Goal: Task Accomplishment & Management: Complete application form

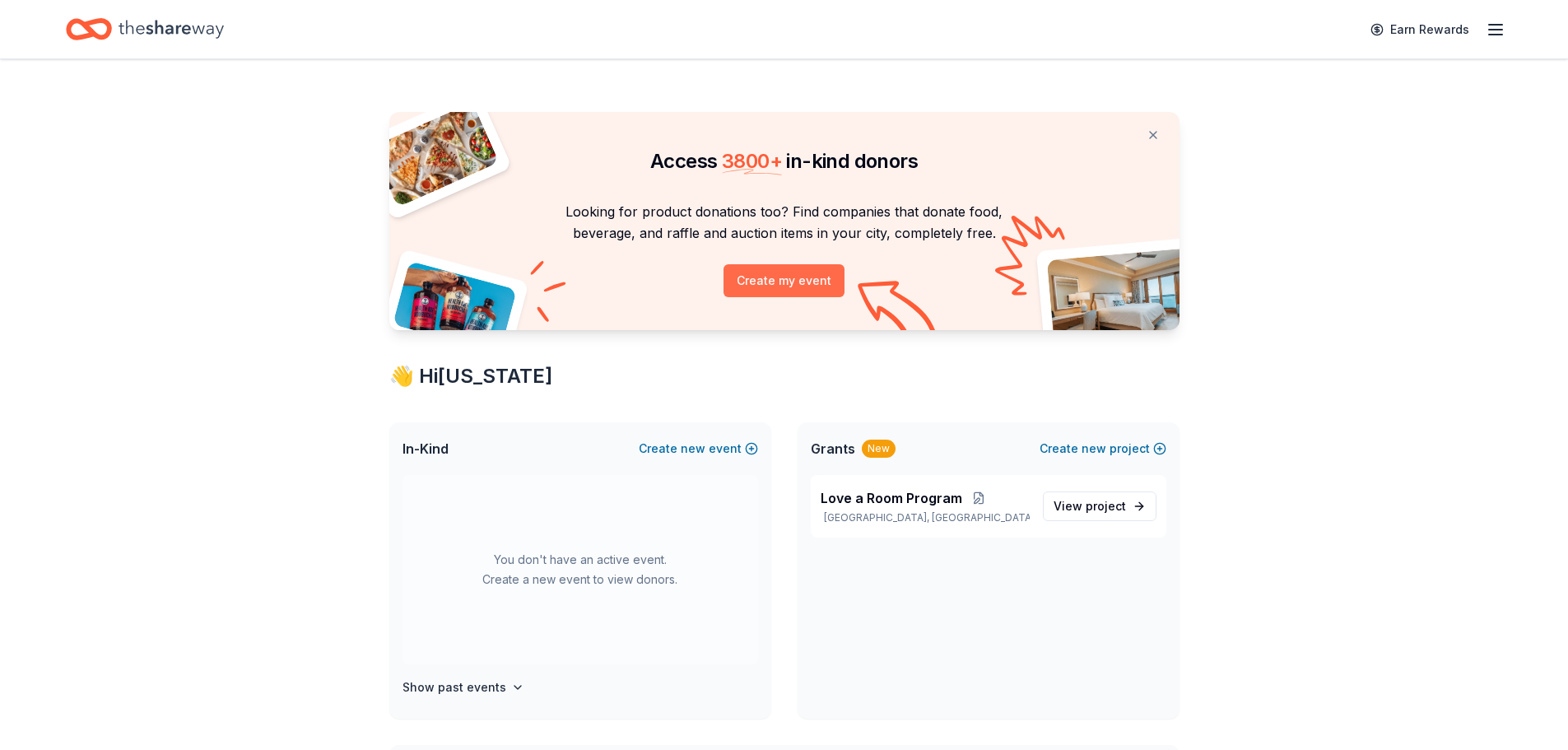
click at [767, 278] on button "Create my event" at bounding box center [784, 281] width 121 height 33
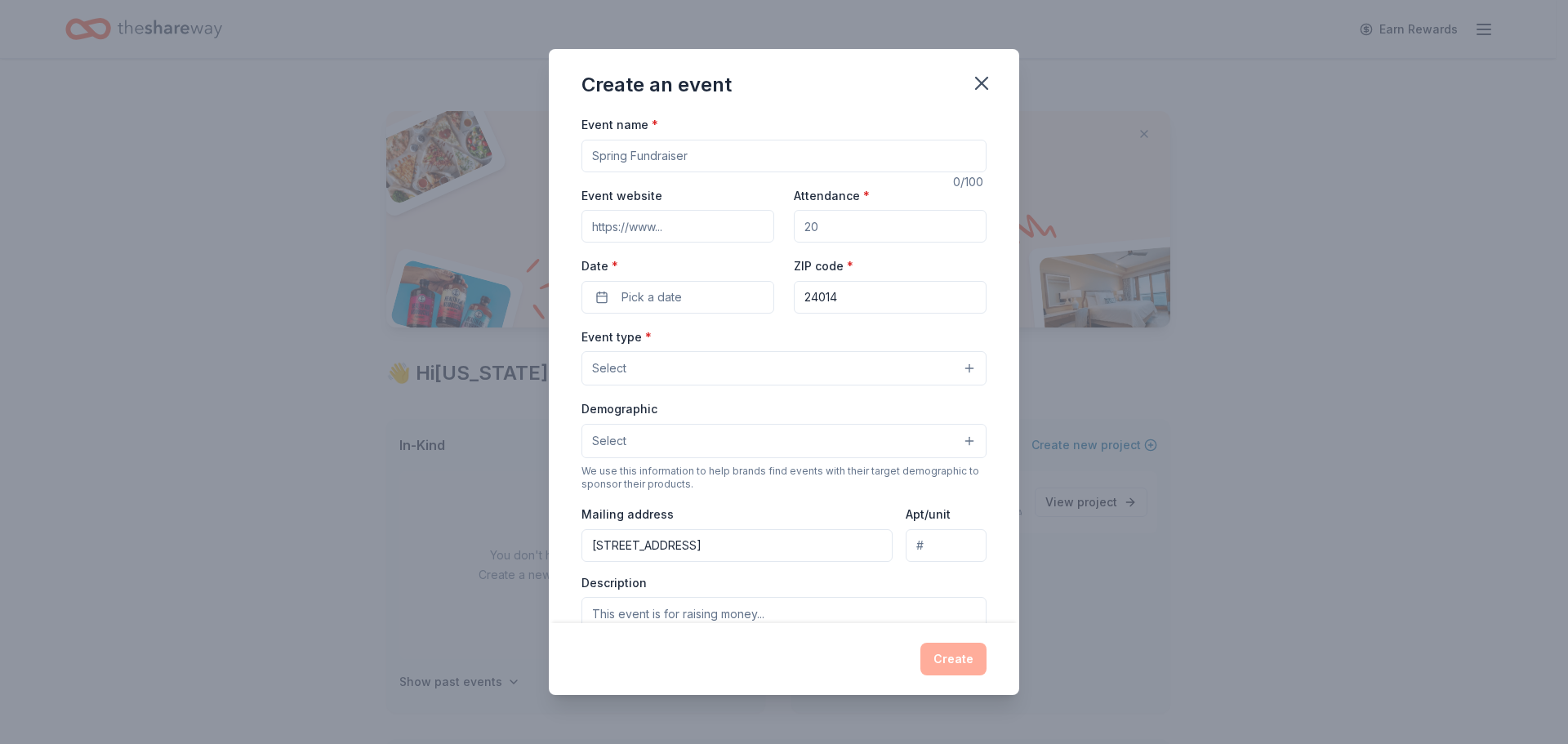
click at [633, 153] on input "Event name *" at bounding box center [784, 156] width 405 height 33
type input "Handbag HULLABALOO! and Online Auction"
click at [688, 224] on input "Event website" at bounding box center [678, 226] width 193 height 33
paste input "32auctions.com/RMH-SWVA2026"
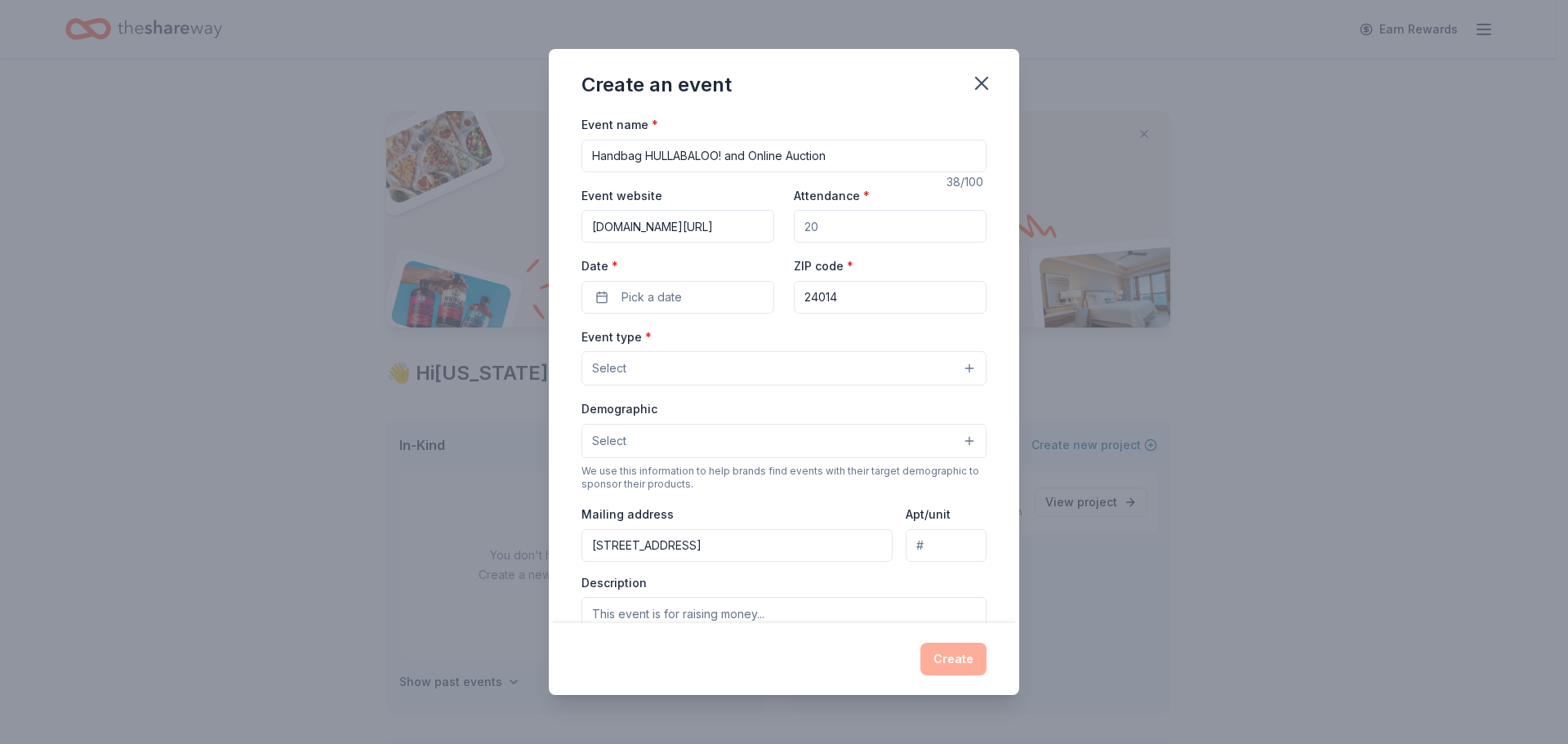
type input "32auctions.com/RMH-SWVA2026"
click at [824, 220] on input "Attendance *" at bounding box center [890, 226] width 193 height 33
type input "250"
click at [698, 306] on button "Pick a date" at bounding box center [678, 298] width 193 height 33
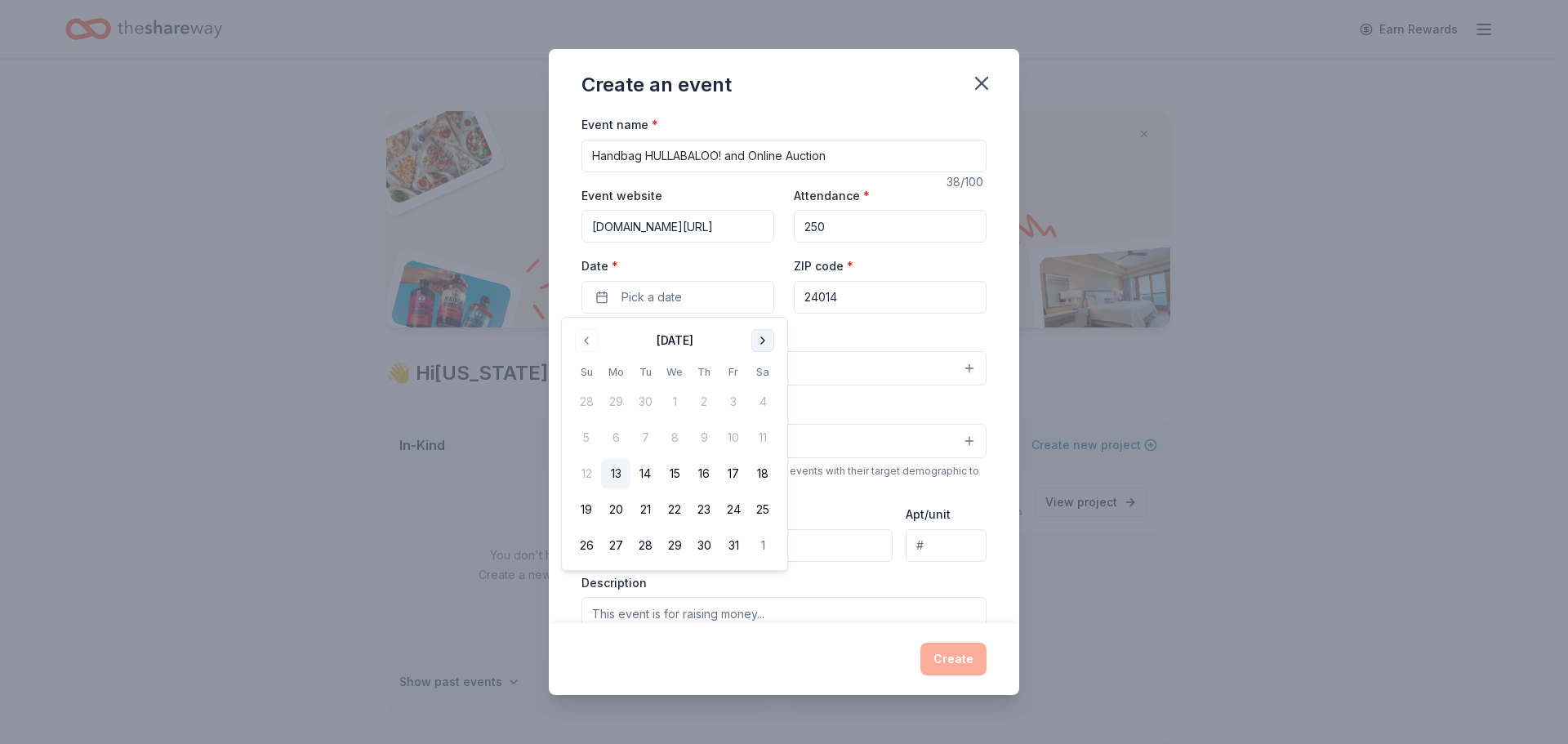
click at [758, 342] on button "Go to next month" at bounding box center [763, 341] width 23 height 23
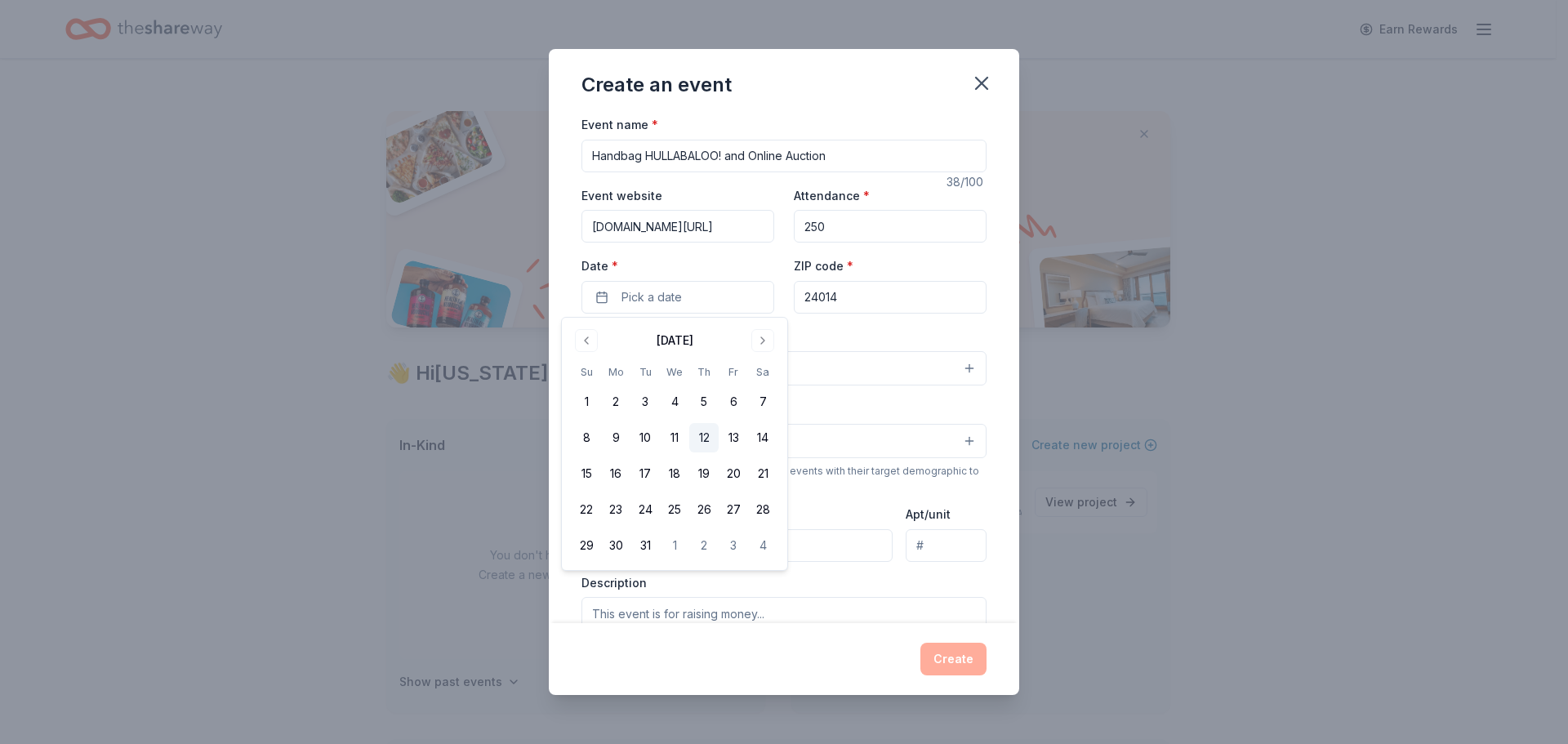
click at [702, 440] on button "12" at bounding box center [704, 438] width 30 height 30
click at [848, 299] on input "24014" at bounding box center [890, 298] width 193 height 33
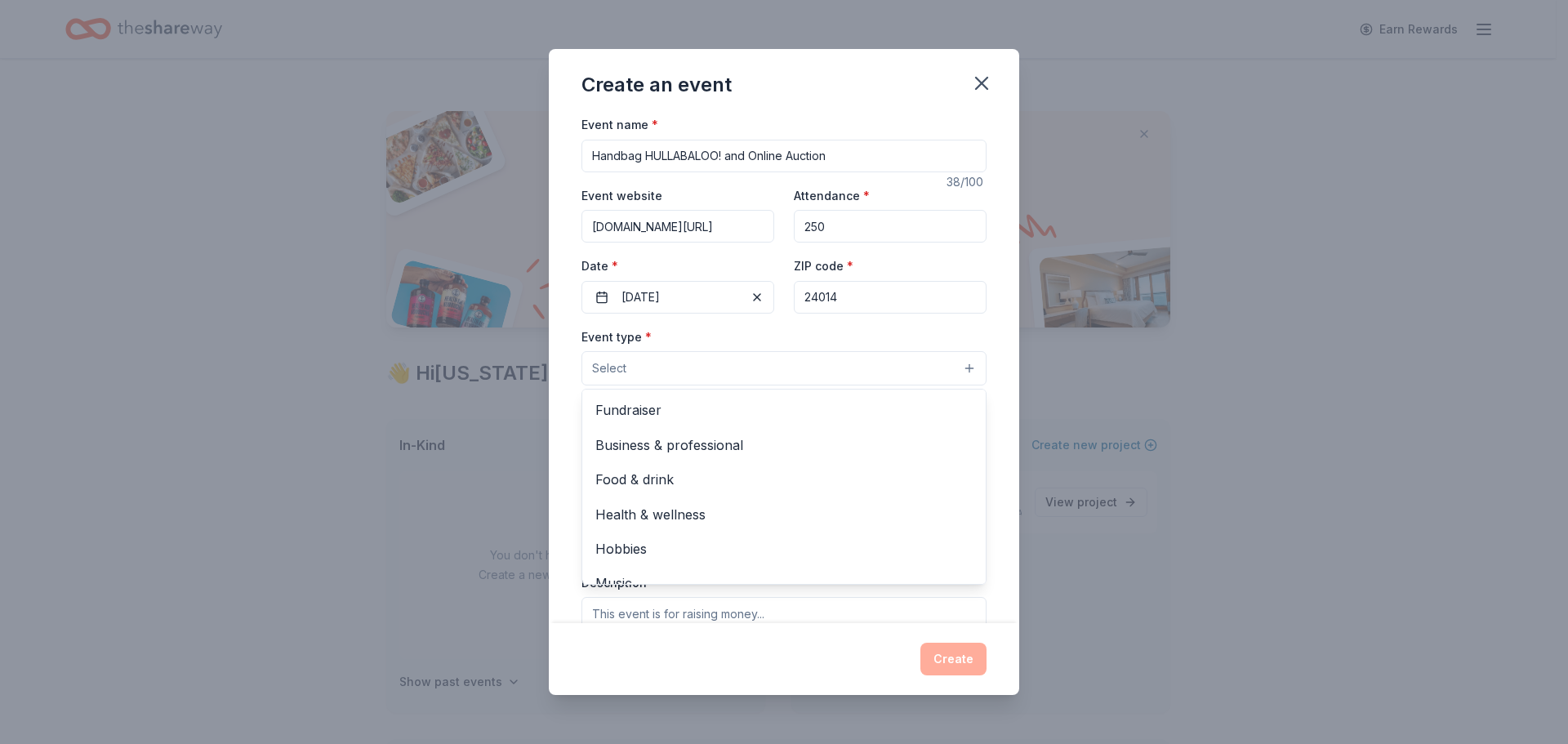
click at [684, 367] on button "Select" at bounding box center [784, 369] width 405 height 35
click at [634, 414] on span "Fundraiser" at bounding box center [784, 410] width 377 height 21
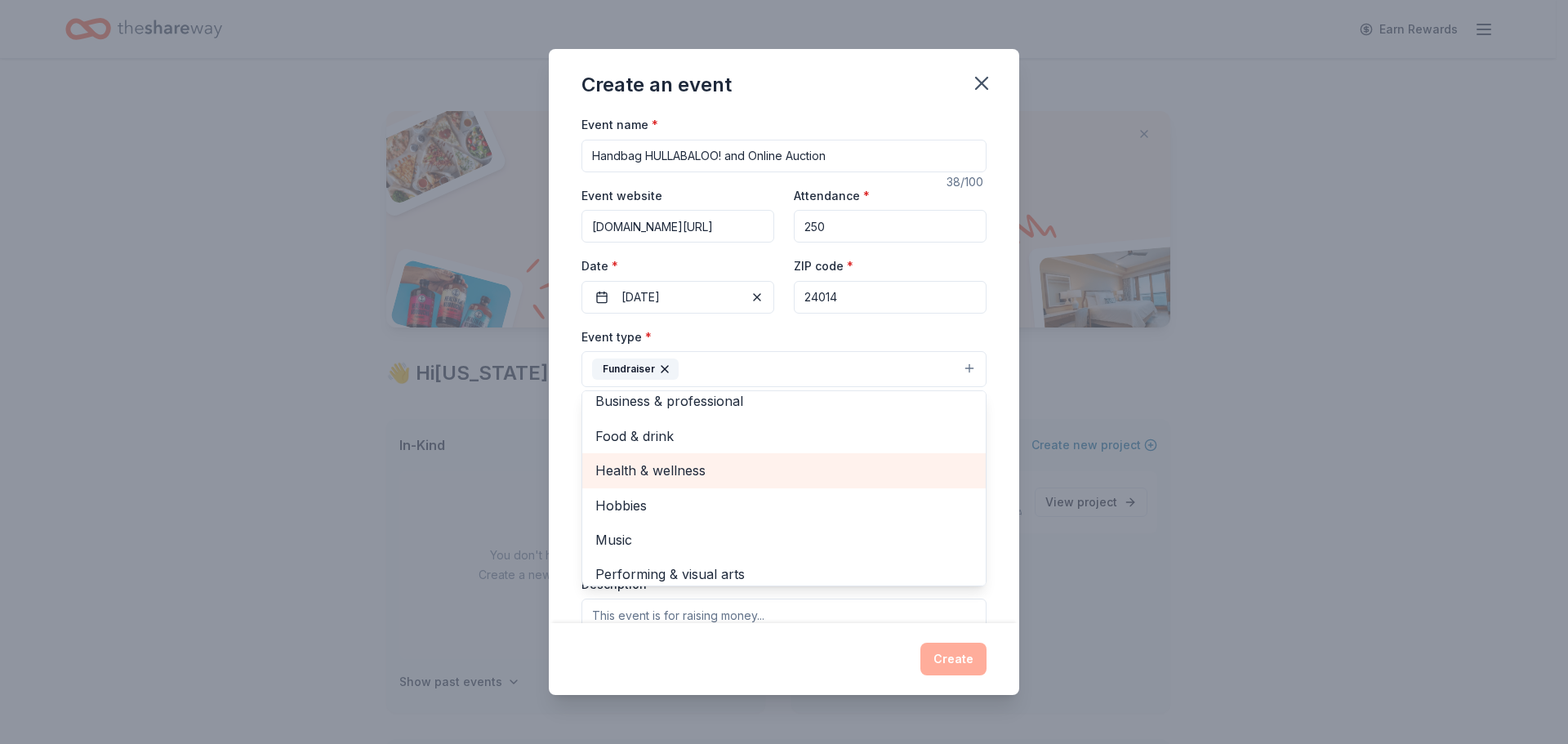
scroll to position [20, 0]
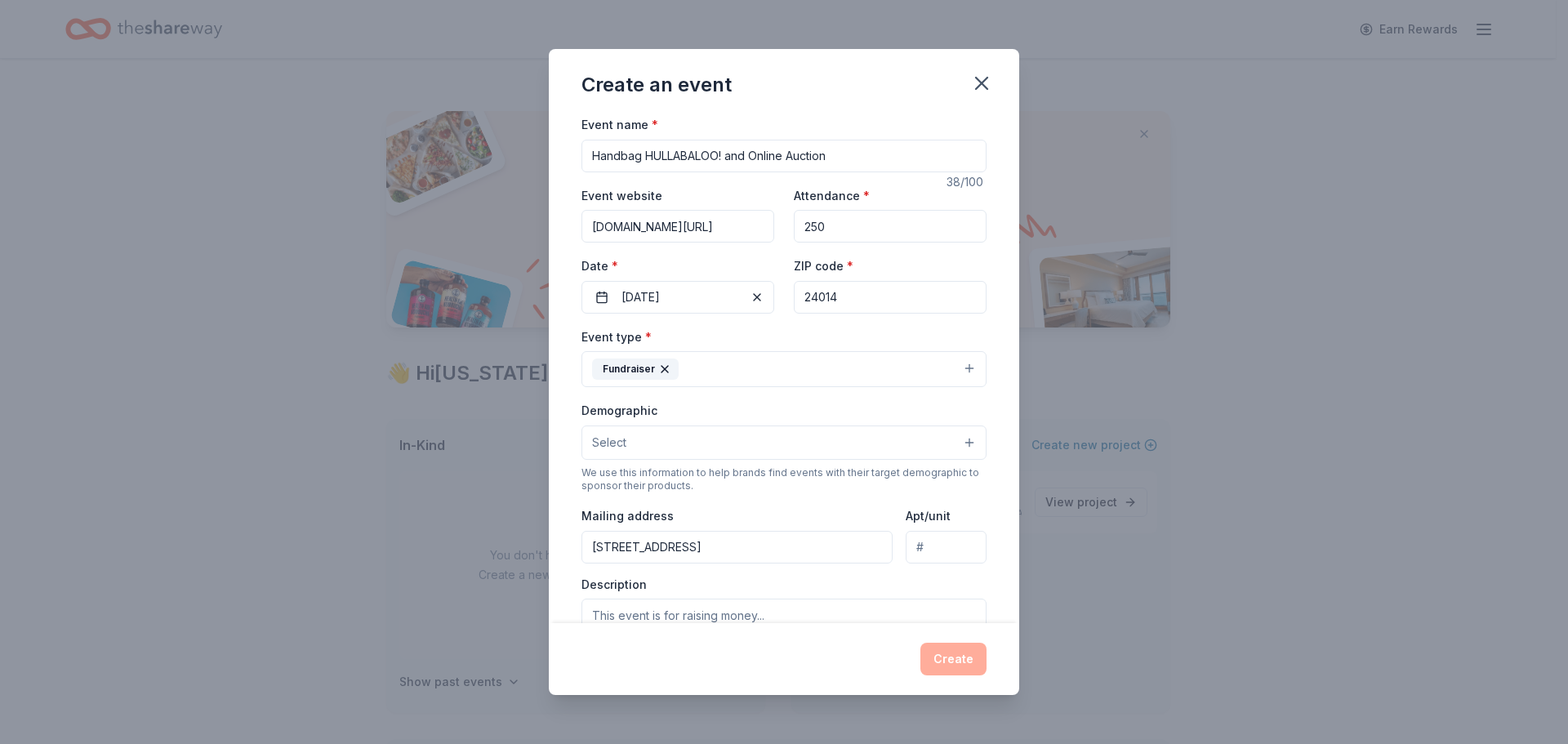
click at [725, 368] on button "Fundraiser" at bounding box center [784, 370] width 405 height 36
click at [679, 450] on button "Select" at bounding box center [784, 443] width 405 height 35
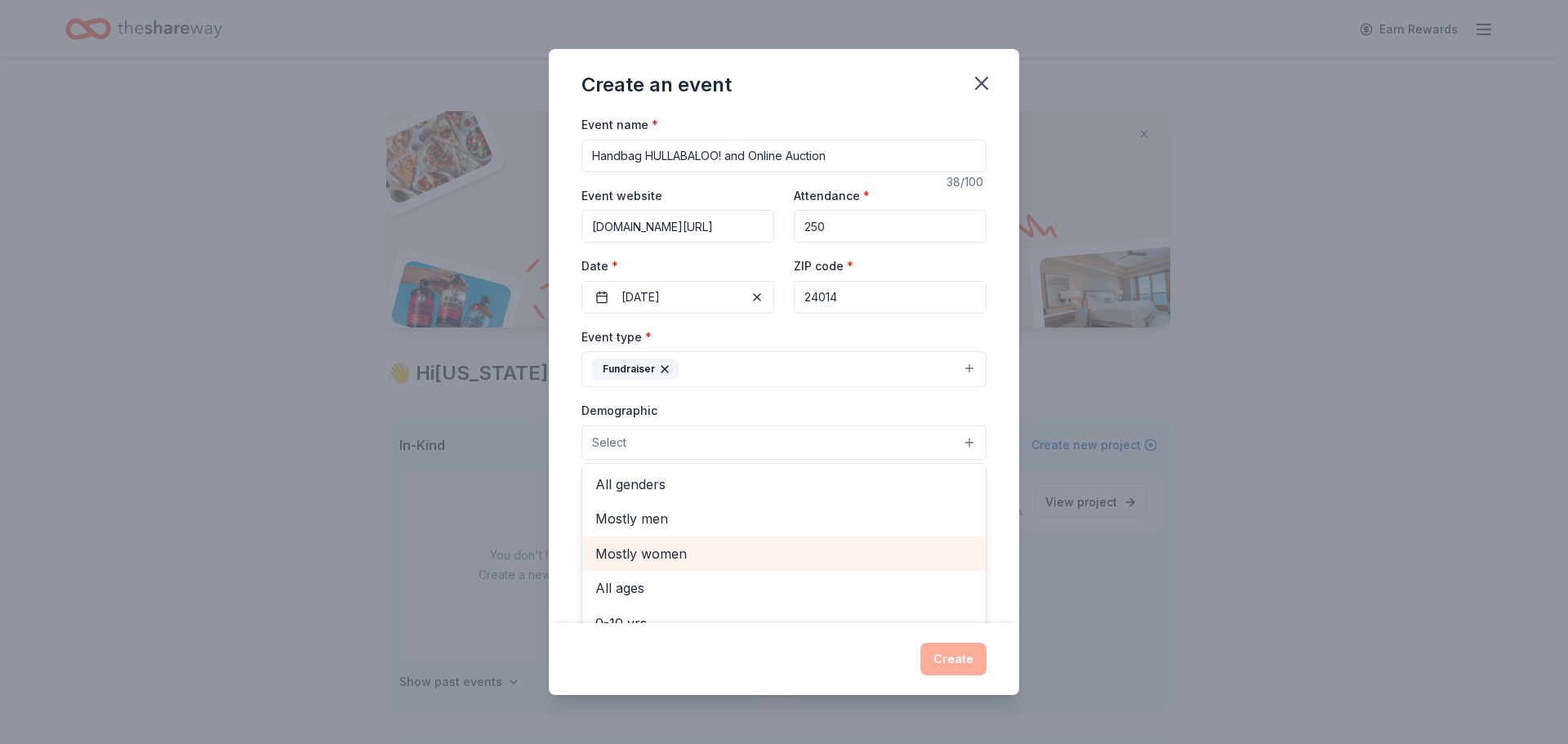
click at [633, 563] on span "Mostly women" at bounding box center [784, 553] width 377 height 21
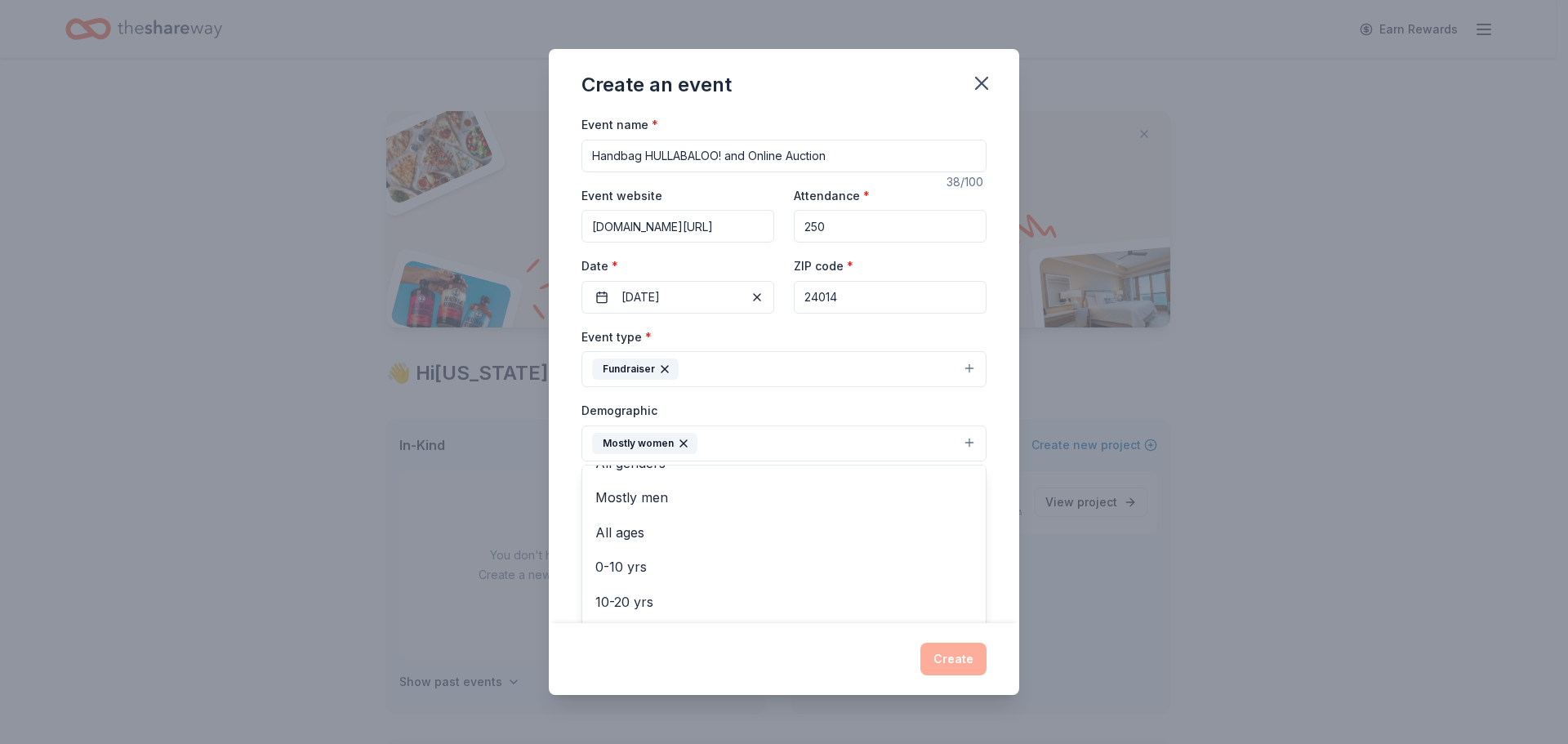
scroll to position [0, 0]
click at [633, 554] on span "All ages" at bounding box center [784, 555] width 377 height 21
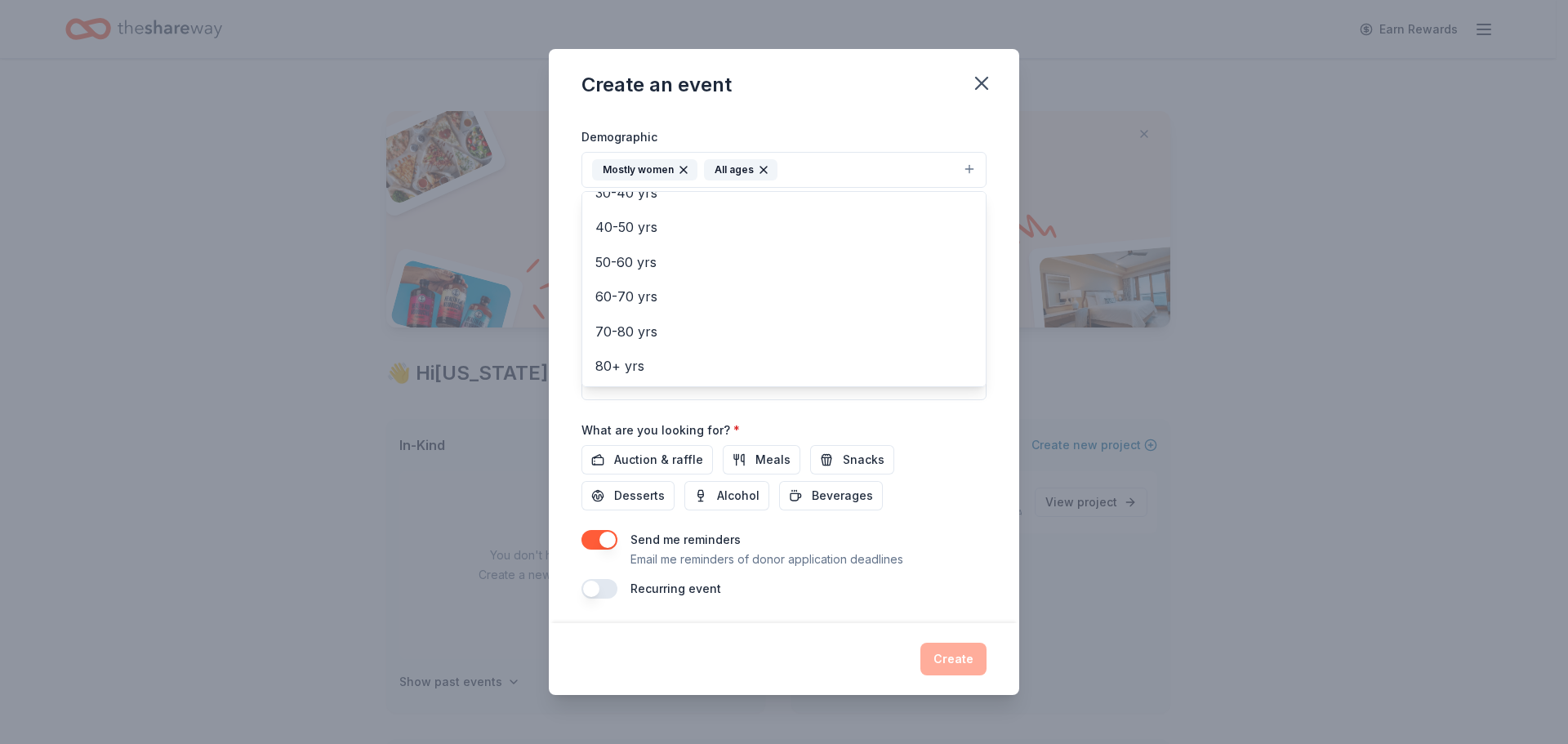
scroll to position [275, 0]
click at [619, 461] on div "Event name * Handbag HULLABALOO! and Online Auction 38 /100 Event website 32auc…" at bounding box center [784, 218] width 405 height 758
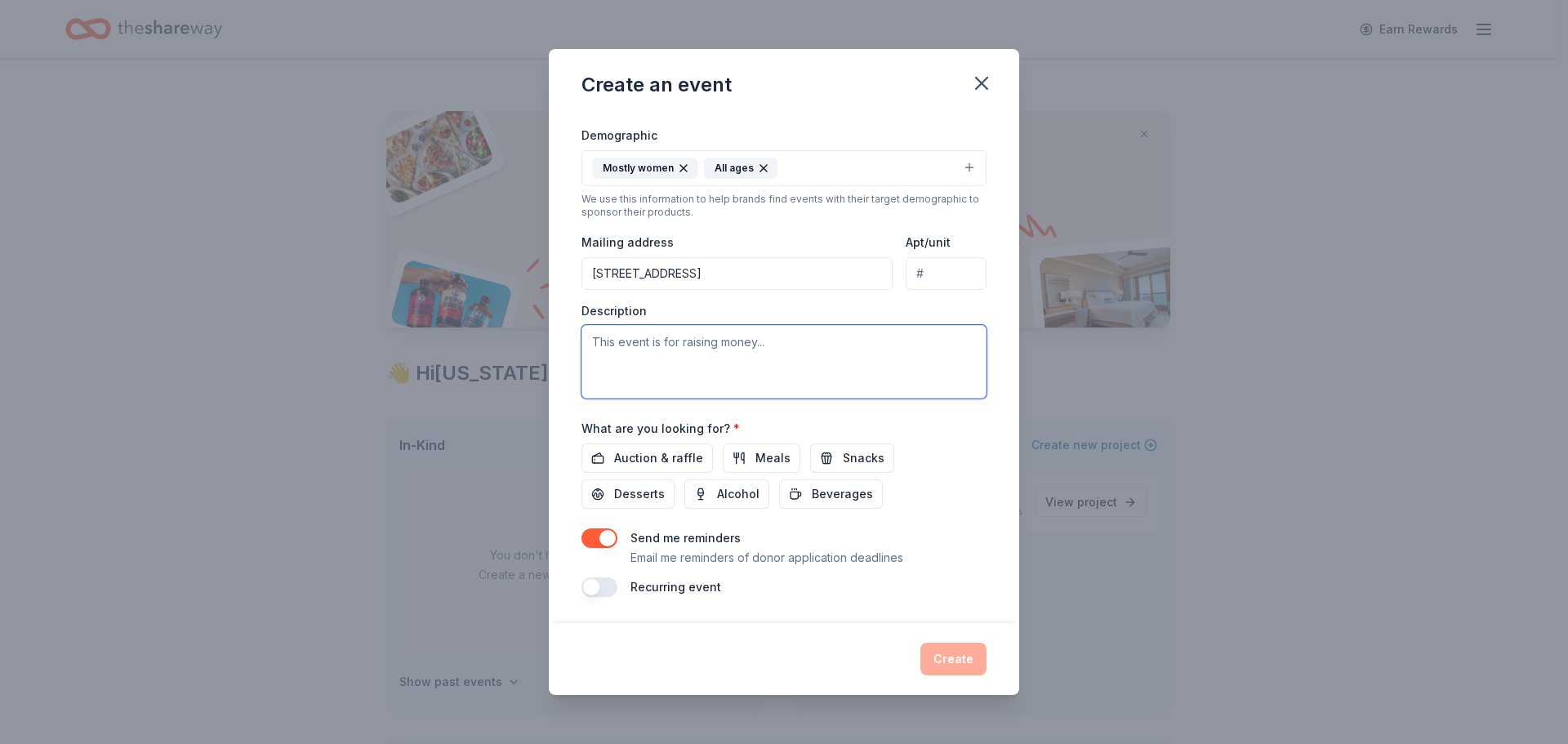
click at [626, 341] on textarea at bounding box center [784, 361] width 405 height 73
paste textarea "Giving begins with one inspired heart. Couple that inspiration with a passion t…"
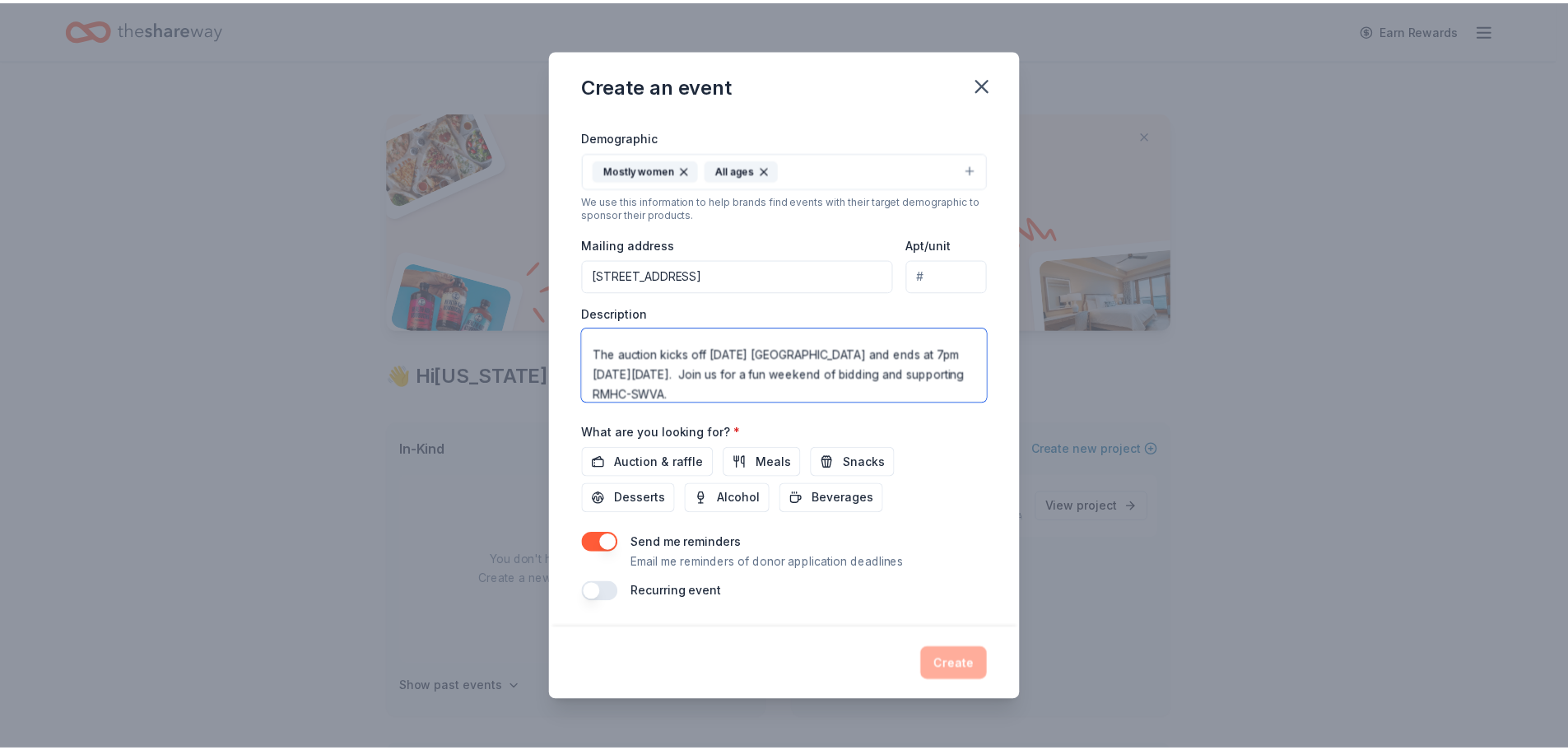
scroll to position [277, 0]
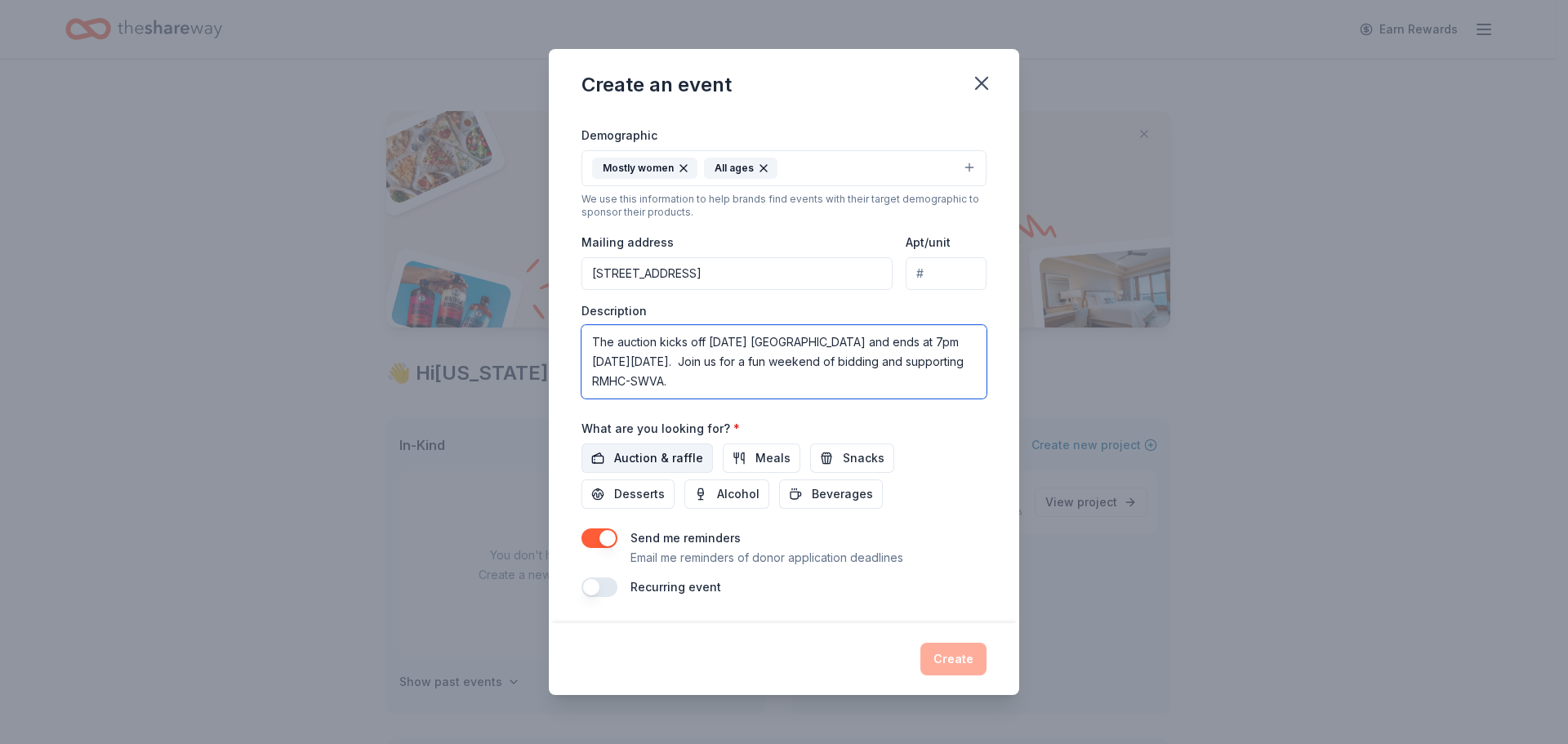
type textarea "Giving begins with one inspired heart. Couple that inspiration with a passion t…"
click at [669, 456] on span "Auction & raffle" at bounding box center [659, 459] width 89 height 20
click at [944, 656] on button "Create" at bounding box center [954, 659] width 66 height 33
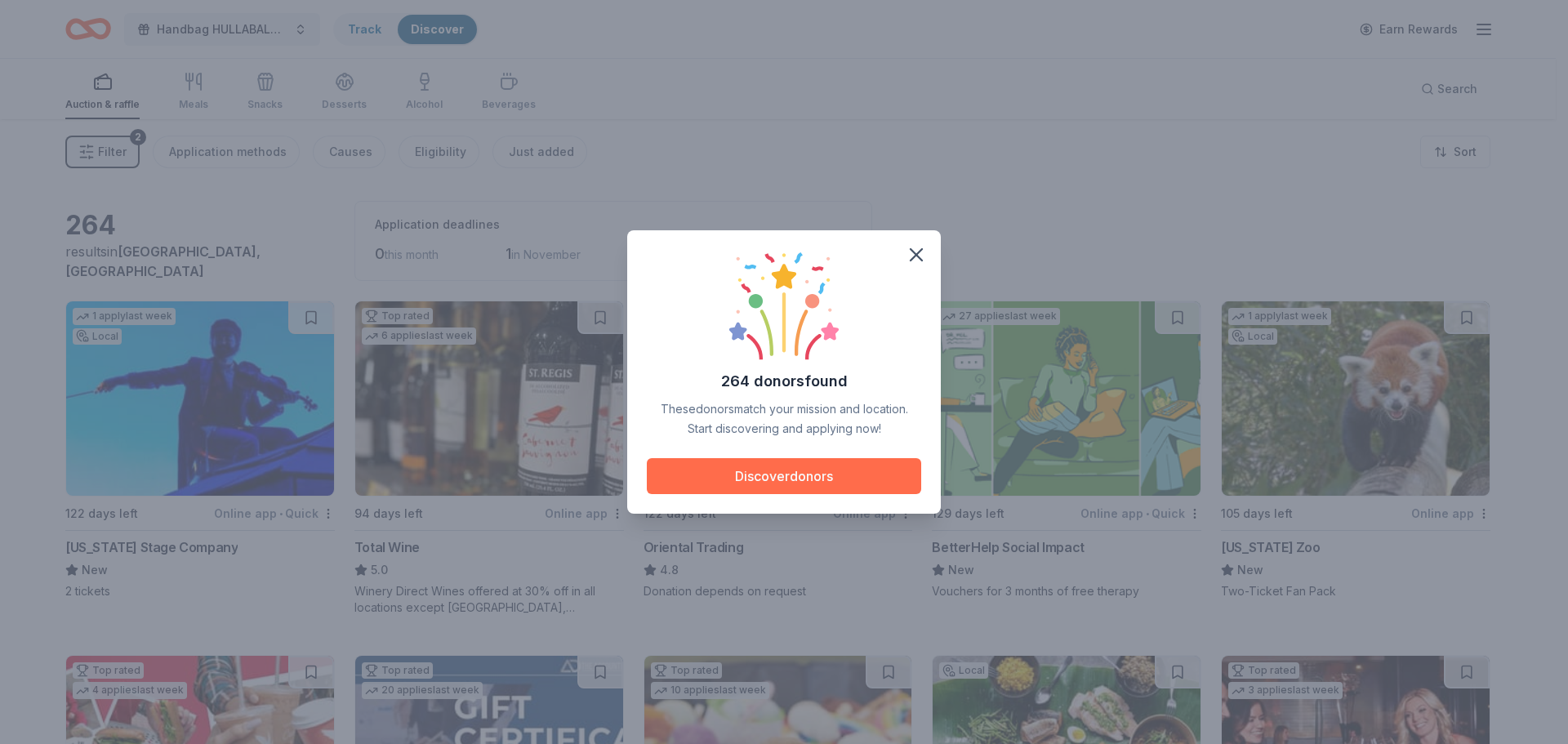
click at [751, 487] on button "Discover donors" at bounding box center [784, 476] width 275 height 36
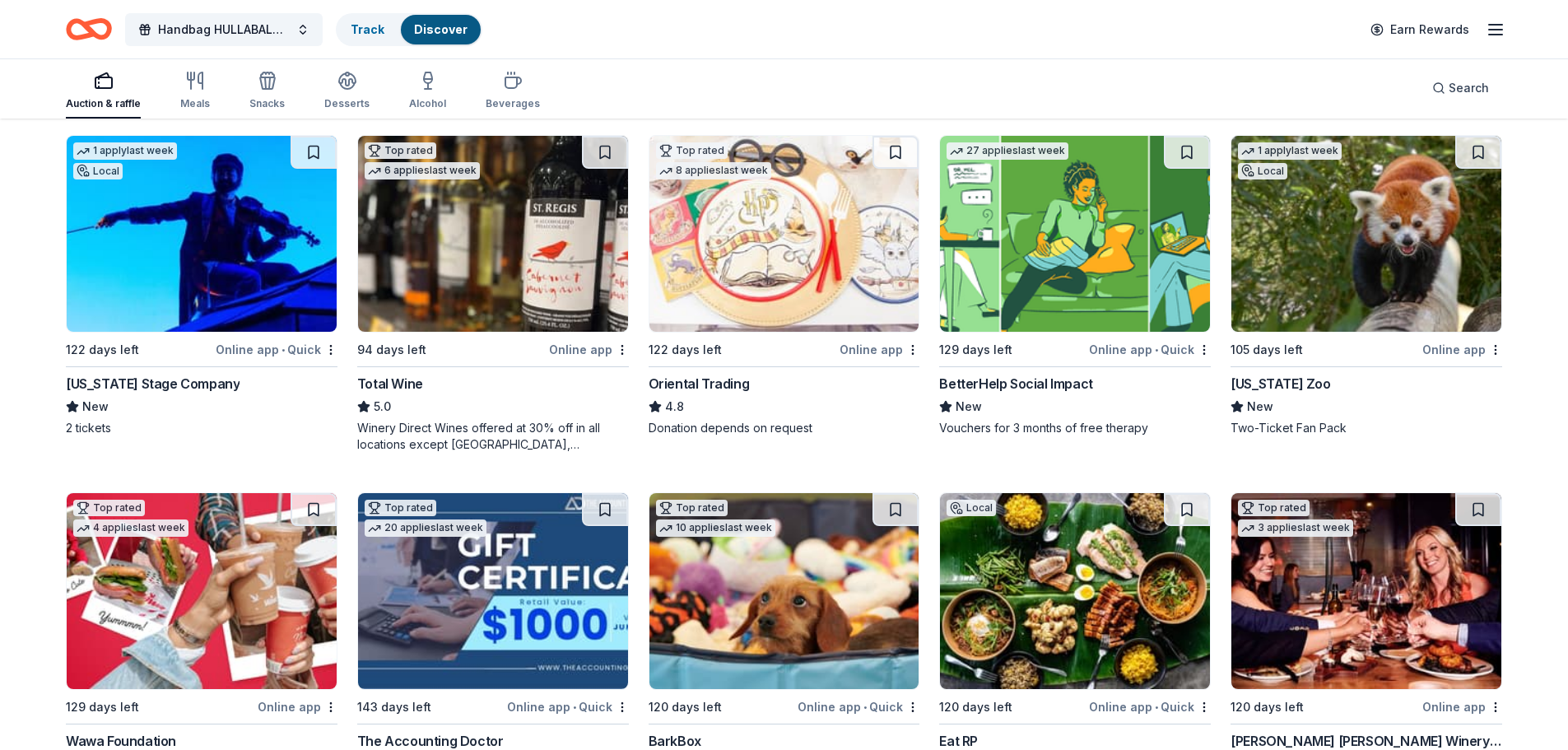
scroll to position [165, 0]
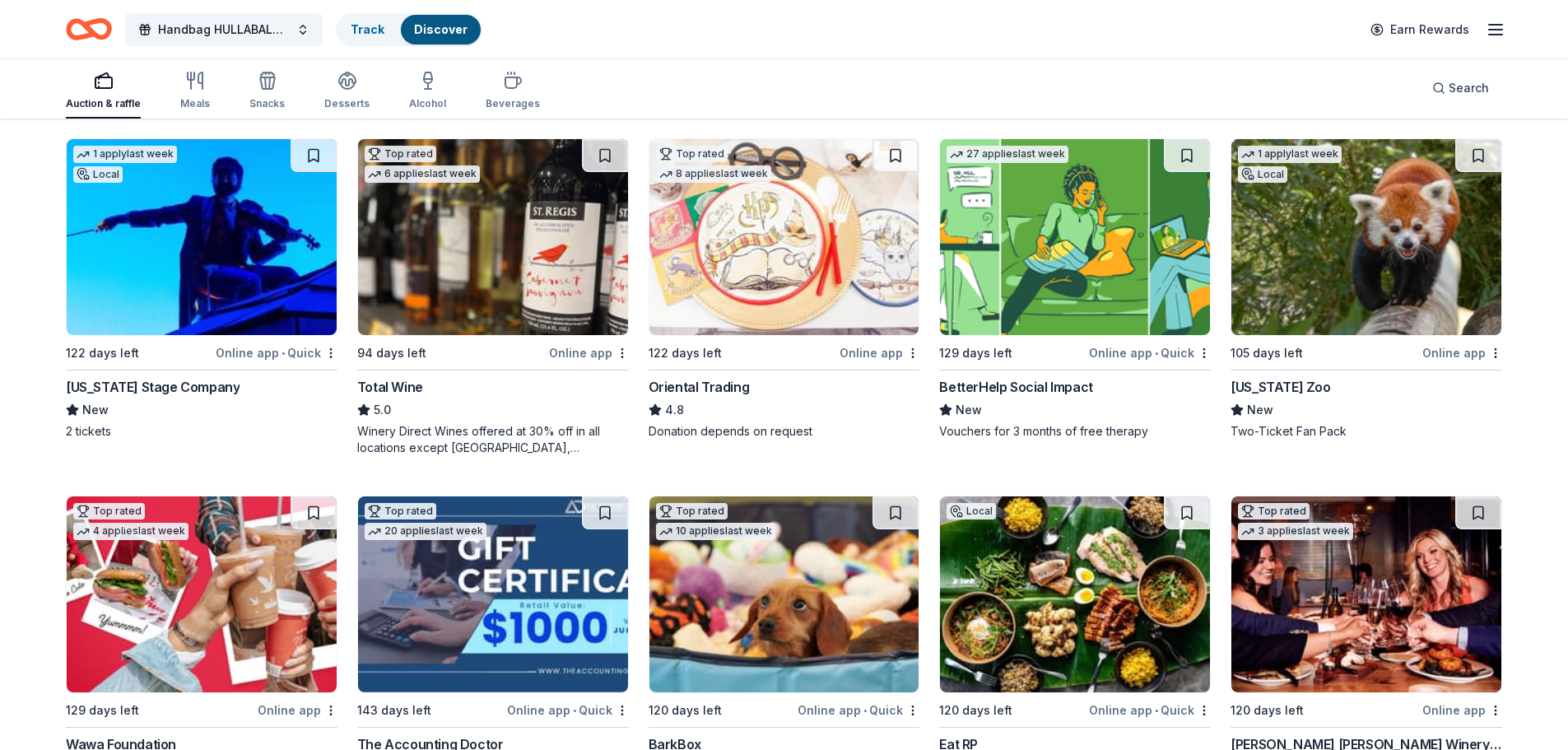
click at [1363, 290] on img at bounding box center [1366, 237] width 270 height 196
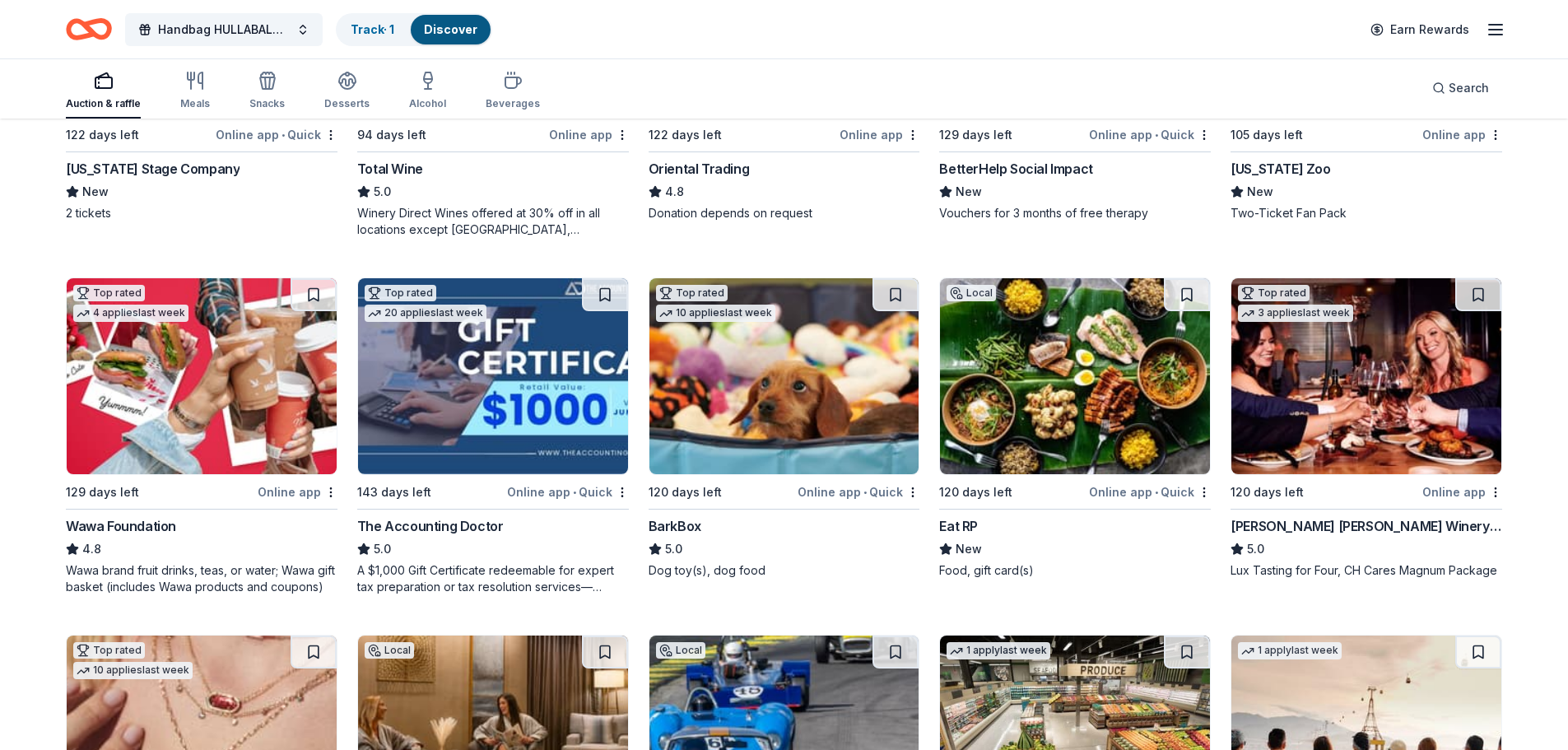
scroll to position [412, 0]
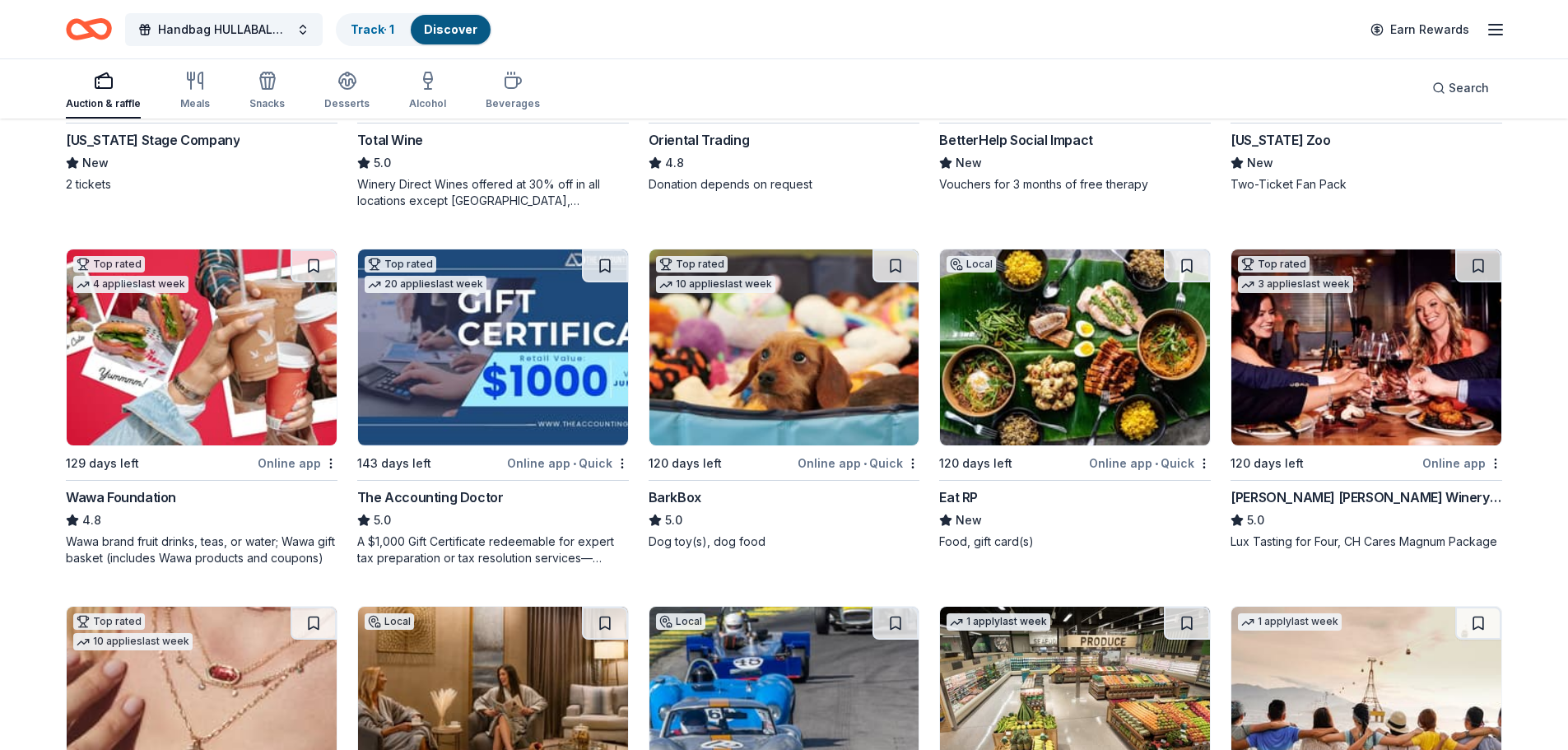
click at [169, 396] on img at bounding box center [201, 348] width 270 height 196
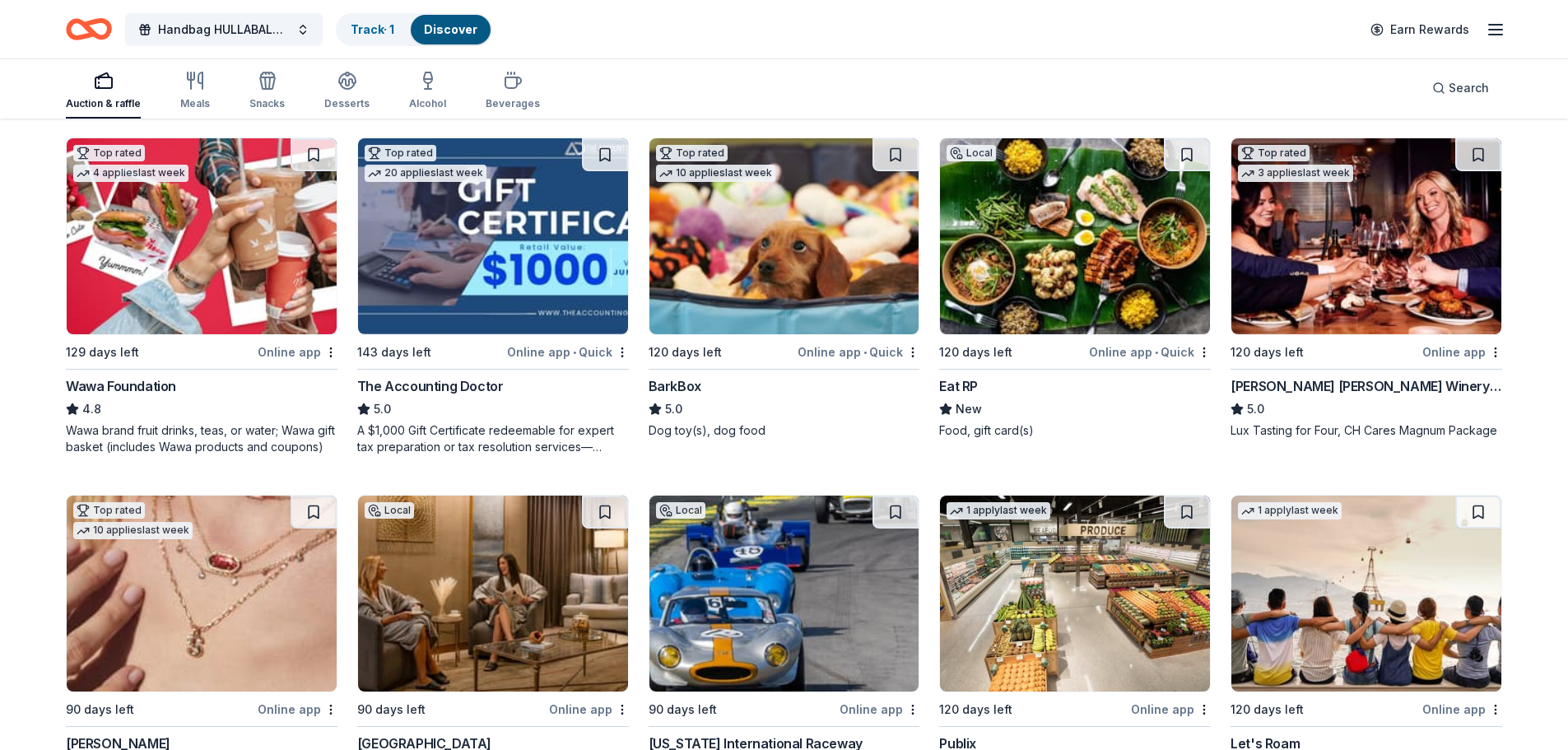
scroll to position [494, 0]
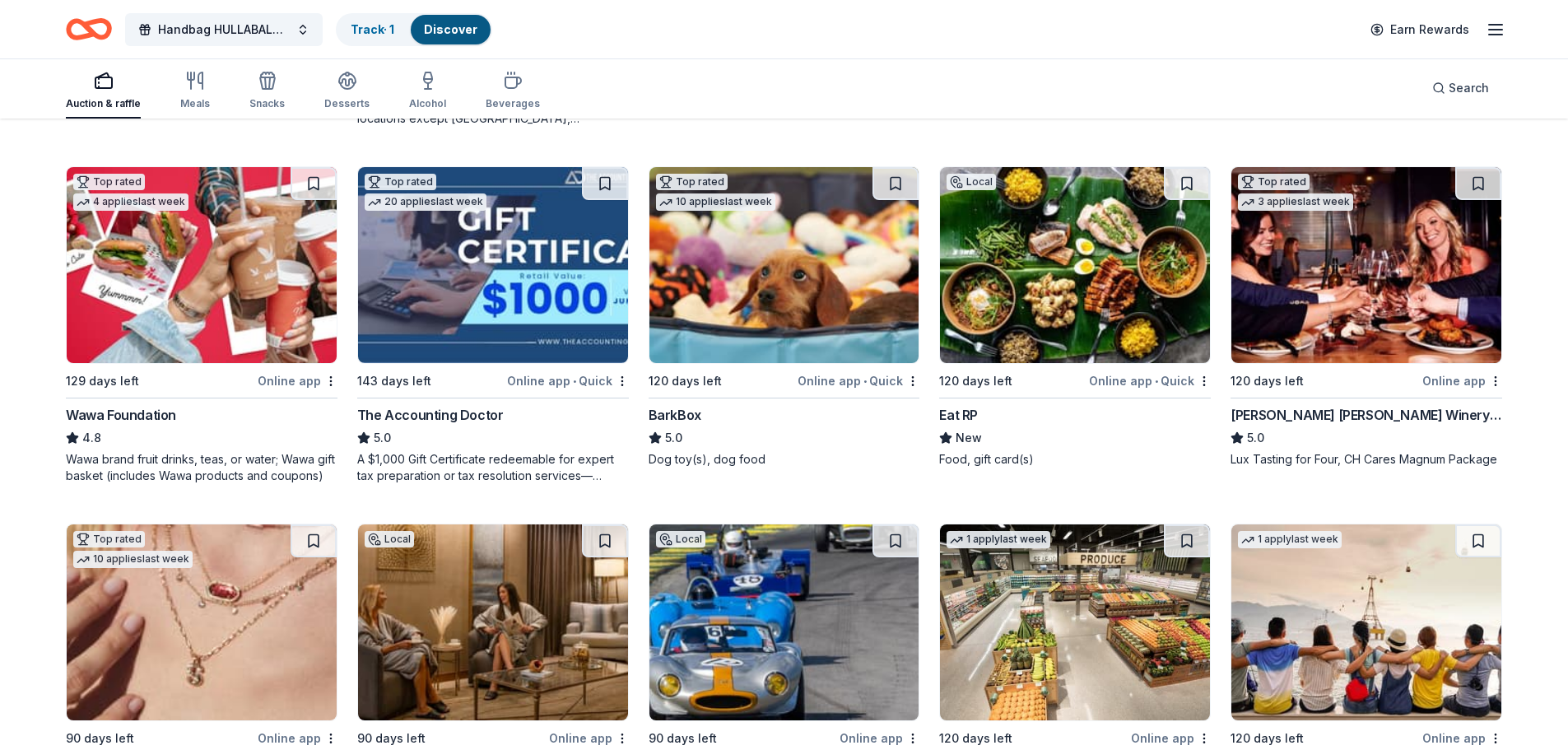
click at [839, 277] on img at bounding box center [784, 265] width 270 height 196
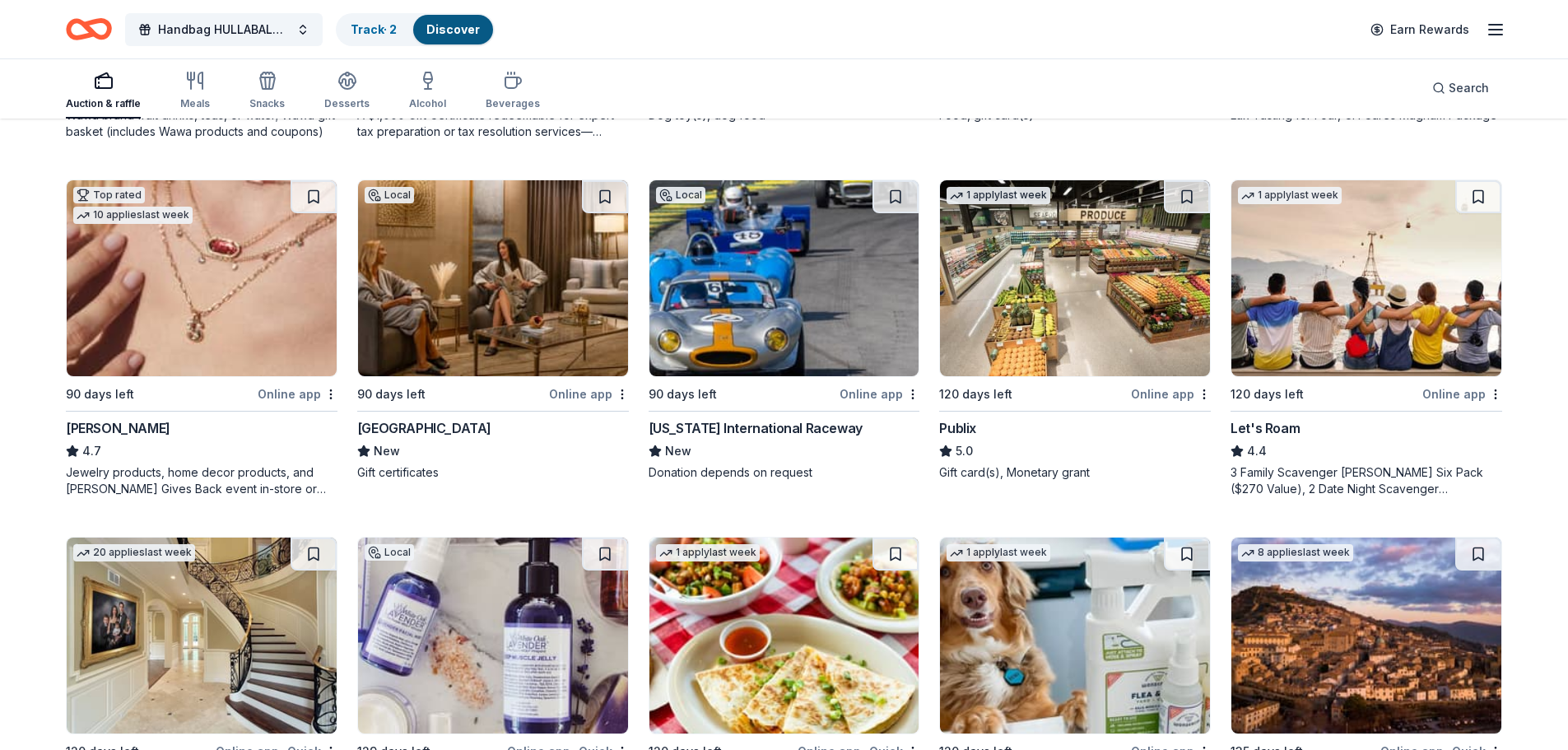
scroll to position [905, 0]
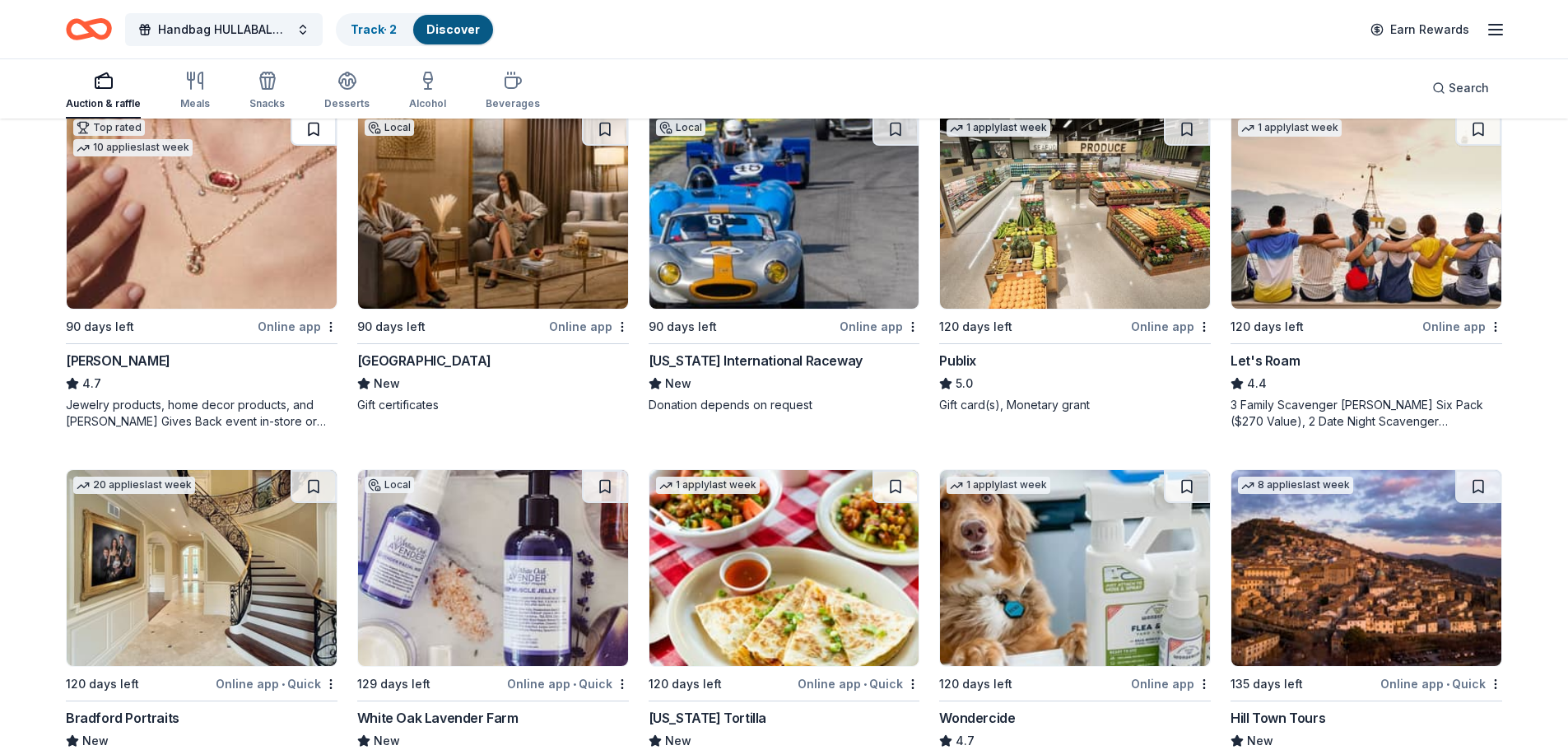
click at [304, 126] on button at bounding box center [313, 130] width 46 height 33
click at [316, 139] on button at bounding box center [314, 130] width 42 height 33
click at [312, 130] on button at bounding box center [314, 130] width 42 height 33
drag, startPoint x: 310, startPoint y: 131, endPoint x: 295, endPoint y: 176, distance: 47.4
click at [295, 176] on img at bounding box center [201, 211] width 270 height 196
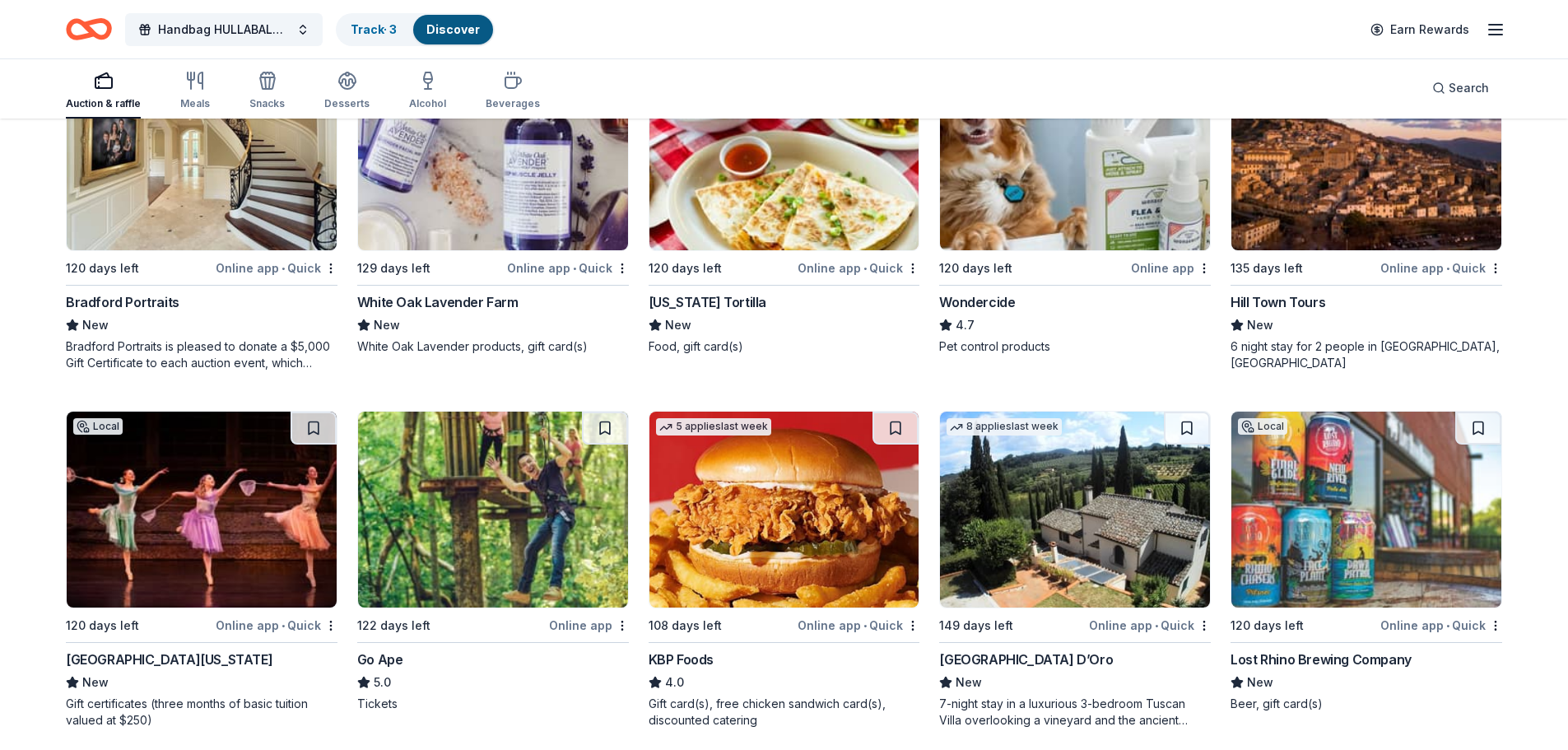
scroll to position [1239, 0]
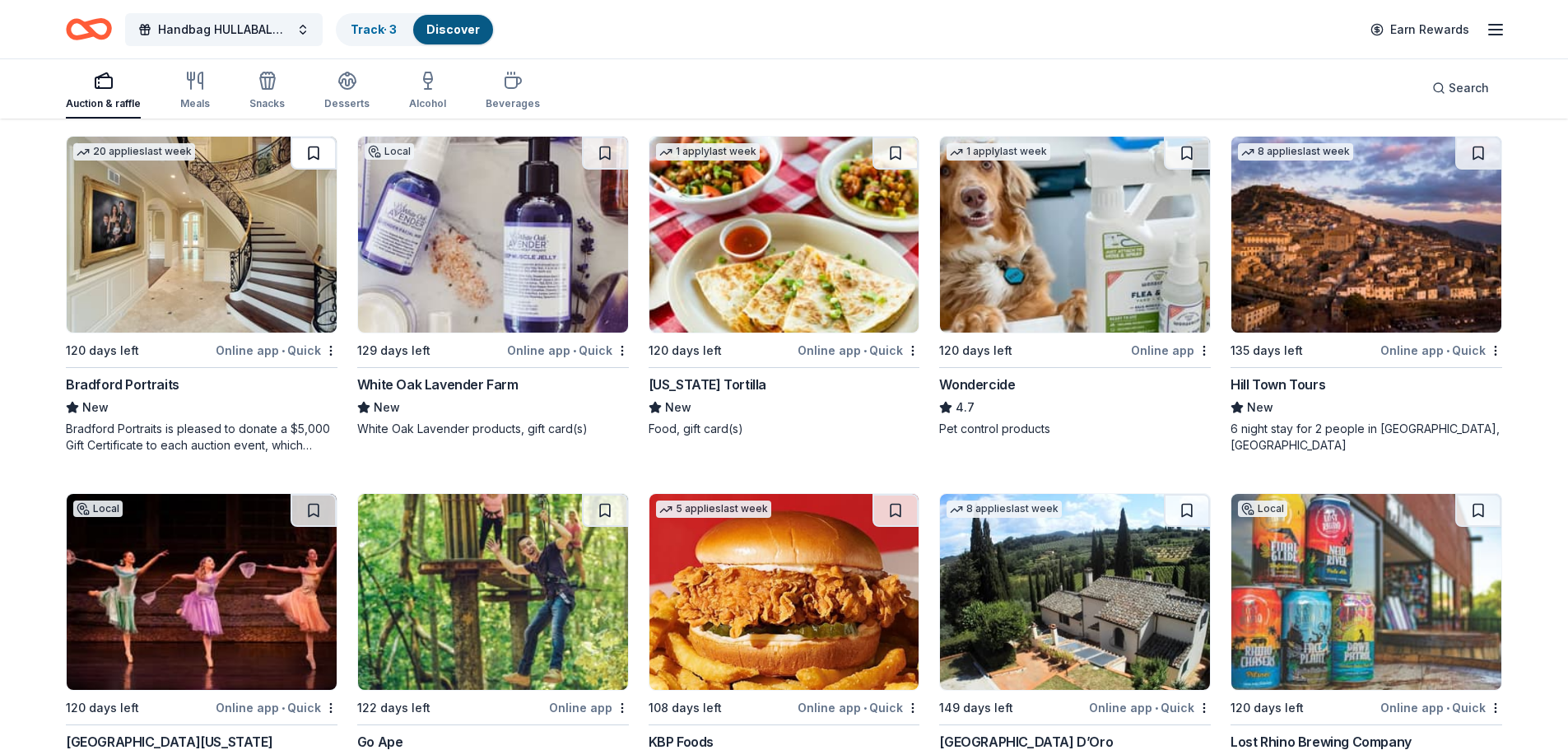
click at [309, 149] on button at bounding box center [313, 153] width 46 height 33
click at [309, 156] on button at bounding box center [314, 153] width 42 height 33
click at [239, 222] on img at bounding box center [201, 234] width 270 height 196
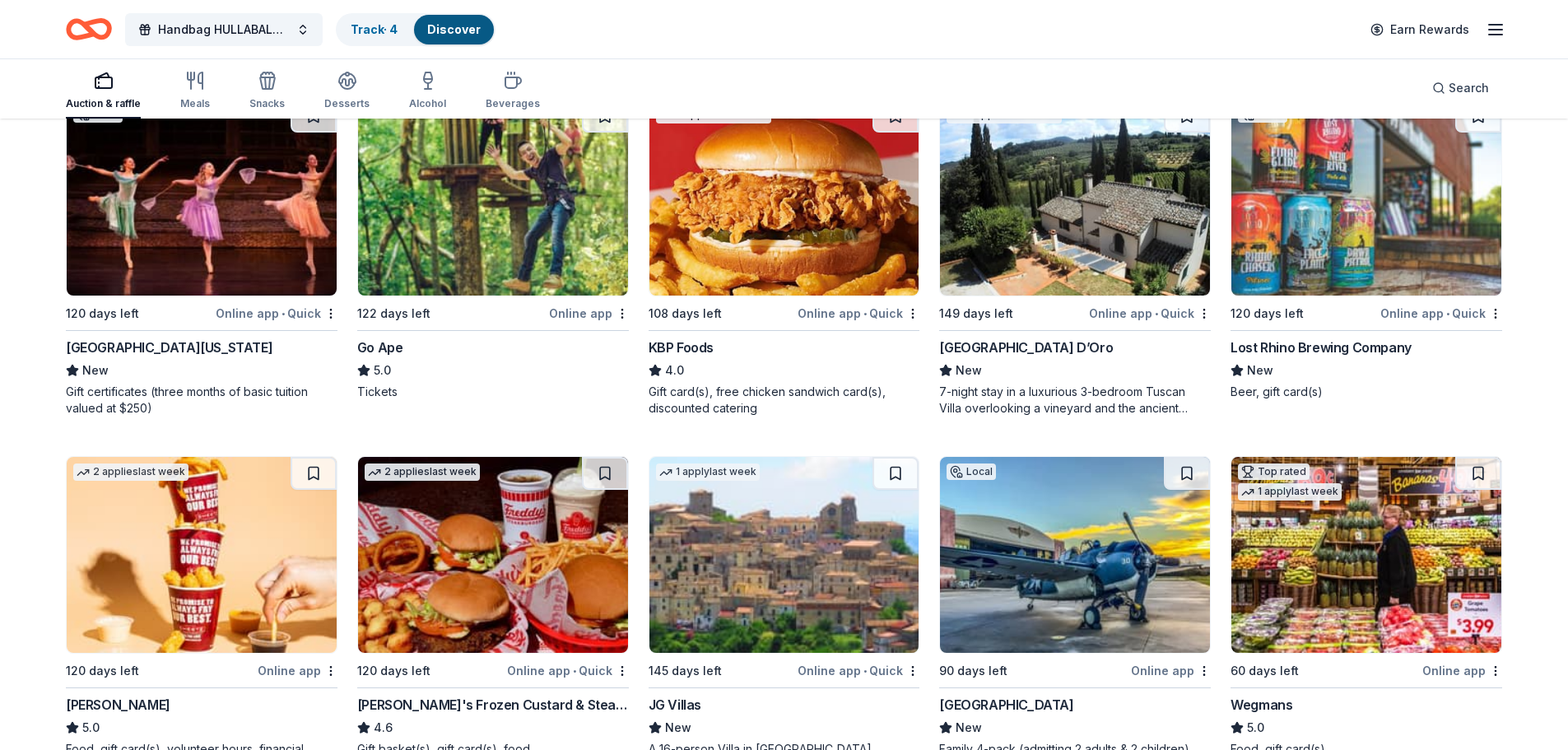
scroll to position [1650, 0]
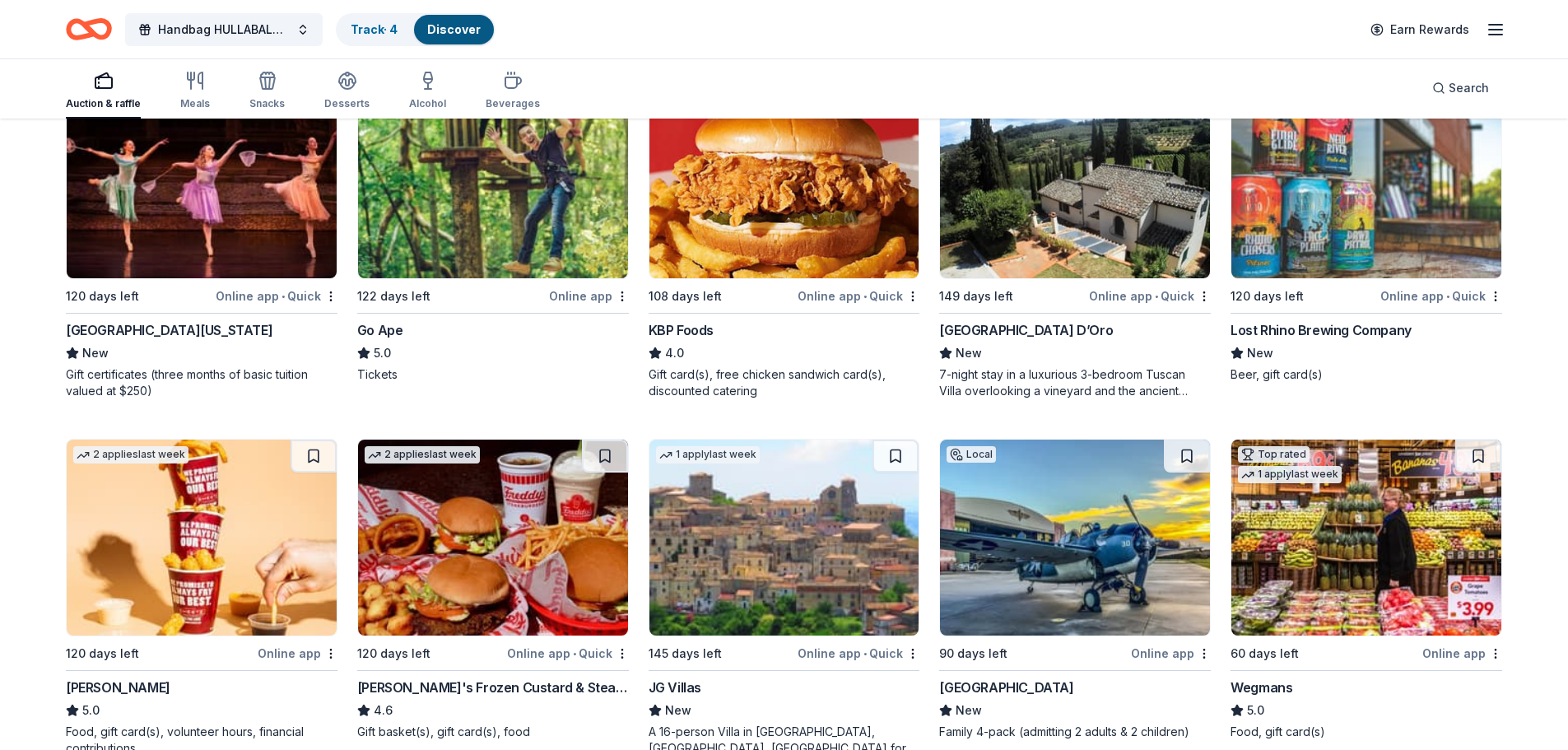
click at [539, 237] on img at bounding box center [493, 180] width 270 height 196
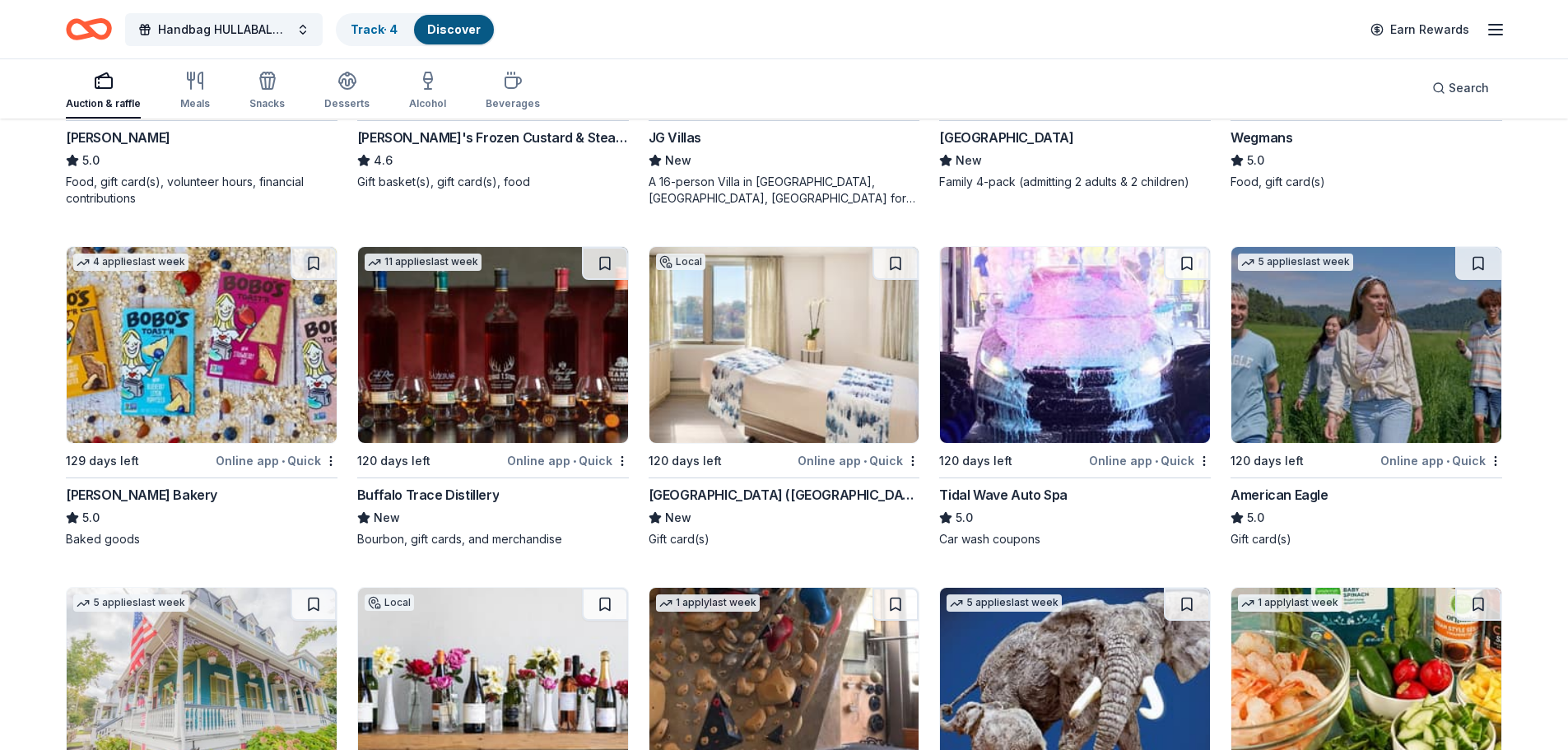
scroll to position [2283, 0]
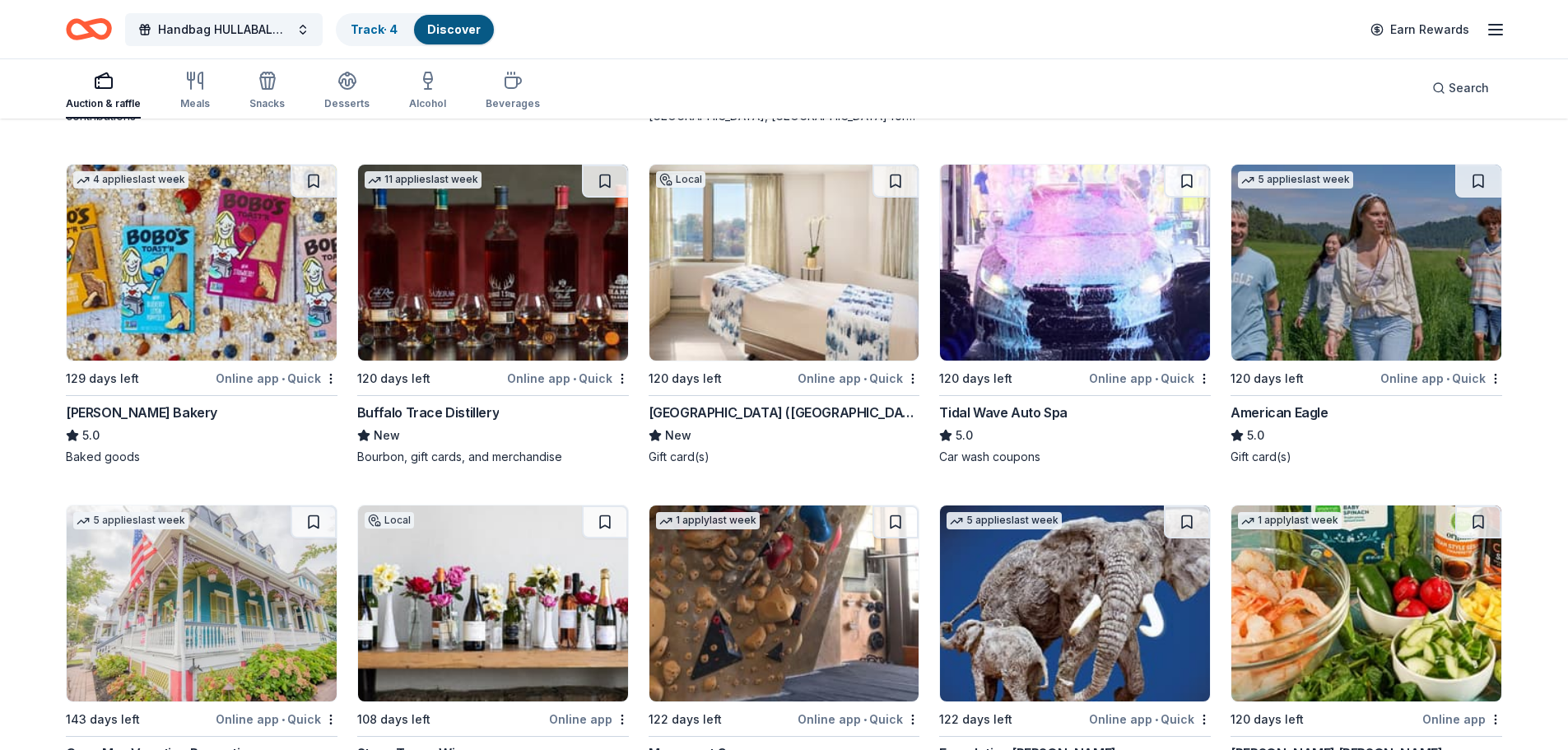
click at [1377, 289] on img at bounding box center [1366, 263] width 270 height 196
click at [1469, 182] on button at bounding box center [1477, 181] width 46 height 33
click at [1469, 182] on button at bounding box center [1479, 181] width 42 height 33
click at [1429, 297] on img at bounding box center [1366, 263] width 270 height 196
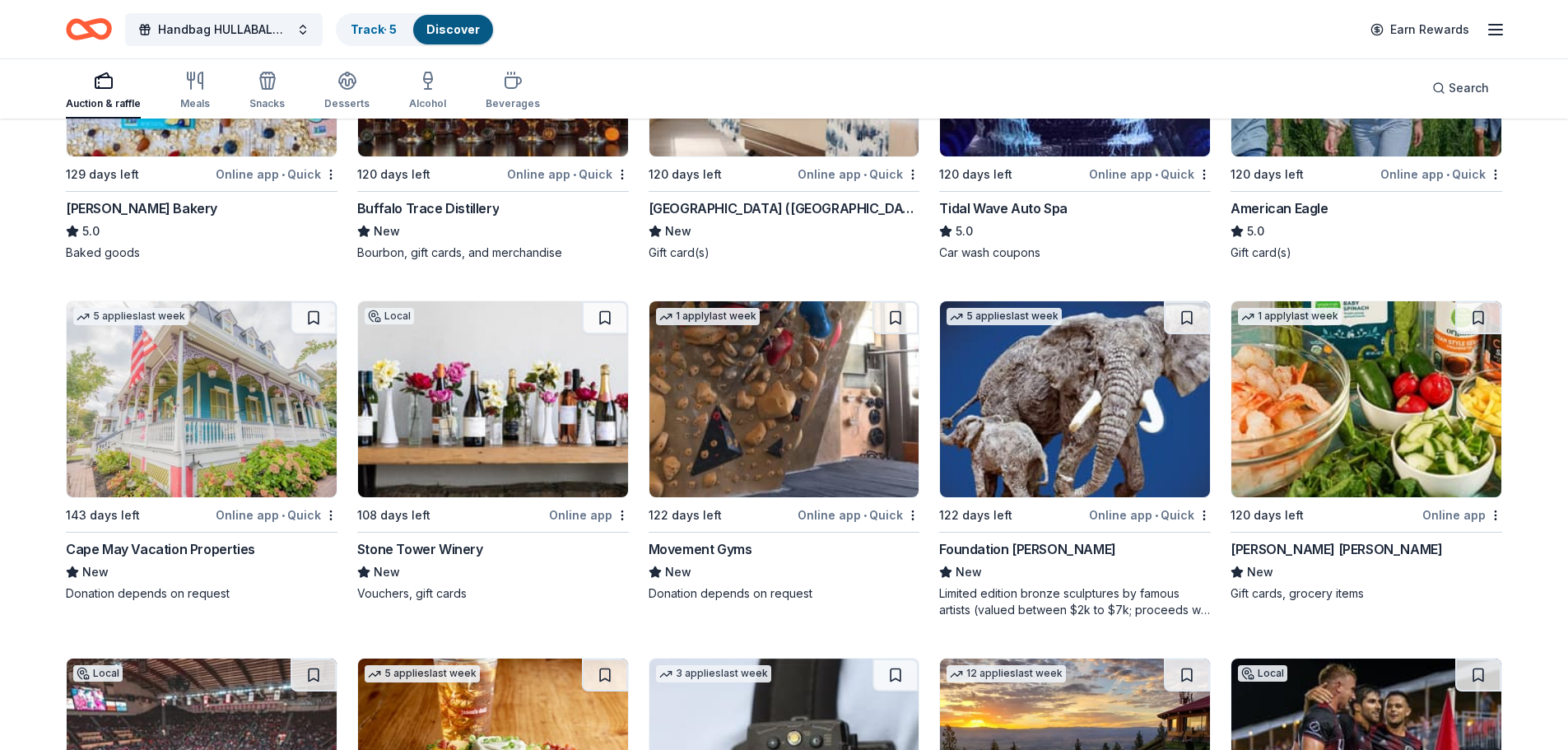
scroll to position [2569, 0]
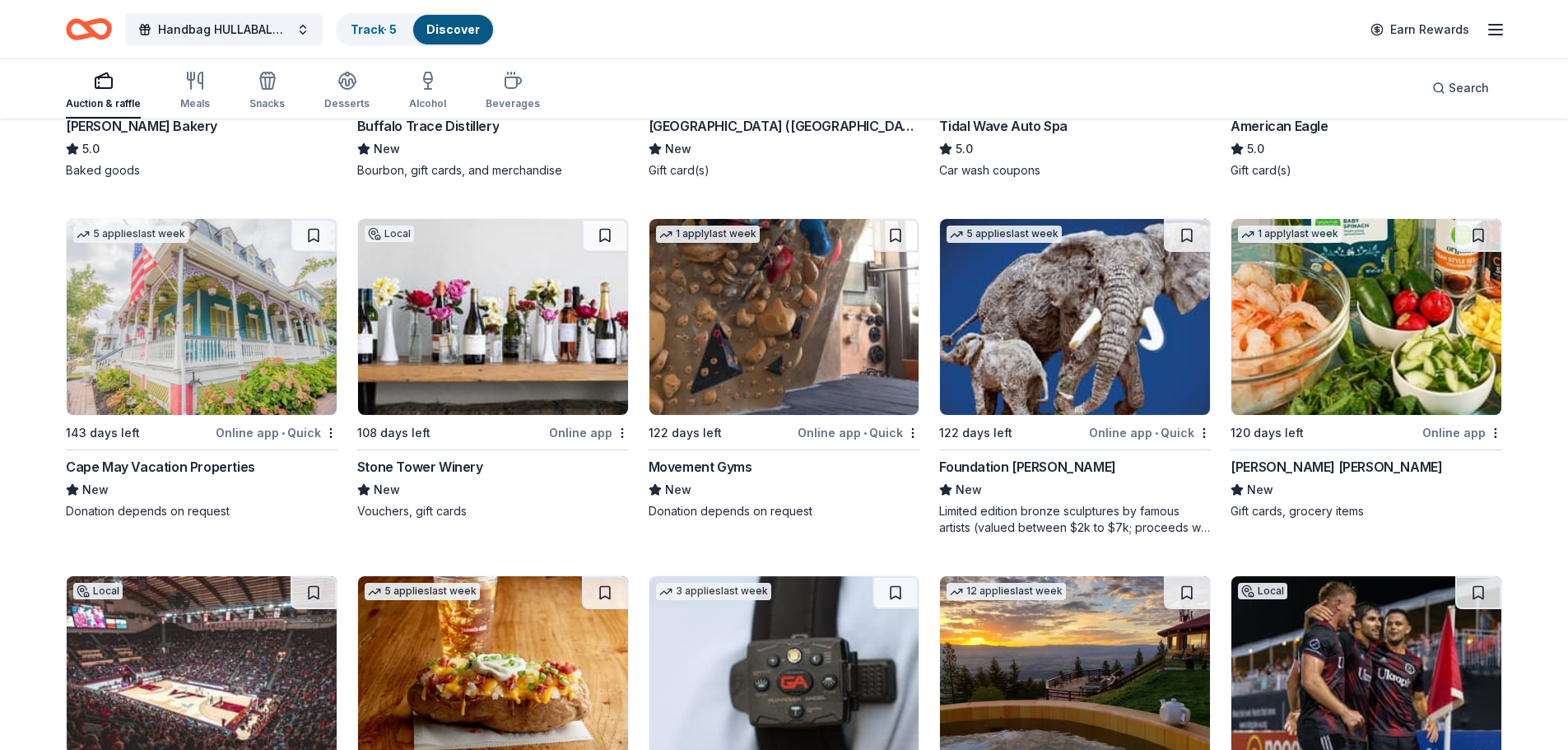
click at [230, 364] on img at bounding box center [201, 317] width 270 height 196
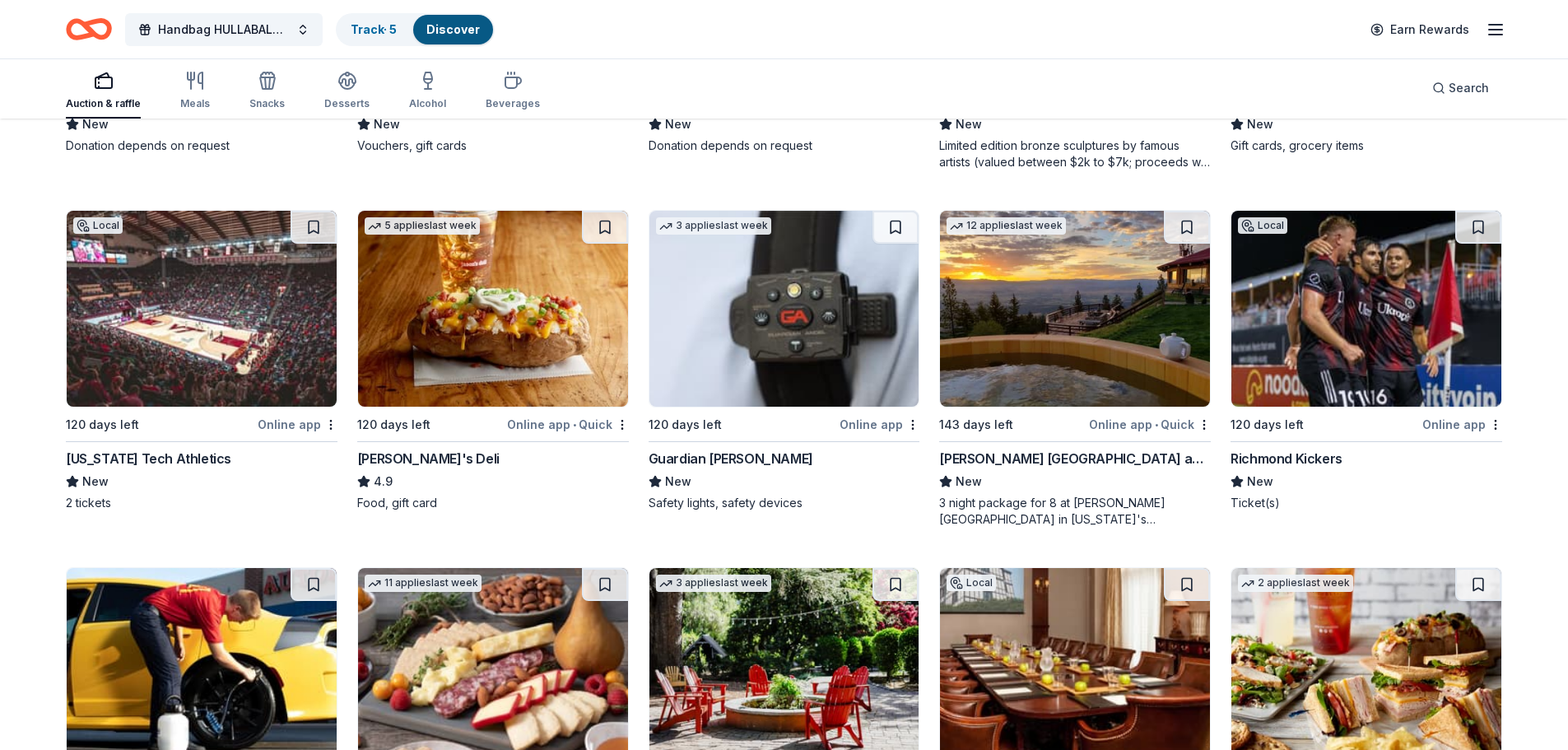
scroll to position [2981, 0]
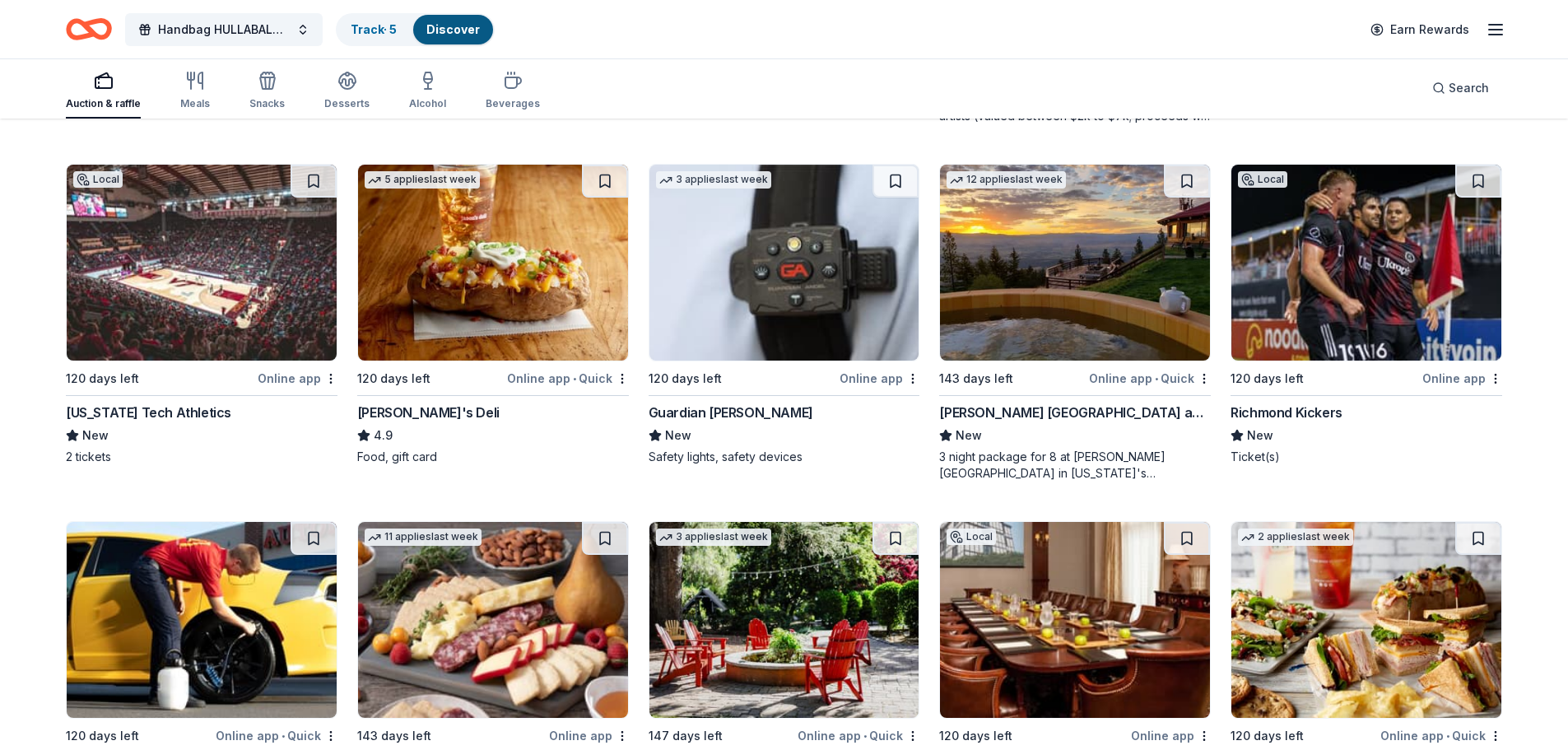
click at [224, 310] on img at bounding box center [201, 263] width 270 height 196
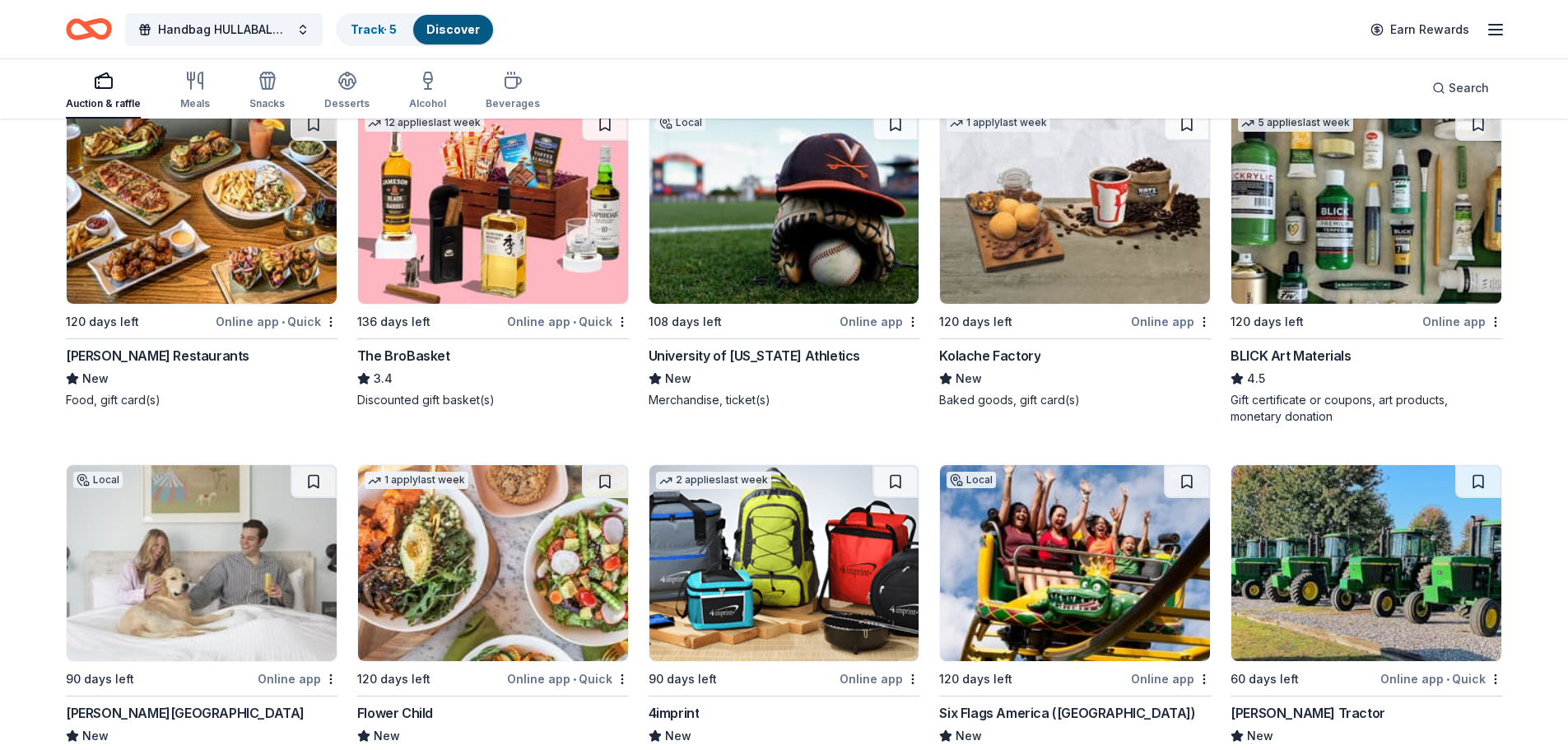
scroll to position [4048, 0]
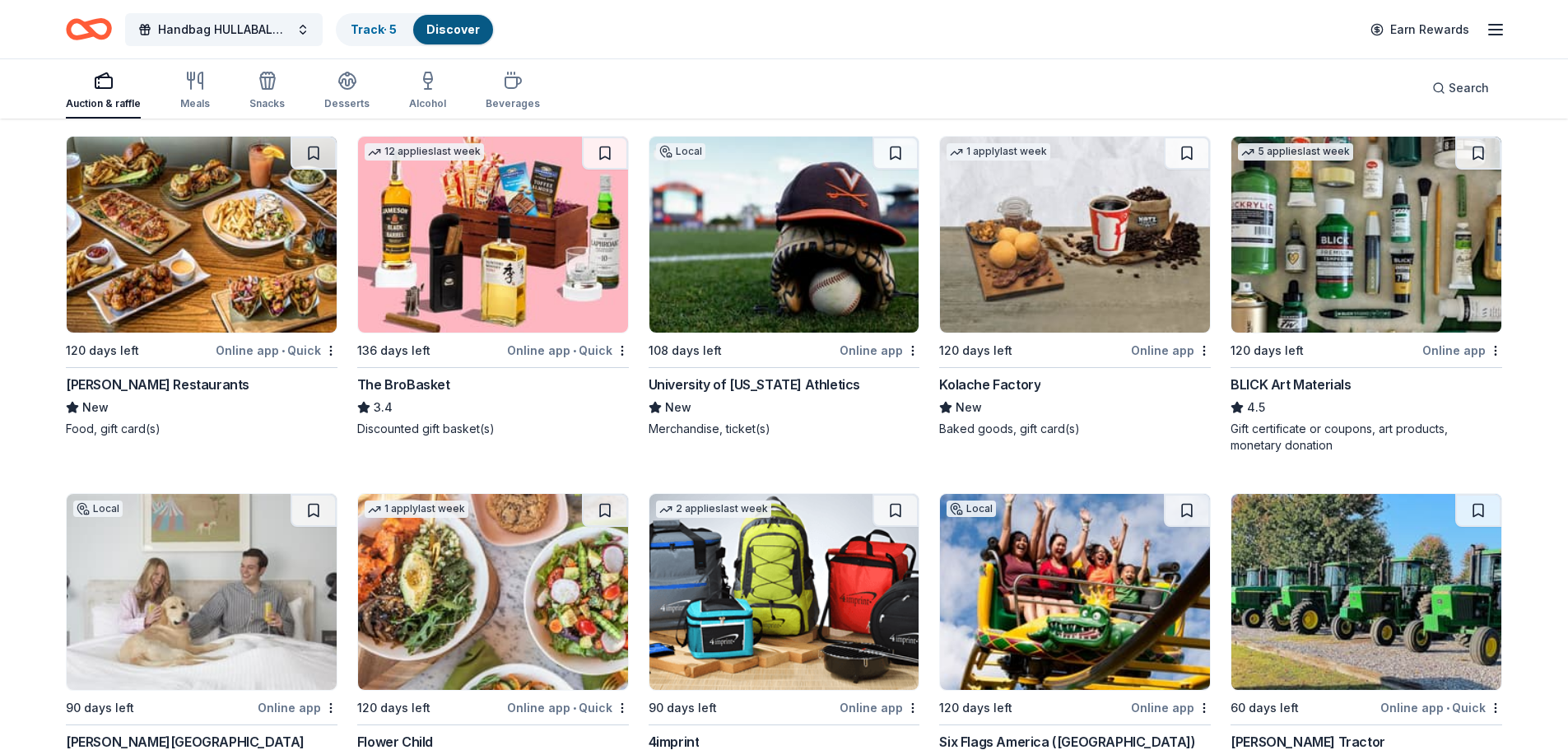
click at [815, 211] on img at bounding box center [784, 234] width 270 height 196
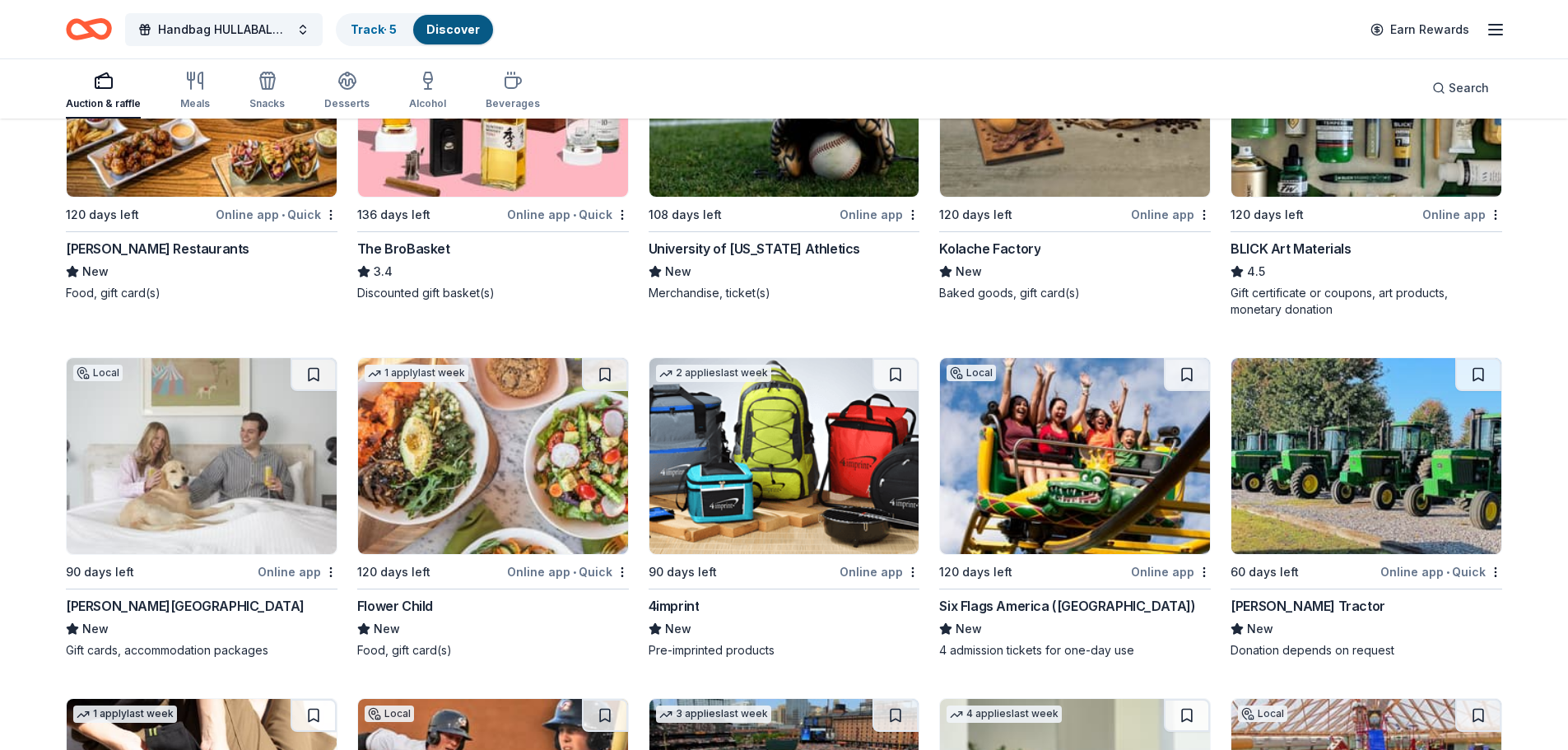
scroll to position [4212, 0]
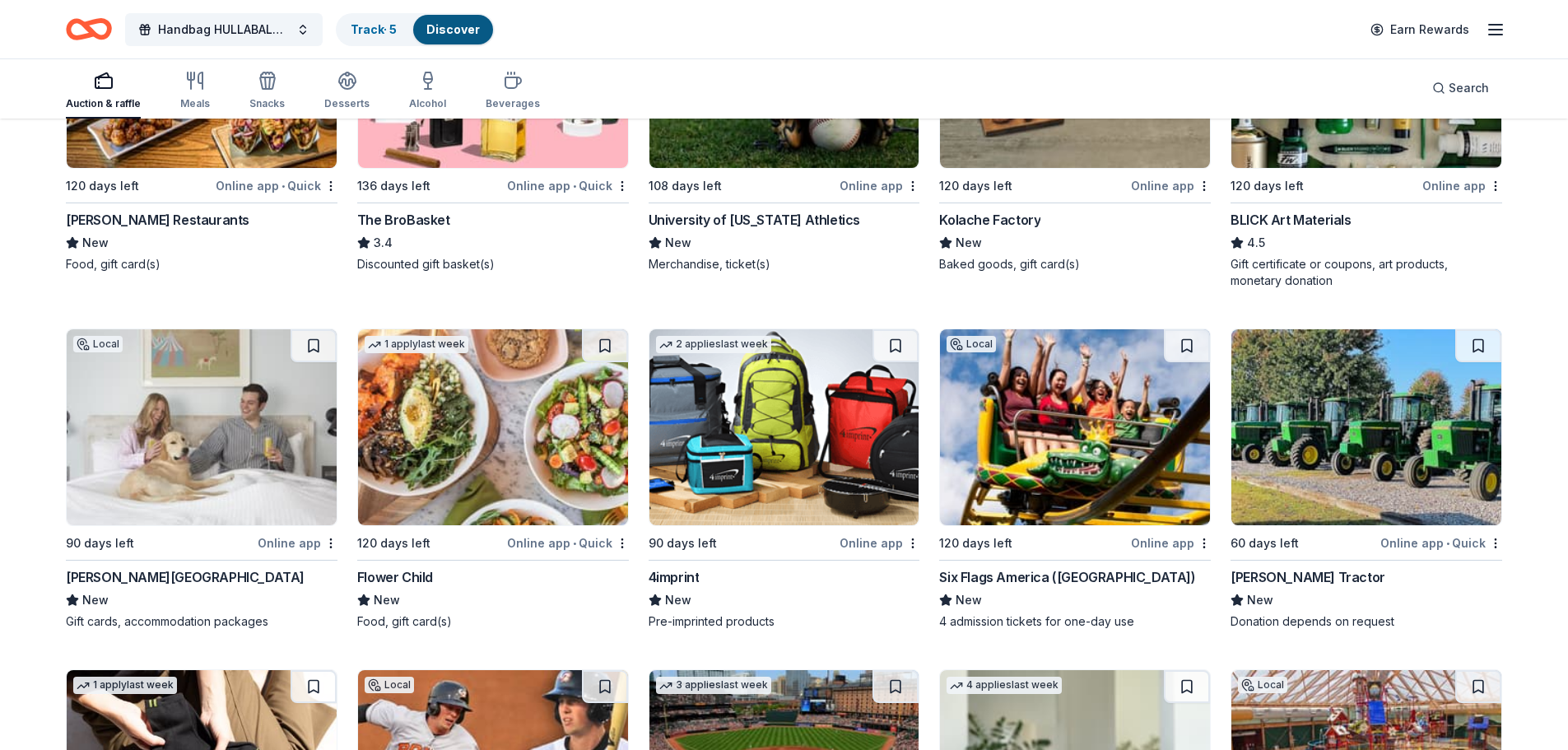
click at [1055, 436] on img at bounding box center [1075, 427] width 270 height 196
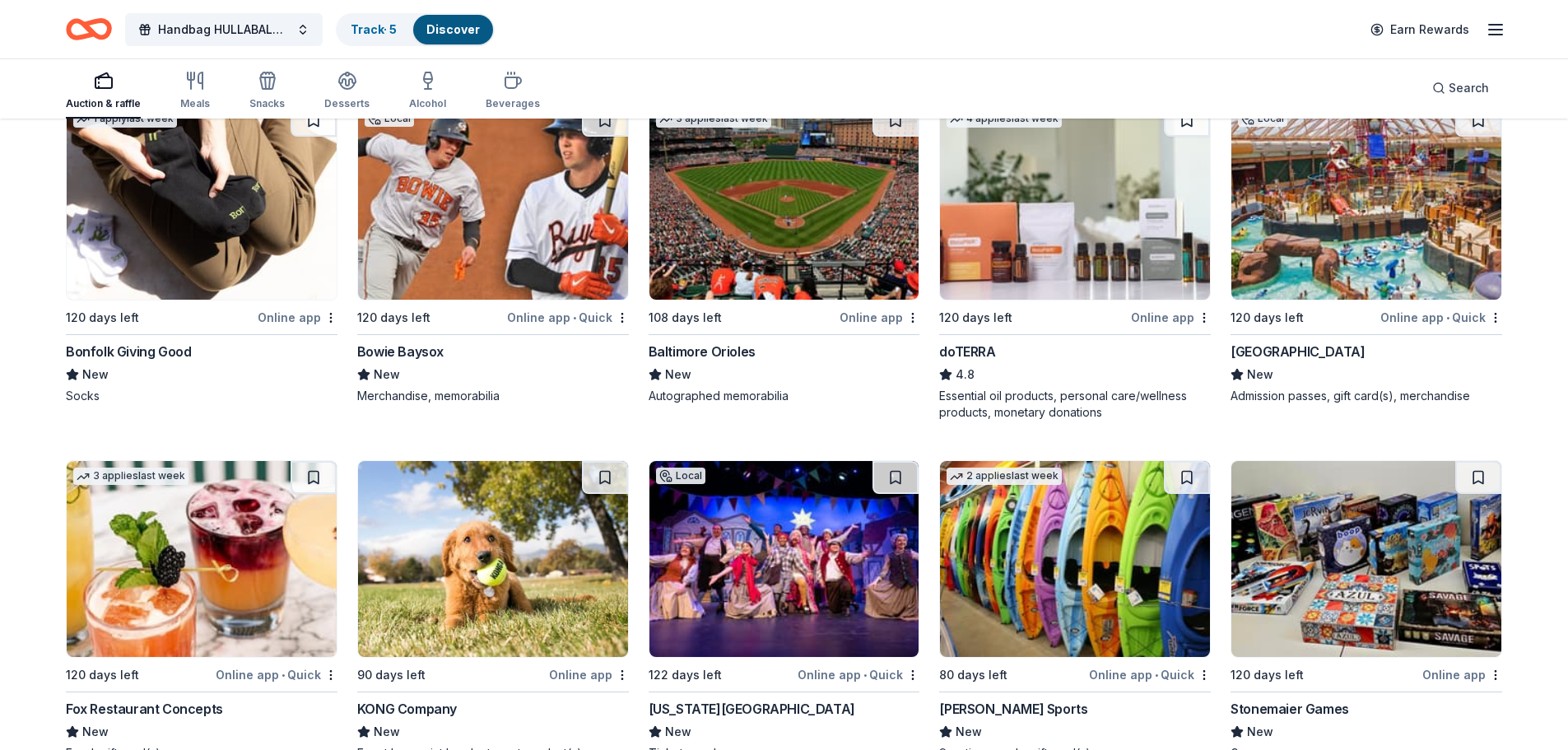
scroll to position [4789, 0]
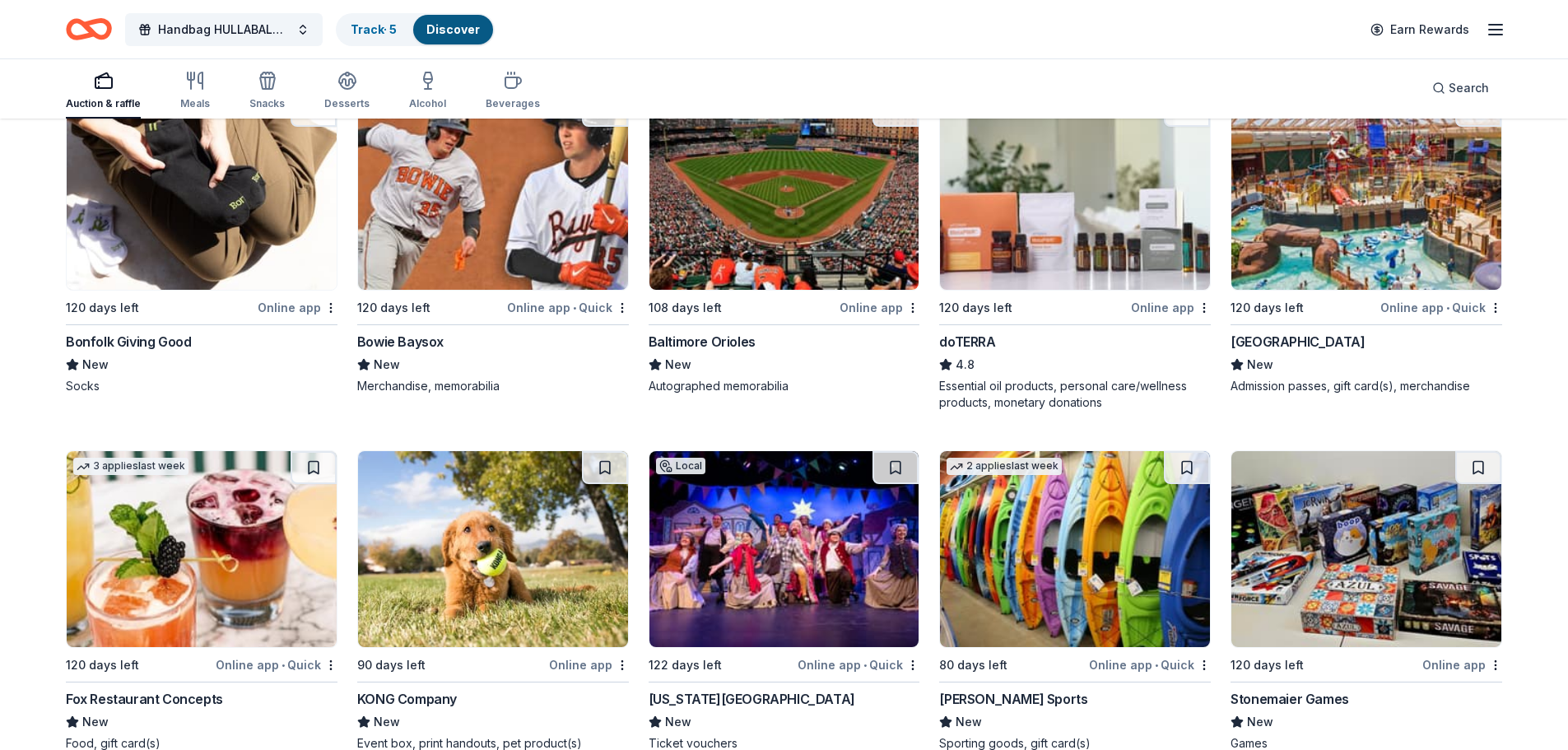
click at [1405, 212] on img at bounding box center [1366, 192] width 270 height 196
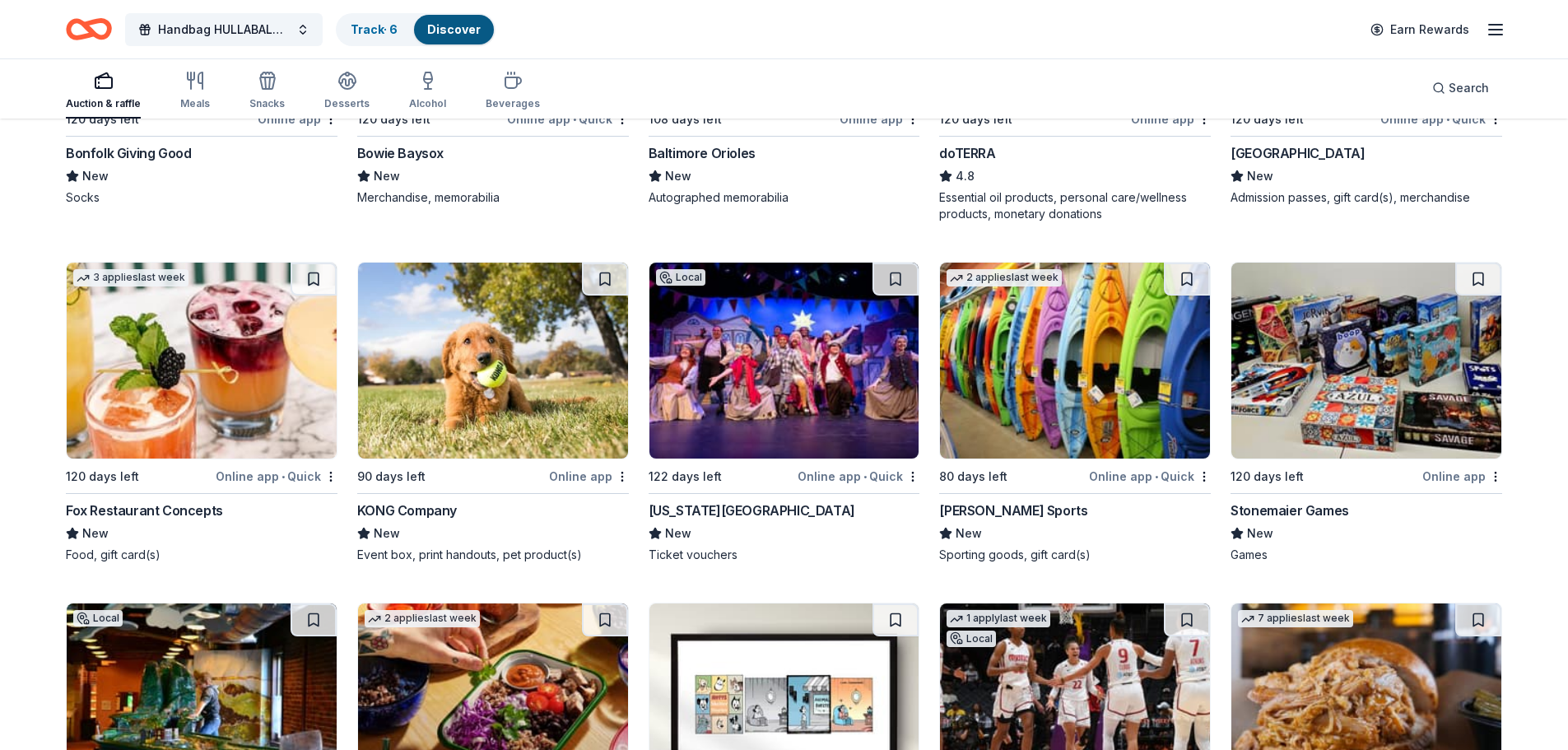
scroll to position [5035, 0]
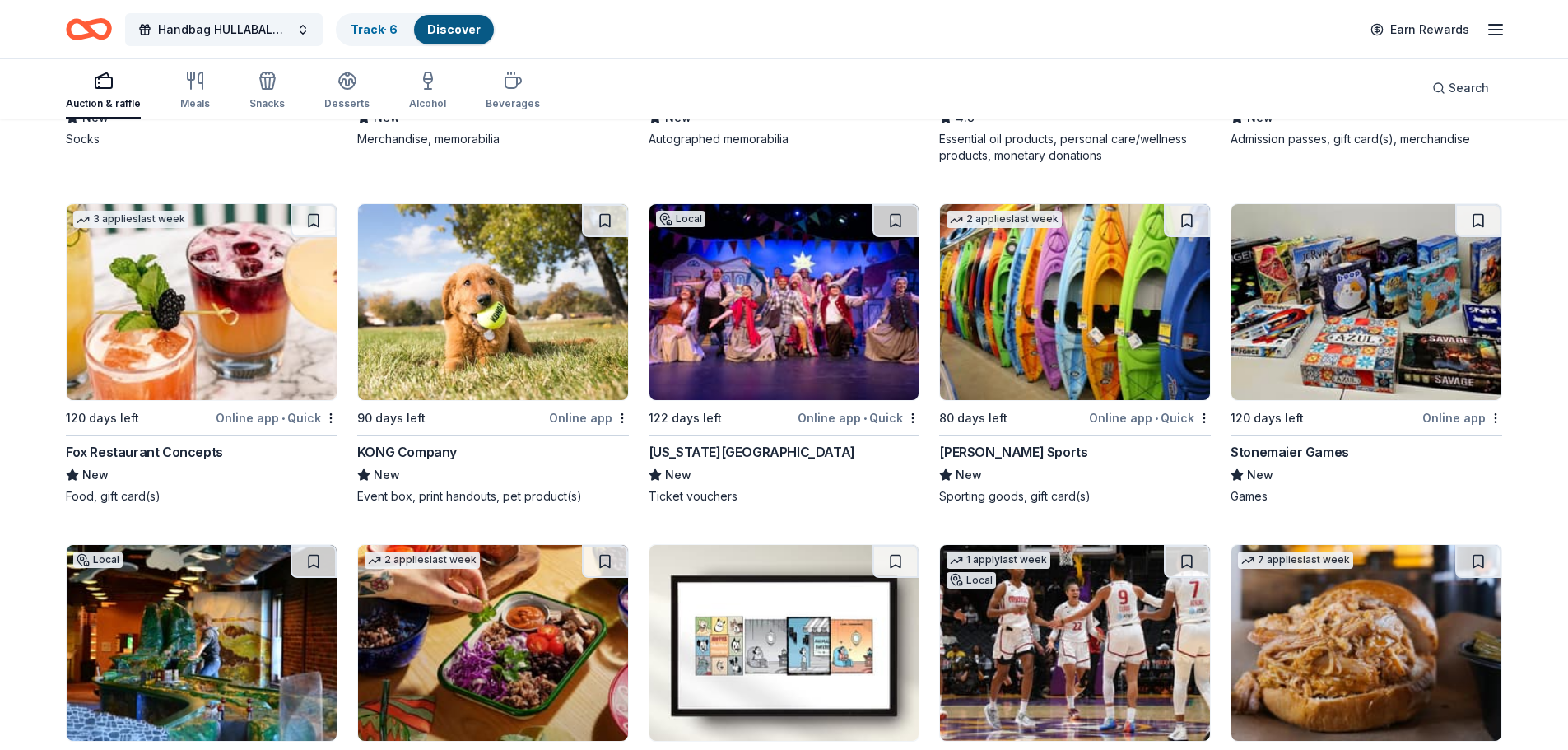
click at [1033, 369] on img at bounding box center [1075, 303] width 270 height 196
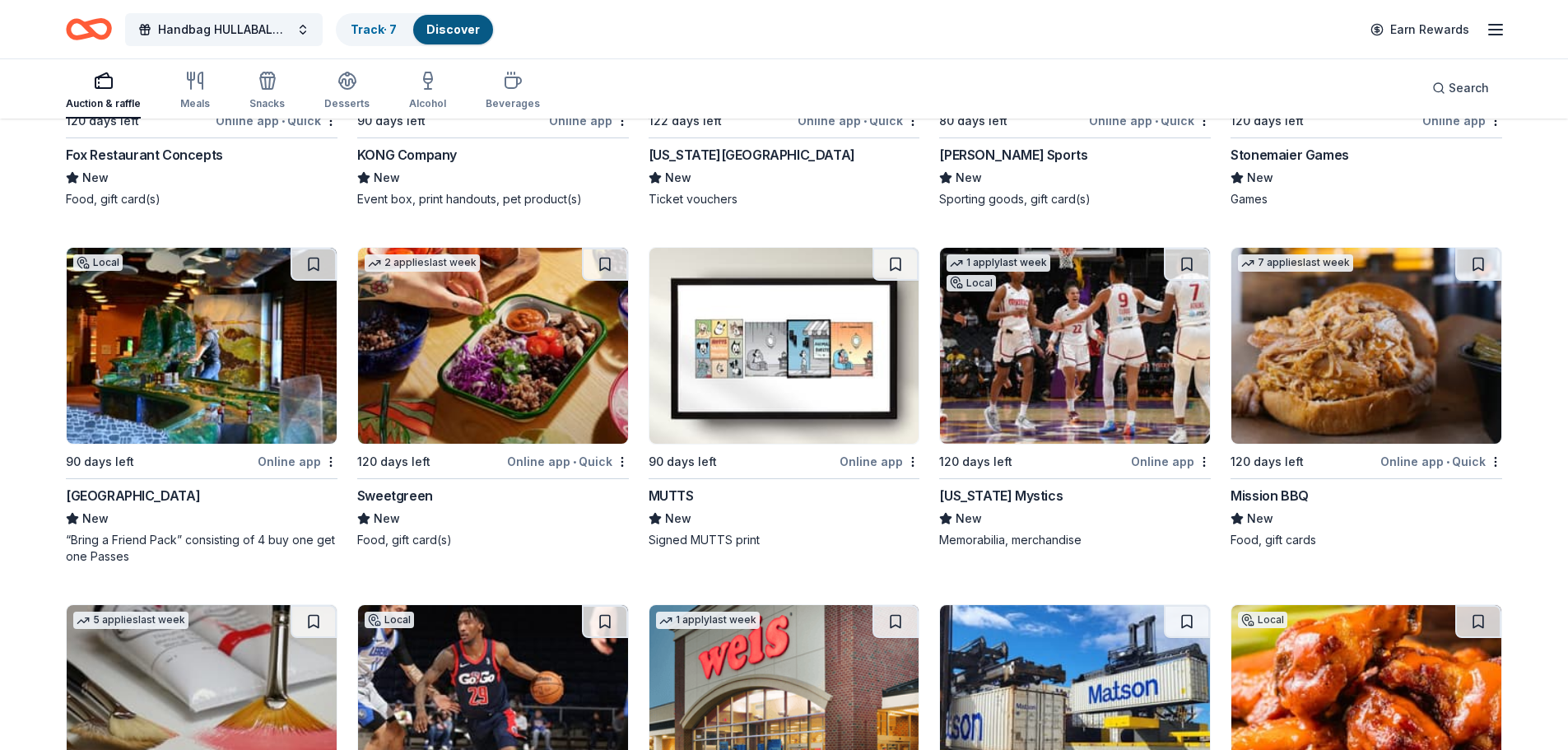
scroll to position [5361, 0]
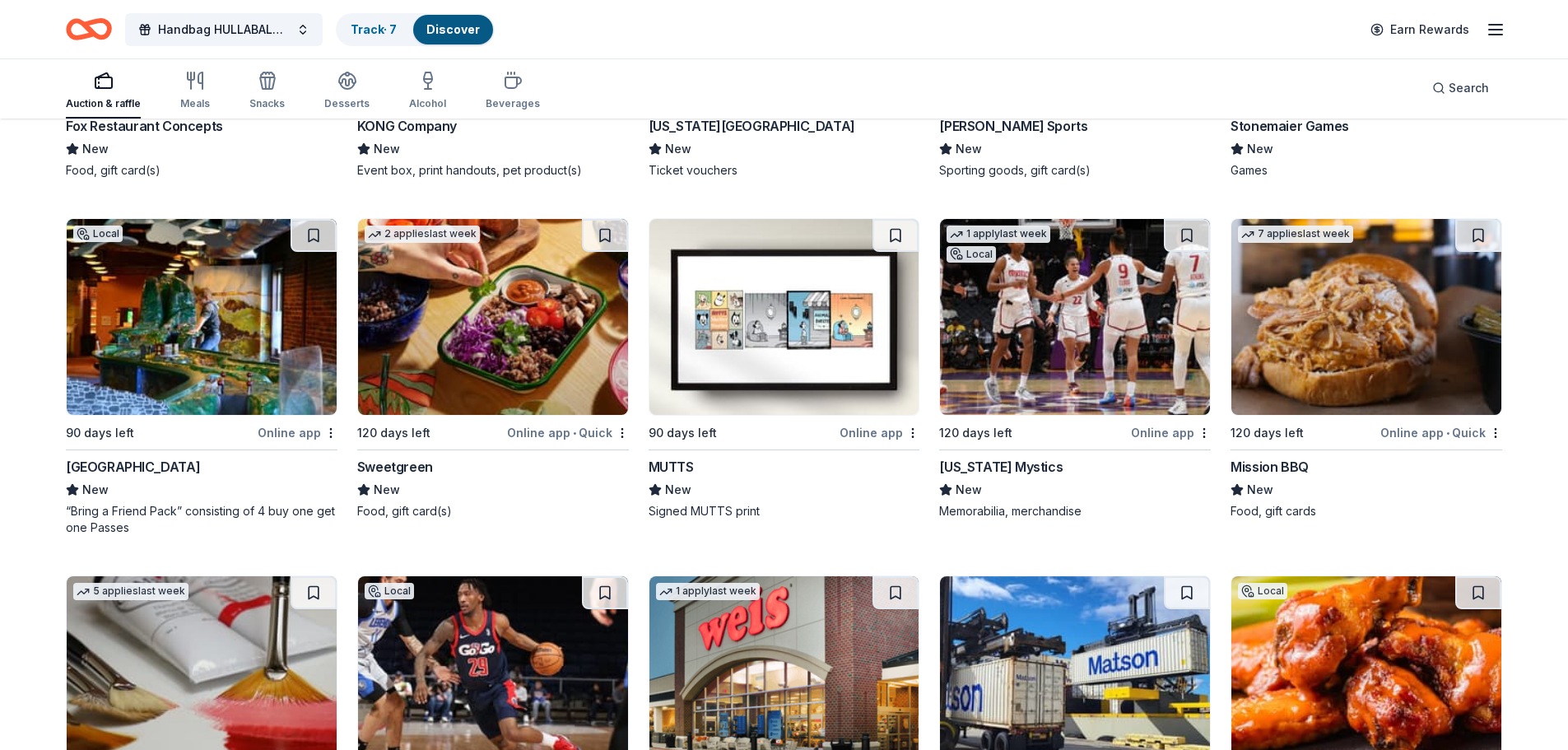
click at [190, 367] on img at bounding box center [201, 317] width 270 height 196
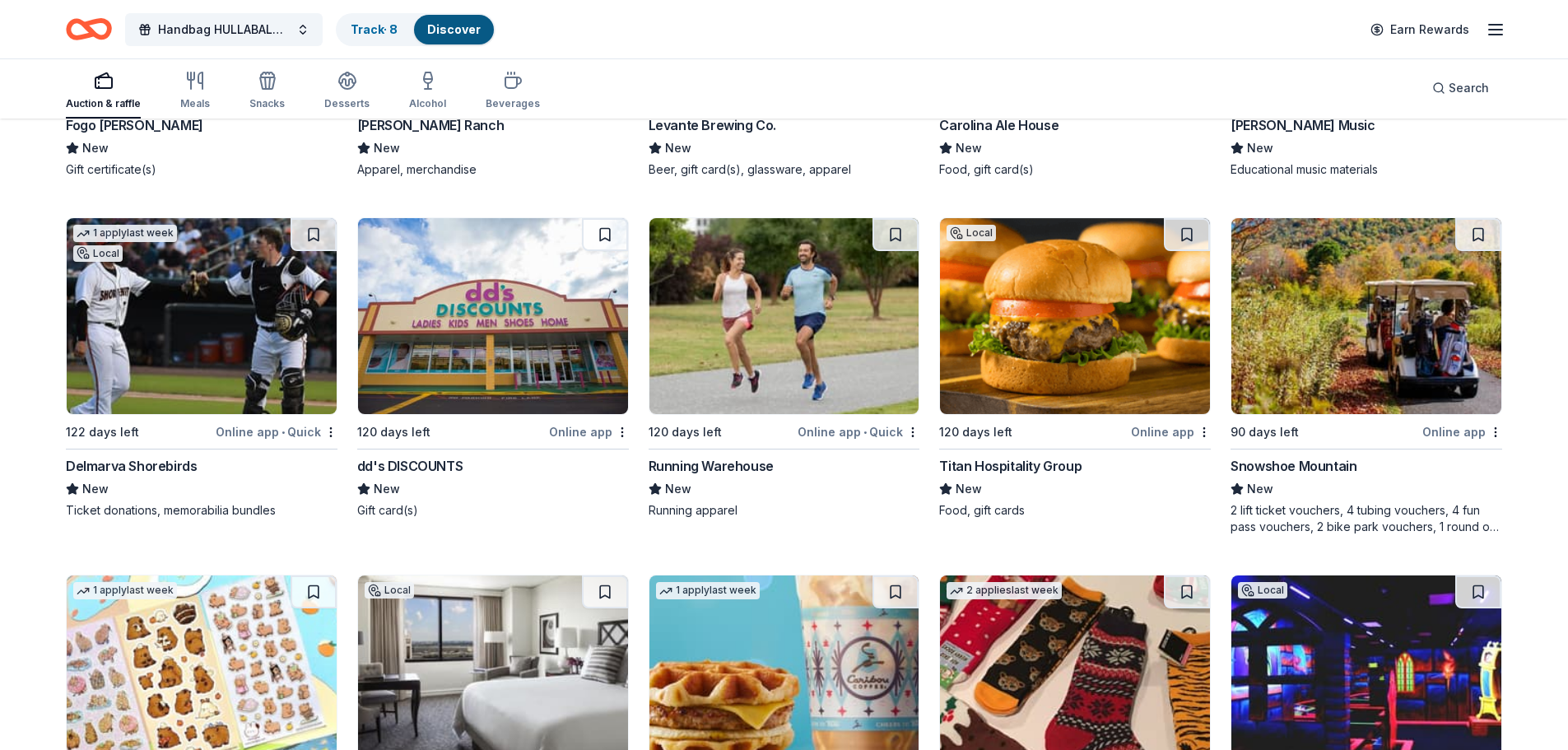
scroll to position [6373, 0]
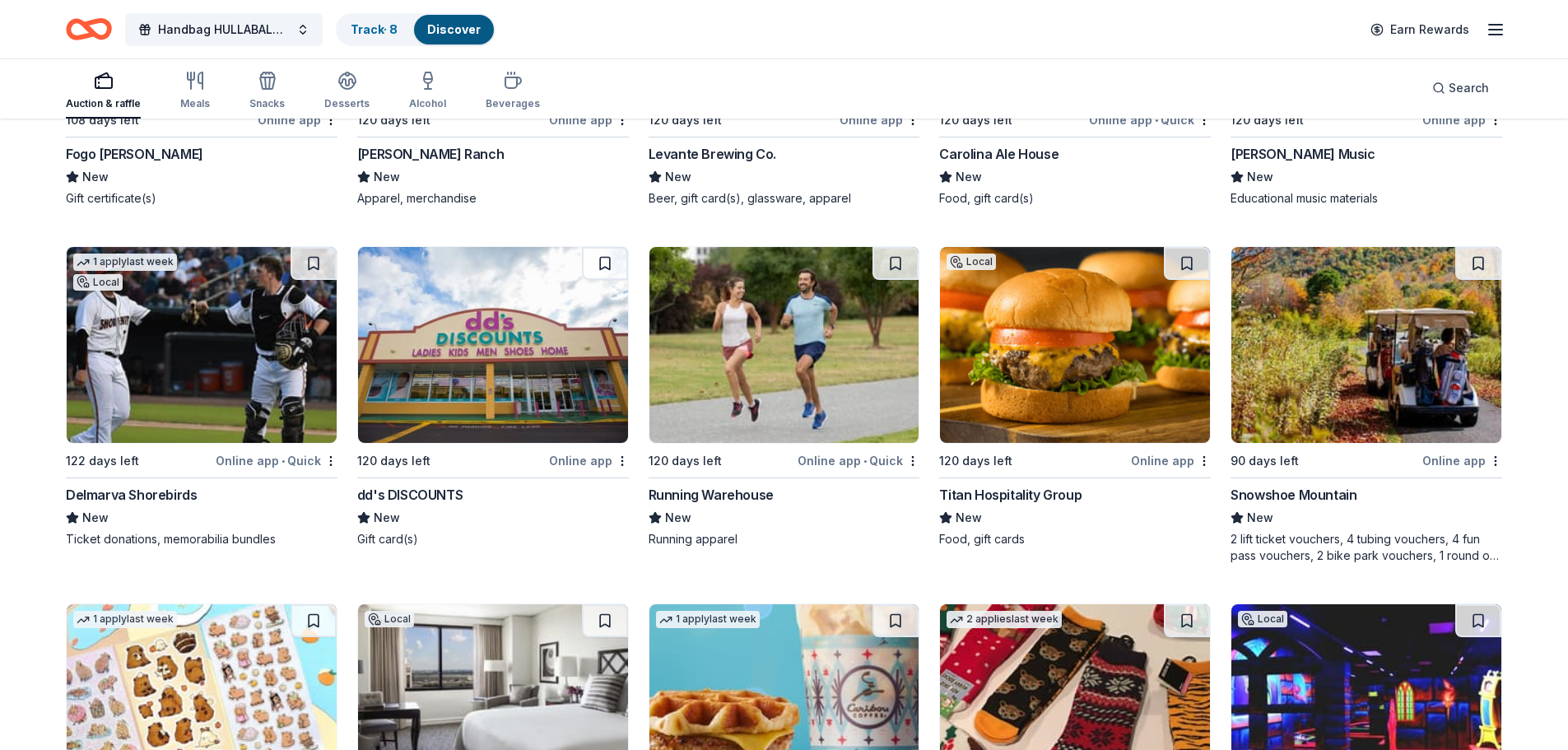
click at [1319, 412] on img at bounding box center [1366, 345] width 270 height 196
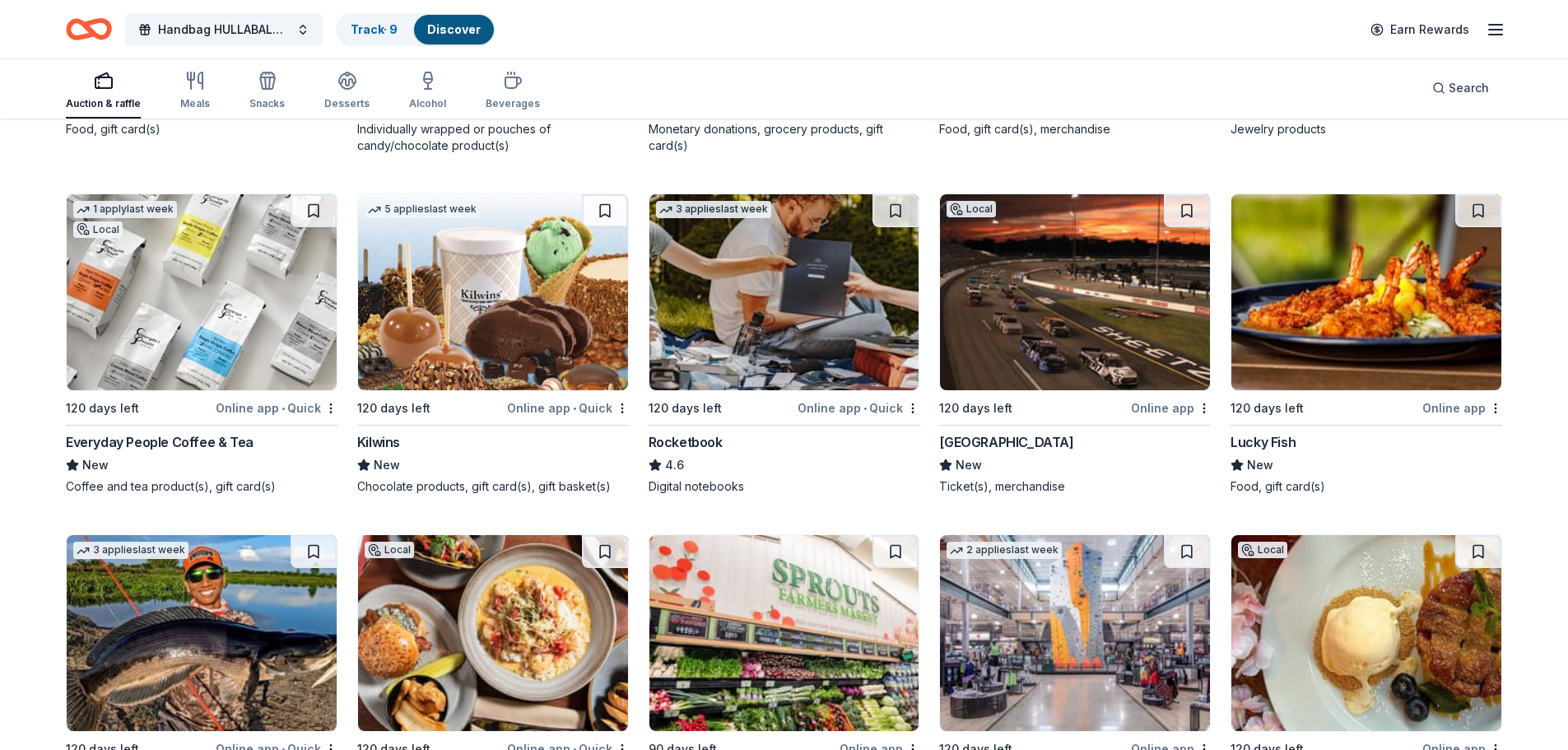
scroll to position [7522, 0]
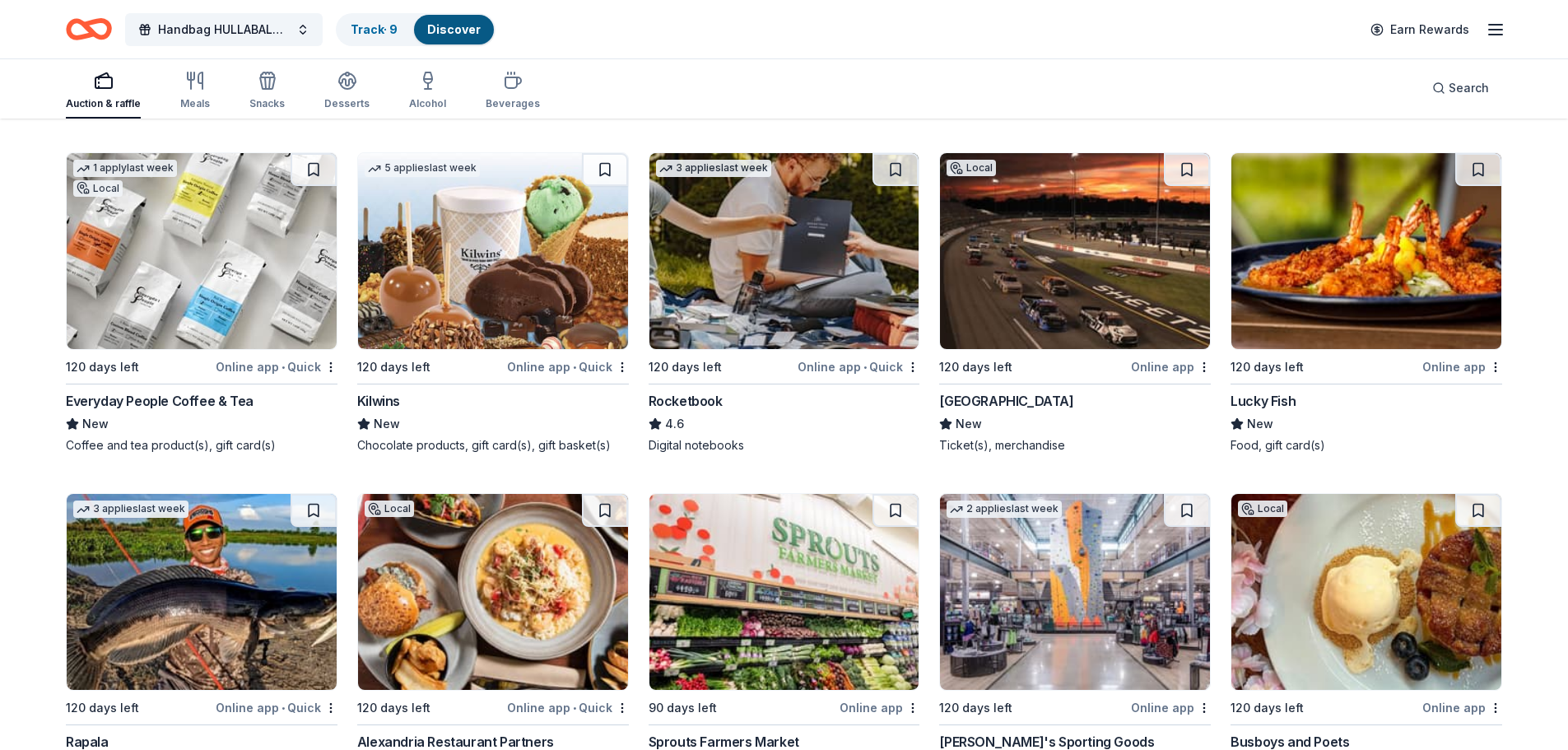
click at [1053, 299] on img at bounding box center [1075, 251] width 270 height 196
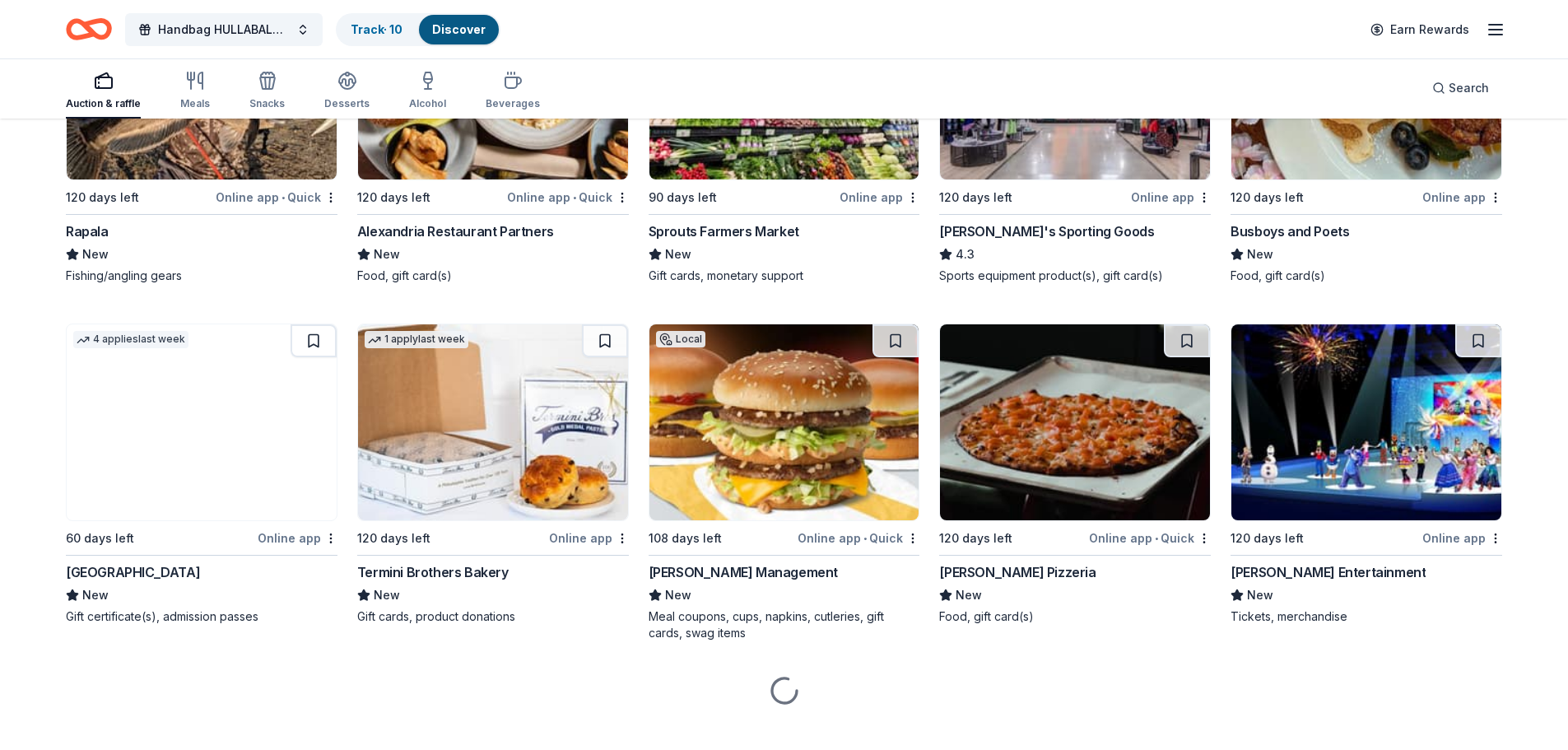
scroll to position [8055, 0]
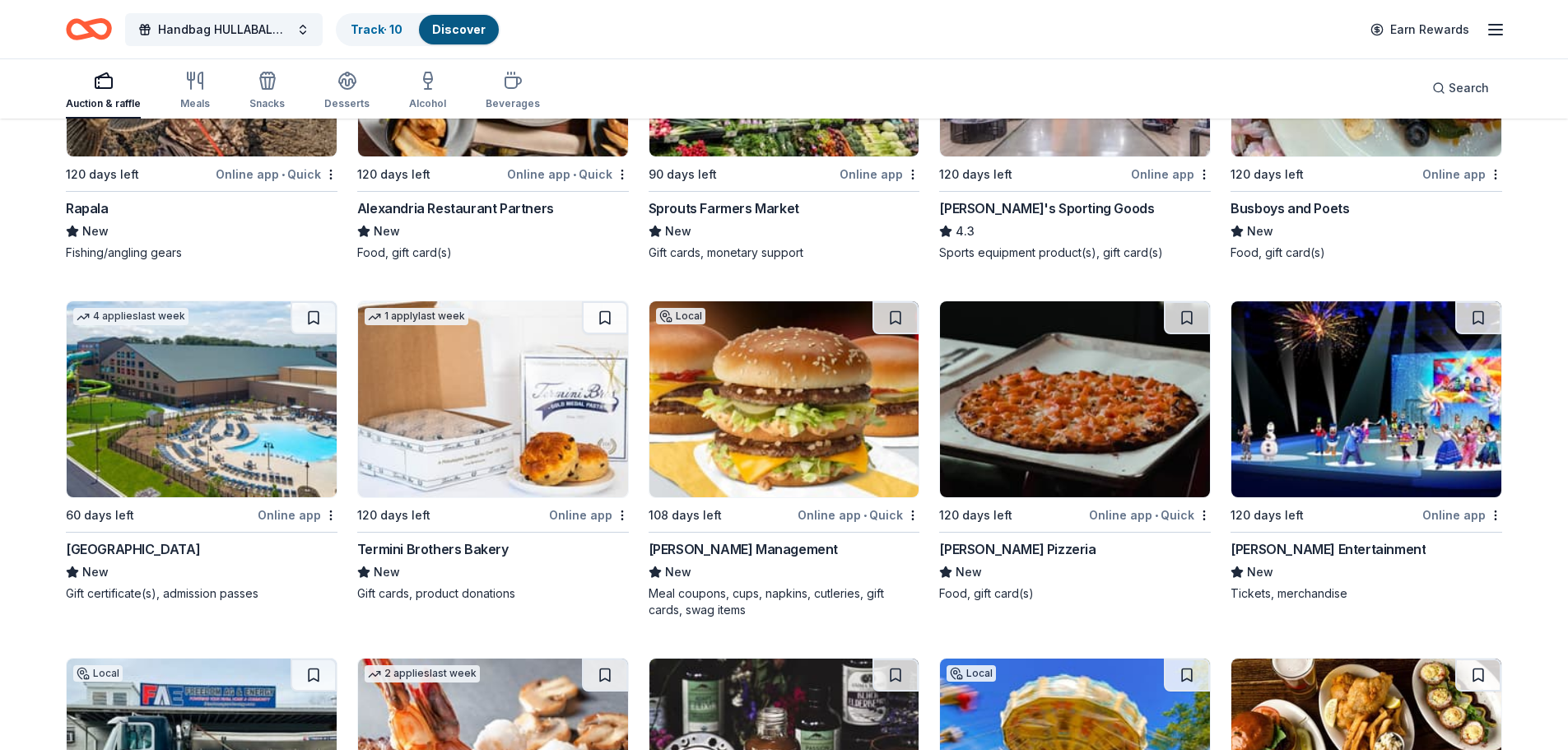
click at [215, 410] on img at bounding box center [201, 399] width 270 height 196
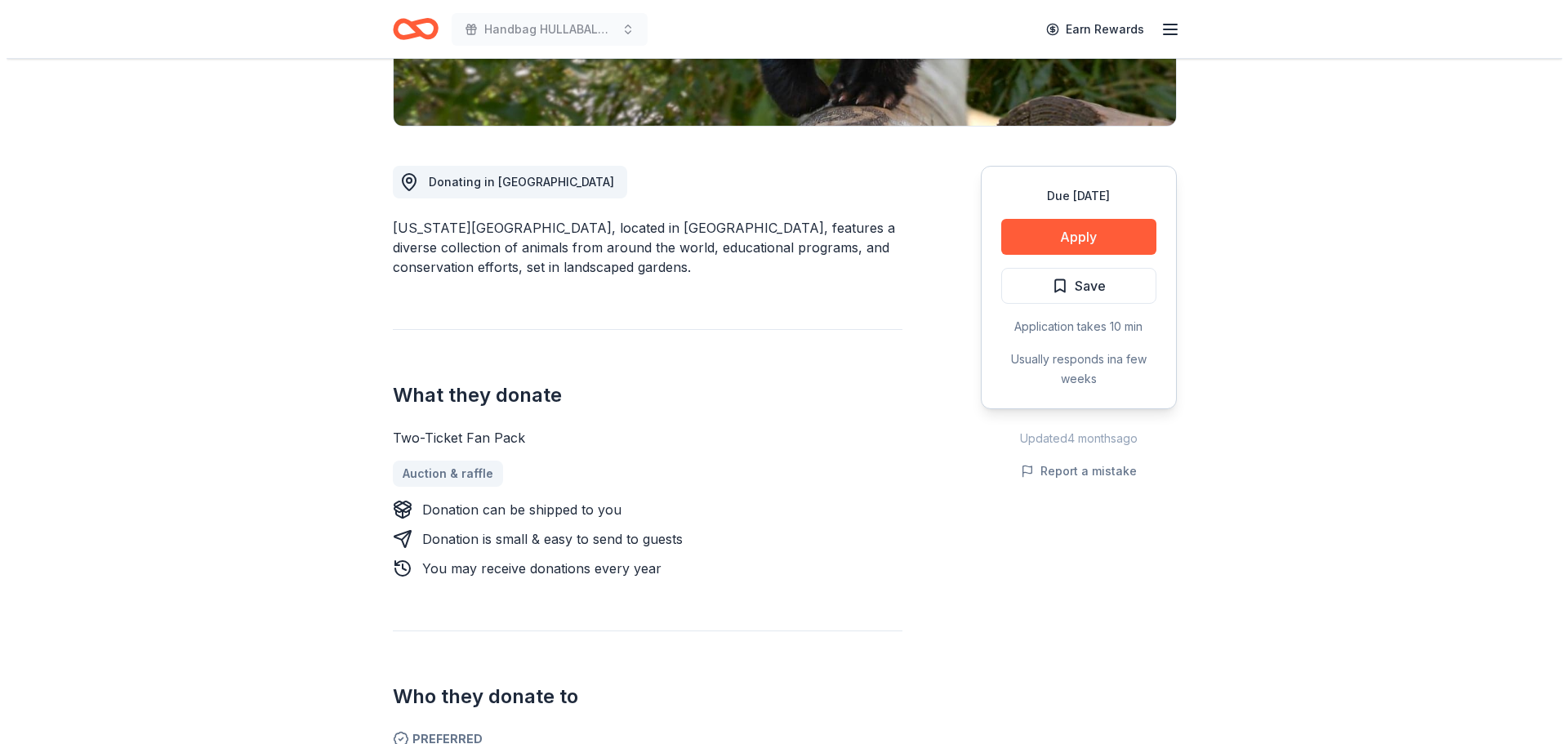
scroll to position [408, 0]
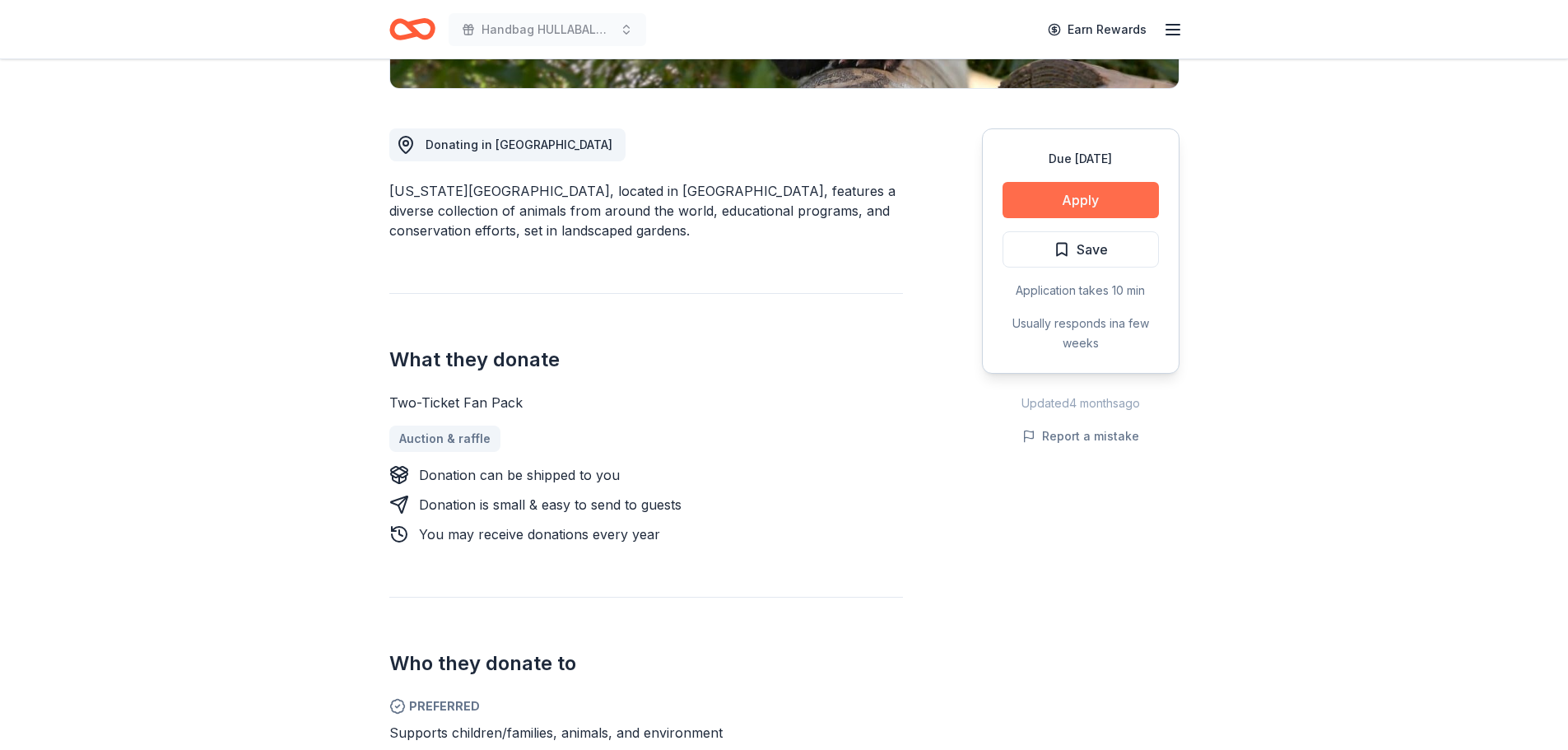
click at [1050, 200] on button "Apply" at bounding box center [1081, 200] width 156 height 37
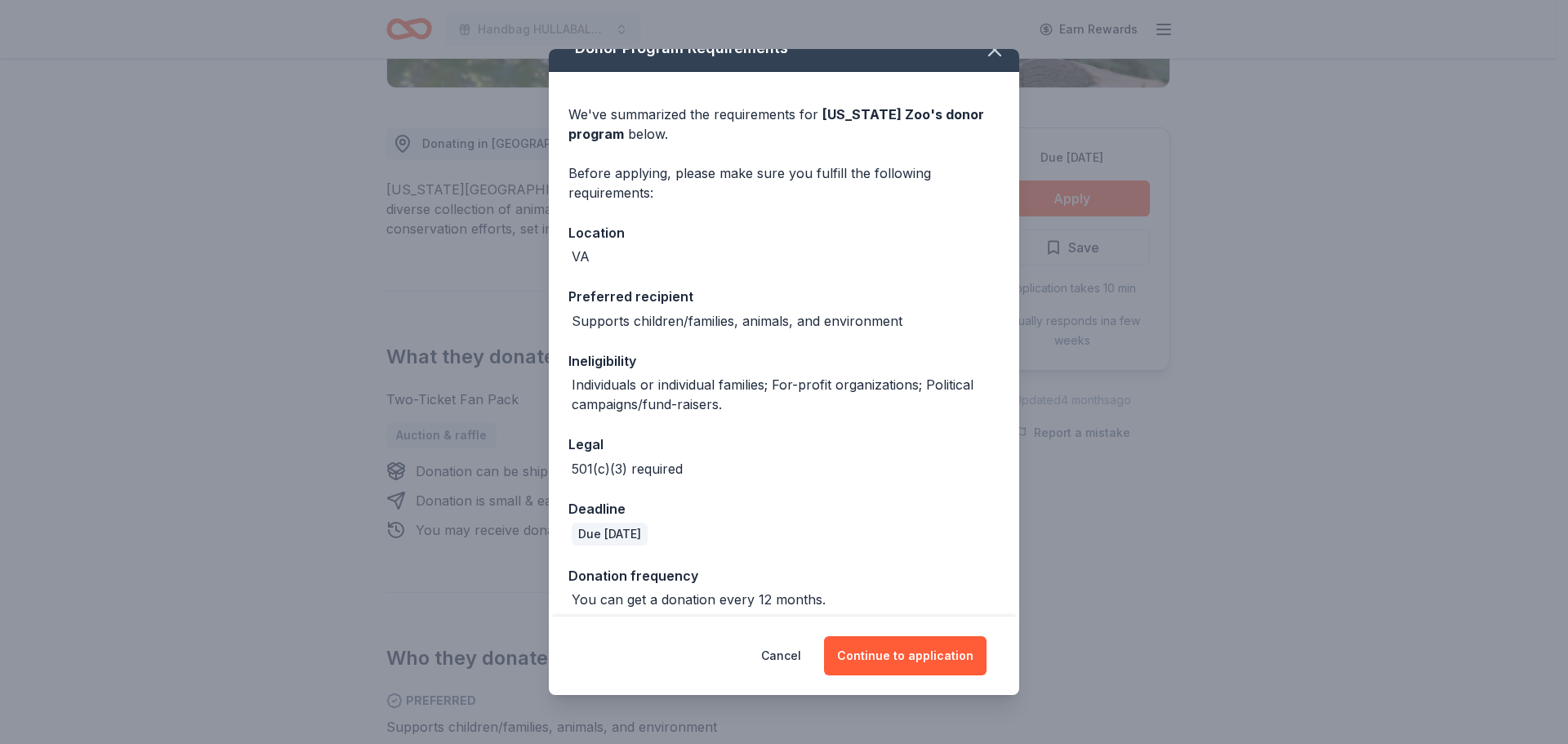
scroll to position [36, 0]
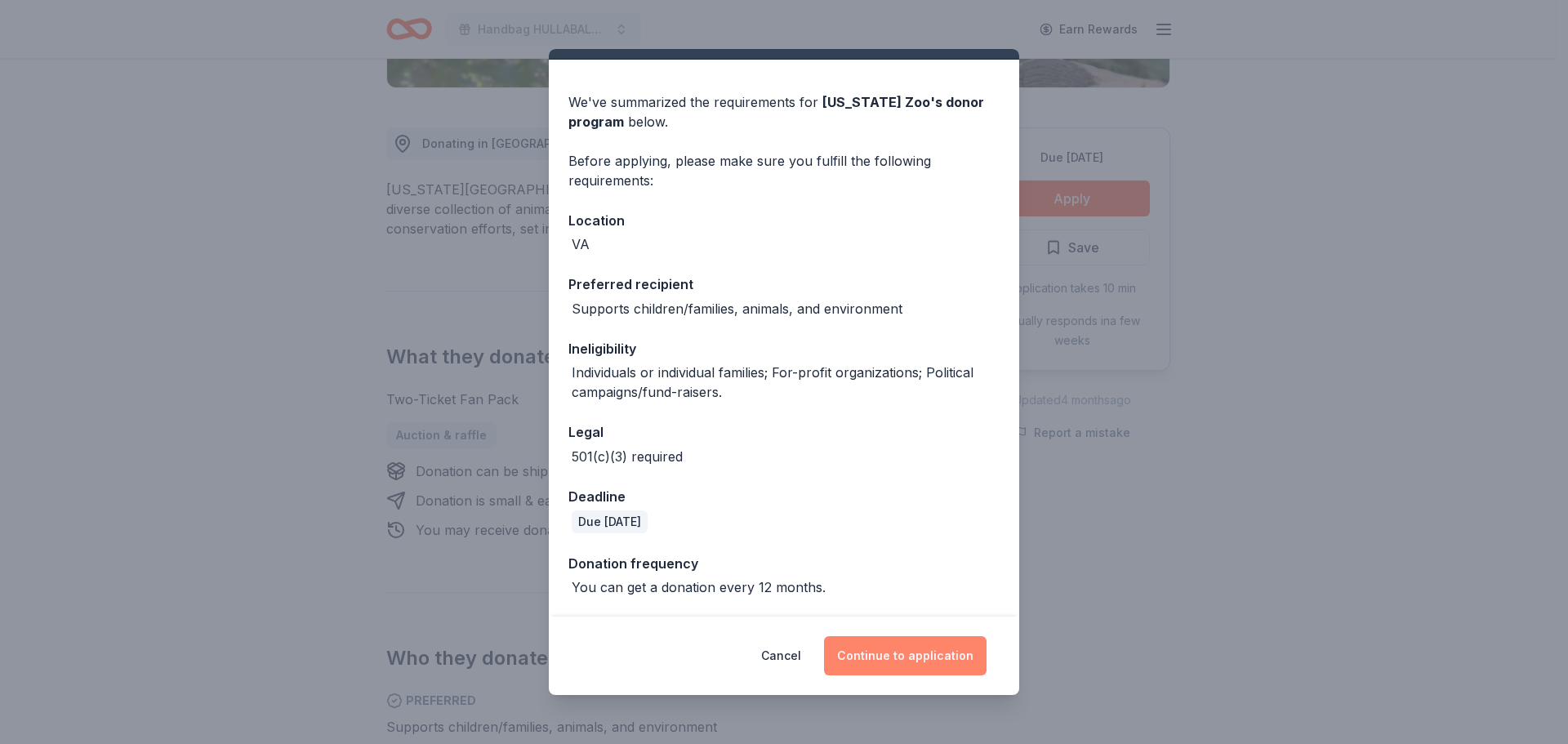
click at [877, 653] on button "Continue to application" at bounding box center [905, 656] width 162 height 40
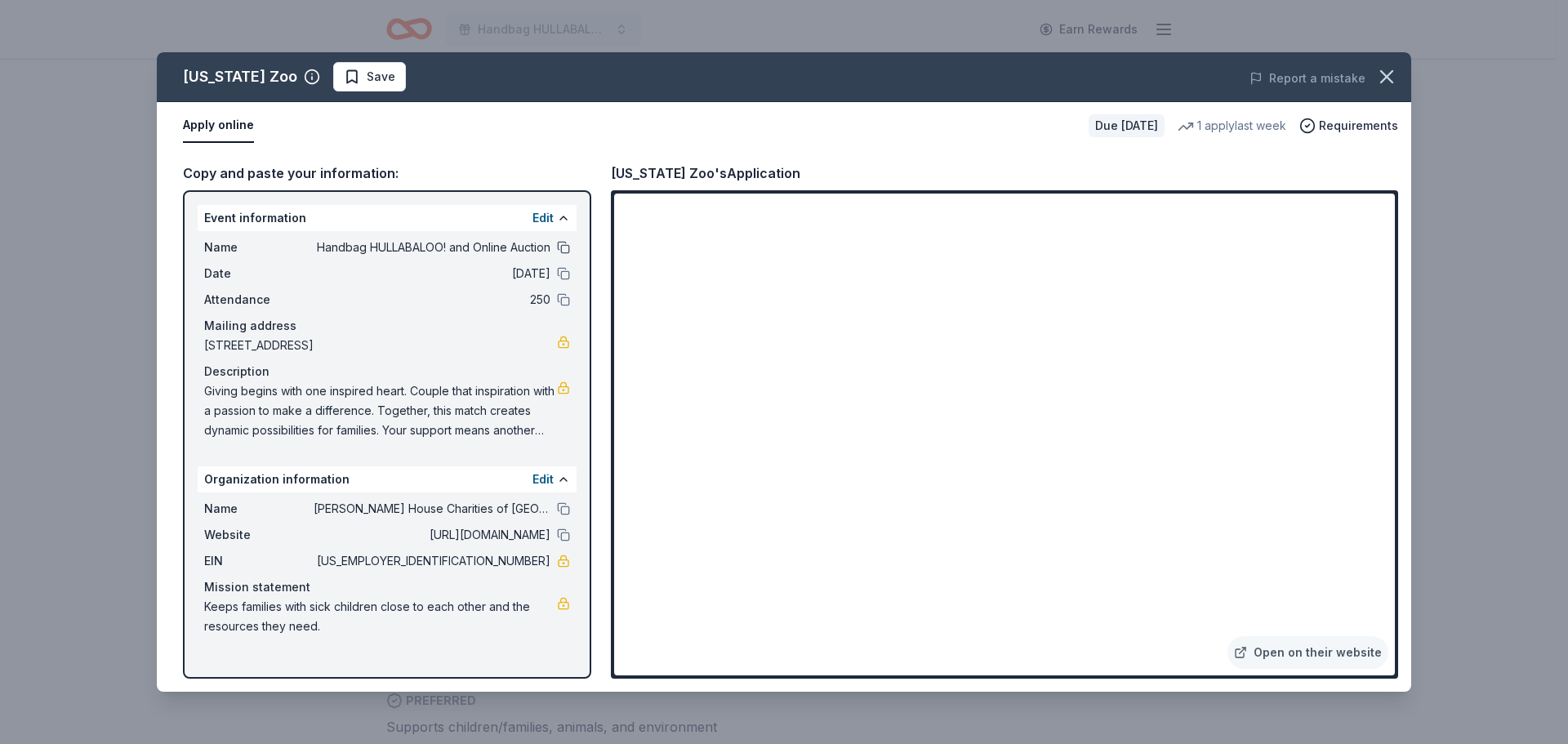
click at [562, 249] on button at bounding box center [563, 247] width 13 height 13
click at [367, 78] on span "Save" at bounding box center [381, 77] width 29 height 20
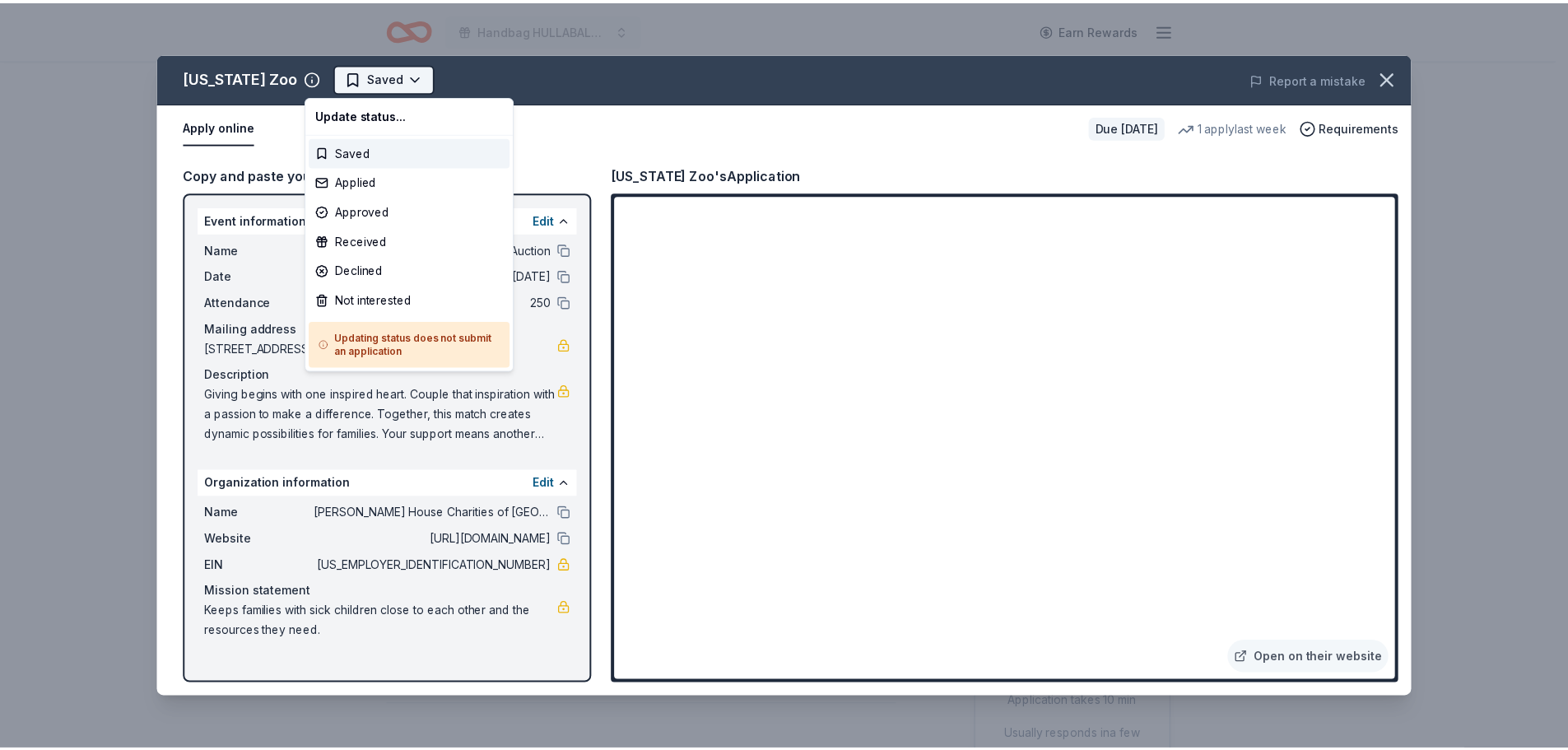
scroll to position [0, 0]
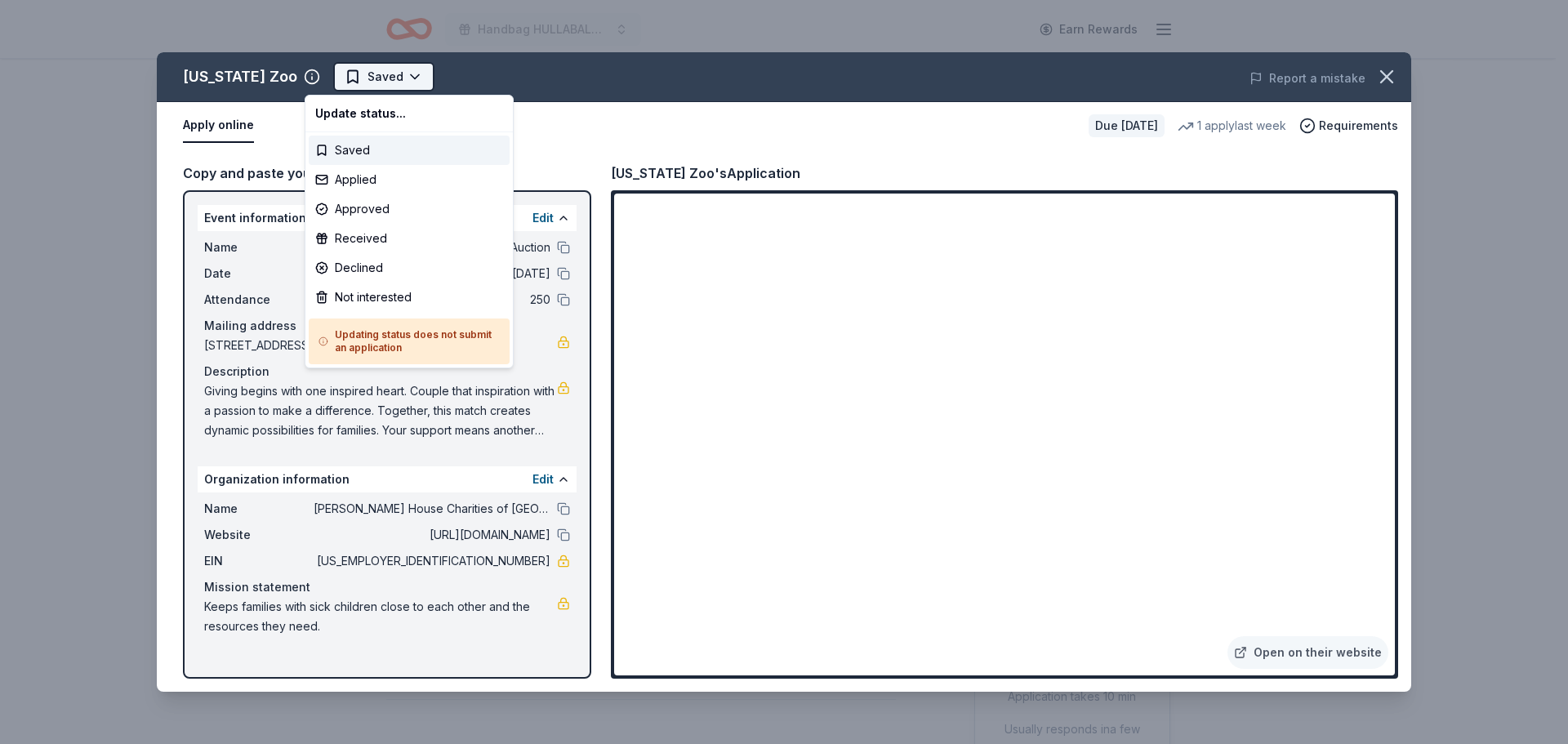
click at [378, 78] on html "Handbag HULLABALOO! and Online Auction Earn Rewards Due in 105 days Share Virgi…" at bounding box center [784, 372] width 1568 height 744
click at [352, 179] on div "Applied" at bounding box center [409, 180] width 201 height 30
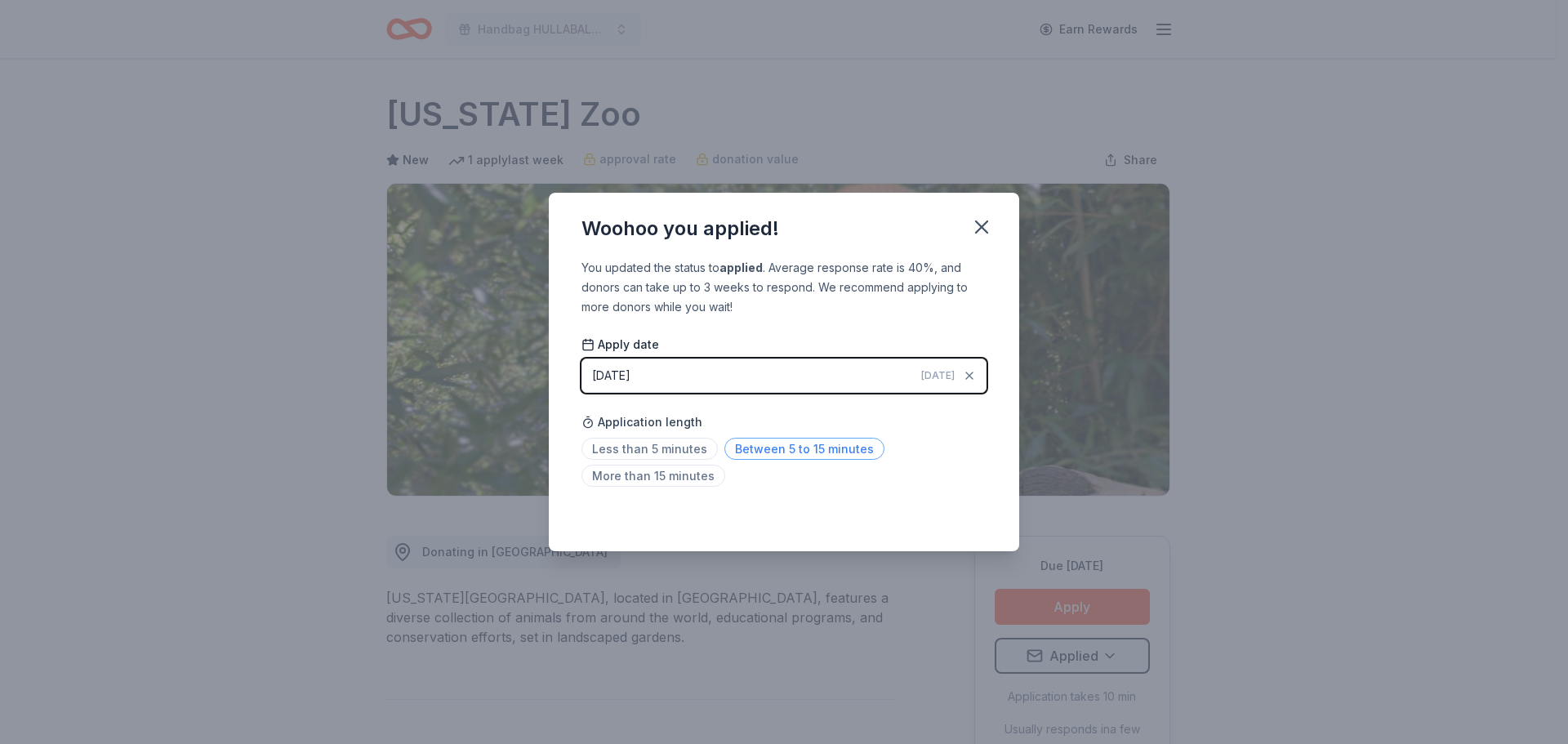
click at [796, 445] on span "Between 5 to 15 minutes" at bounding box center [804, 449] width 160 height 22
click at [982, 229] on icon "button" at bounding box center [982, 227] width 23 height 23
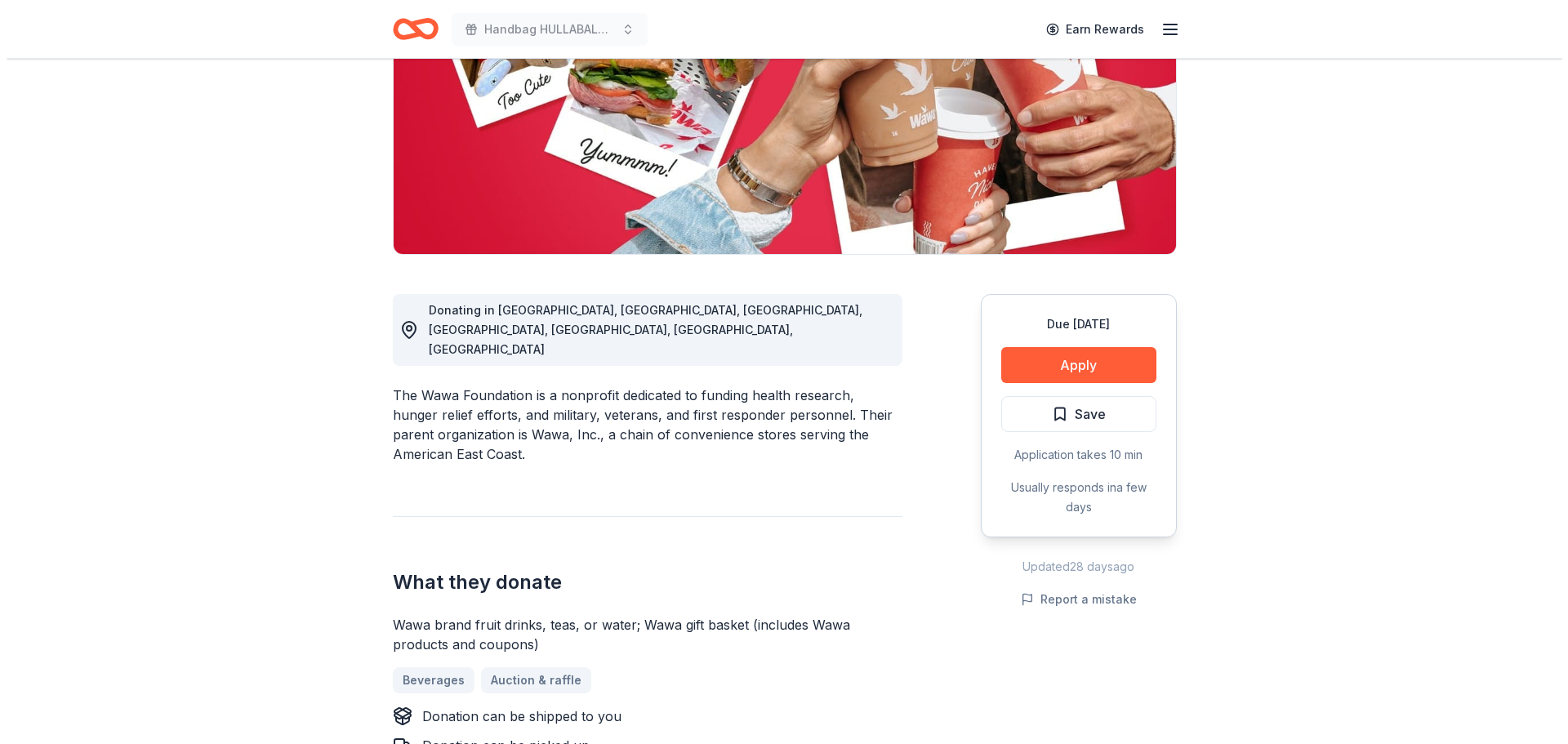
scroll to position [245, 0]
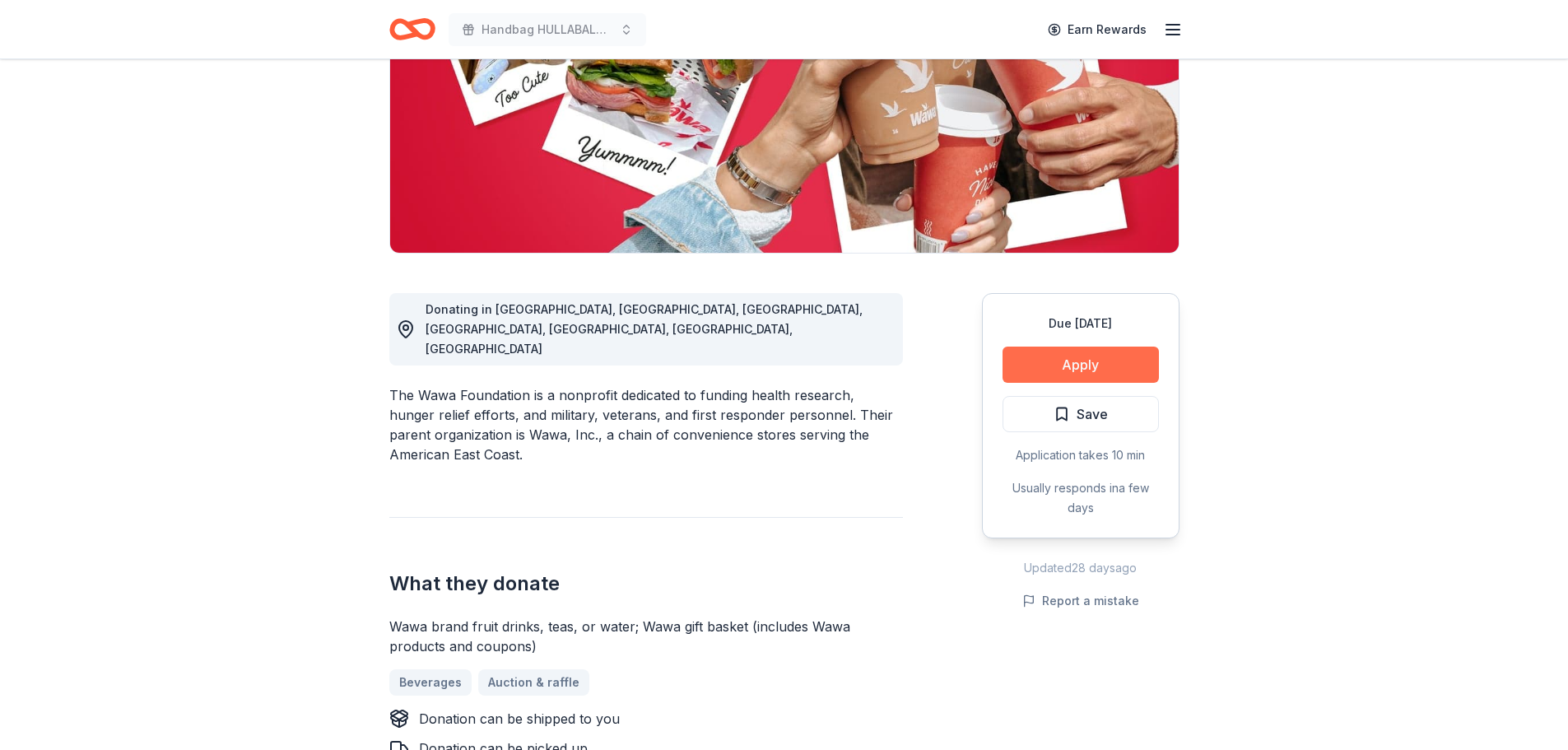
click at [1090, 367] on button "Apply" at bounding box center [1081, 365] width 156 height 37
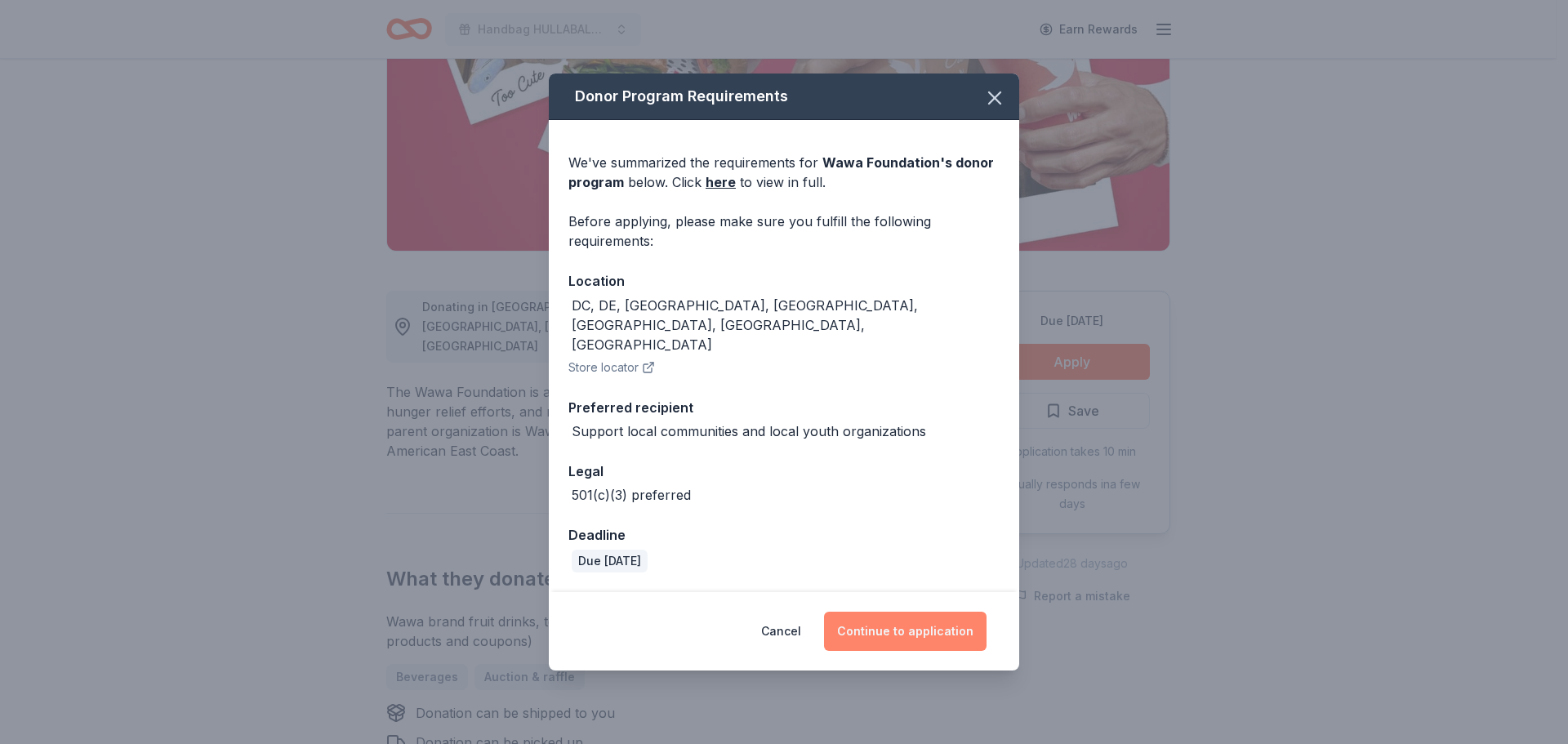
click at [869, 614] on button "Continue to application" at bounding box center [905, 632] width 162 height 40
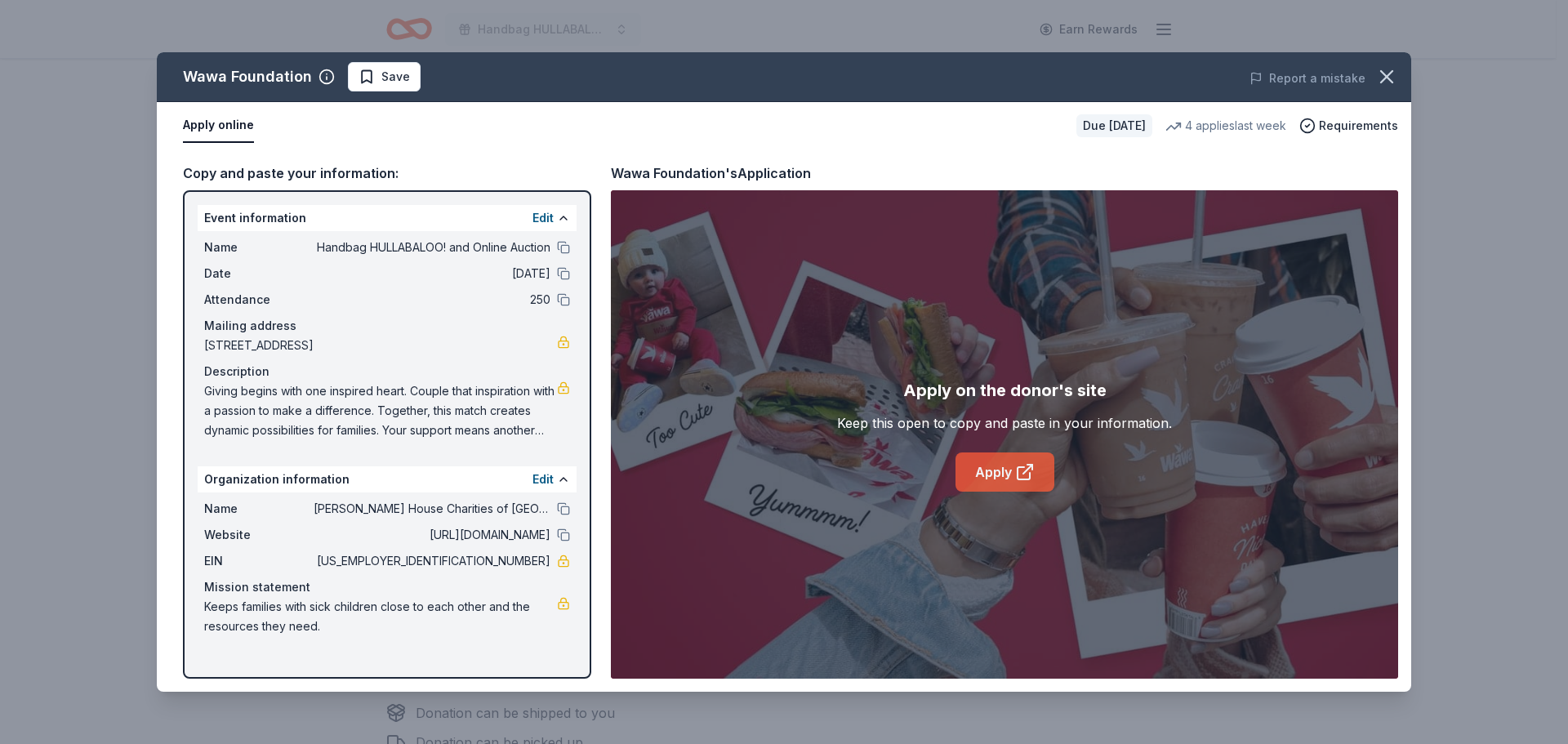
click at [986, 465] on link "Apply" at bounding box center [1005, 473] width 99 height 40
click at [995, 475] on link "Apply" at bounding box center [1005, 473] width 99 height 40
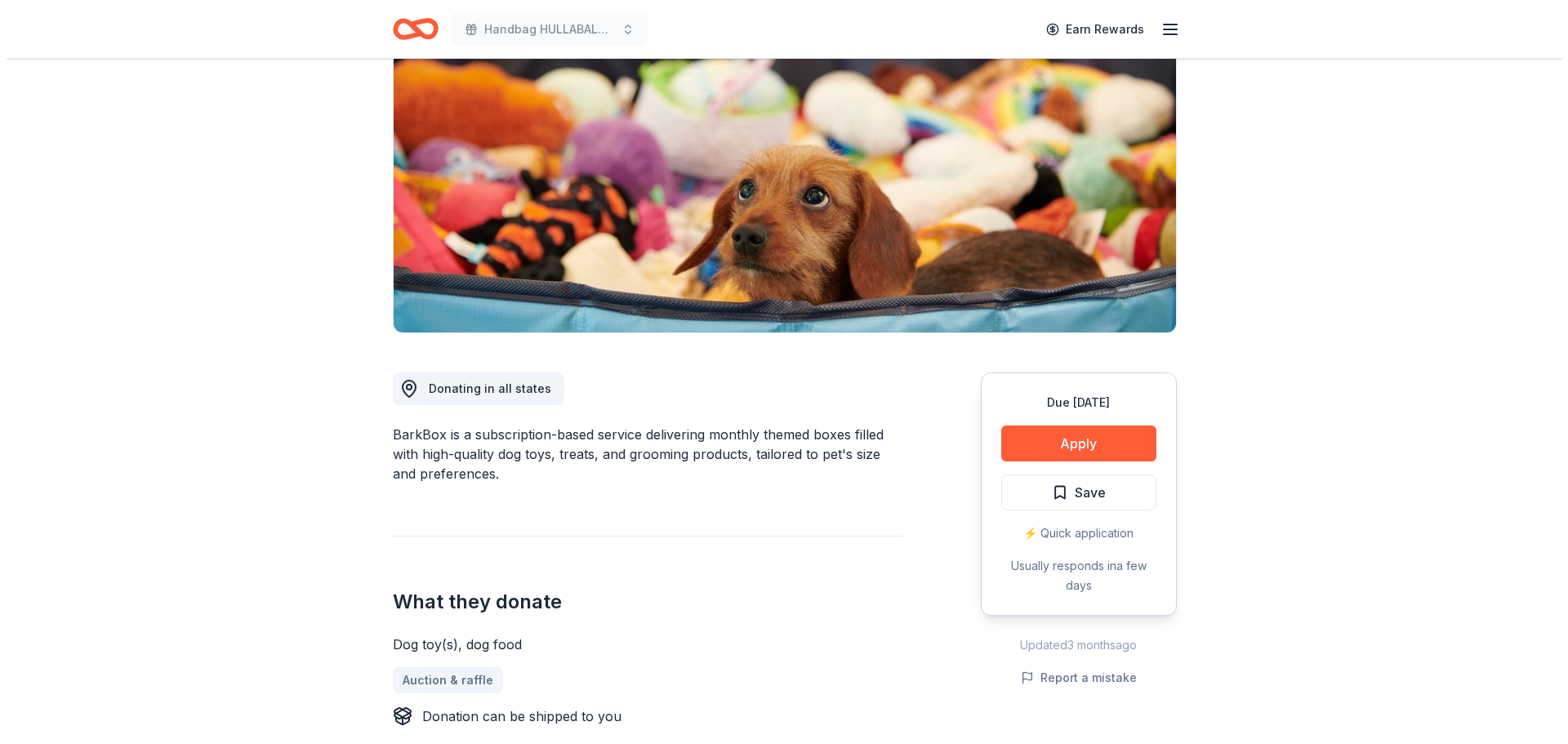
scroll to position [245, 0]
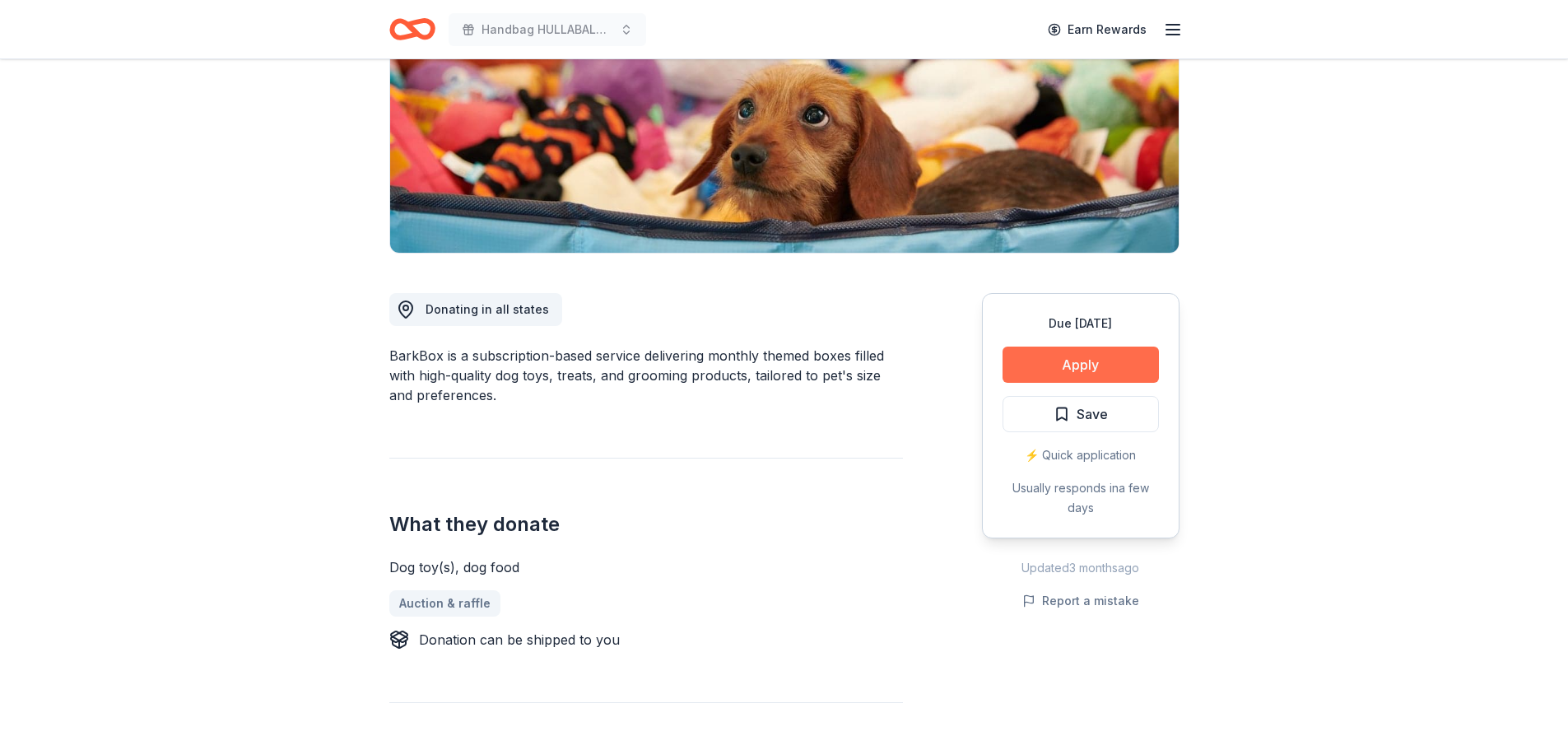
click at [1091, 365] on button "Apply" at bounding box center [1081, 365] width 156 height 37
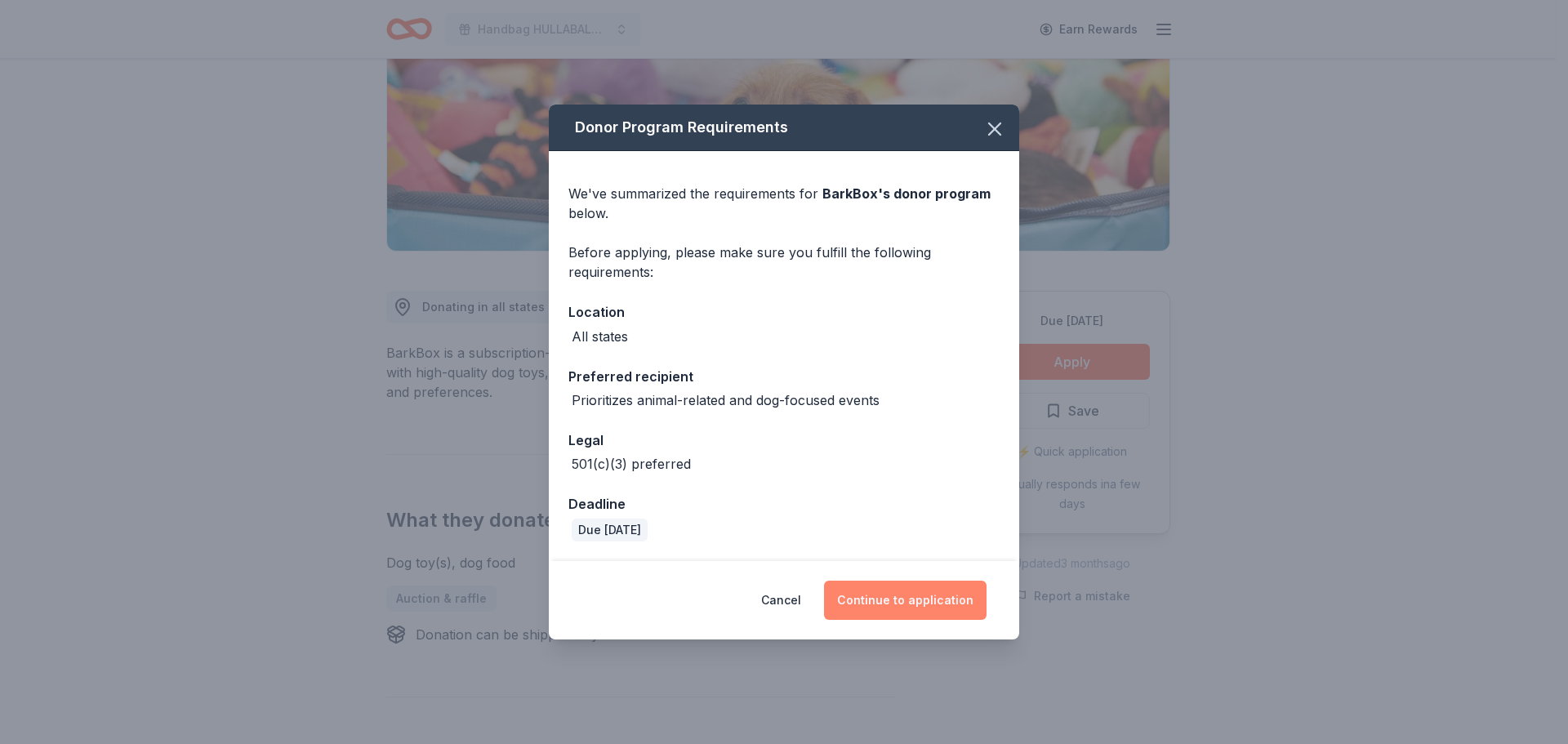
click at [880, 608] on button "Continue to application" at bounding box center [905, 600] width 162 height 40
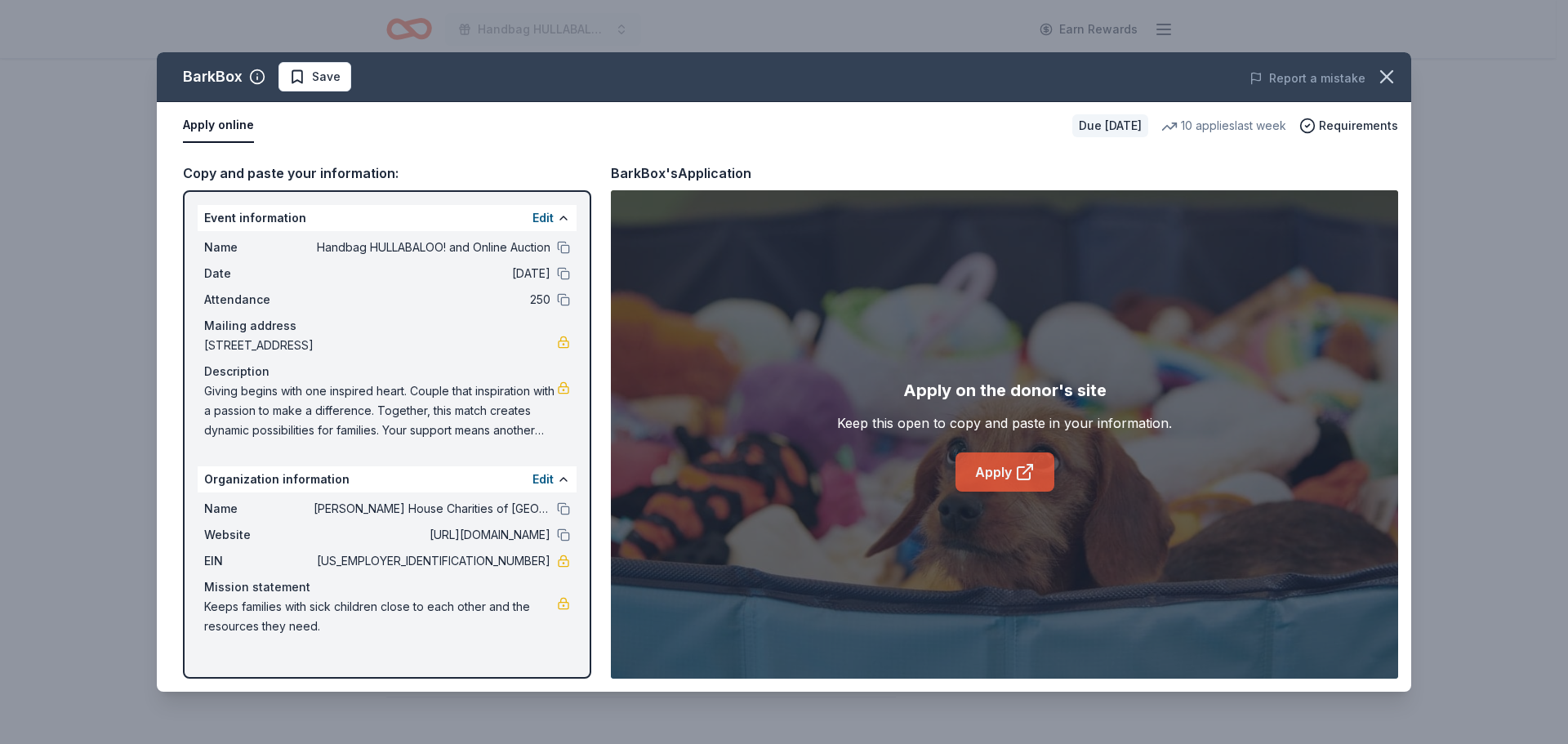
click at [991, 467] on link "Apply" at bounding box center [1005, 473] width 99 height 40
click at [321, 68] on span "Save" at bounding box center [326, 77] width 29 height 20
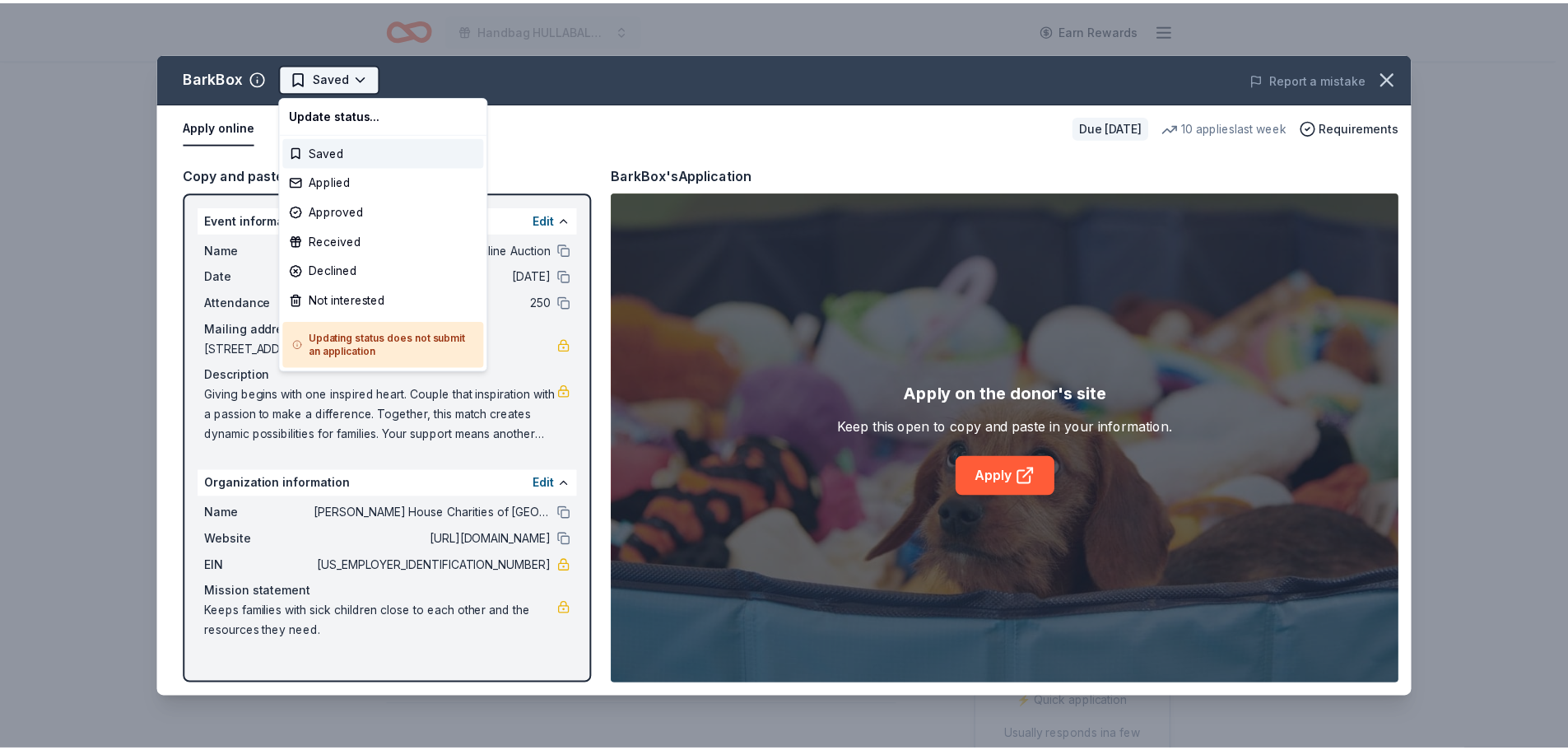
scroll to position [0, 0]
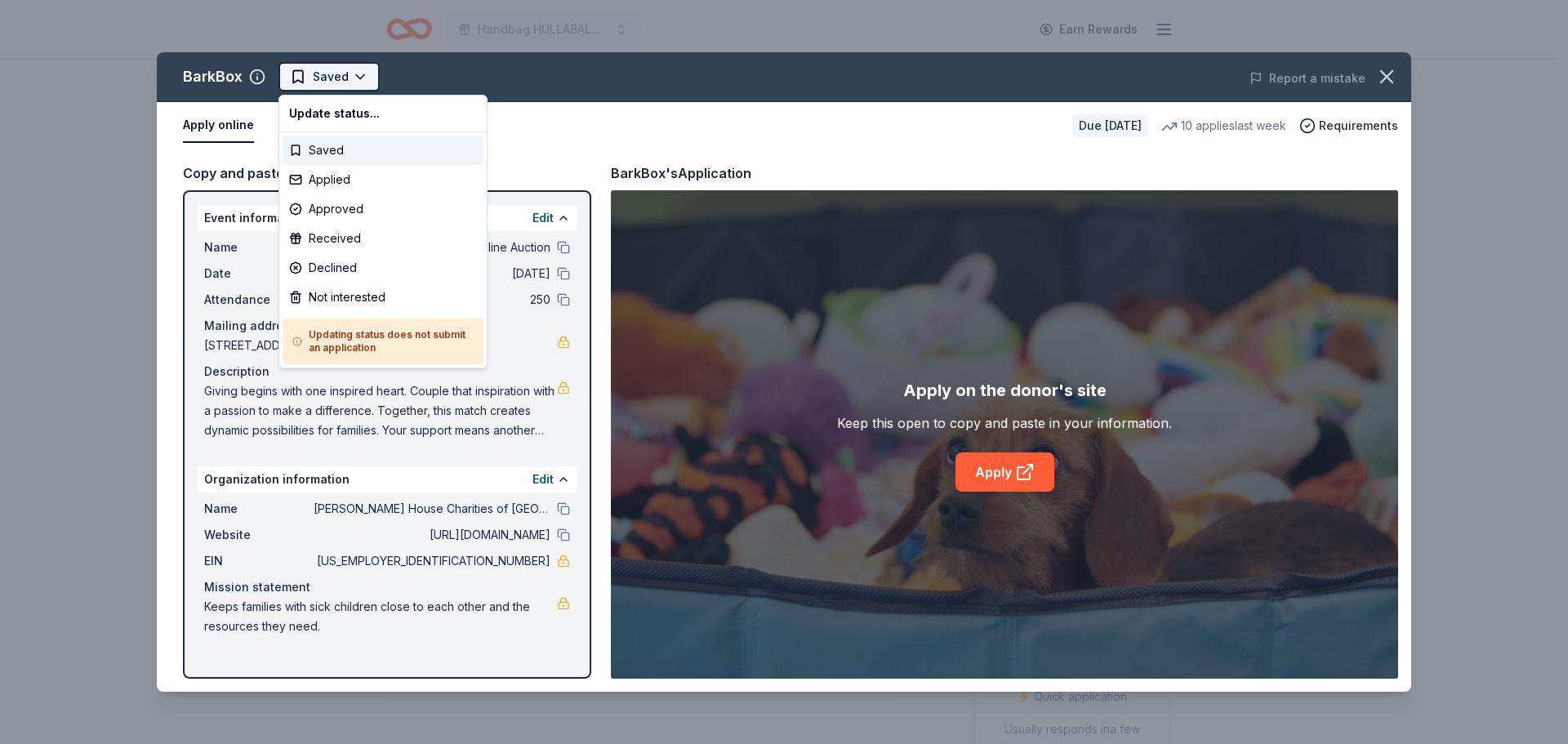
click at [342, 78] on html "Handbag HULLABALOO! and Online Auction Earn Rewards Due in 120 days Share BarkB…" at bounding box center [784, 372] width 1568 height 744
click at [318, 186] on div "Applied" at bounding box center [384, 180] width 201 height 30
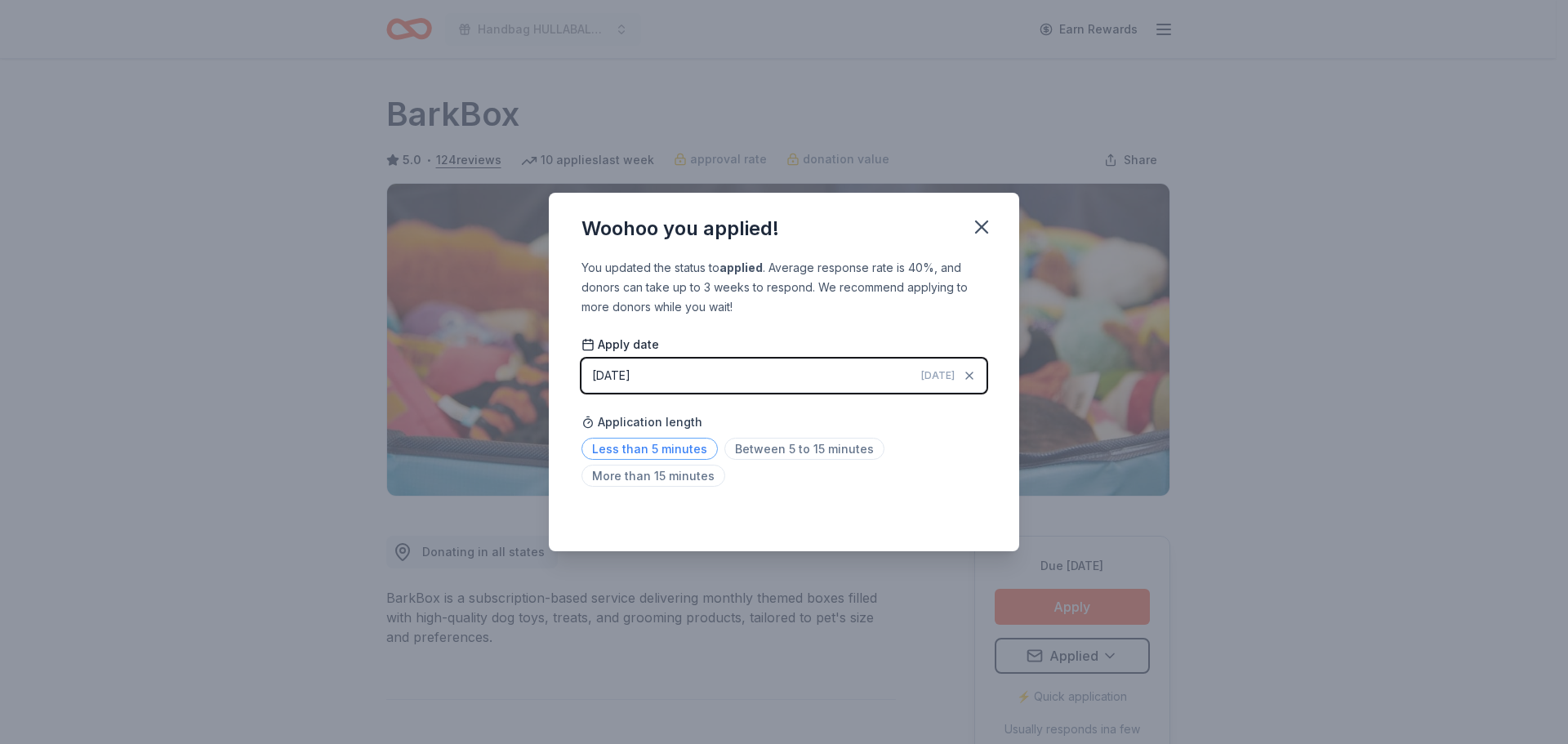
click at [666, 449] on span "Less than 5 minutes" at bounding box center [649, 449] width 136 height 22
click at [979, 229] on icon "button" at bounding box center [982, 227] width 12 height 12
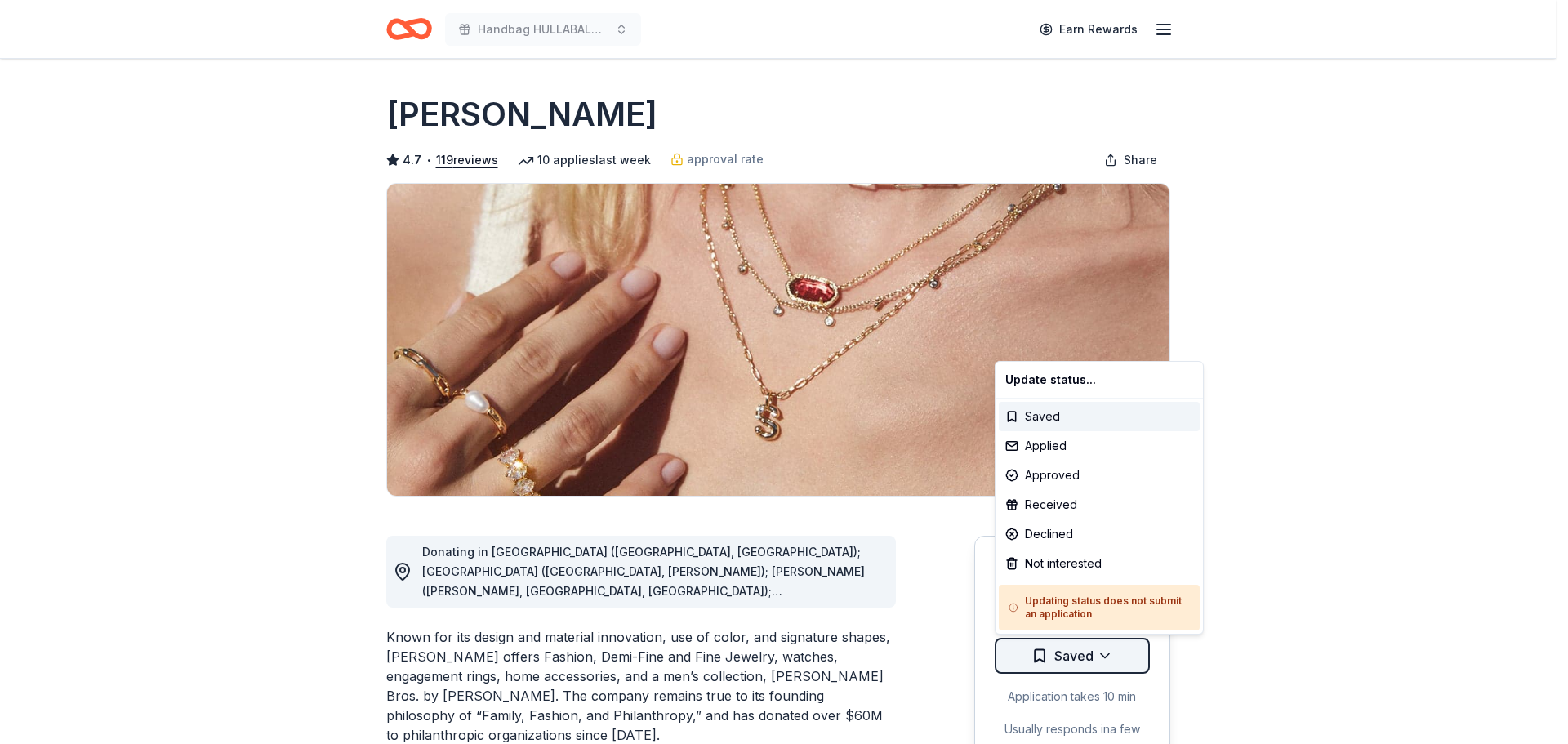
click at [1098, 653] on html "Handbag HULLABALOO! and Online Auction Earn Rewards Due [DATE] Share [PERSON_NA…" at bounding box center [784, 372] width 1568 height 744
click at [1048, 442] on div "Applied" at bounding box center [1099, 446] width 201 height 30
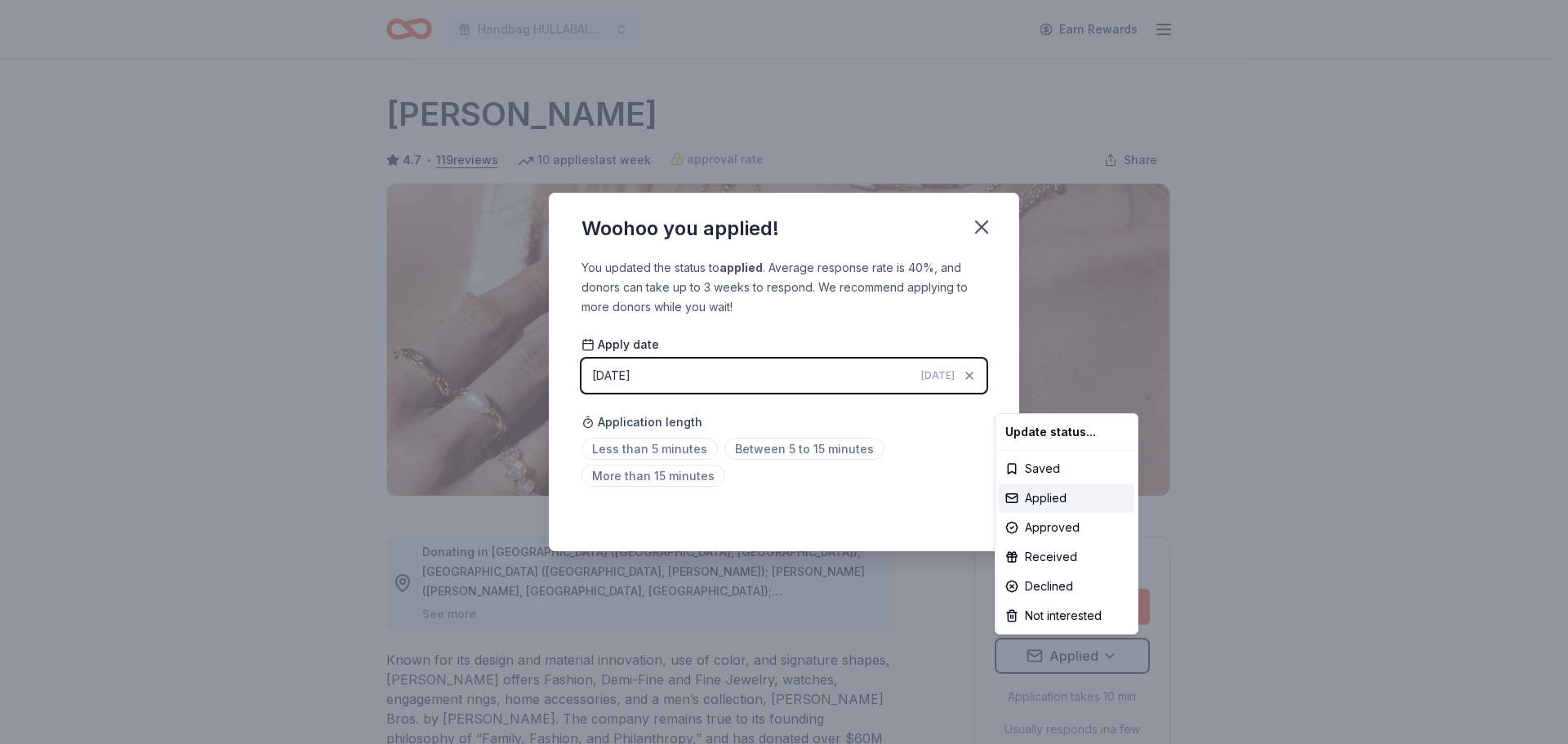
click at [666, 450] on html "Handbag HULLABALOO! and Online Auction Earn Rewards Due [DATE] Share [PERSON_NA…" at bounding box center [784, 372] width 1568 height 744
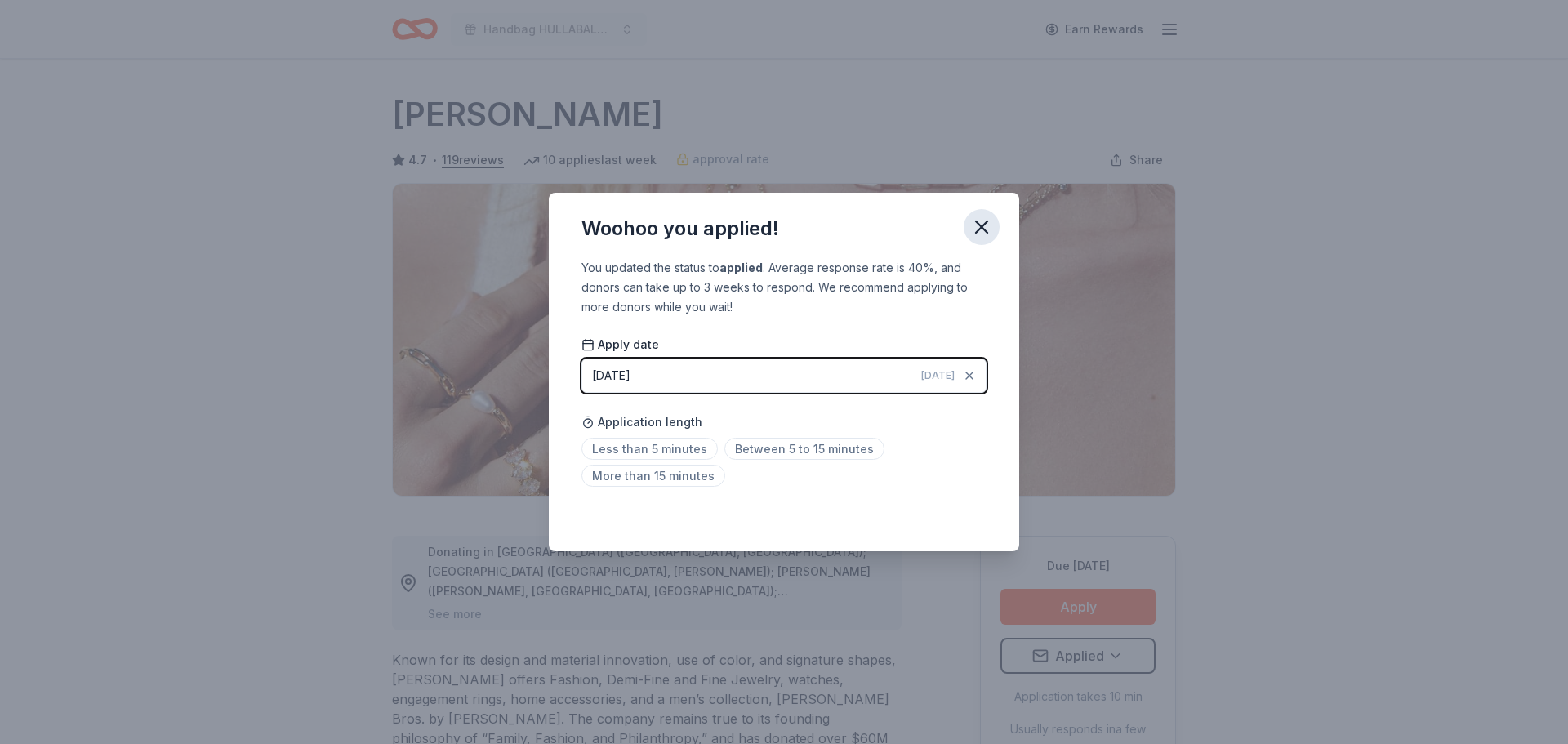
click at [972, 231] on icon "button" at bounding box center [982, 227] width 23 height 23
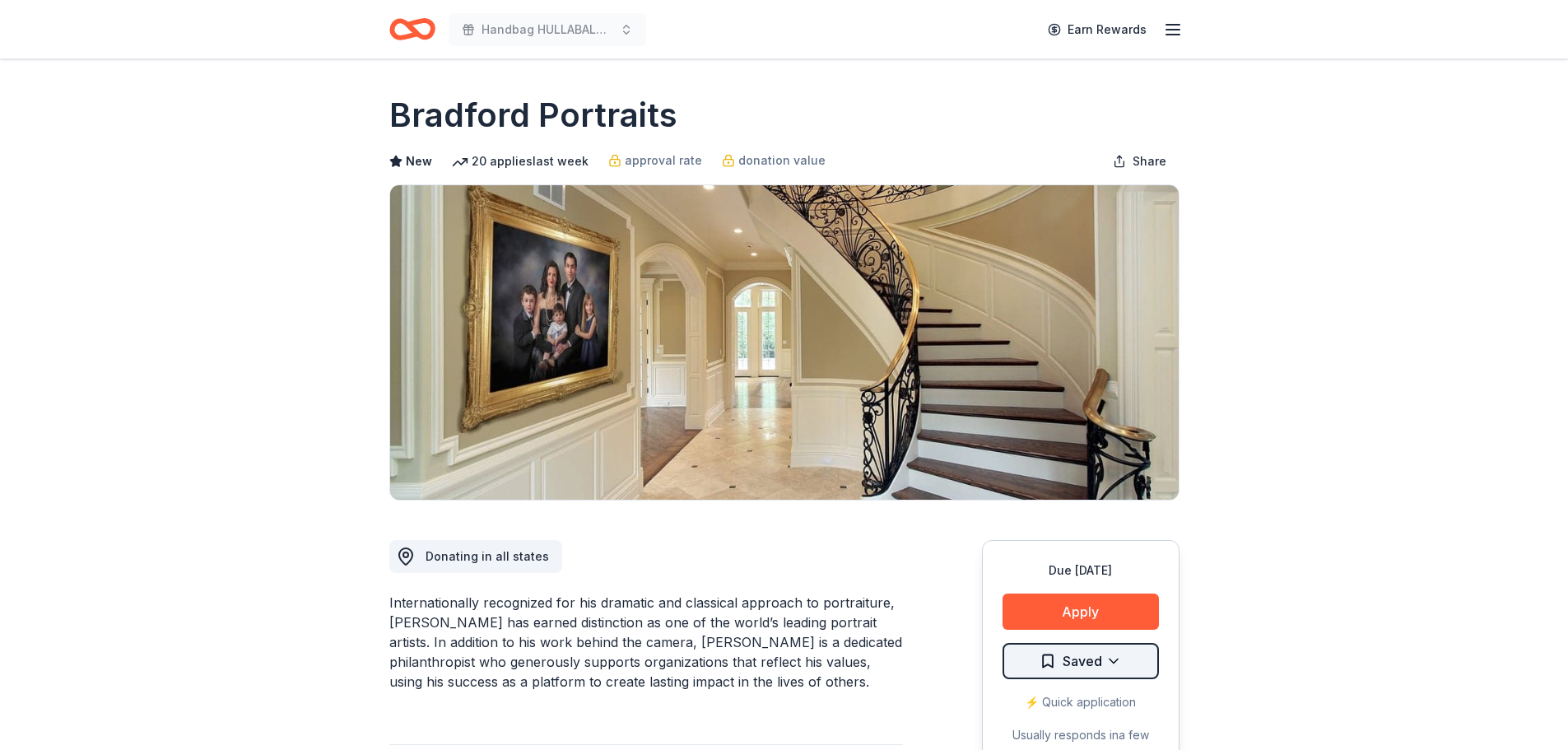
click at [1101, 668] on html "Handbag HULLABALOO! and Online Auction Earn Rewards Due [DATE] Share Bradford P…" at bounding box center [784, 375] width 1568 height 750
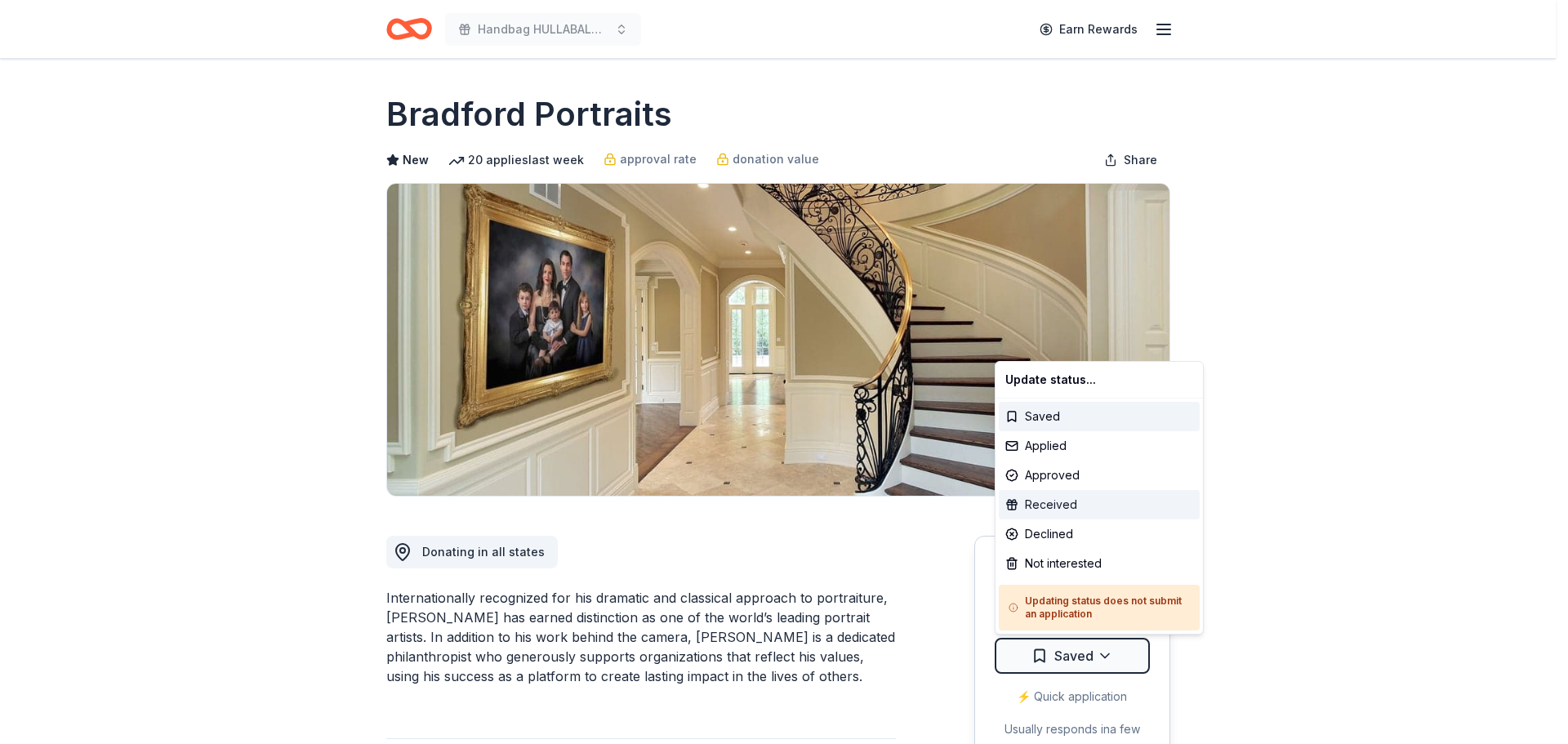
click at [1034, 503] on div "Received" at bounding box center [1099, 505] width 201 height 30
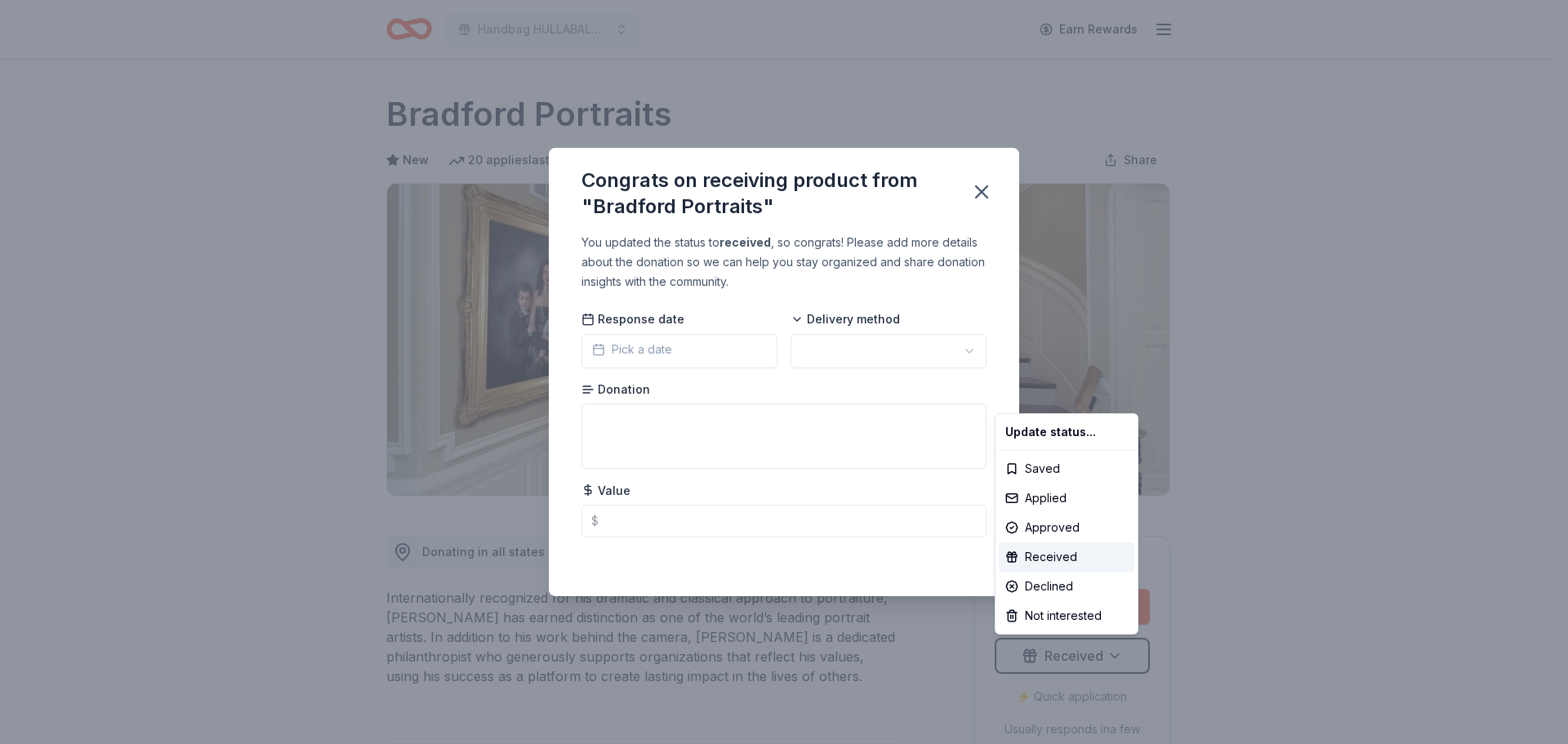
click at [981, 195] on html "Handbag HULLABALOO! and Online Auction Earn Rewards Due in 120 days Share Bradf…" at bounding box center [784, 372] width 1568 height 744
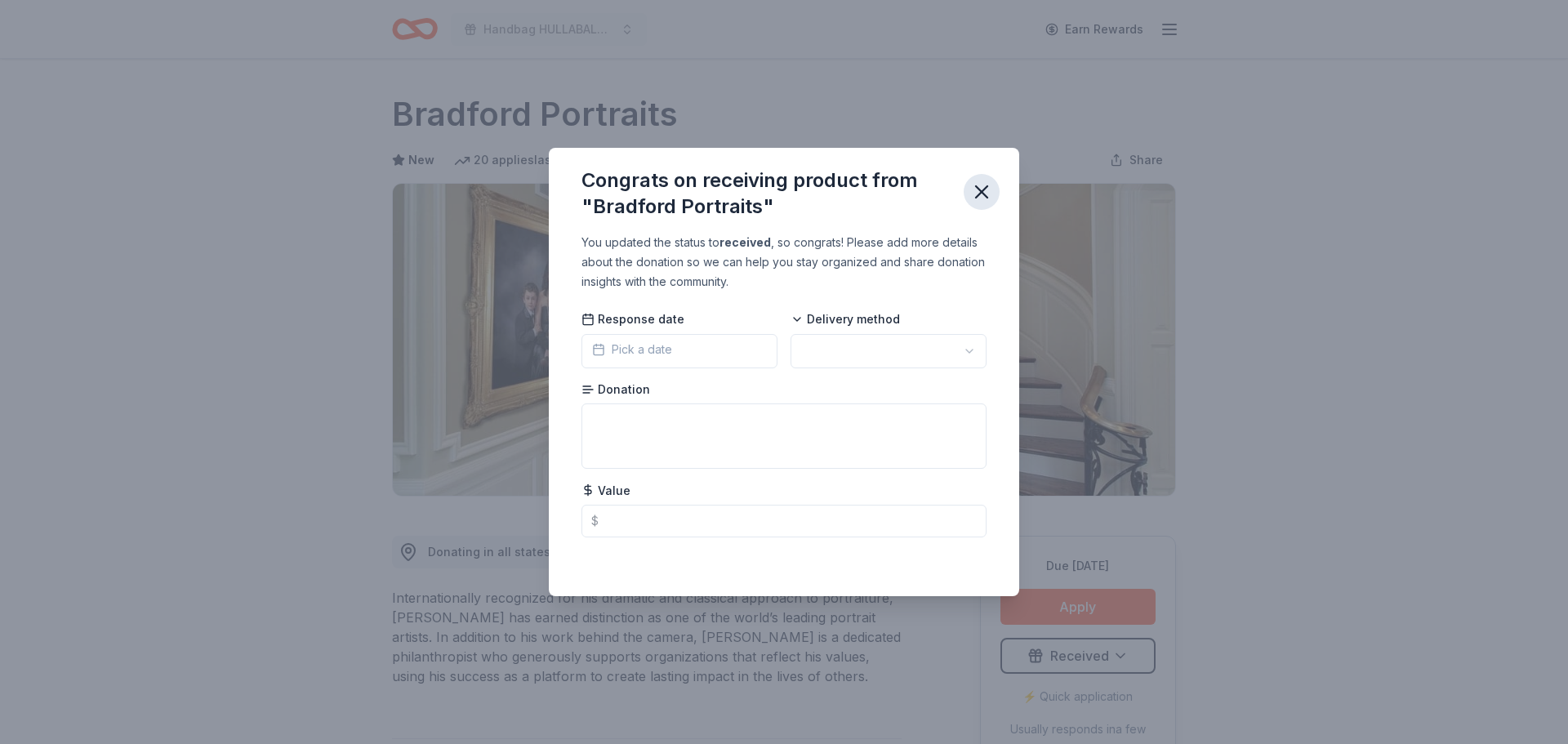
click at [977, 192] on icon "button" at bounding box center [982, 192] width 23 height 23
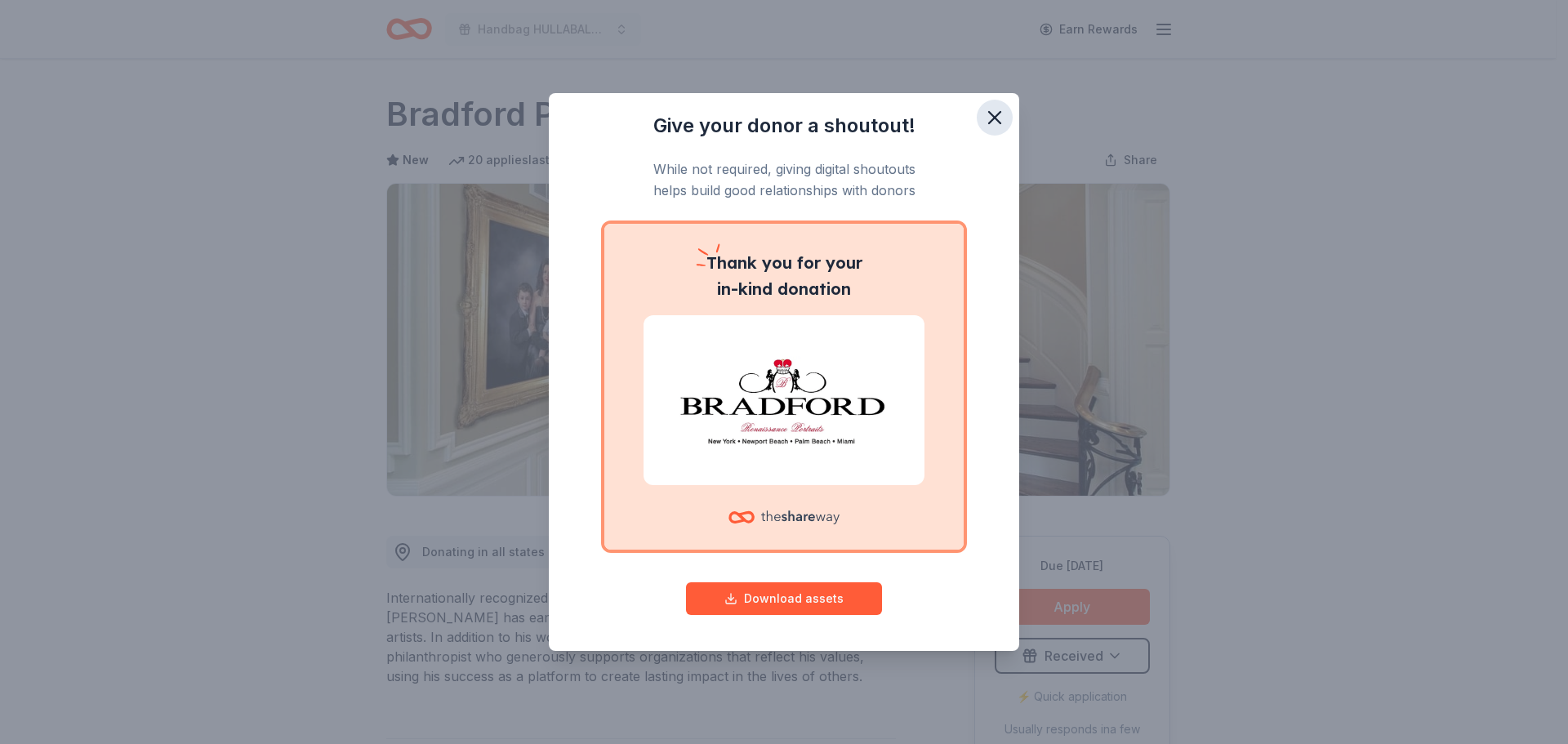
click at [1003, 114] on icon "button" at bounding box center [995, 118] width 23 height 23
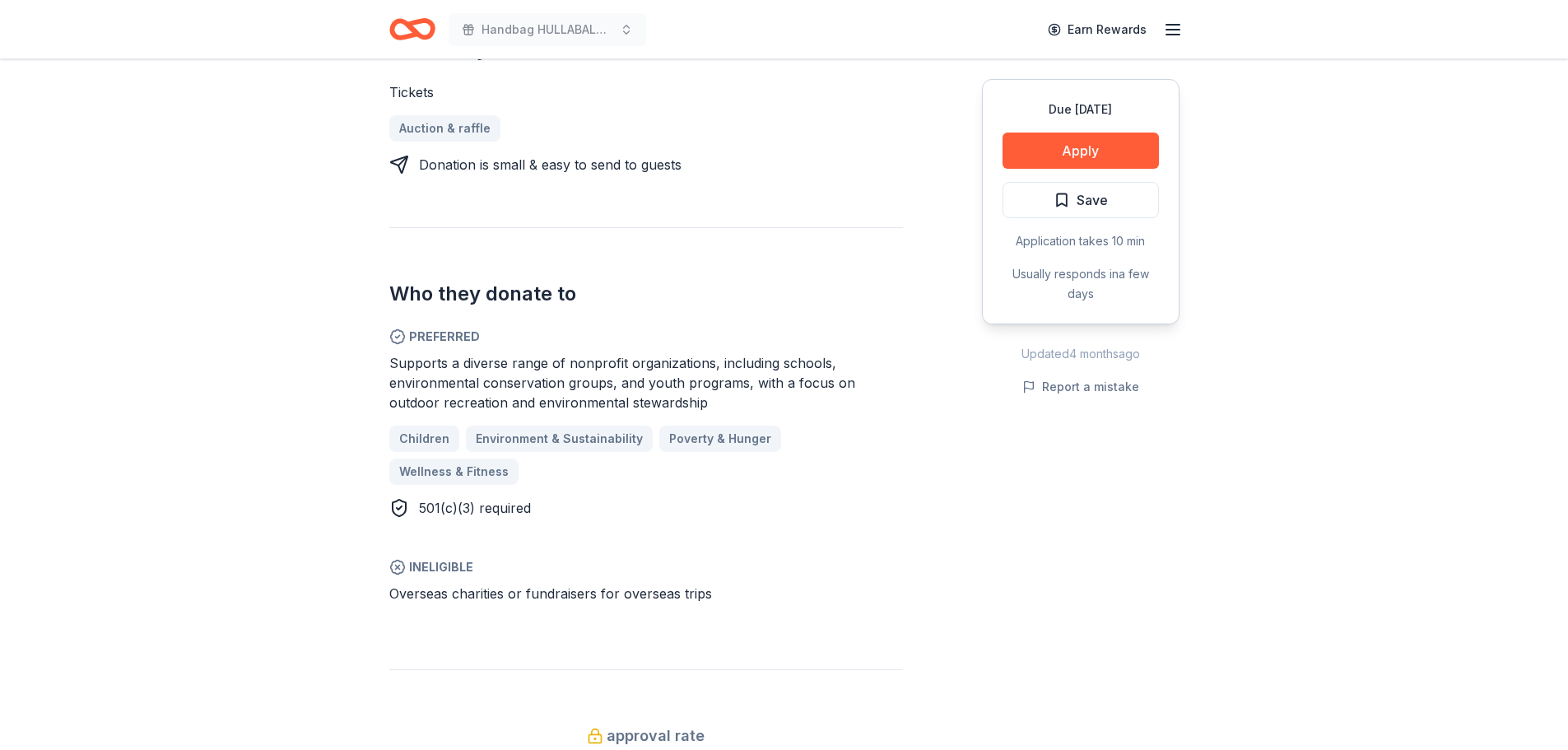
scroll to position [823, 0]
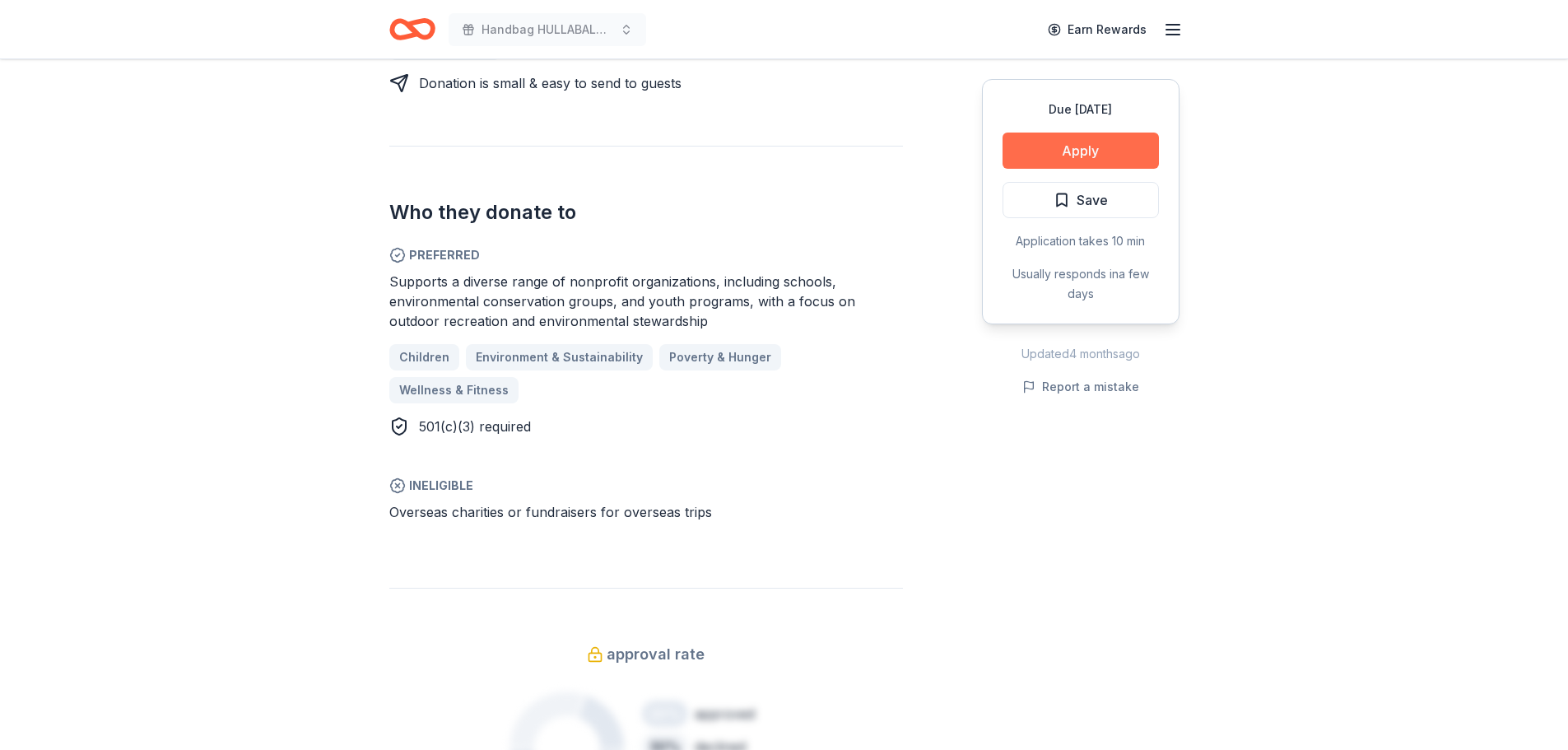
click at [1119, 152] on button "Apply" at bounding box center [1081, 150] width 156 height 37
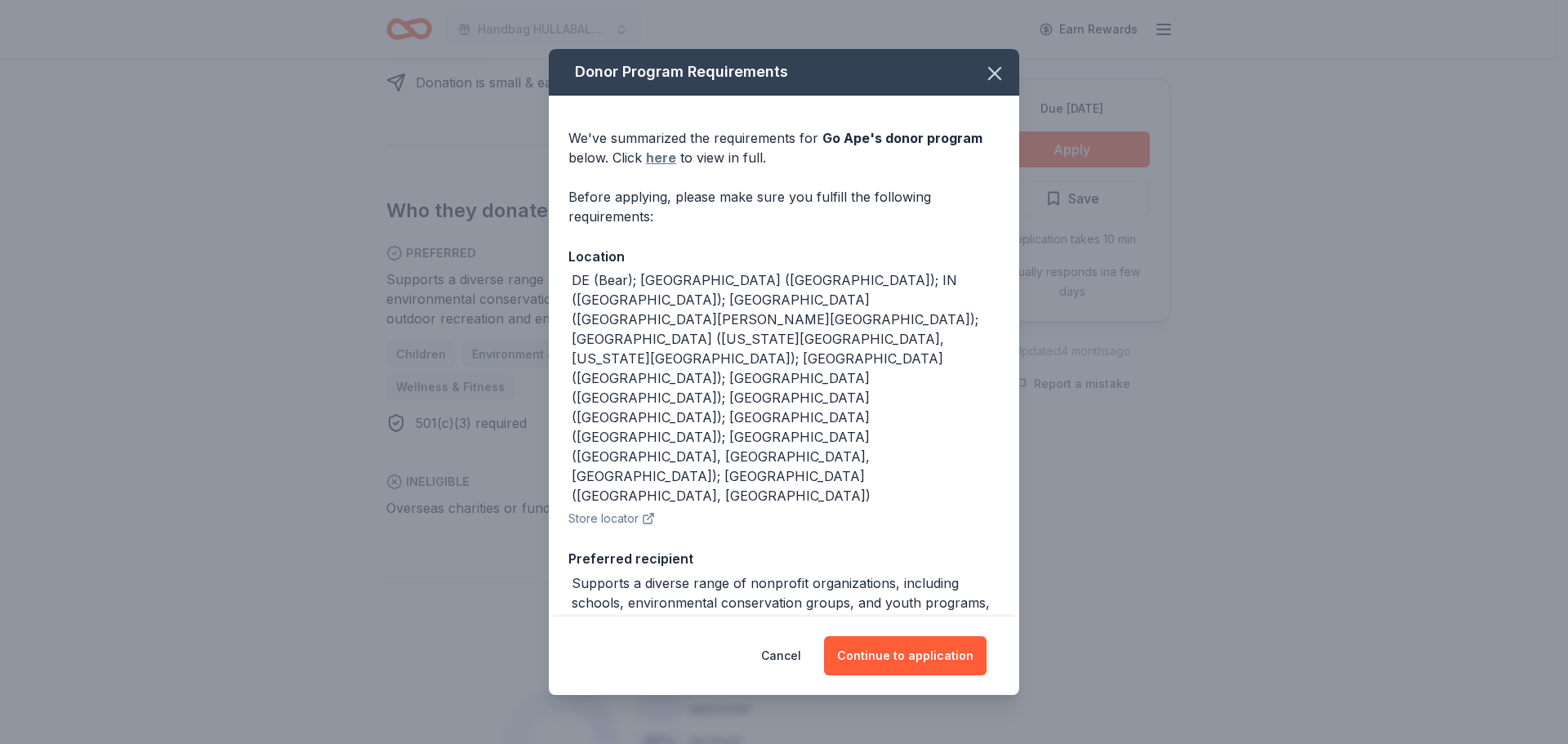
click at [658, 158] on link "here" at bounding box center [661, 158] width 31 height 20
click at [983, 75] on icon "button" at bounding box center [995, 73] width 23 height 23
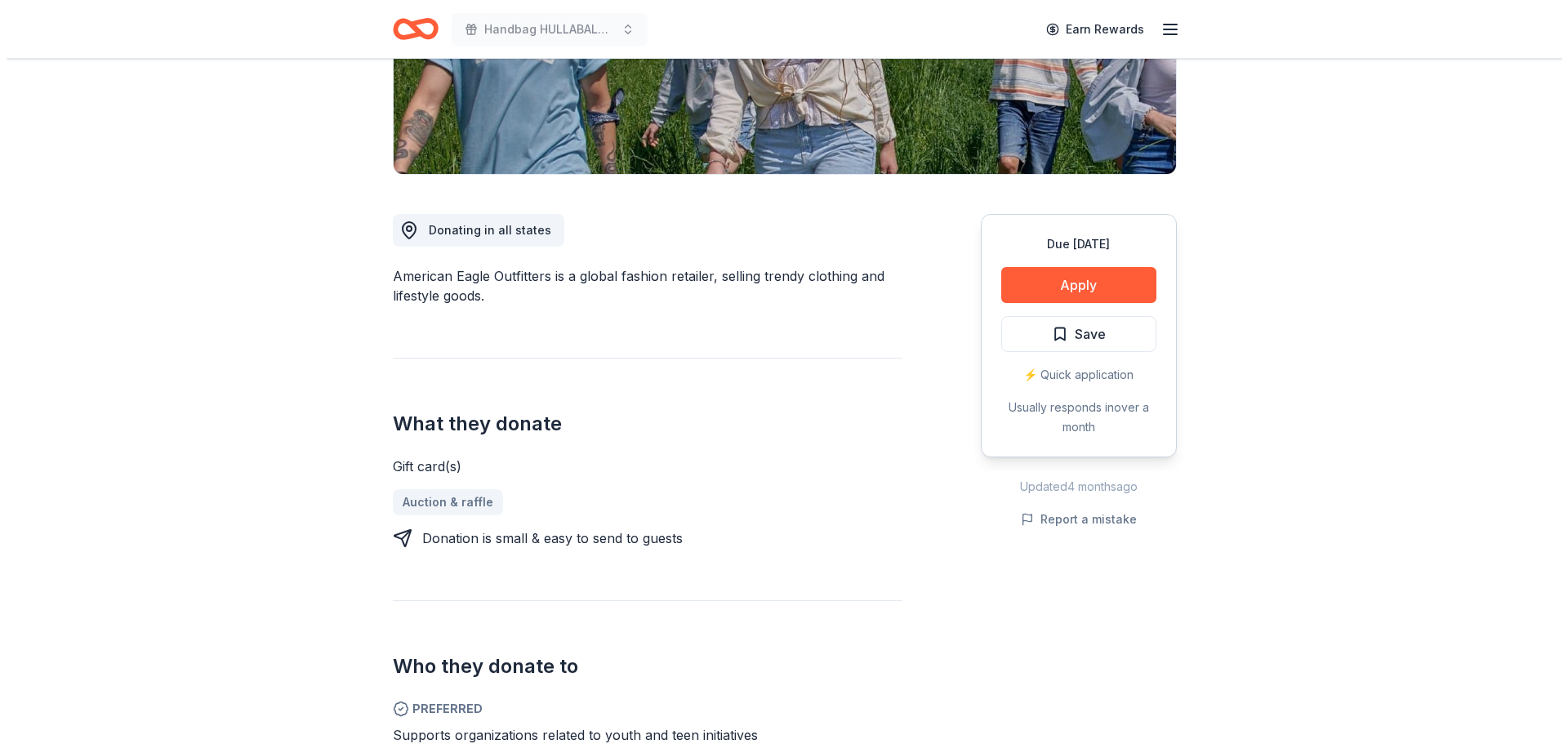
scroll to position [245, 0]
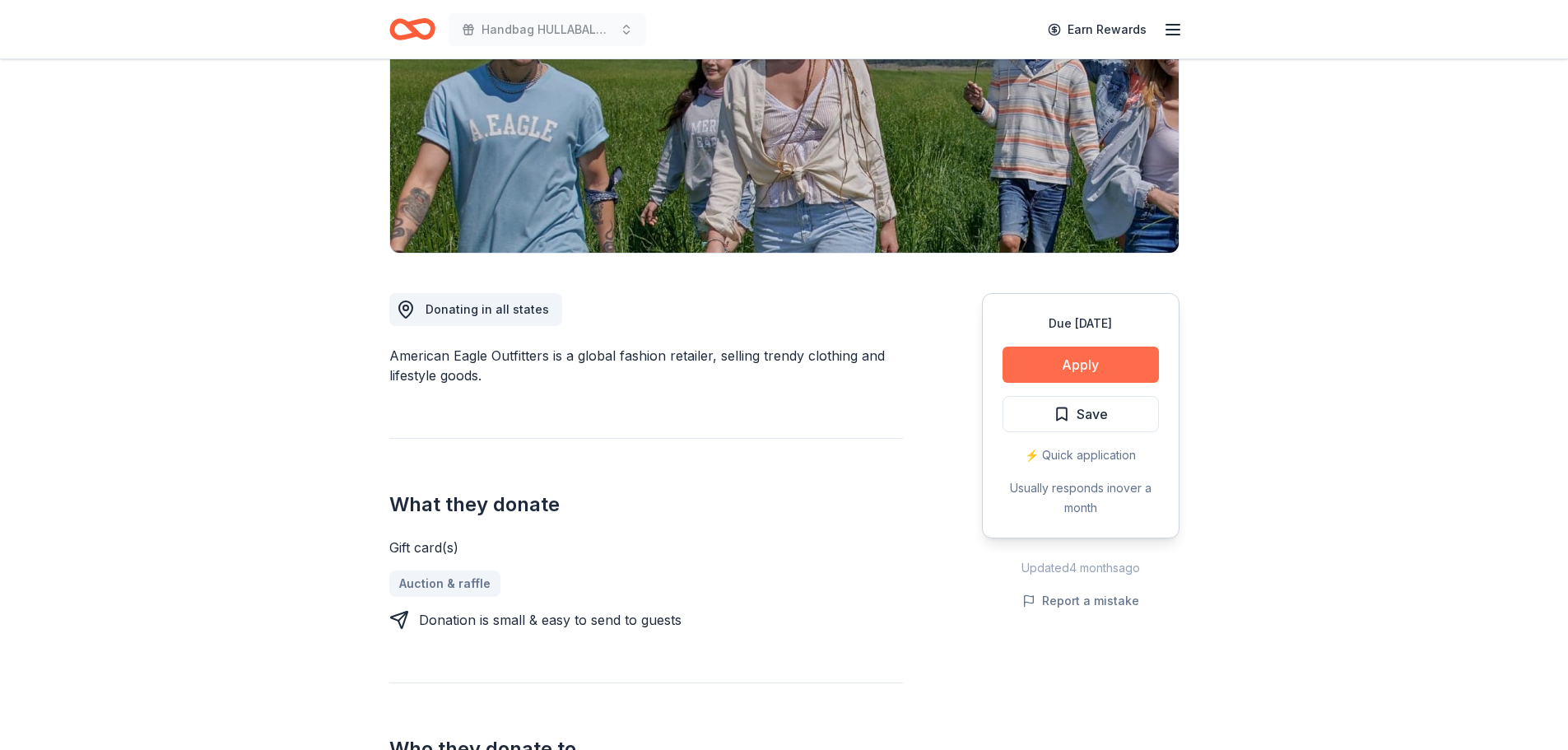
click at [1063, 361] on button "Apply" at bounding box center [1081, 365] width 156 height 37
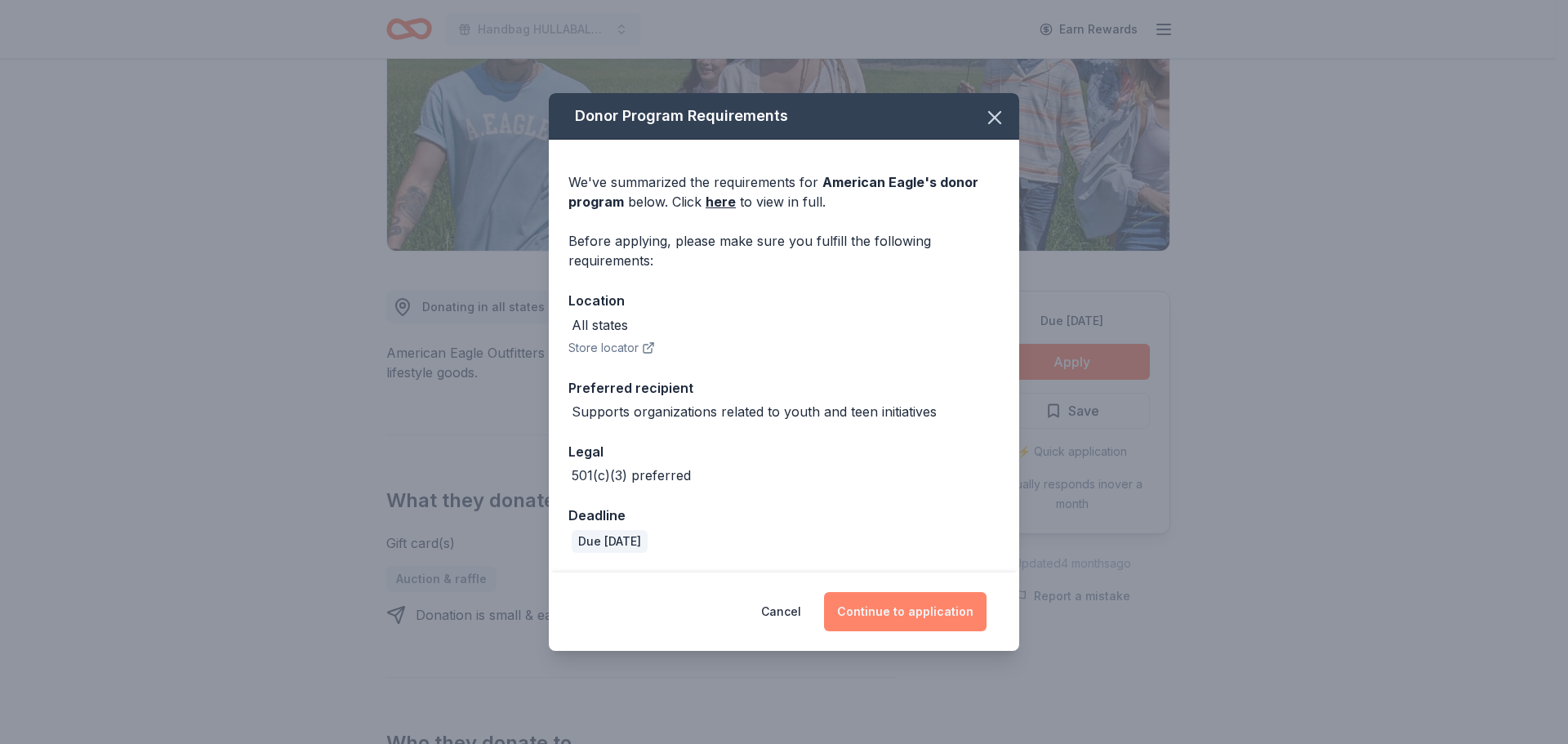
click at [911, 616] on button "Continue to application" at bounding box center [905, 612] width 162 height 40
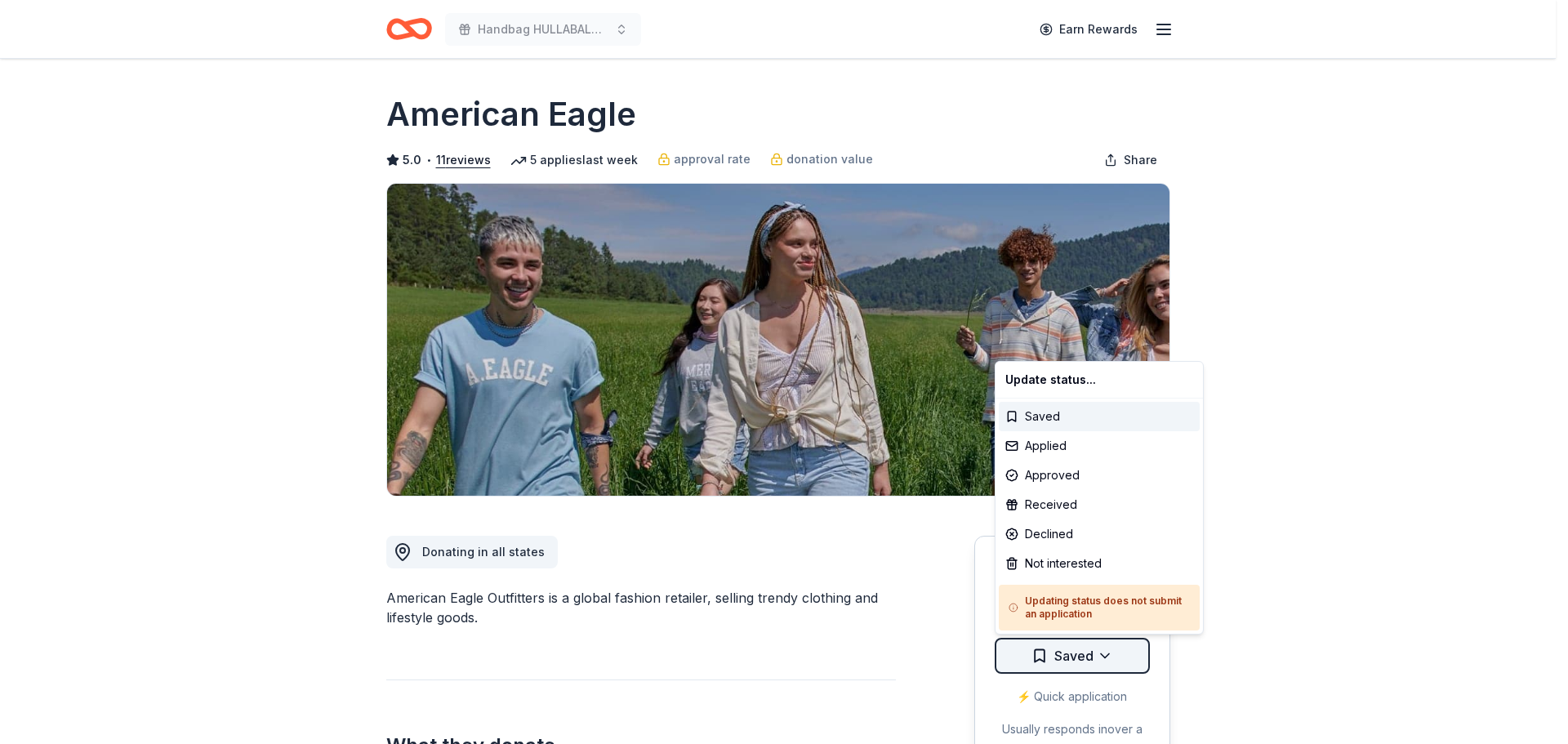
click at [1117, 651] on html "Handbag HULLABALOO! and Online Auction Earn Rewards Due [DATE] Share American E…" at bounding box center [784, 372] width 1568 height 744
click at [1047, 452] on div "Applied" at bounding box center [1099, 446] width 201 height 30
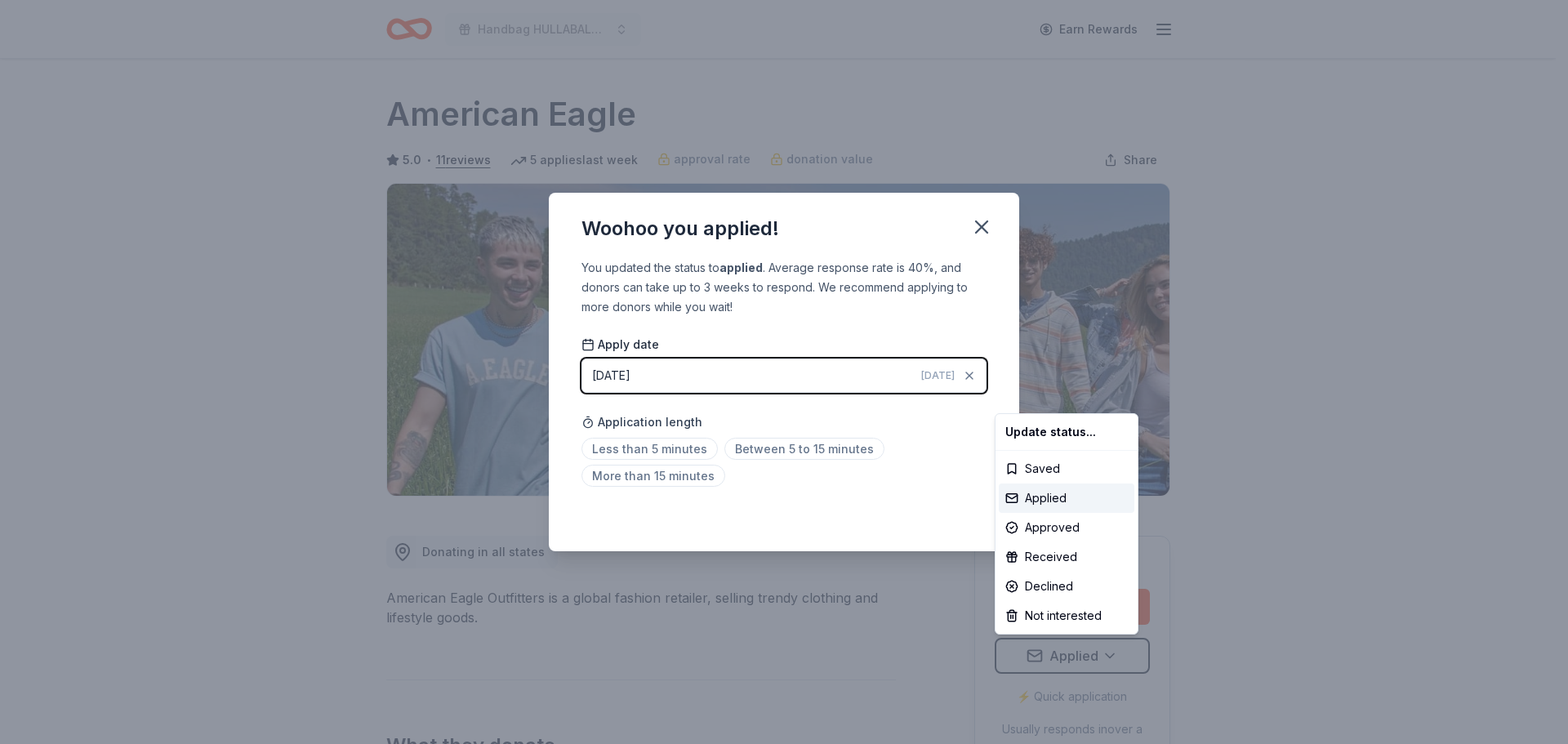
click at [664, 448] on html "Handbag HULLABALOO! and Online Auction Earn Rewards Due in 120 days Share Ameri…" at bounding box center [784, 372] width 1568 height 744
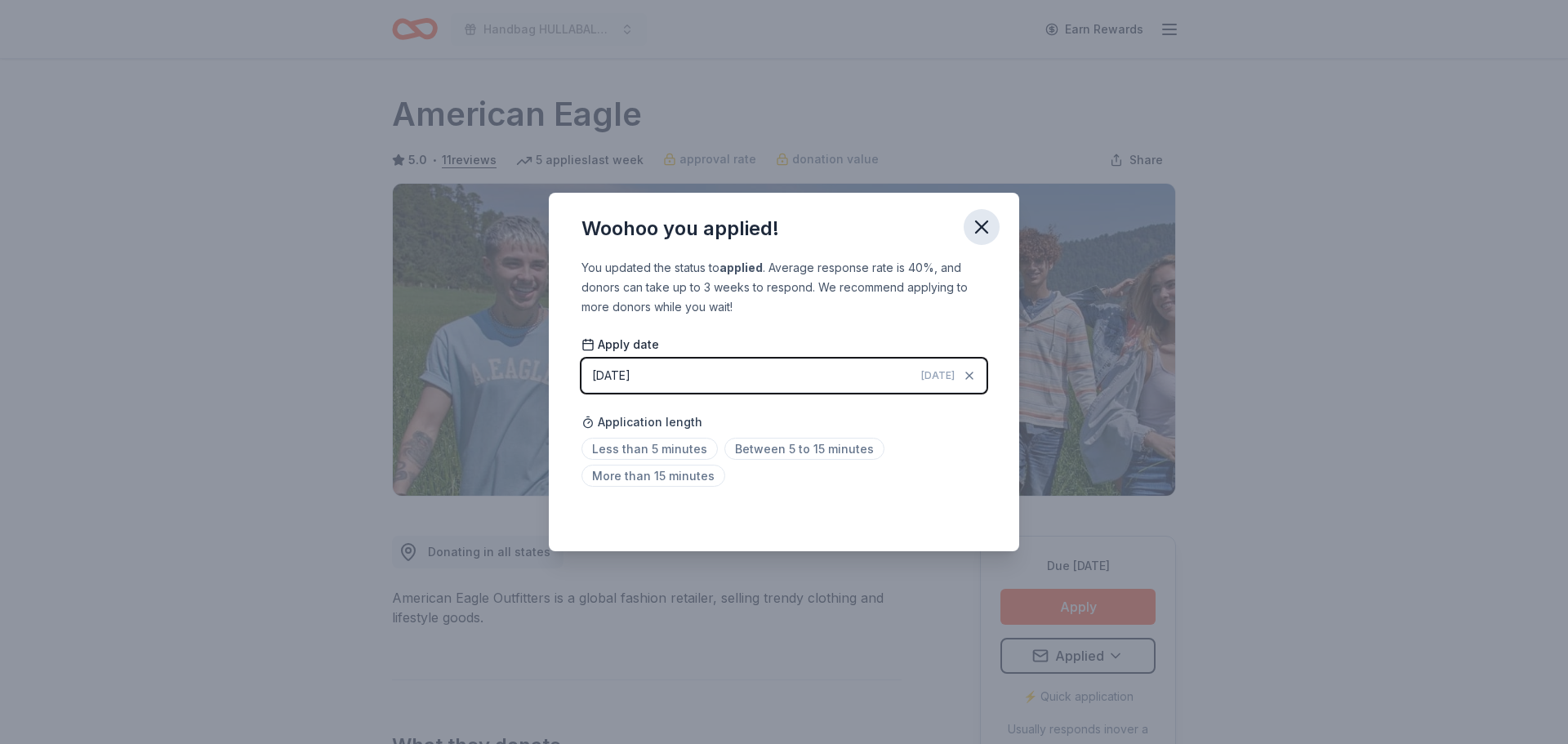
click at [977, 232] on icon "button" at bounding box center [982, 227] width 12 height 12
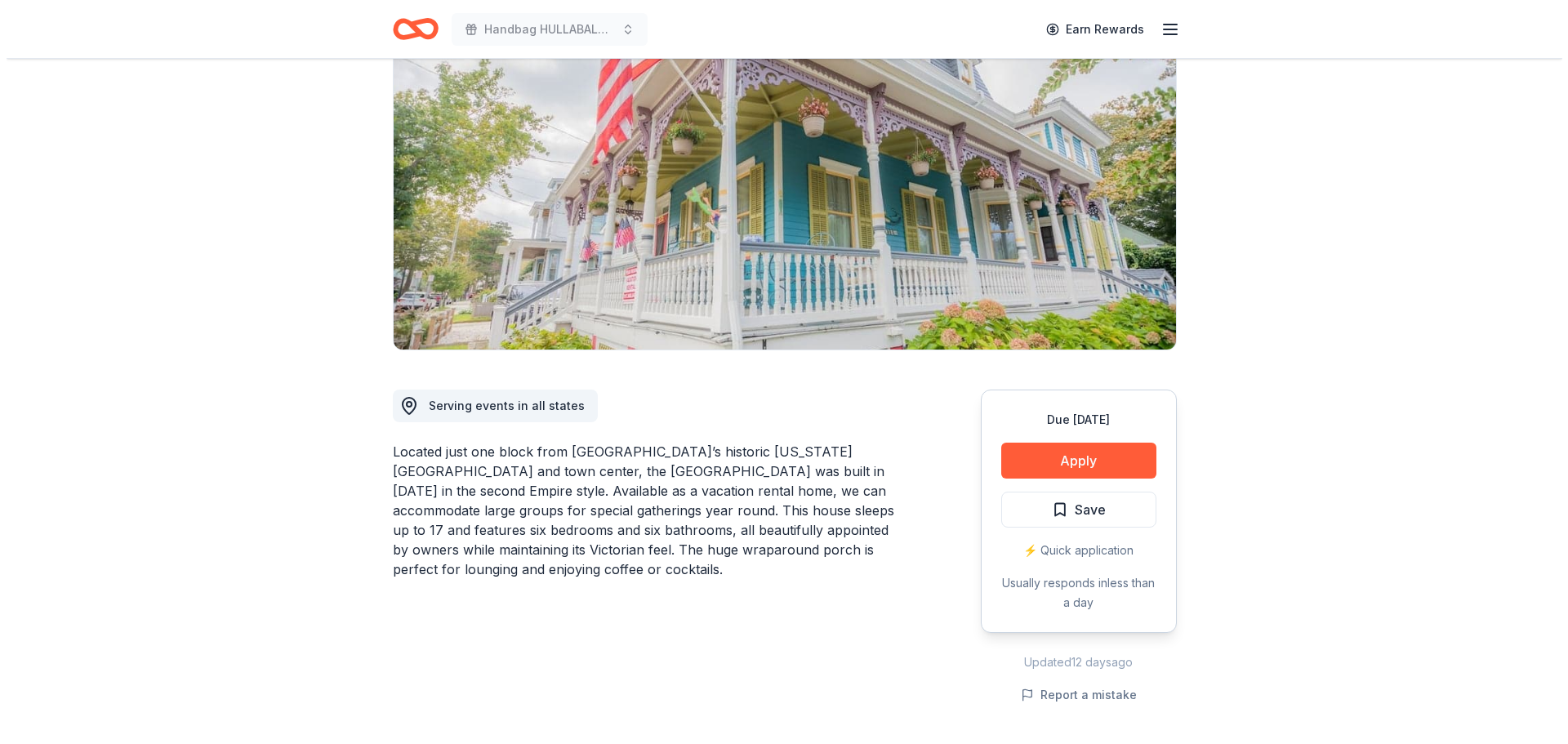
scroll to position [163, 0]
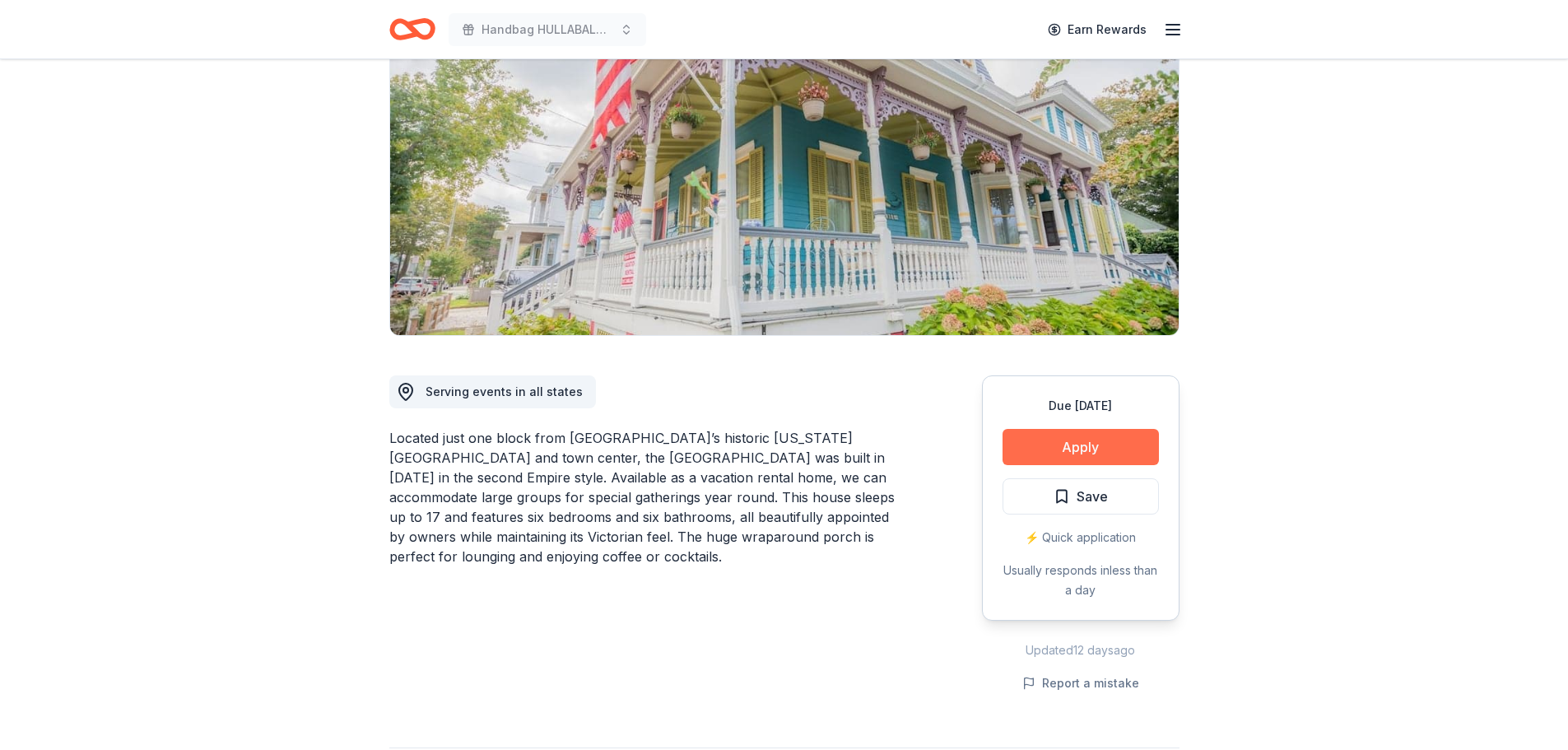
click at [1064, 454] on button "Apply" at bounding box center [1081, 447] width 156 height 37
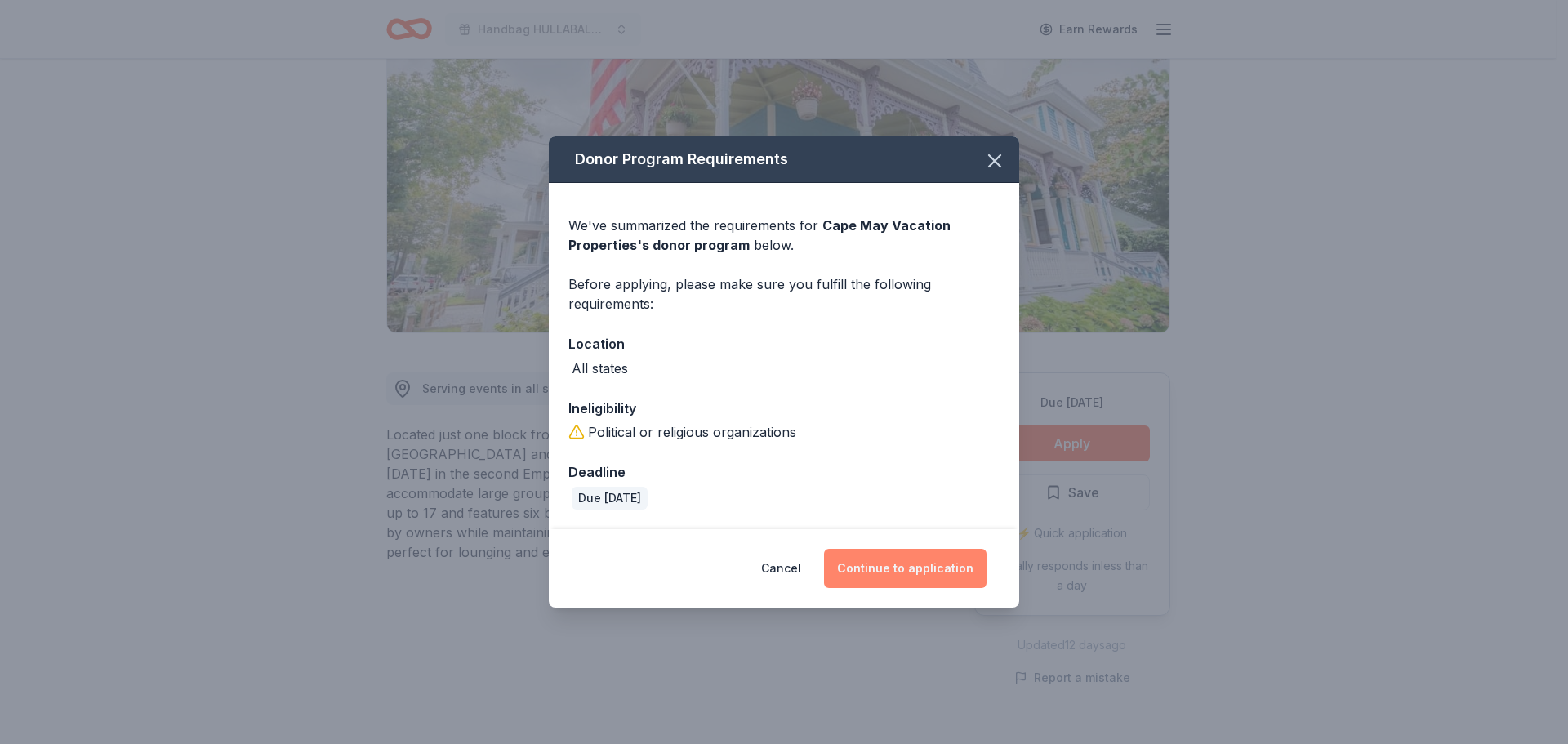
click at [850, 564] on button "Continue to application" at bounding box center [905, 568] width 162 height 40
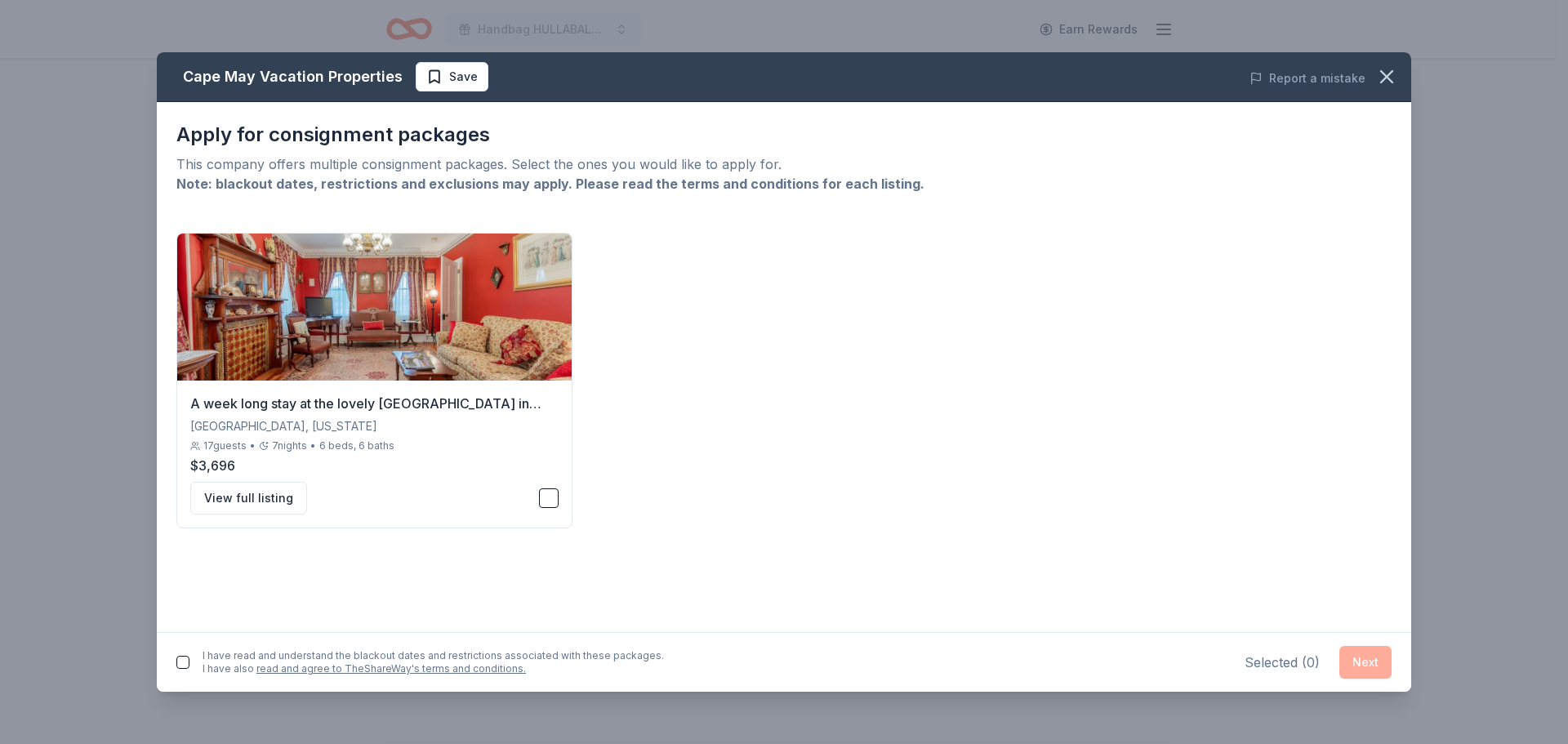
click at [282, 671] on link "read and agree to TheShareWay's terms and conditions." at bounding box center [391, 668] width 270 height 12
click at [233, 495] on button "View full listing" at bounding box center [249, 498] width 117 height 33
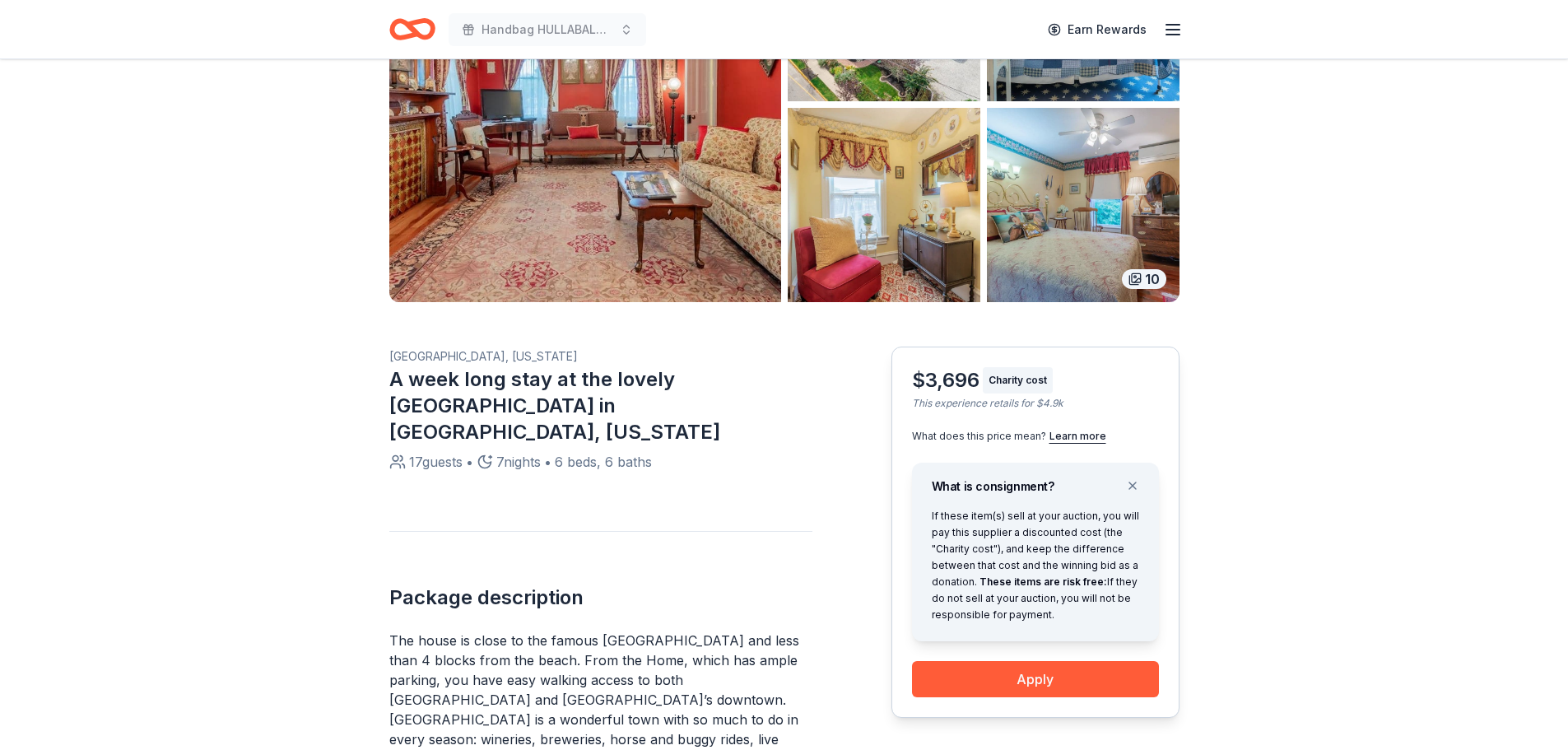
scroll to position [247, 0]
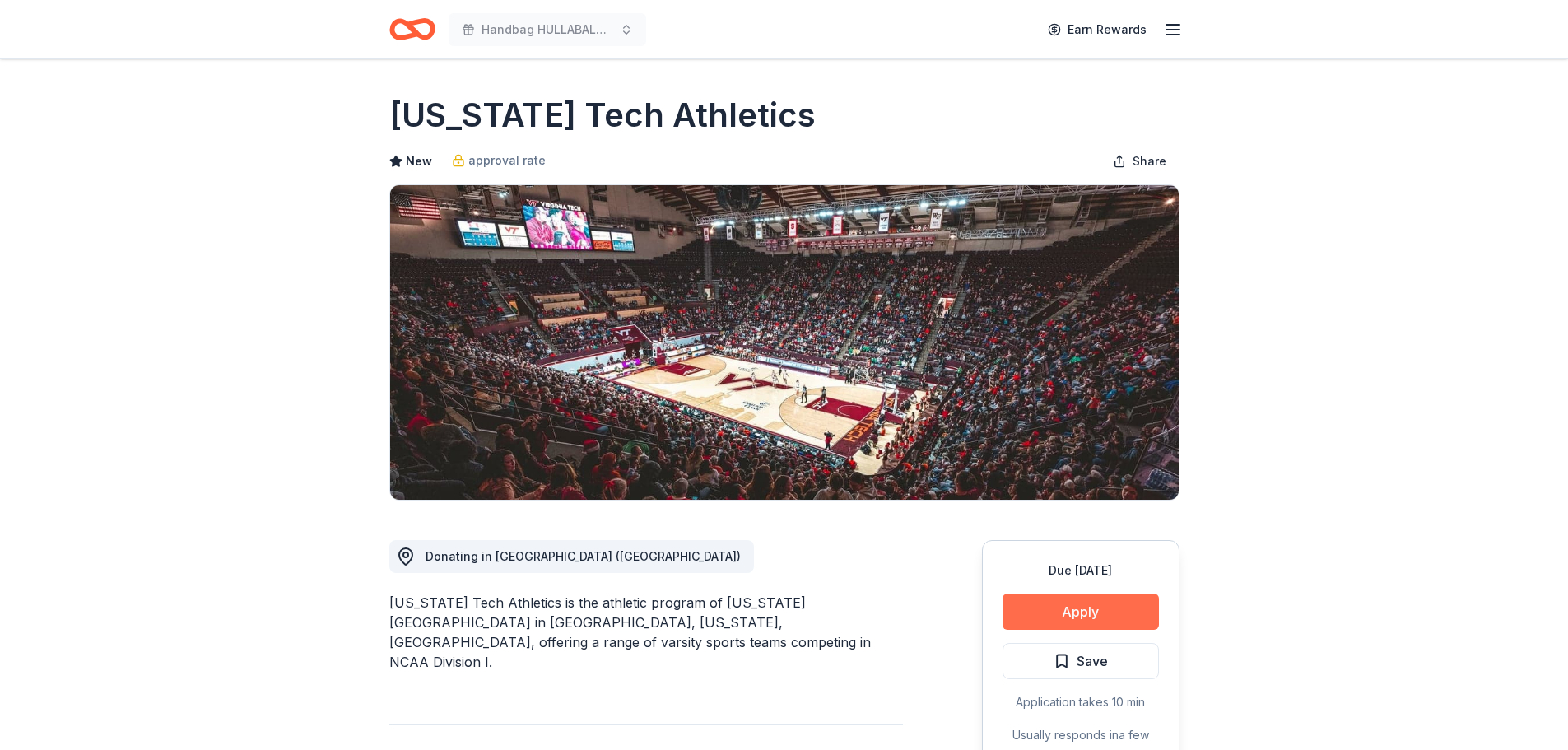
click at [1058, 622] on button "Apply" at bounding box center [1081, 612] width 156 height 37
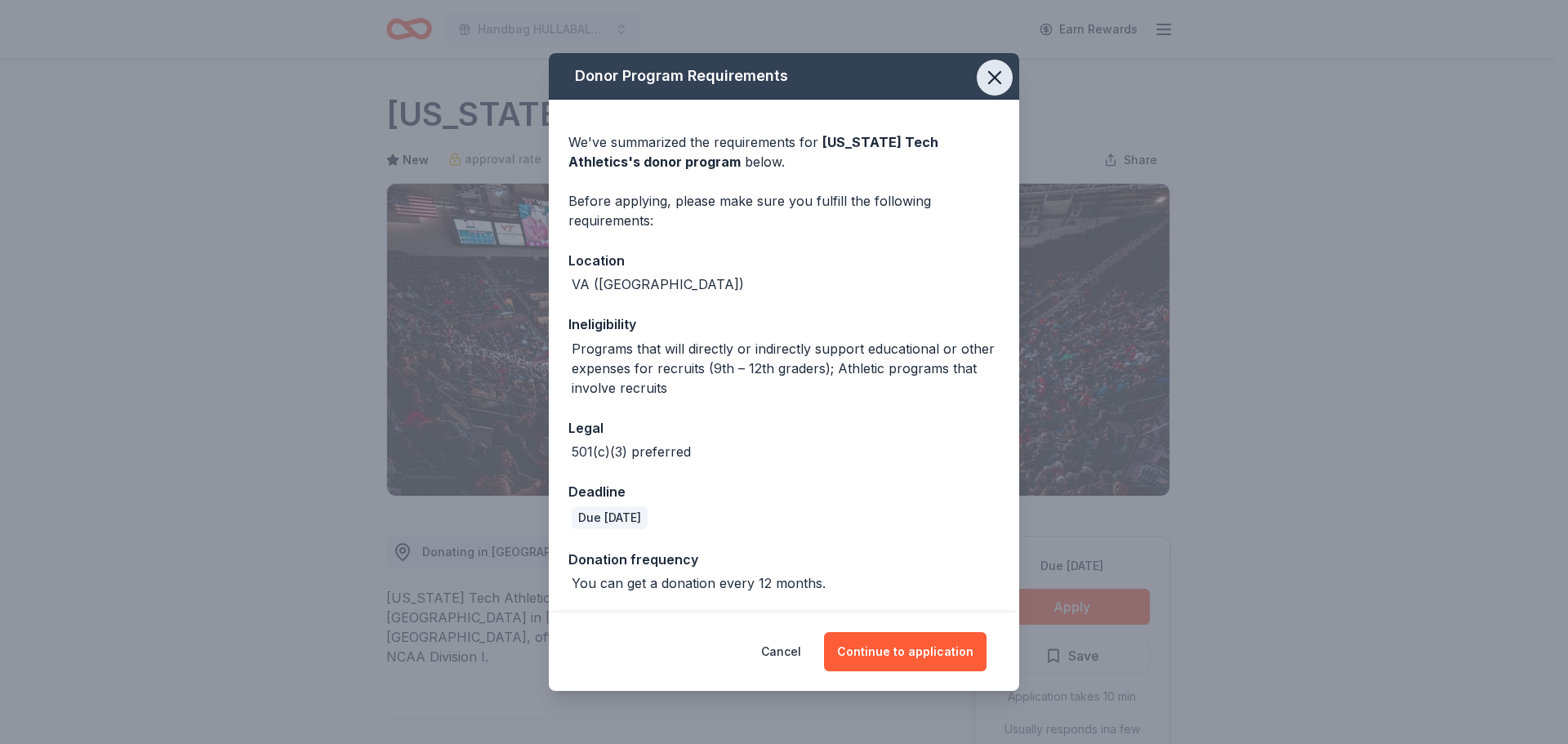
click at [994, 77] on icon "button" at bounding box center [995, 78] width 12 height 12
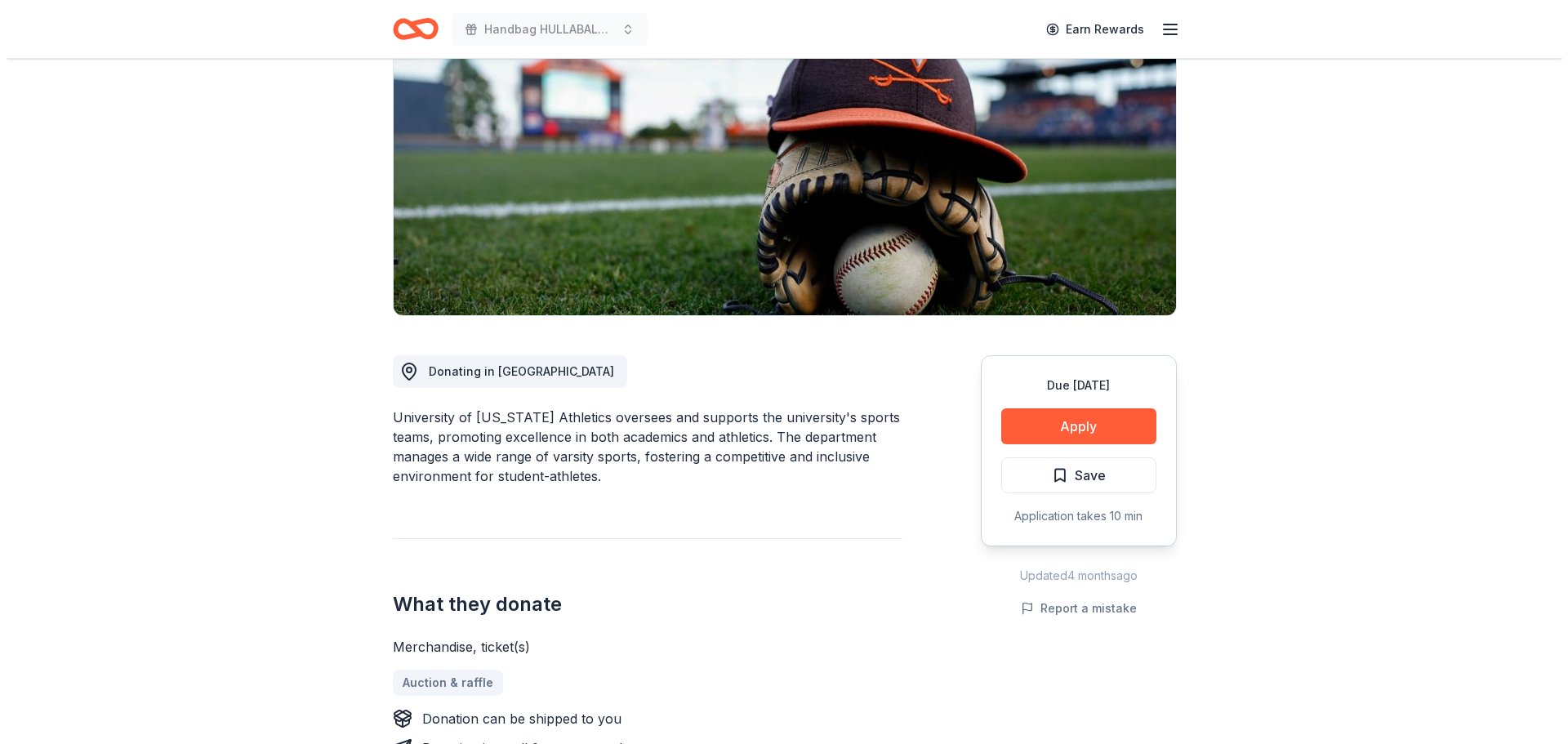
scroll to position [163, 0]
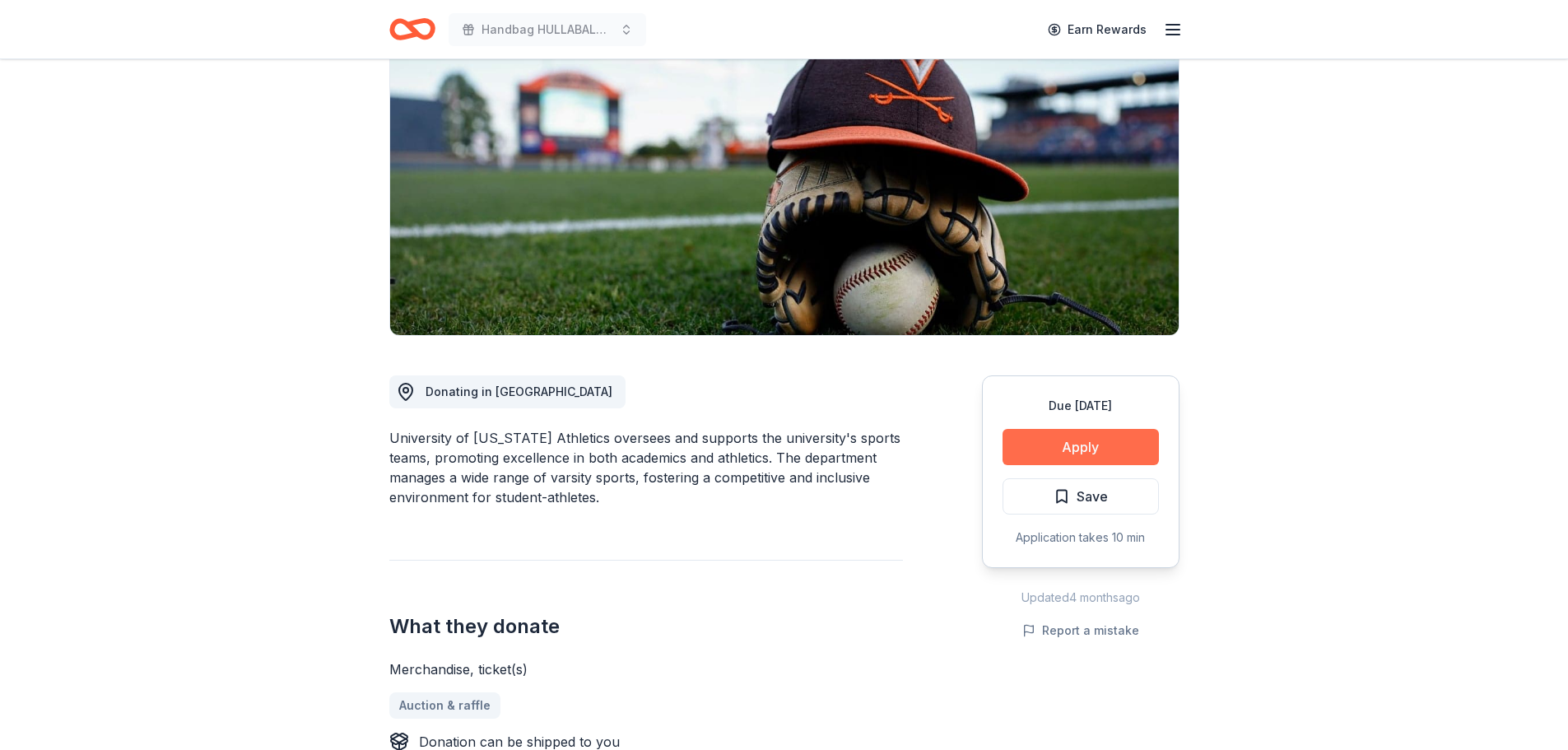
click at [1038, 453] on button "Apply" at bounding box center [1081, 447] width 156 height 37
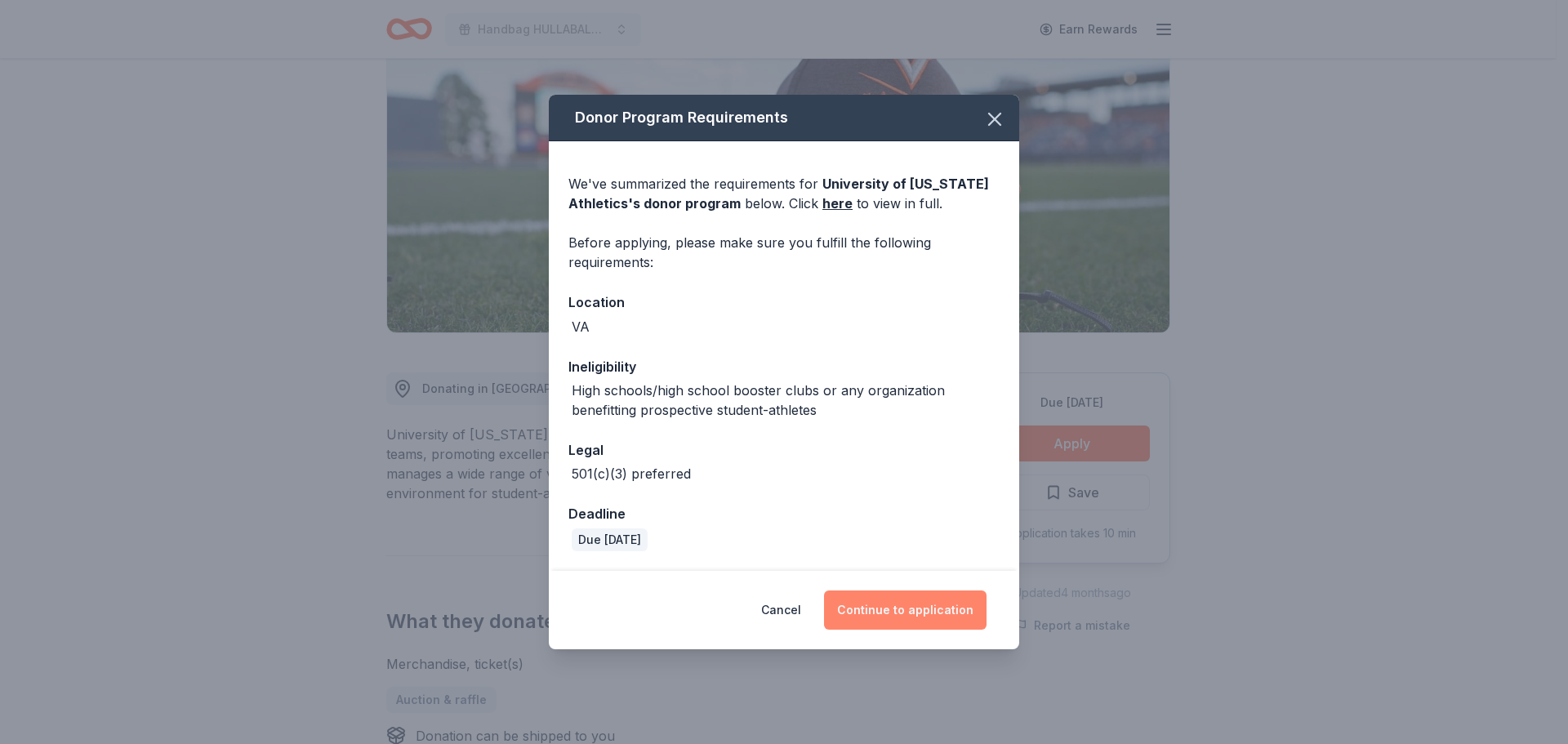
click at [881, 616] on button "Continue to application" at bounding box center [905, 610] width 162 height 40
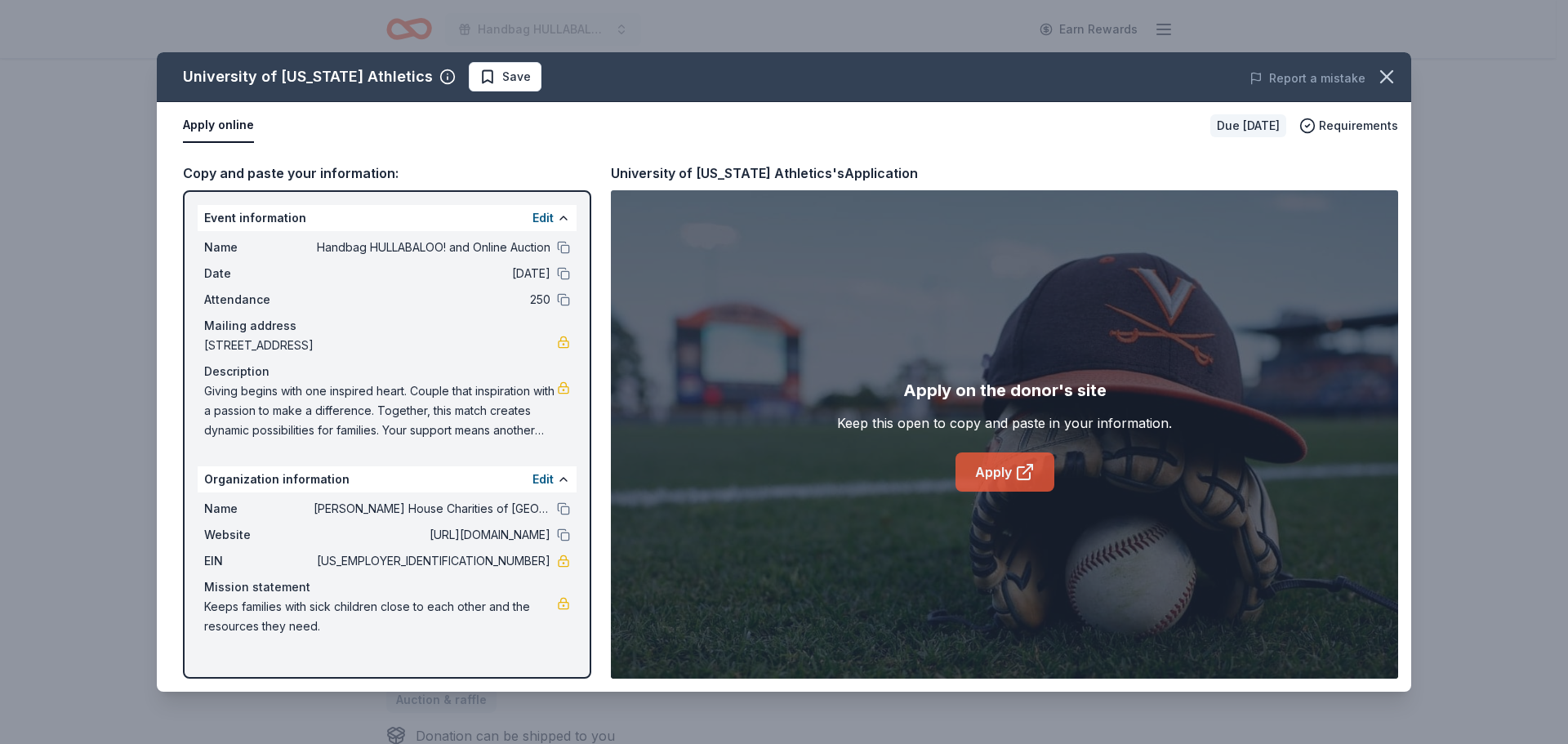
click at [993, 470] on link "Apply" at bounding box center [1005, 473] width 99 height 40
click at [976, 464] on link "Apply" at bounding box center [1005, 473] width 99 height 40
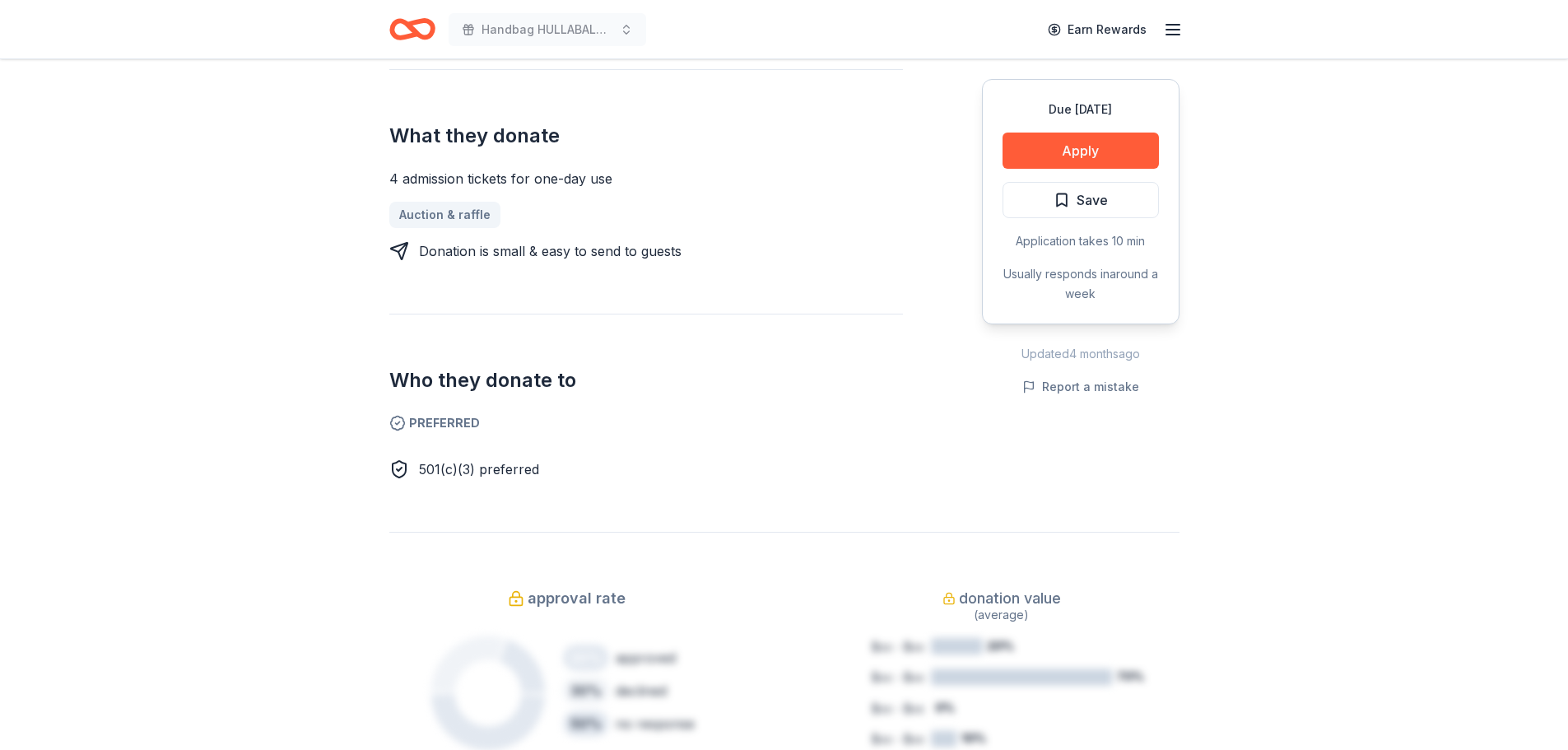
scroll to position [659, 0]
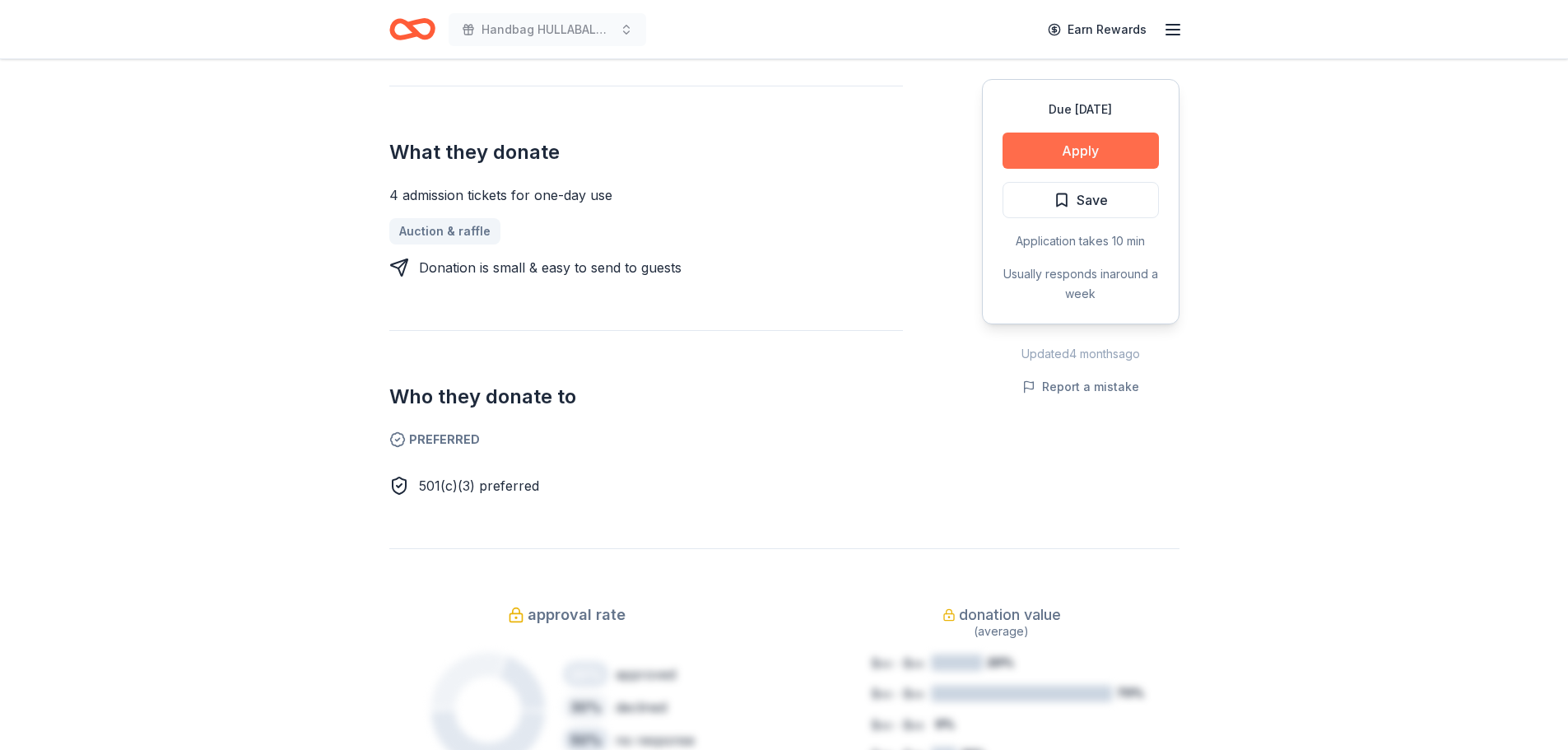
click at [1072, 141] on button "Apply" at bounding box center [1081, 150] width 156 height 37
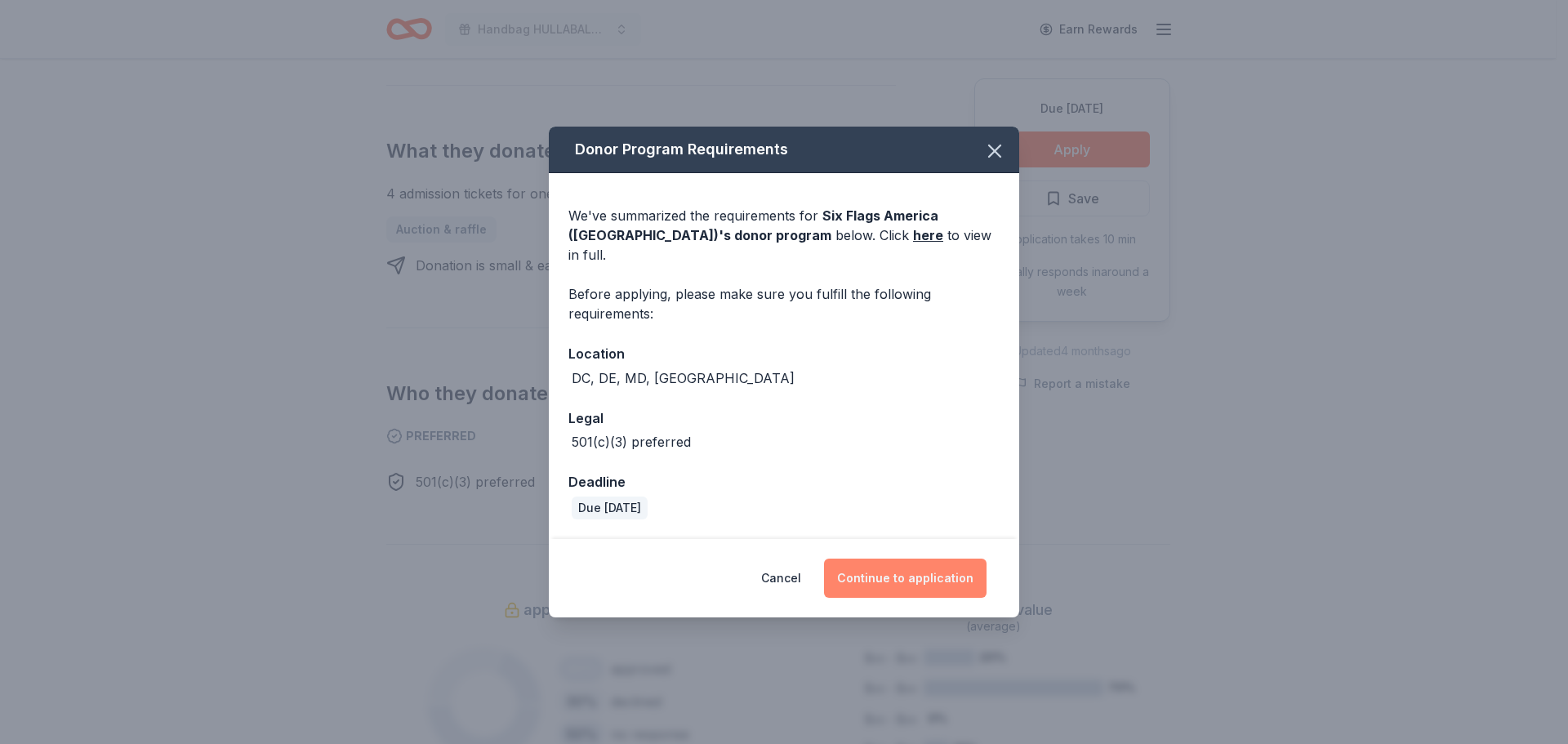
click at [893, 566] on button "Continue to application" at bounding box center [905, 578] width 162 height 40
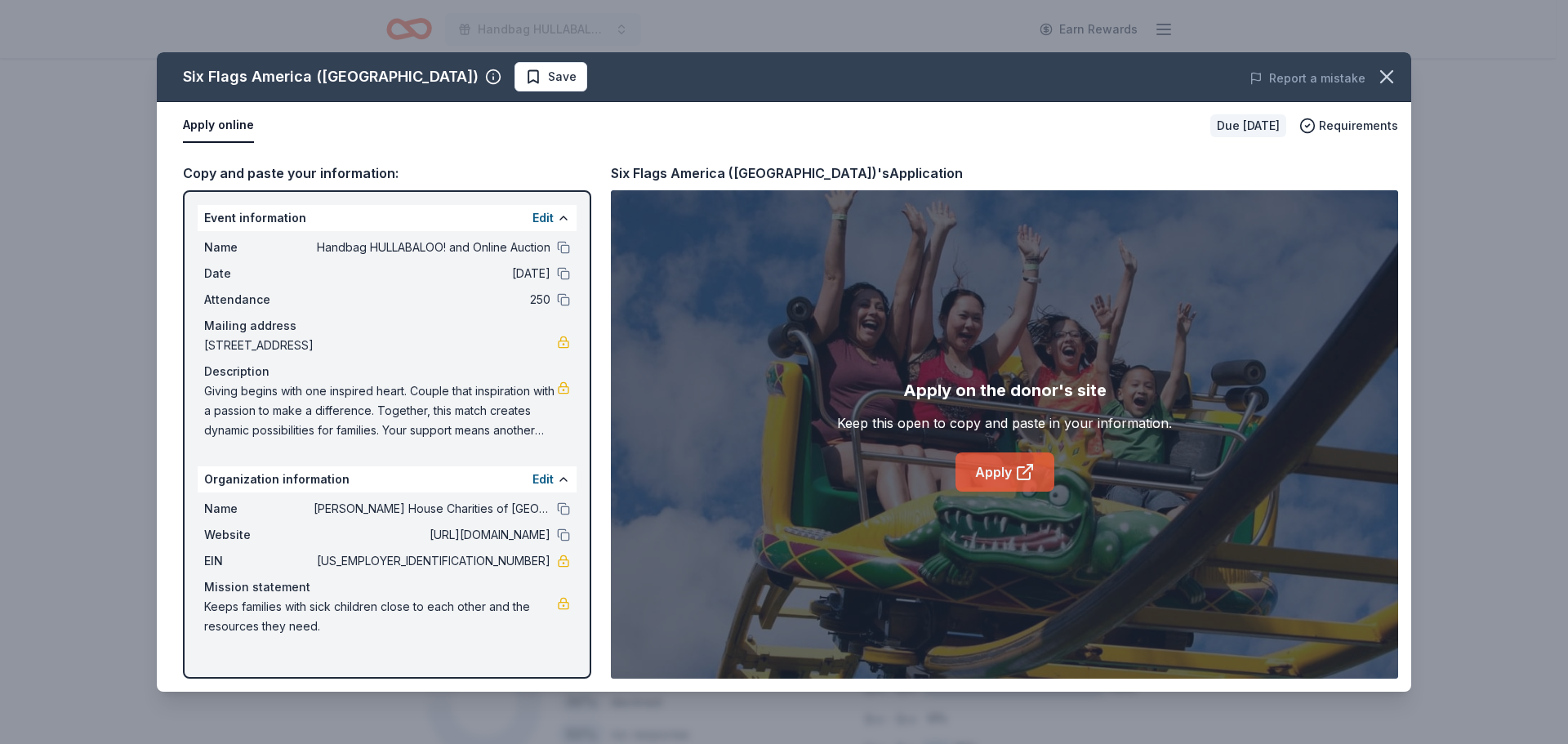
click at [992, 474] on link "Apply" at bounding box center [1005, 473] width 99 height 40
click at [1382, 80] on icon "button" at bounding box center [1387, 77] width 23 height 23
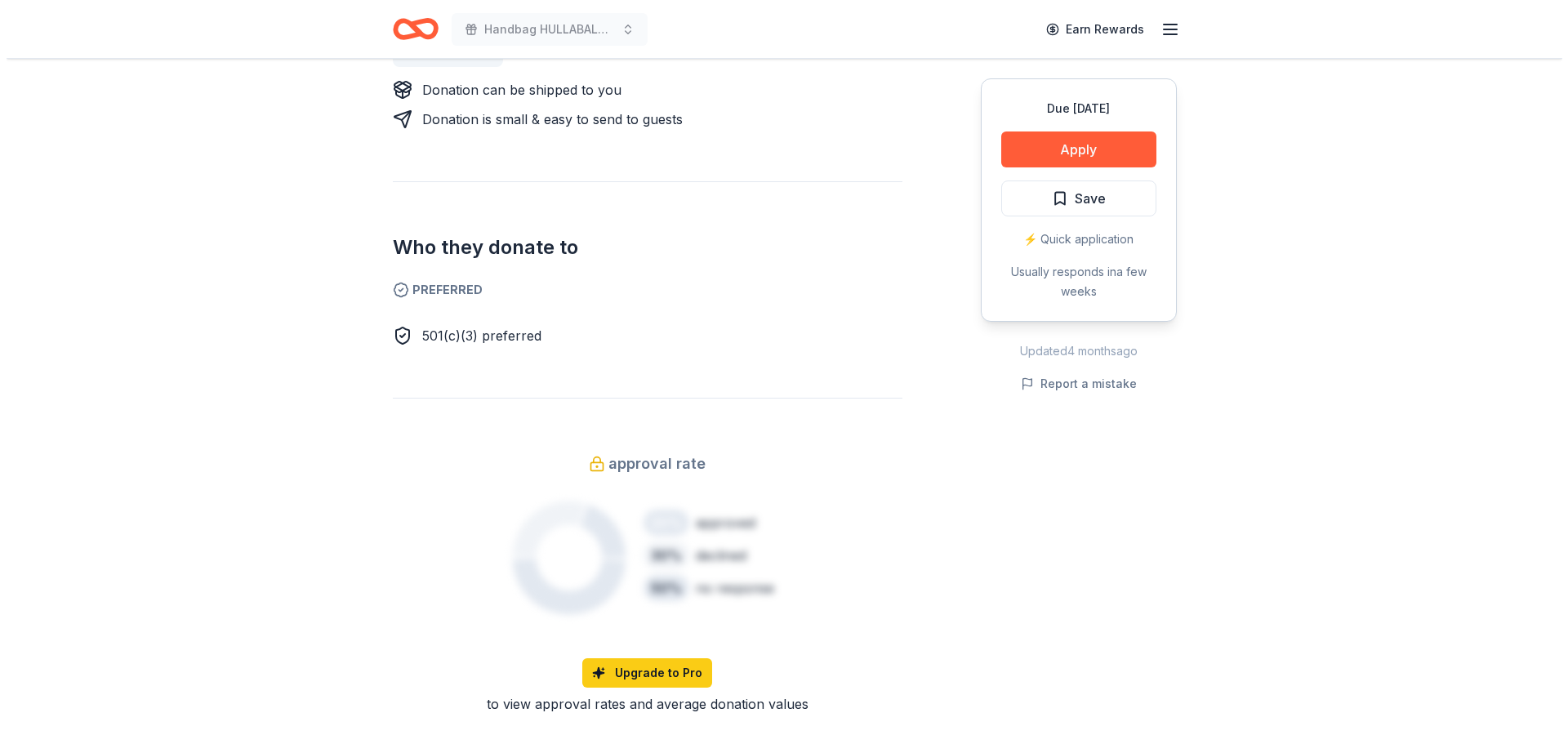
scroll to position [817, 0]
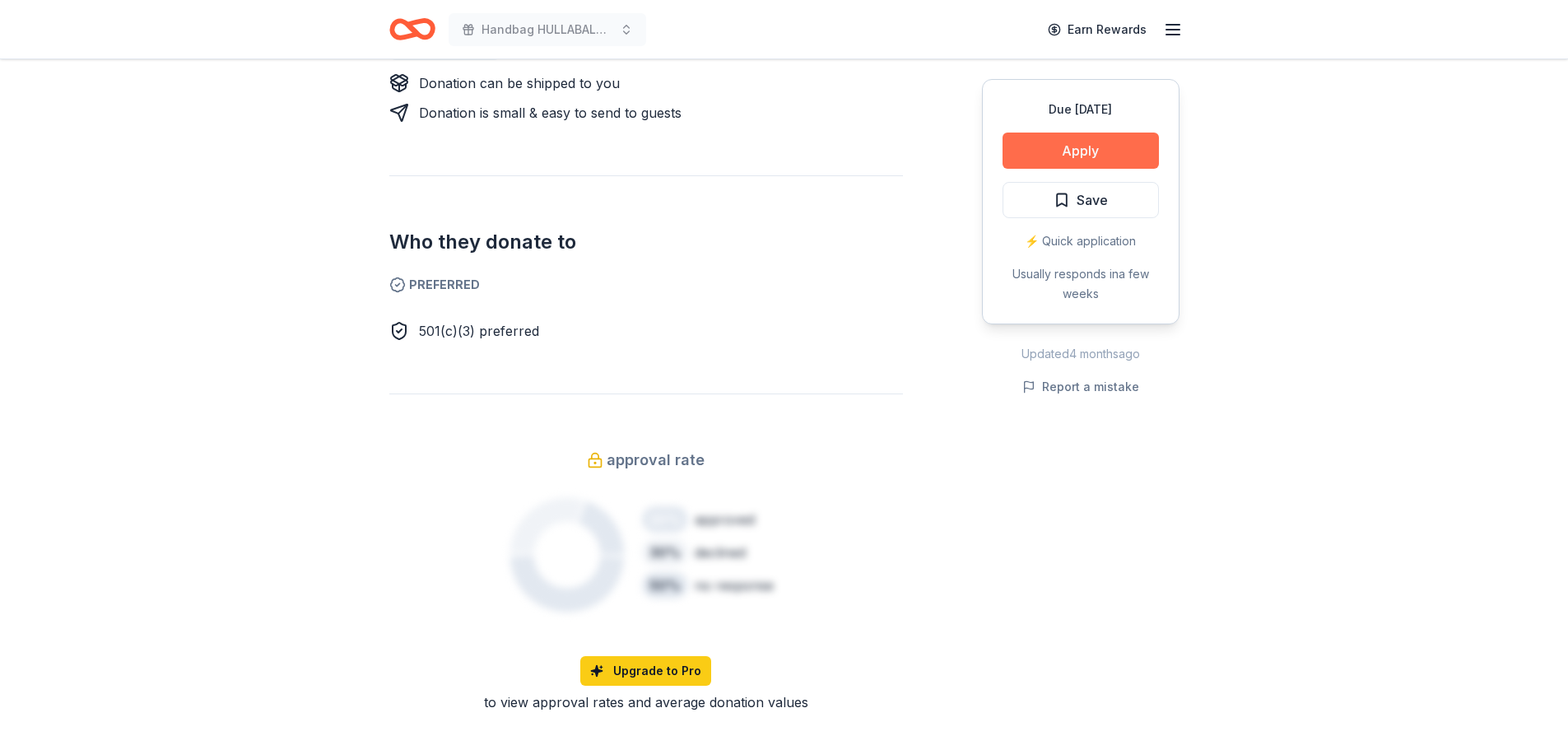
click at [1082, 150] on button "Apply" at bounding box center [1081, 150] width 156 height 37
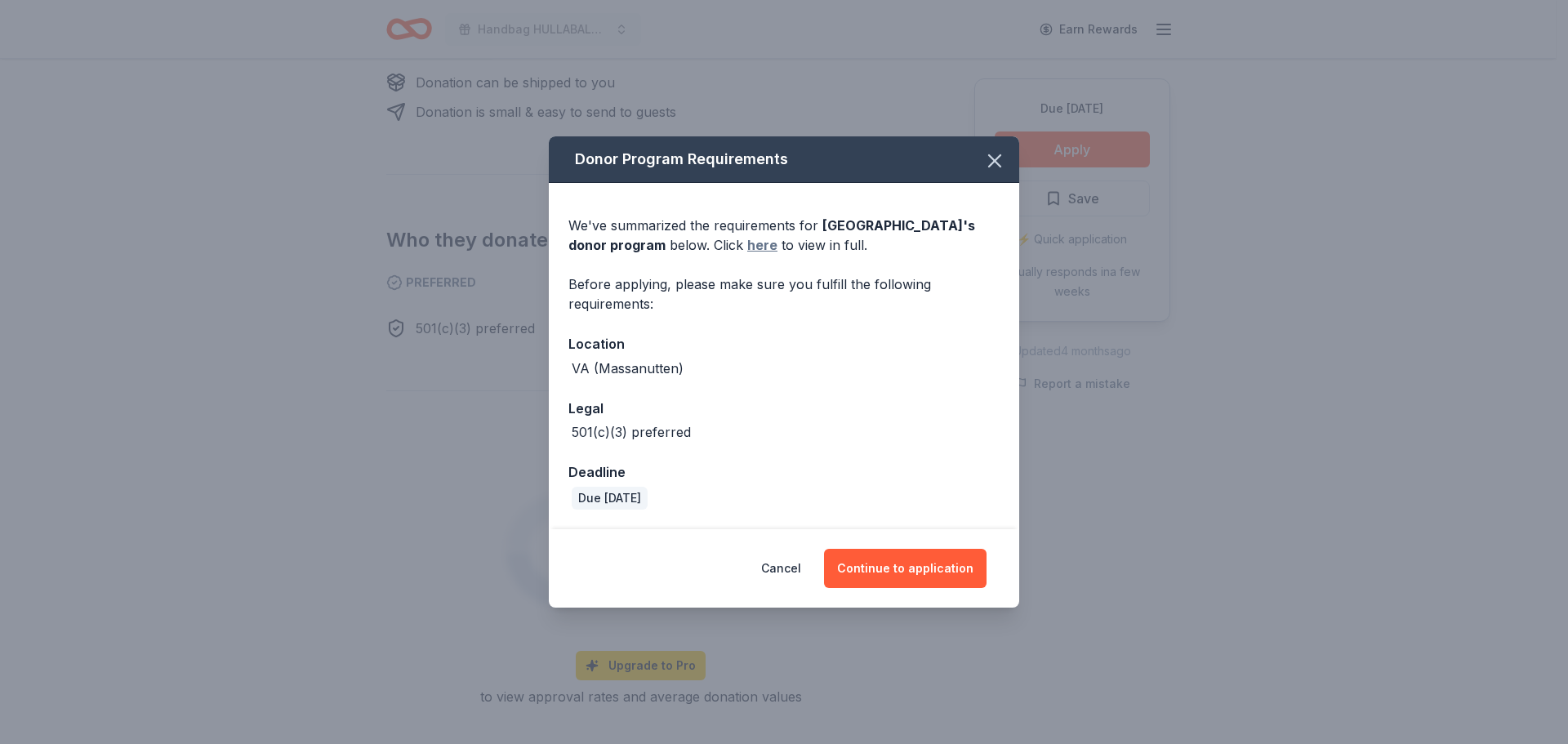
click at [762, 247] on link "here" at bounding box center [762, 245] width 31 height 20
click at [987, 170] on icon "button" at bounding box center [995, 161] width 23 height 23
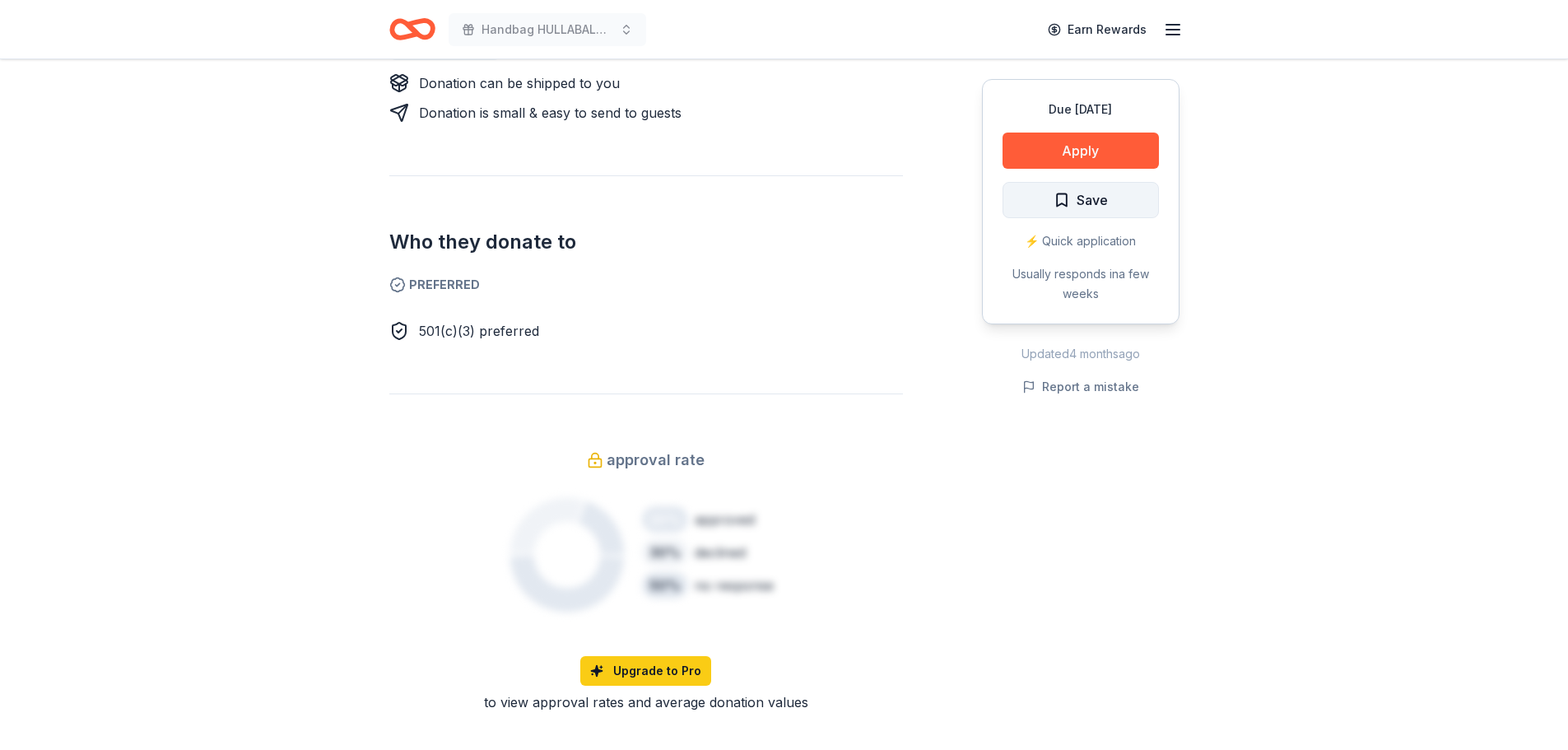
click at [1099, 204] on span "Save" at bounding box center [1092, 200] width 32 height 22
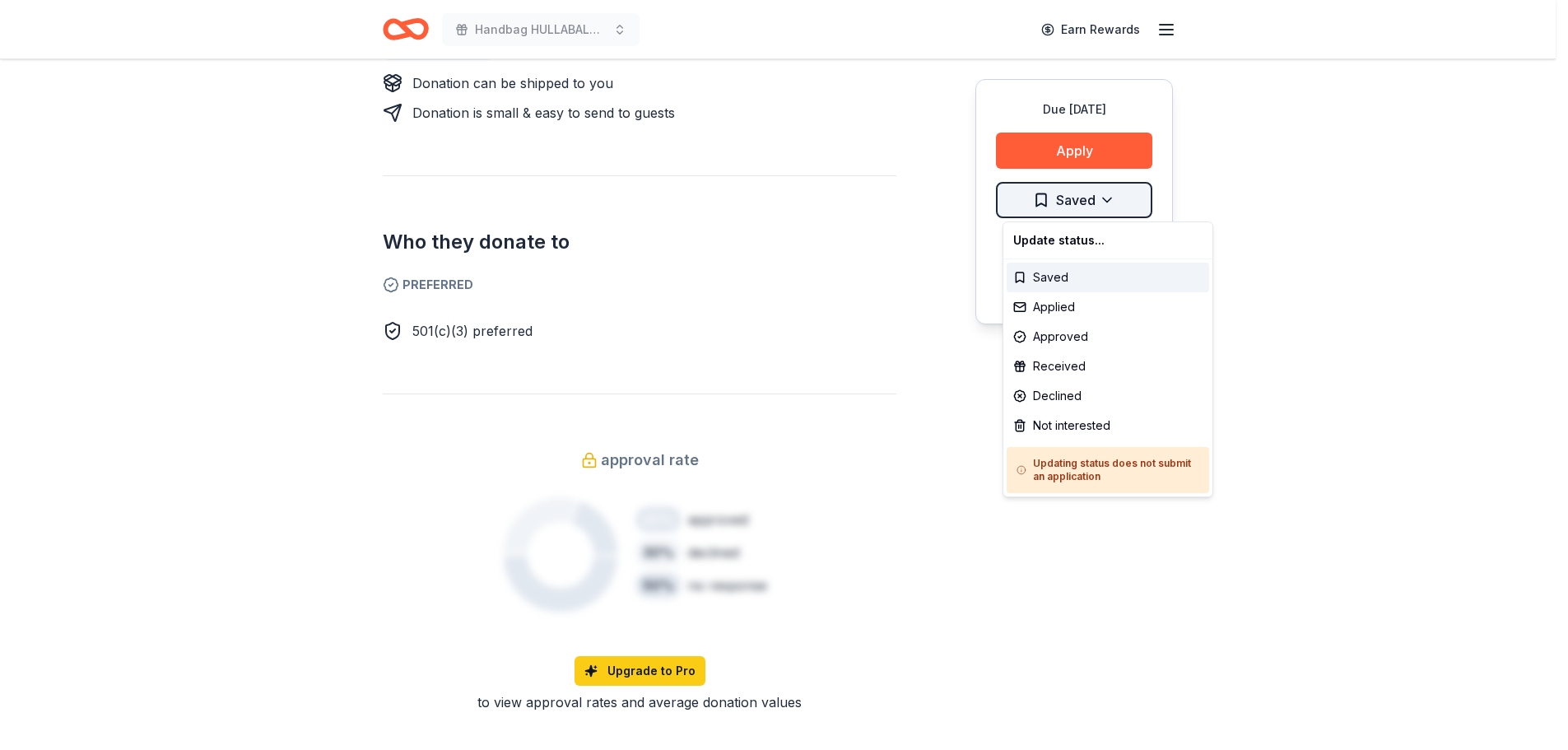
click at [1074, 303] on div "Applied" at bounding box center [1108, 307] width 203 height 30
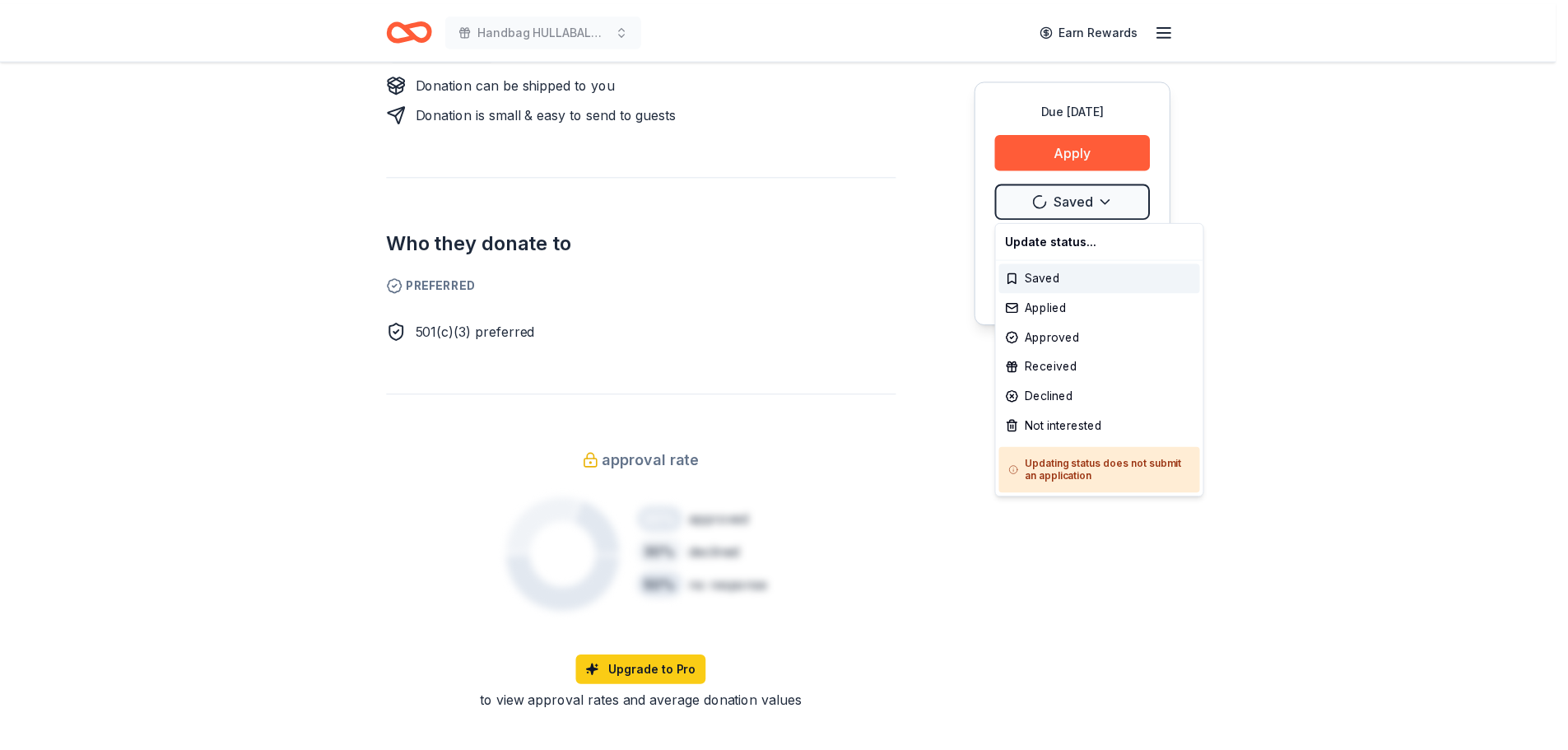
scroll to position [0, 0]
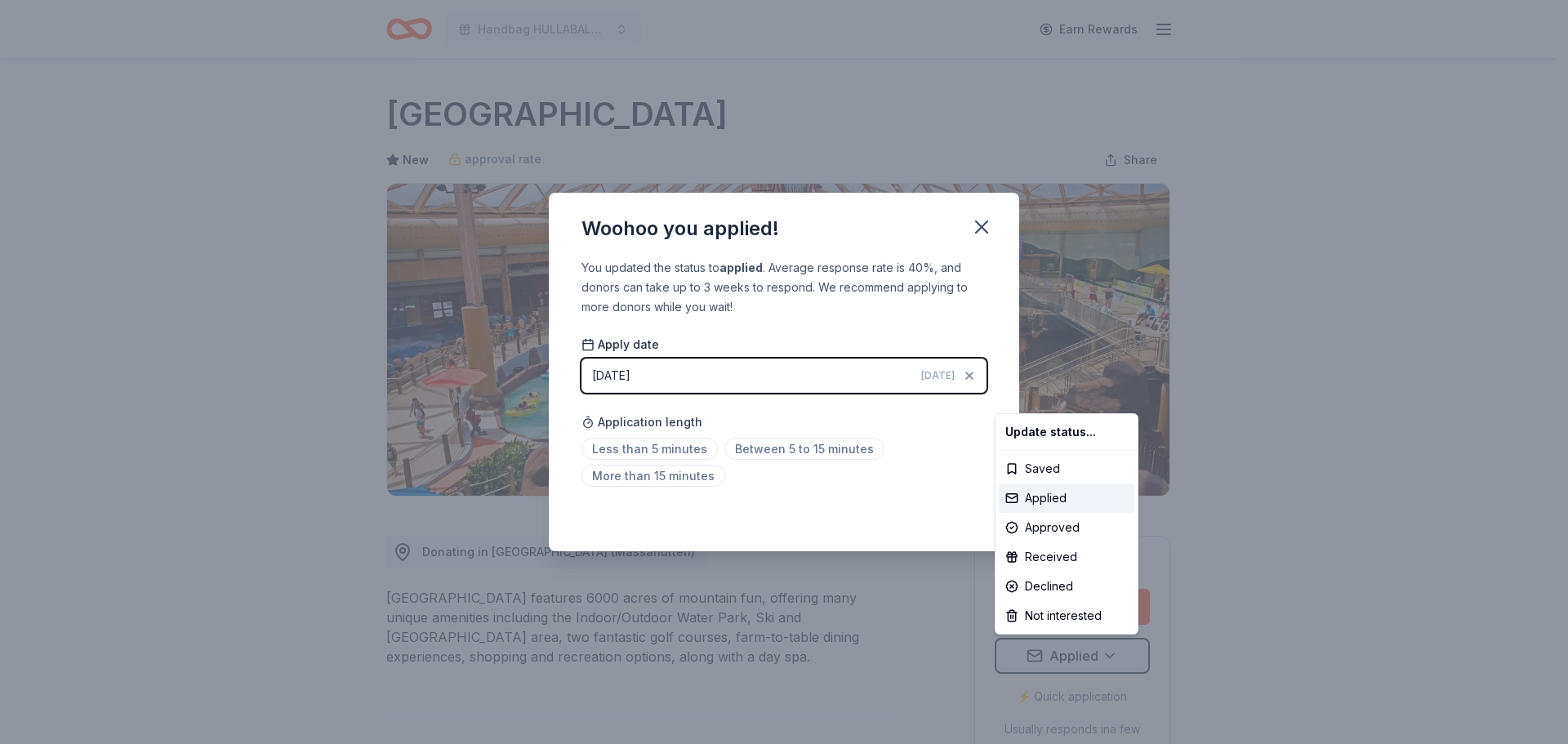
click at [743, 454] on html "Handbag HULLABALOO! and Online Auction Earn Rewards Due in 120 days Share Massa…" at bounding box center [784, 372] width 1568 height 744
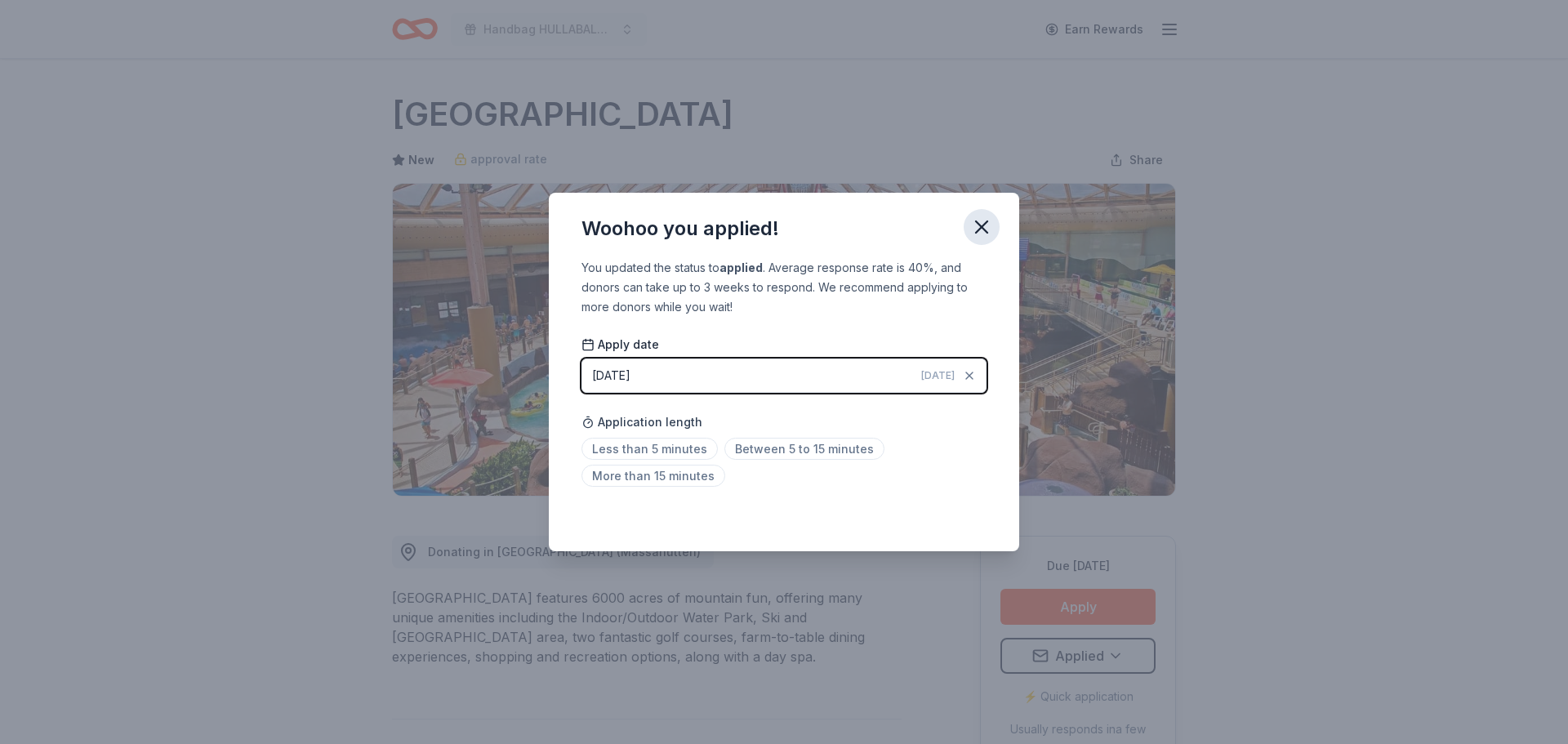
click at [991, 228] on icon "button" at bounding box center [982, 227] width 23 height 23
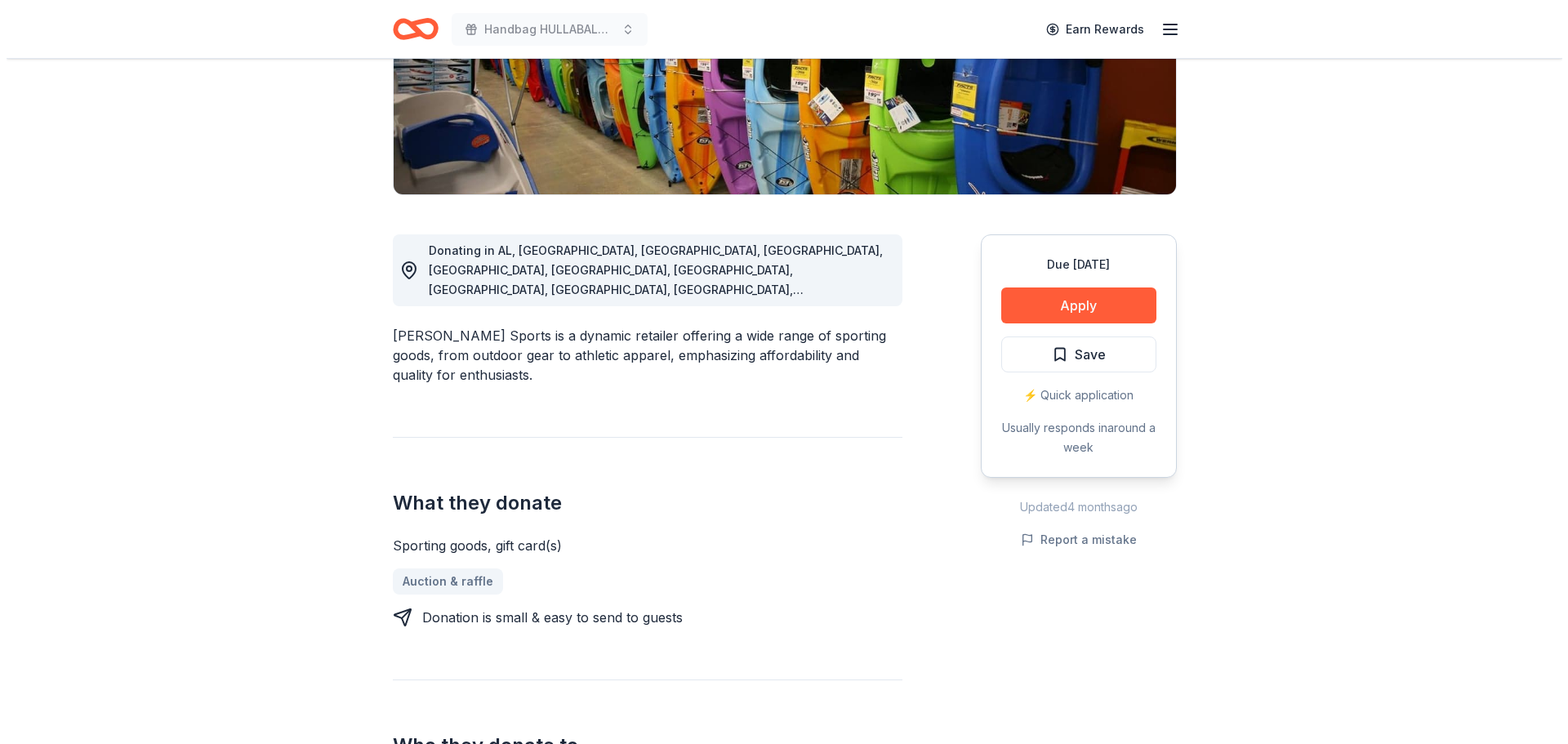
scroll to position [327, 0]
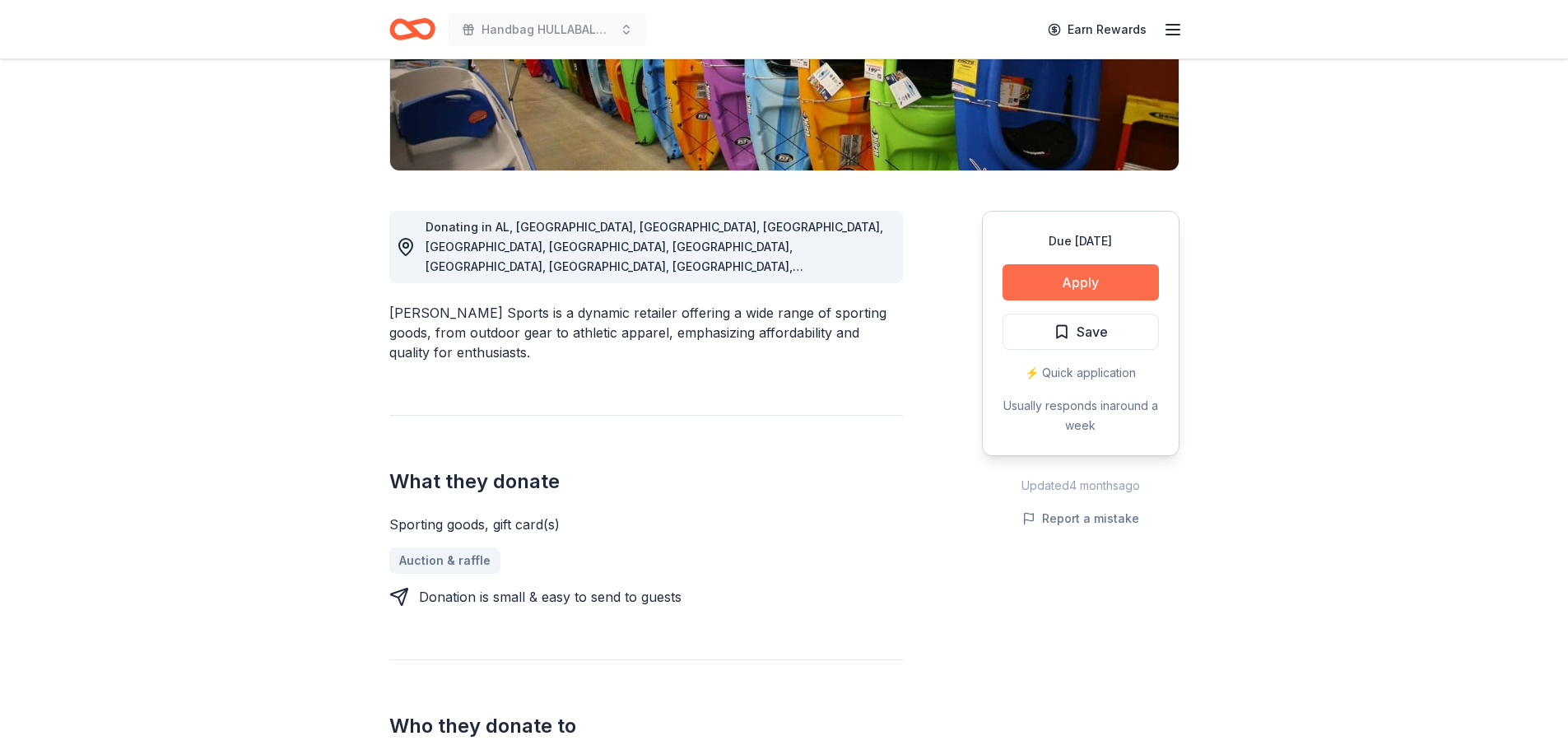
click at [1097, 283] on button "Apply" at bounding box center [1081, 283] width 156 height 37
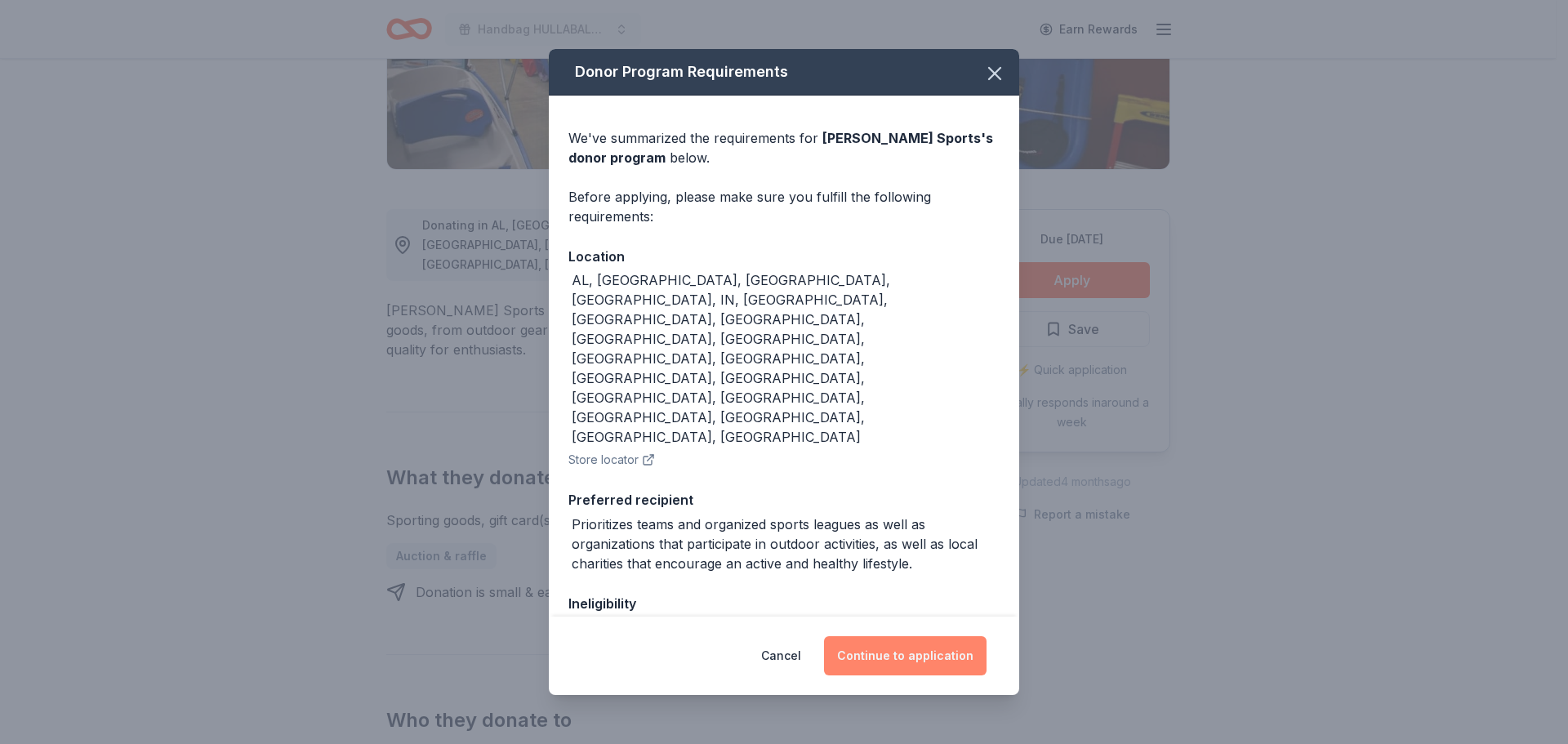
click at [865, 658] on button "Continue to application" at bounding box center [905, 656] width 162 height 40
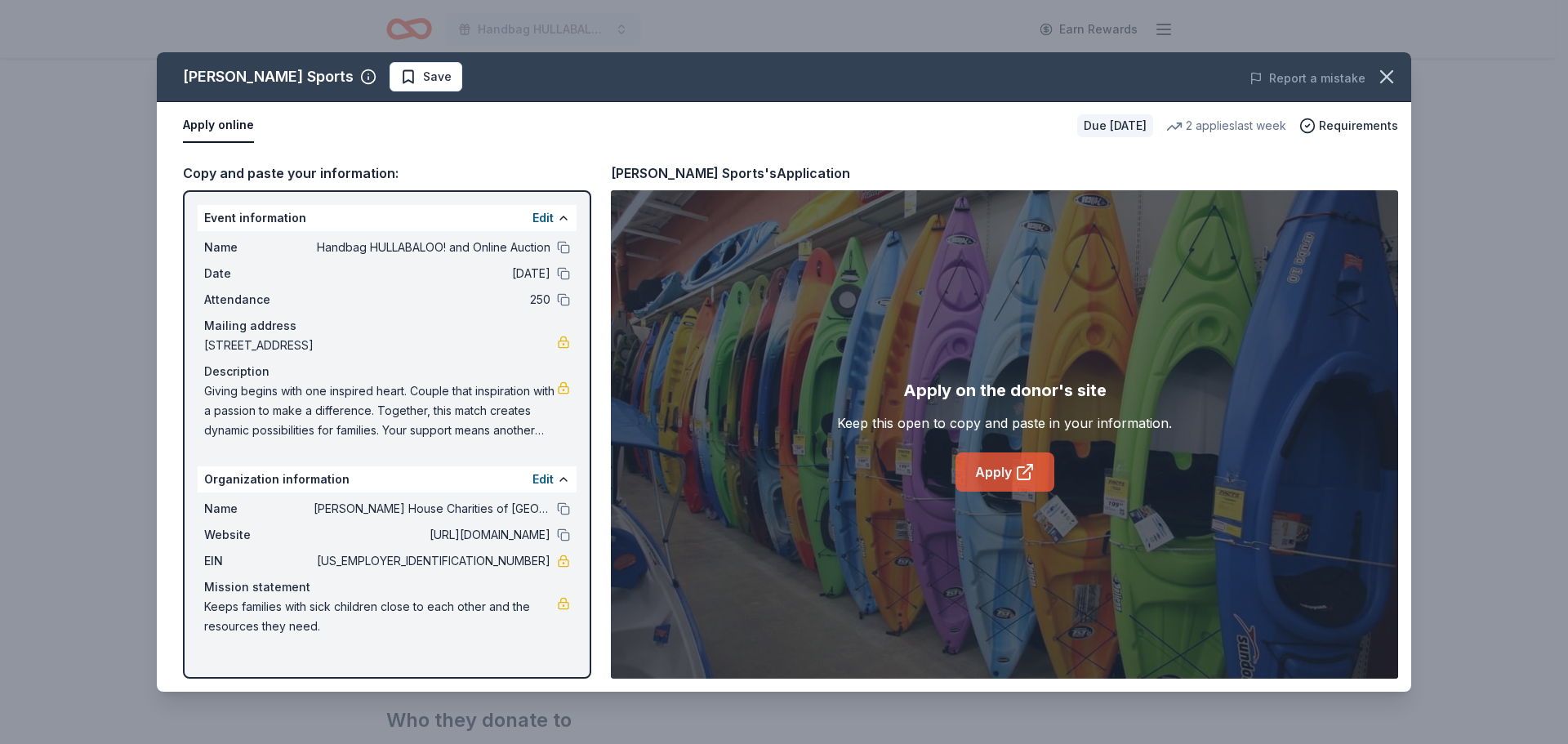
click at [982, 475] on link "Apply" at bounding box center [1005, 473] width 99 height 40
click at [994, 462] on link "Apply" at bounding box center [1005, 473] width 99 height 40
click at [423, 79] on span "Save" at bounding box center [437, 77] width 29 height 20
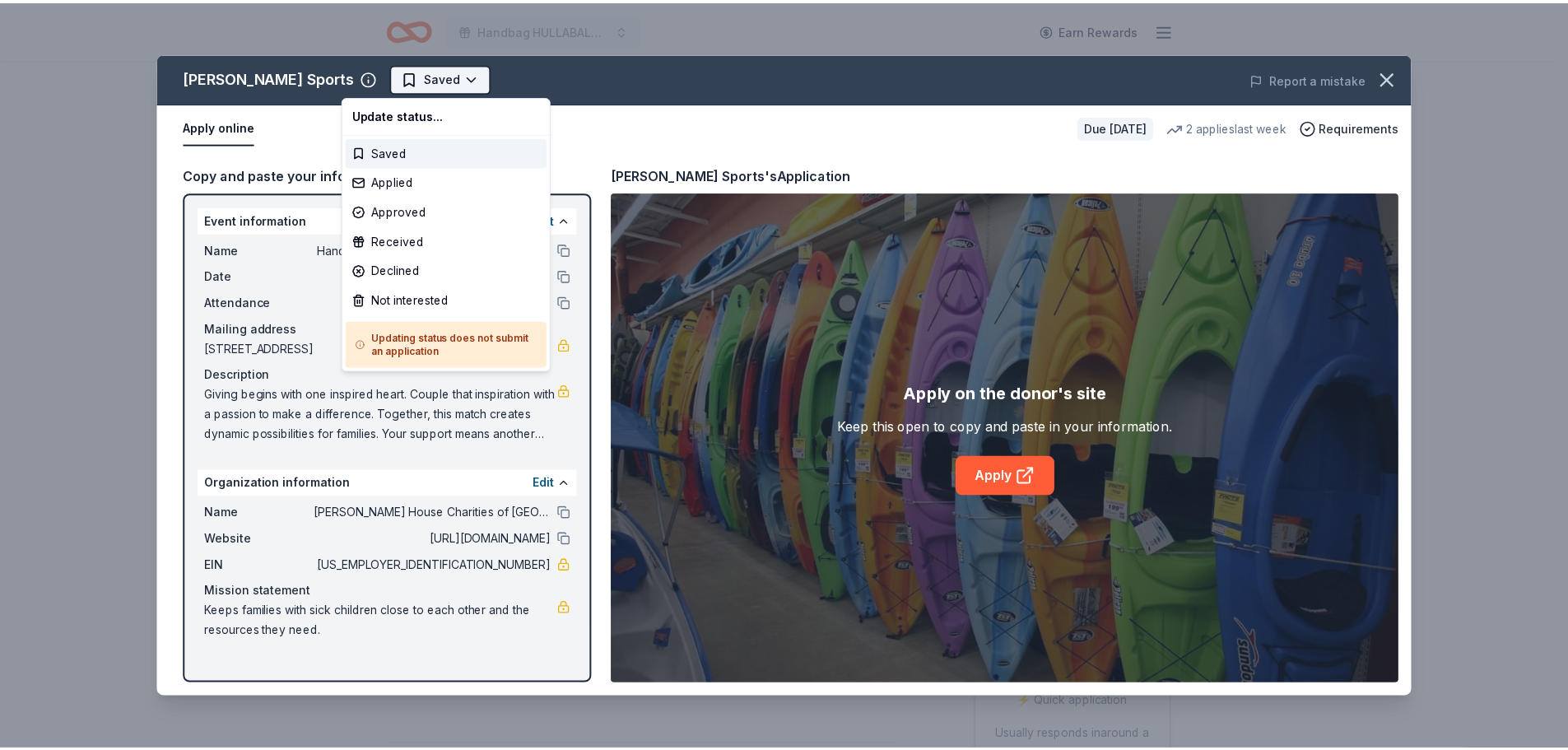
scroll to position [0, 0]
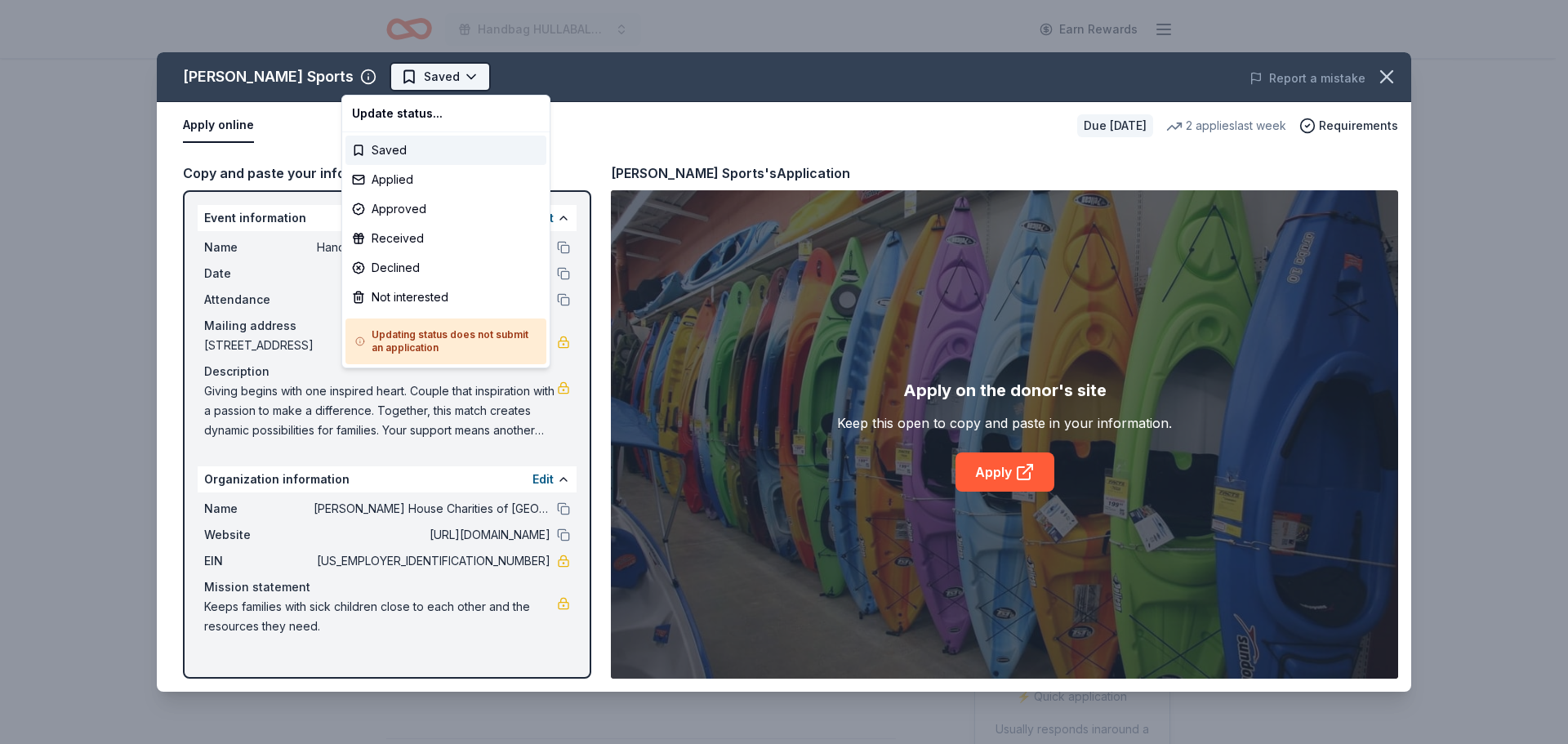
click at [409, 88] on html "Handbag HULLABALOO! and Online Auction Earn Rewards Due in 80 days Share Dunham…" at bounding box center [784, 372] width 1568 height 744
click at [397, 182] on div "Applied" at bounding box center [446, 180] width 201 height 30
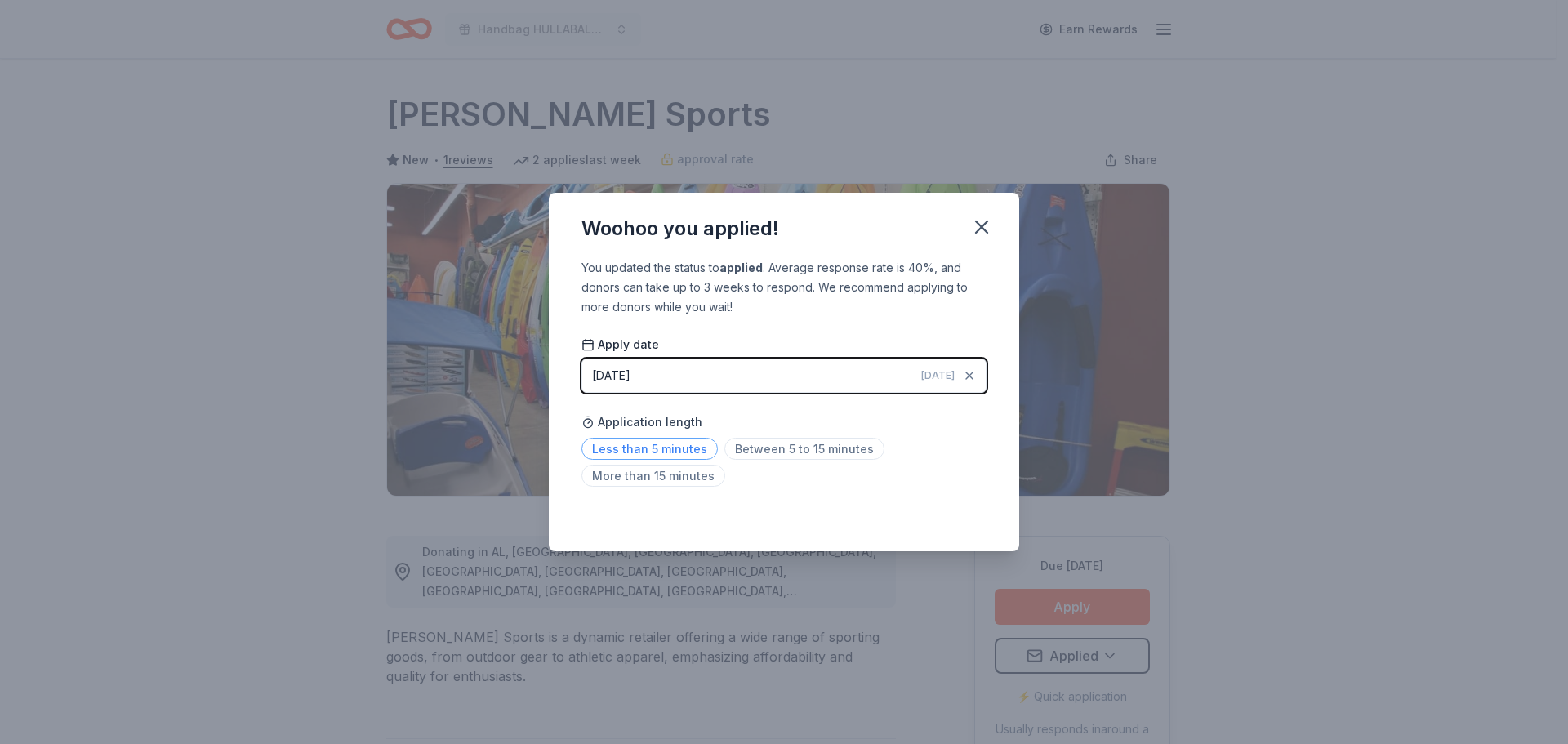
click at [681, 443] on span "Less than 5 minutes" at bounding box center [649, 449] width 136 height 22
click at [991, 228] on icon "button" at bounding box center [982, 227] width 23 height 23
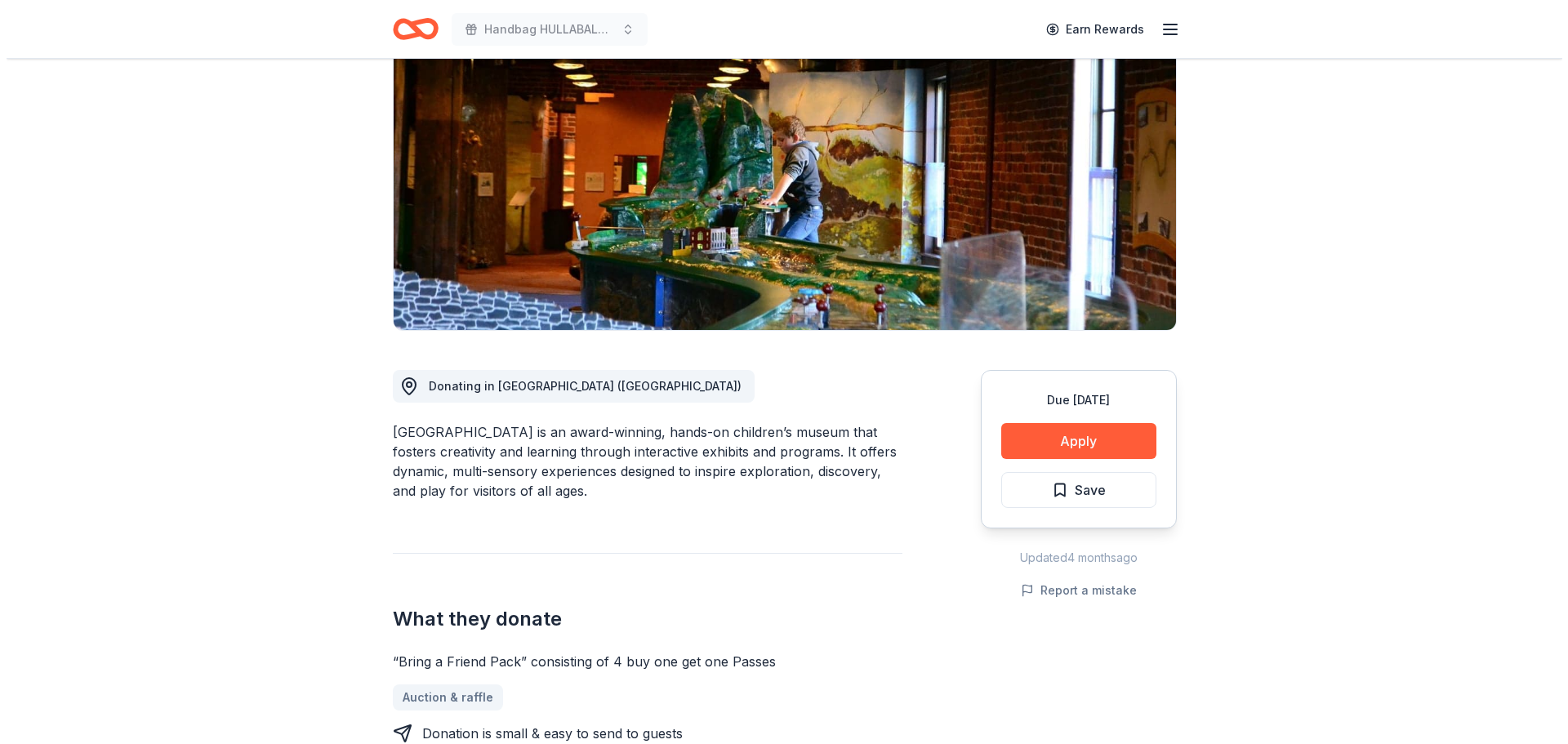
scroll to position [163, 0]
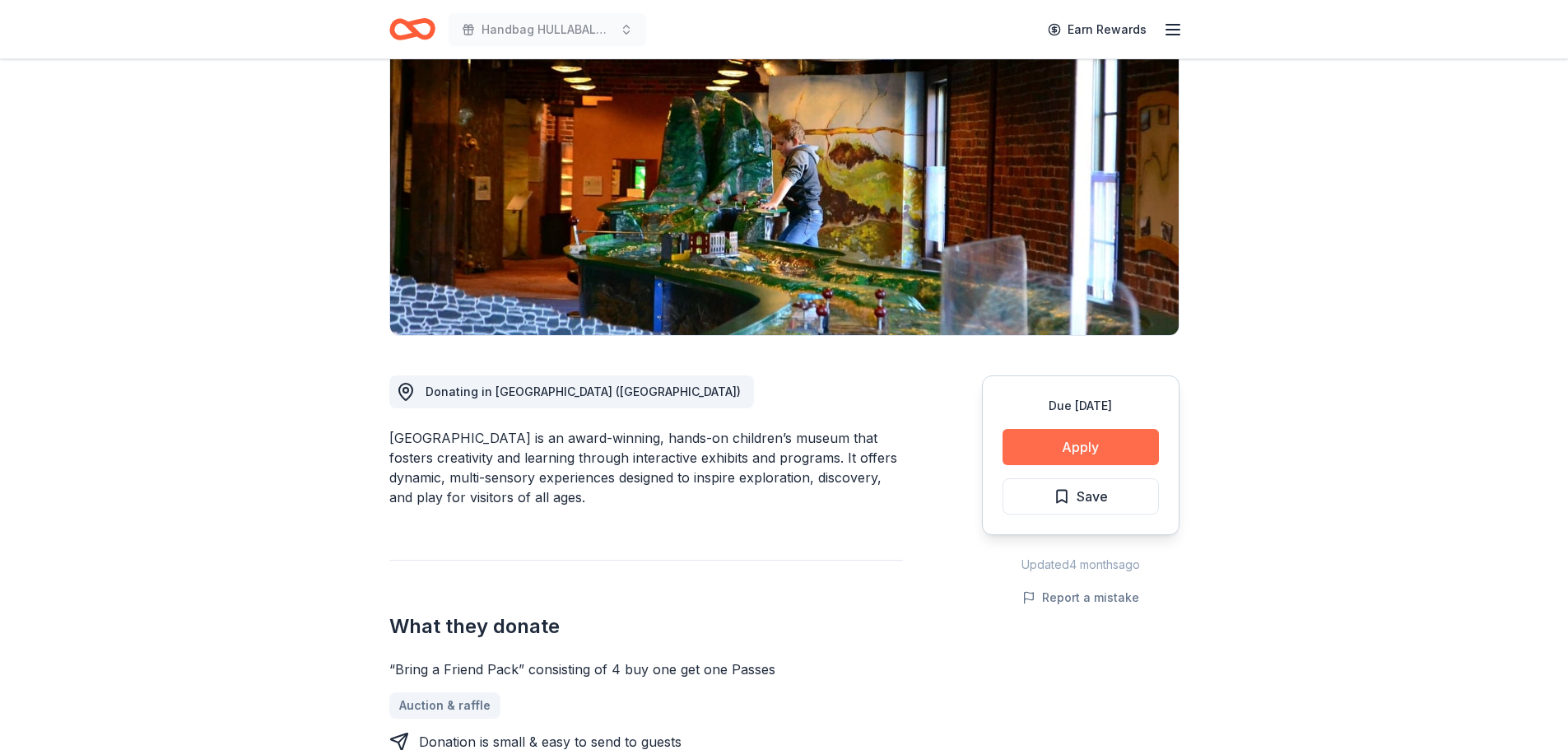
click at [1093, 453] on button "Apply" at bounding box center [1081, 447] width 156 height 37
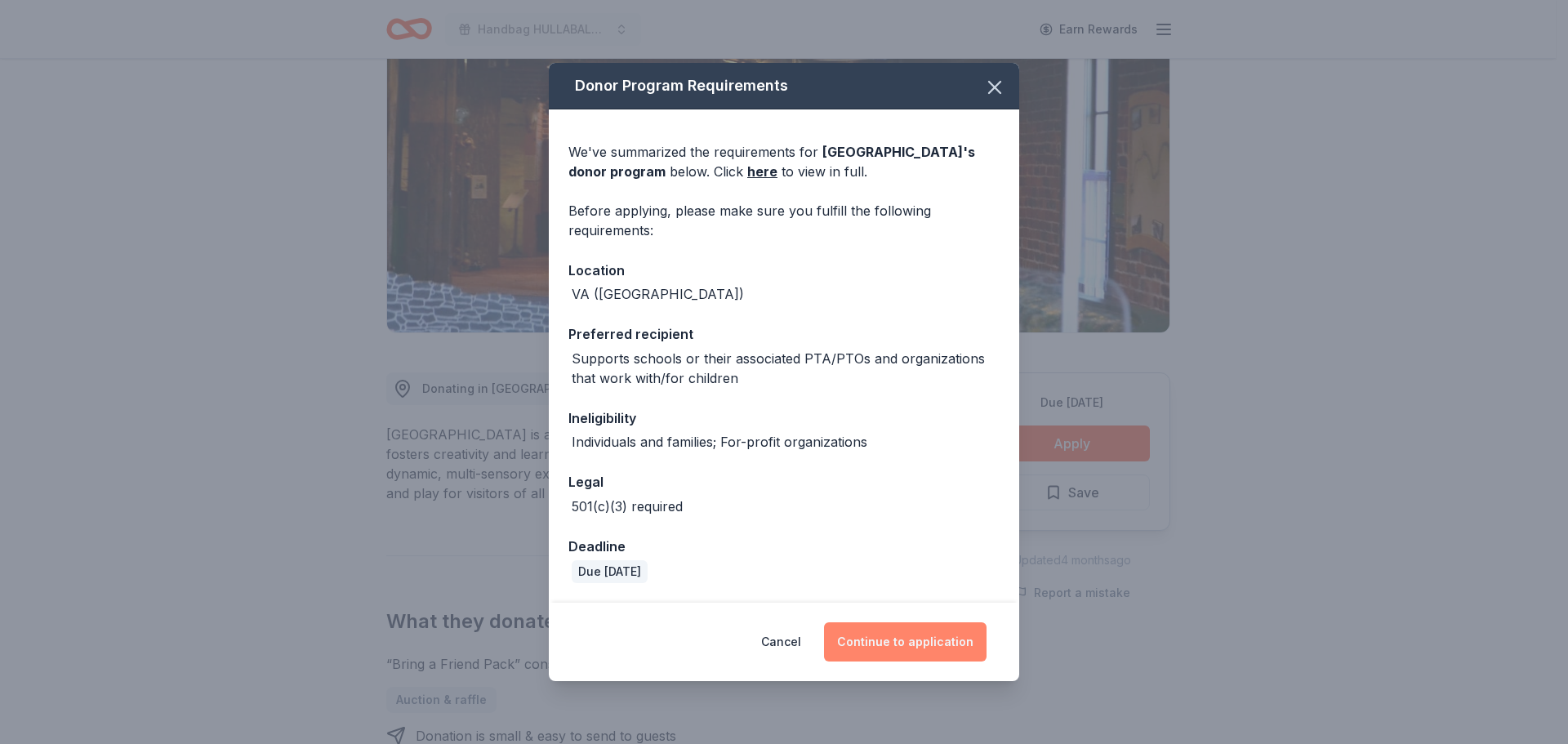
click at [888, 643] on button "Continue to application" at bounding box center [905, 642] width 162 height 40
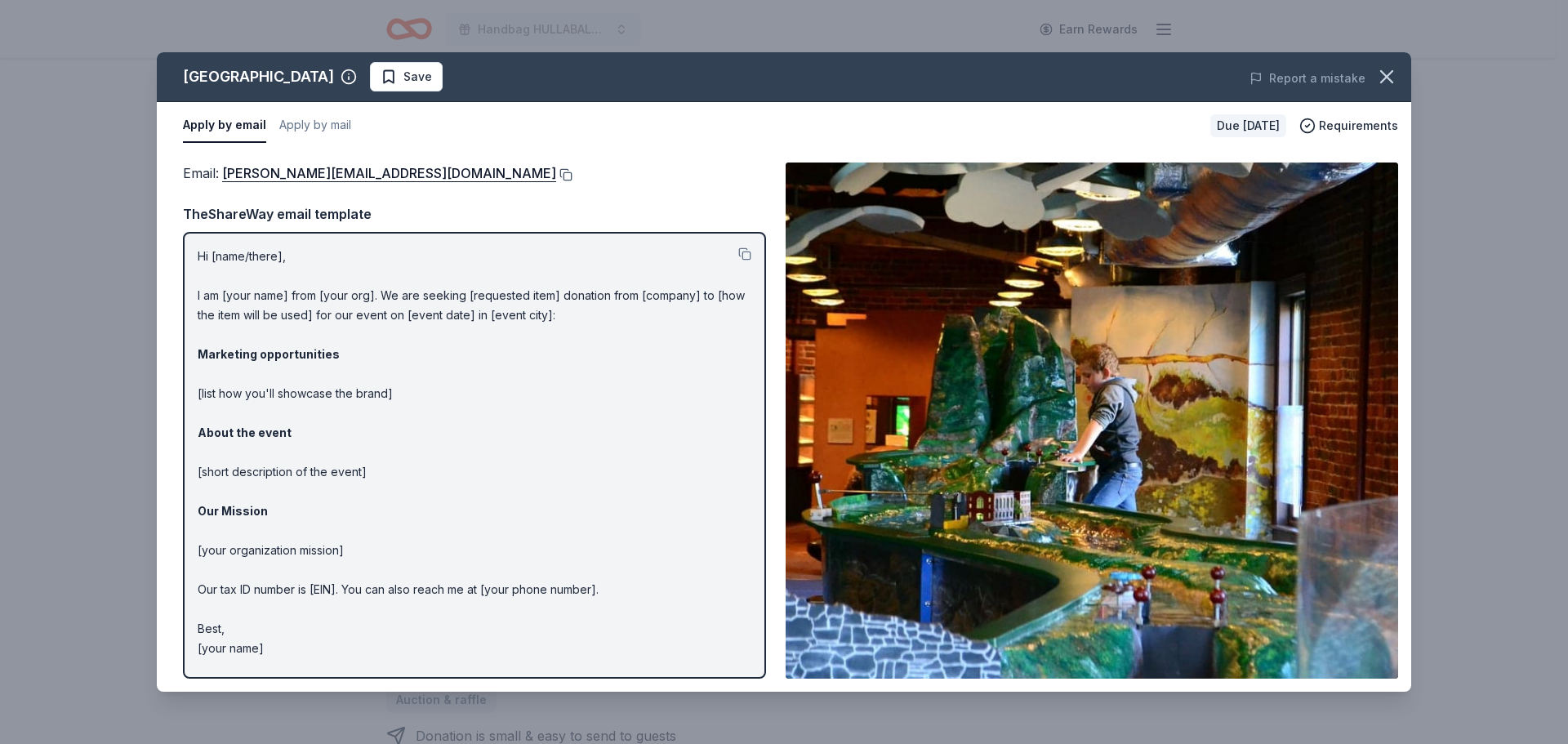
click at [556, 175] on button at bounding box center [564, 175] width 16 height 13
click at [388, 71] on span "Save" at bounding box center [406, 77] width 51 height 20
click at [431, 84] on html "Handbag HULLABALOO! and Online Auction Earn Rewards Due [DATE] Share [GEOGRAPHI…" at bounding box center [784, 209] width 1568 height 744
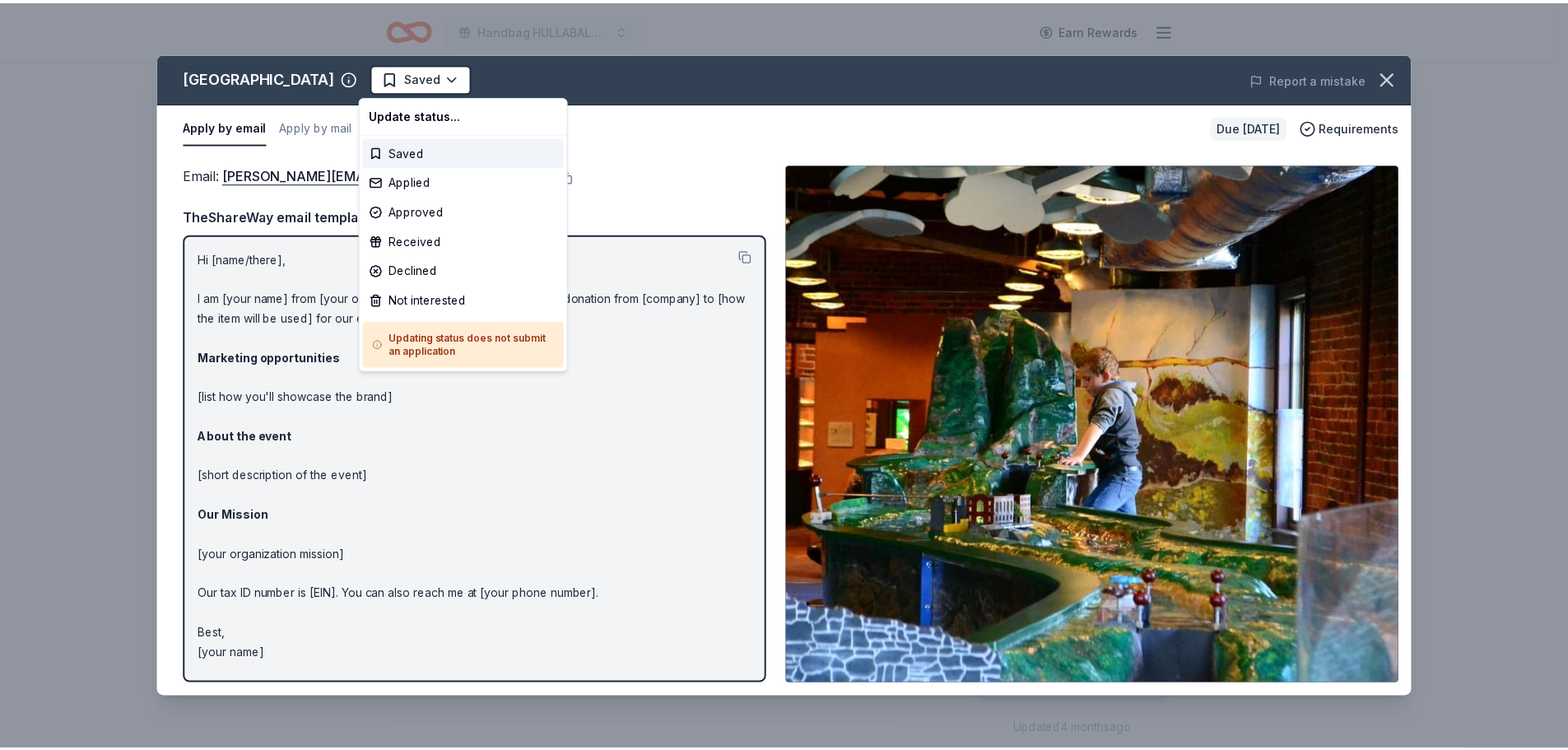
scroll to position [0, 0]
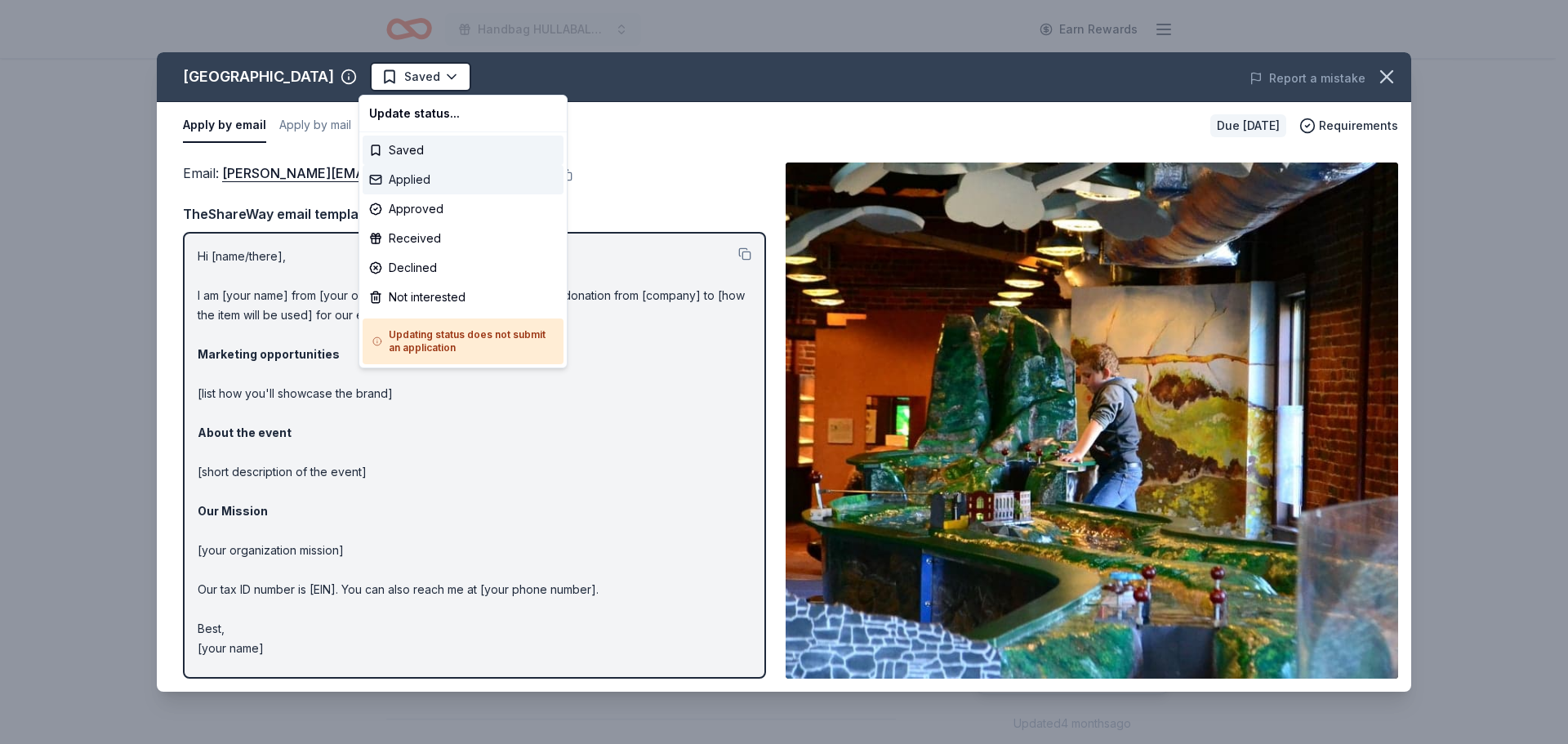
click at [416, 180] on div "Applied" at bounding box center [464, 180] width 201 height 30
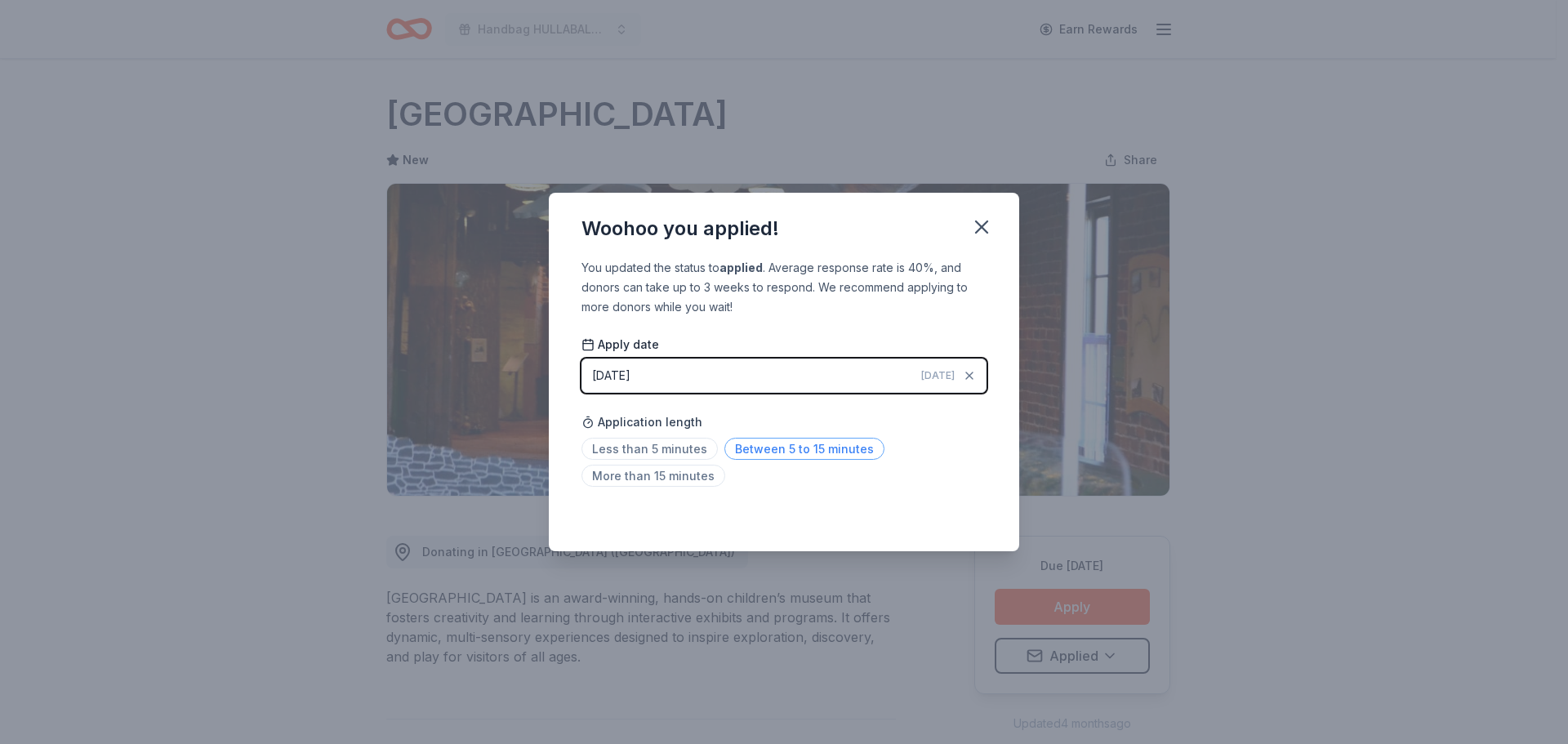
click at [737, 446] on span "Between 5 to 15 minutes" at bounding box center [804, 449] width 160 height 22
click at [968, 228] on button "button" at bounding box center [982, 227] width 36 height 36
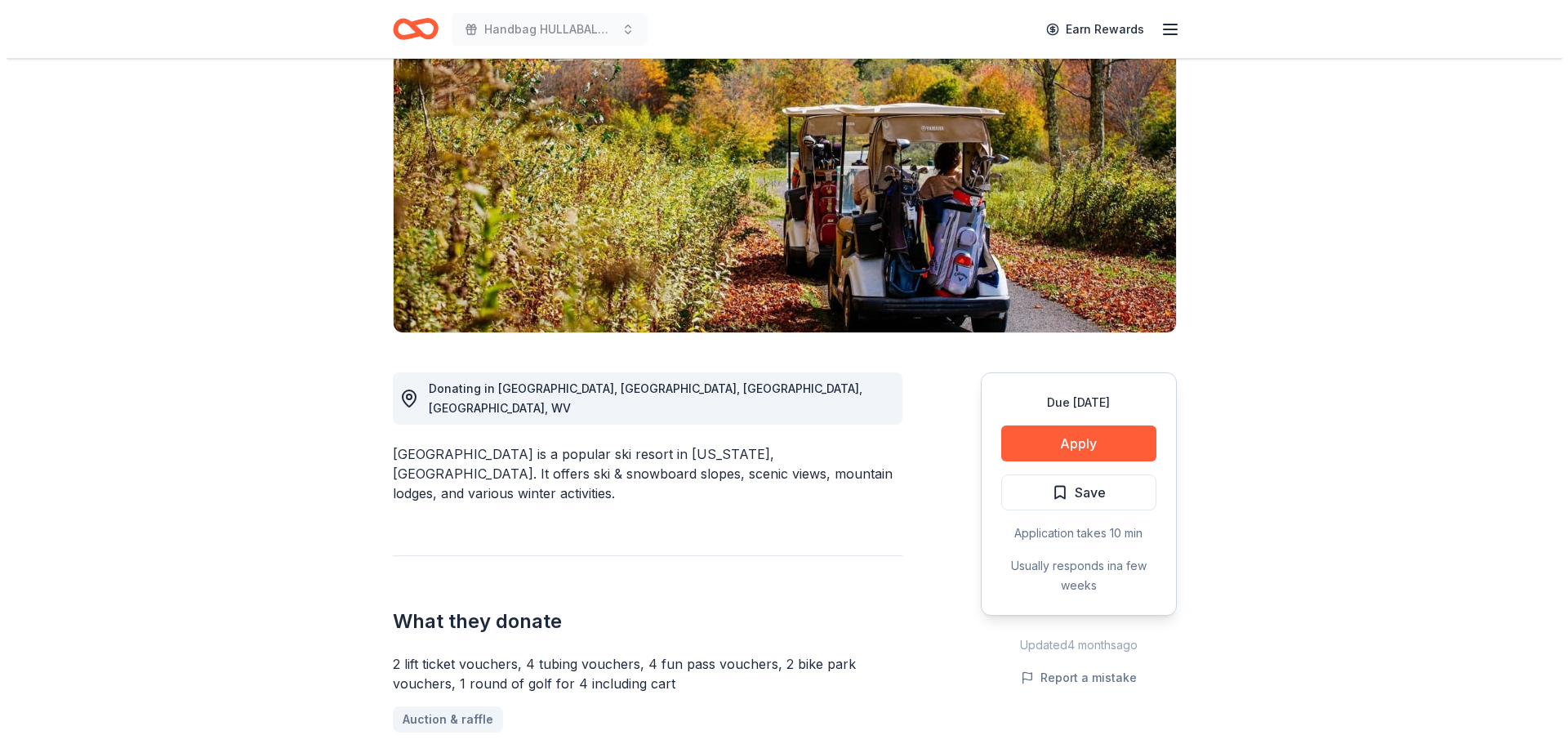
scroll to position [245, 0]
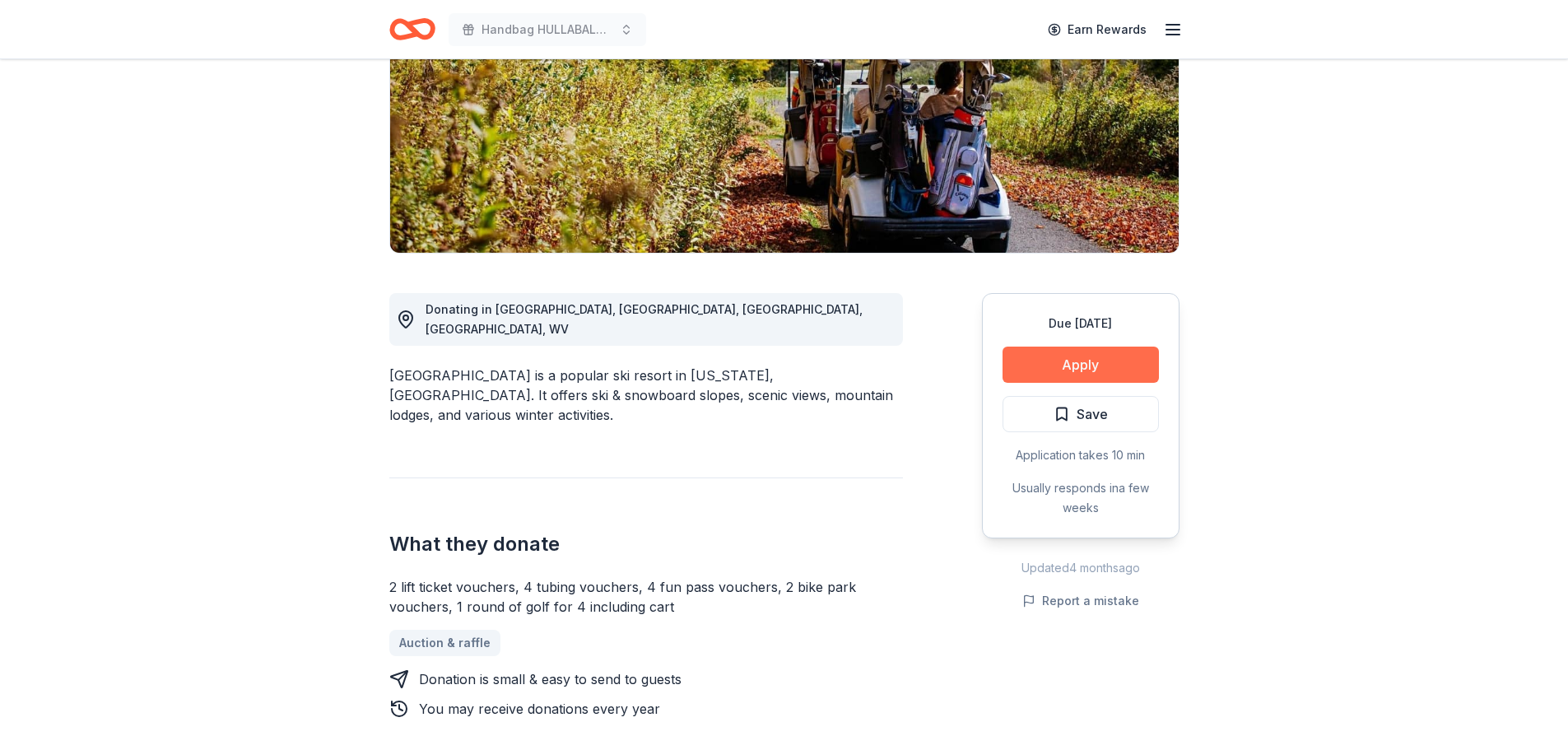
click at [1110, 363] on button "Apply" at bounding box center [1081, 365] width 156 height 37
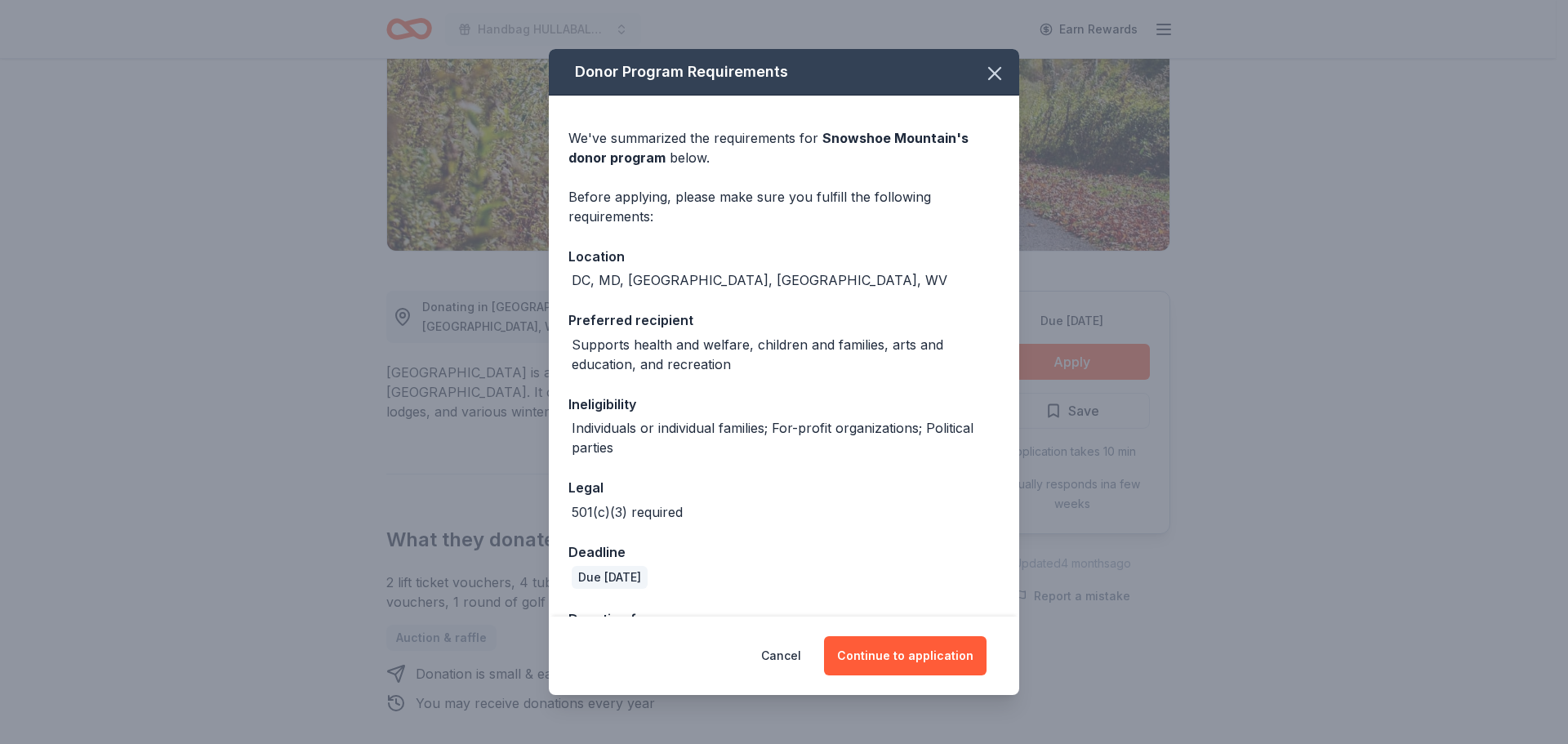
scroll to position [55, 0]
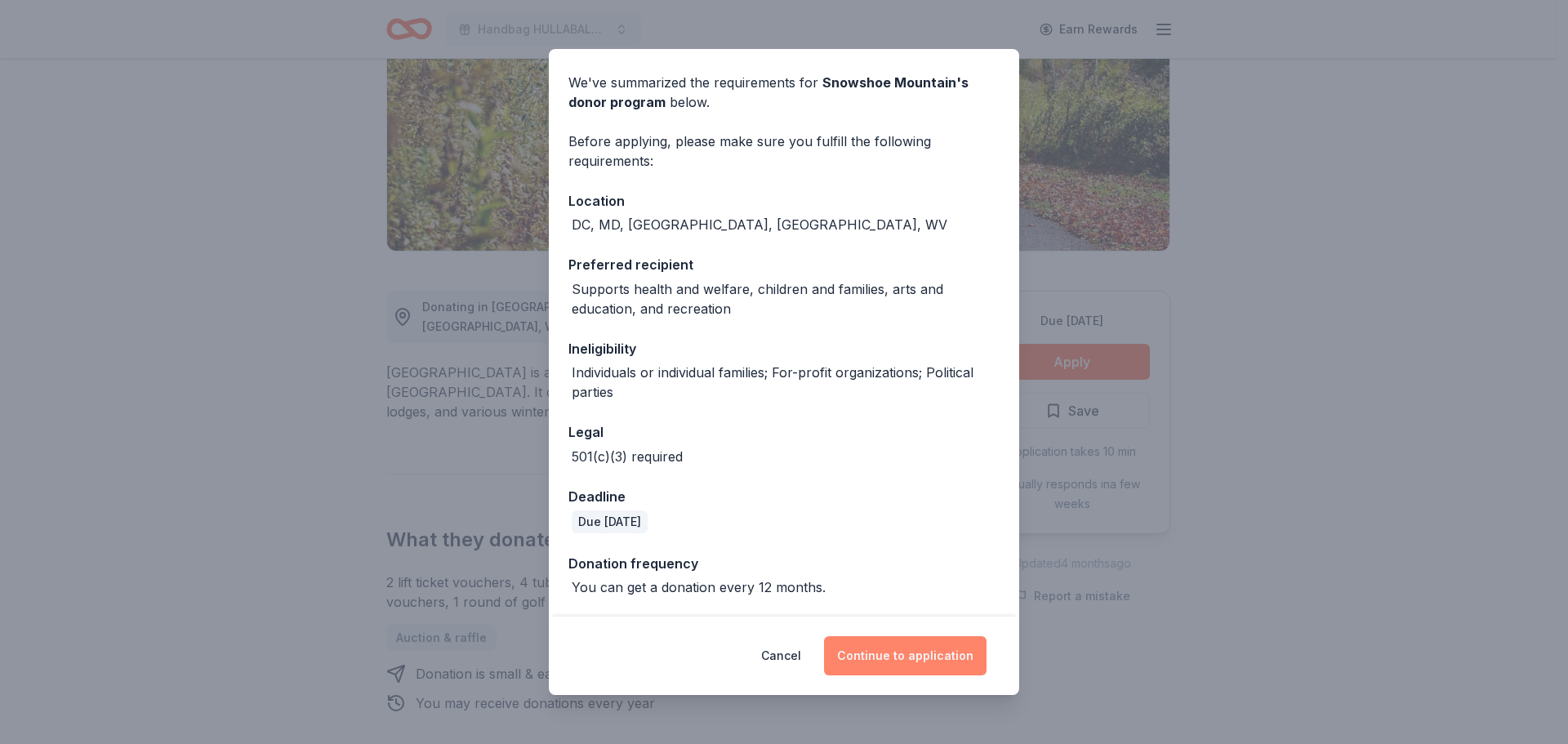
click at [865, 654] on button "Continue to application" at bounding box center [905, 656] width 162 height 40
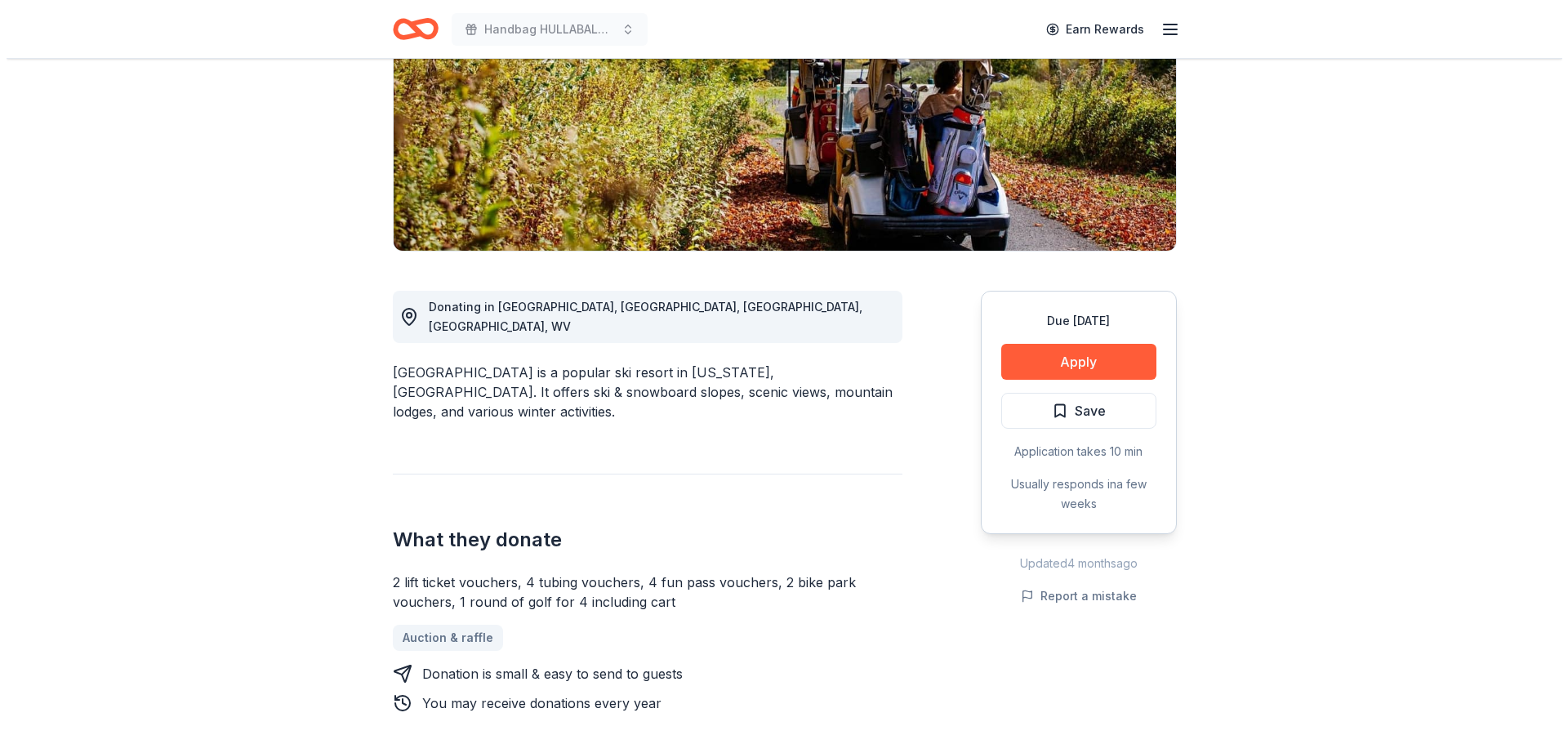
scroll to position [245, 0]
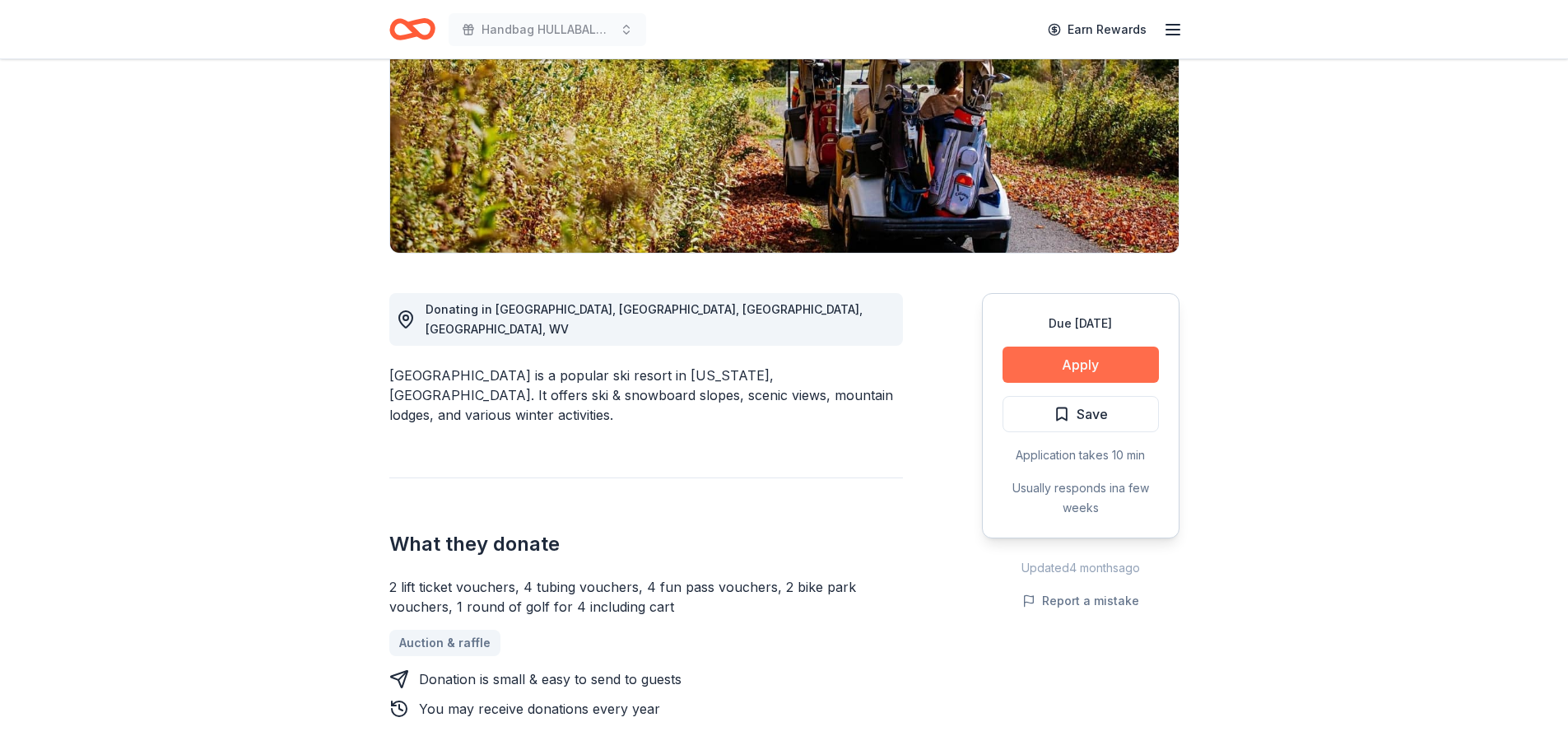
click at [1057, 359] on button "Apply" at bounding box center [1081, 365] width 156 height 37
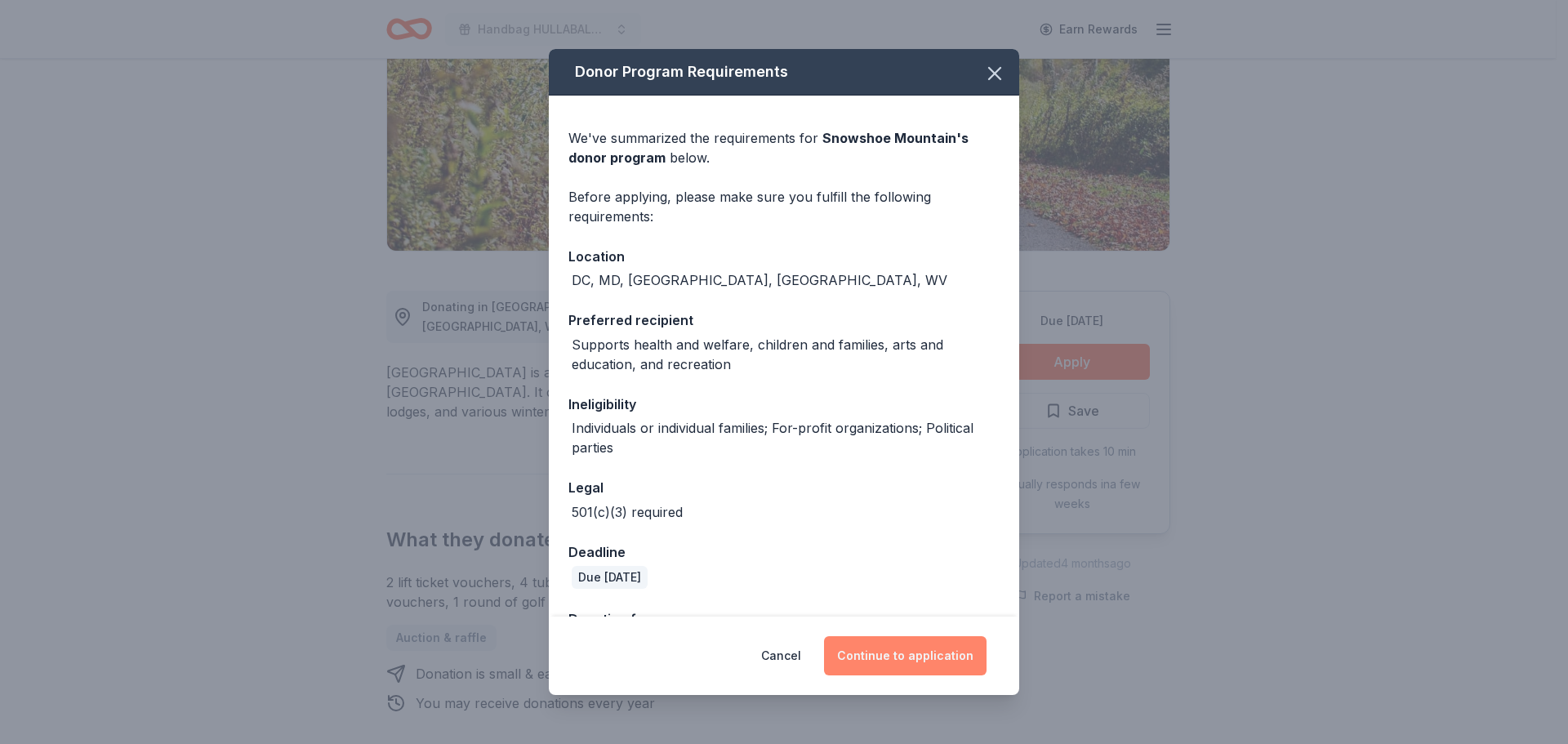
click at [886, 662] on button "Continue to application" at bounding box center [905, 656] width 162 height 40
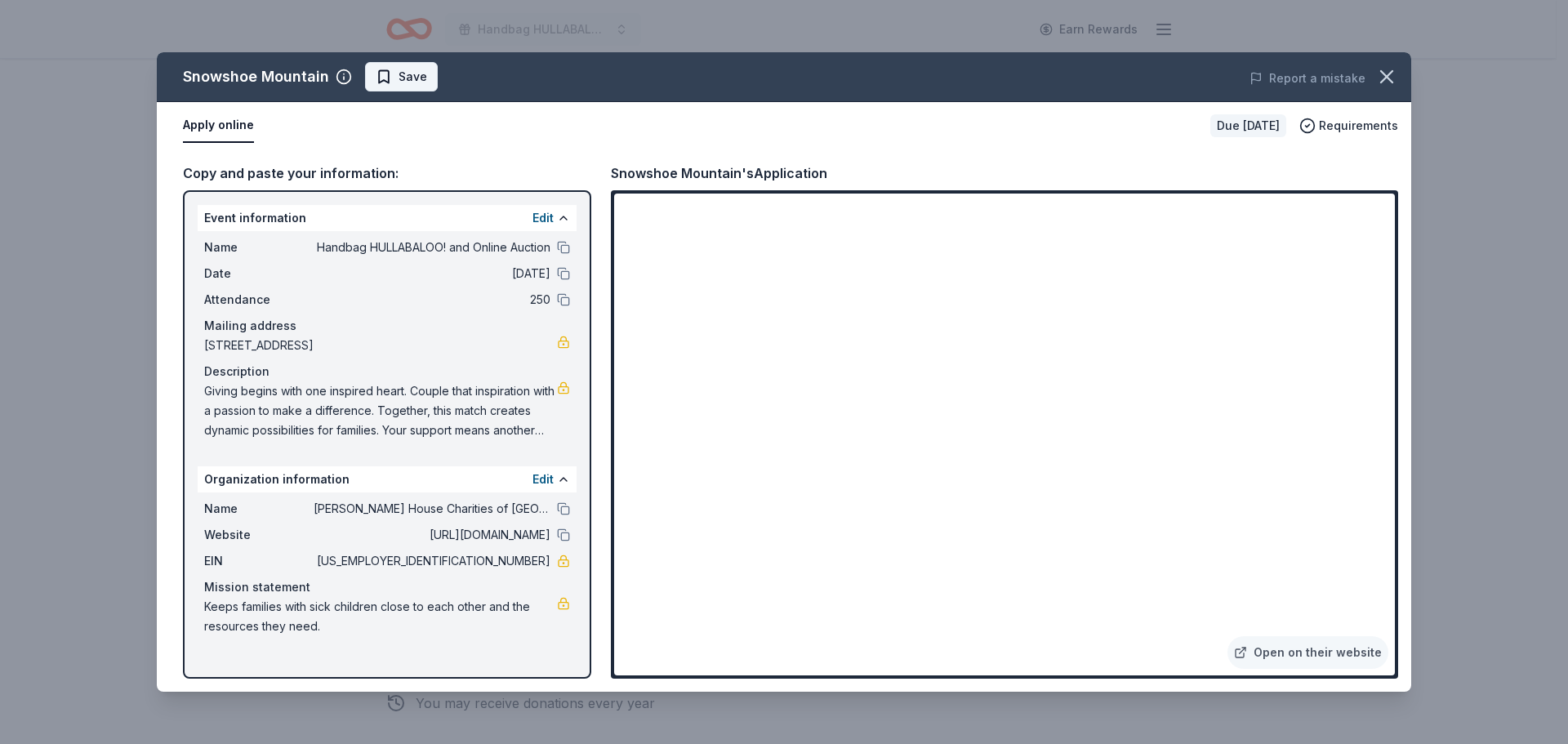
click at [417, 82] on span "Save" at bounding box center [412, 77] width 29 height 20
click at [417, 84] on html "Handbag HULLABALOO! and Online Auction Earn Rewards Due in 90 days Share Snowsh…" at bounding box center [784, 127] width 1568 height 744
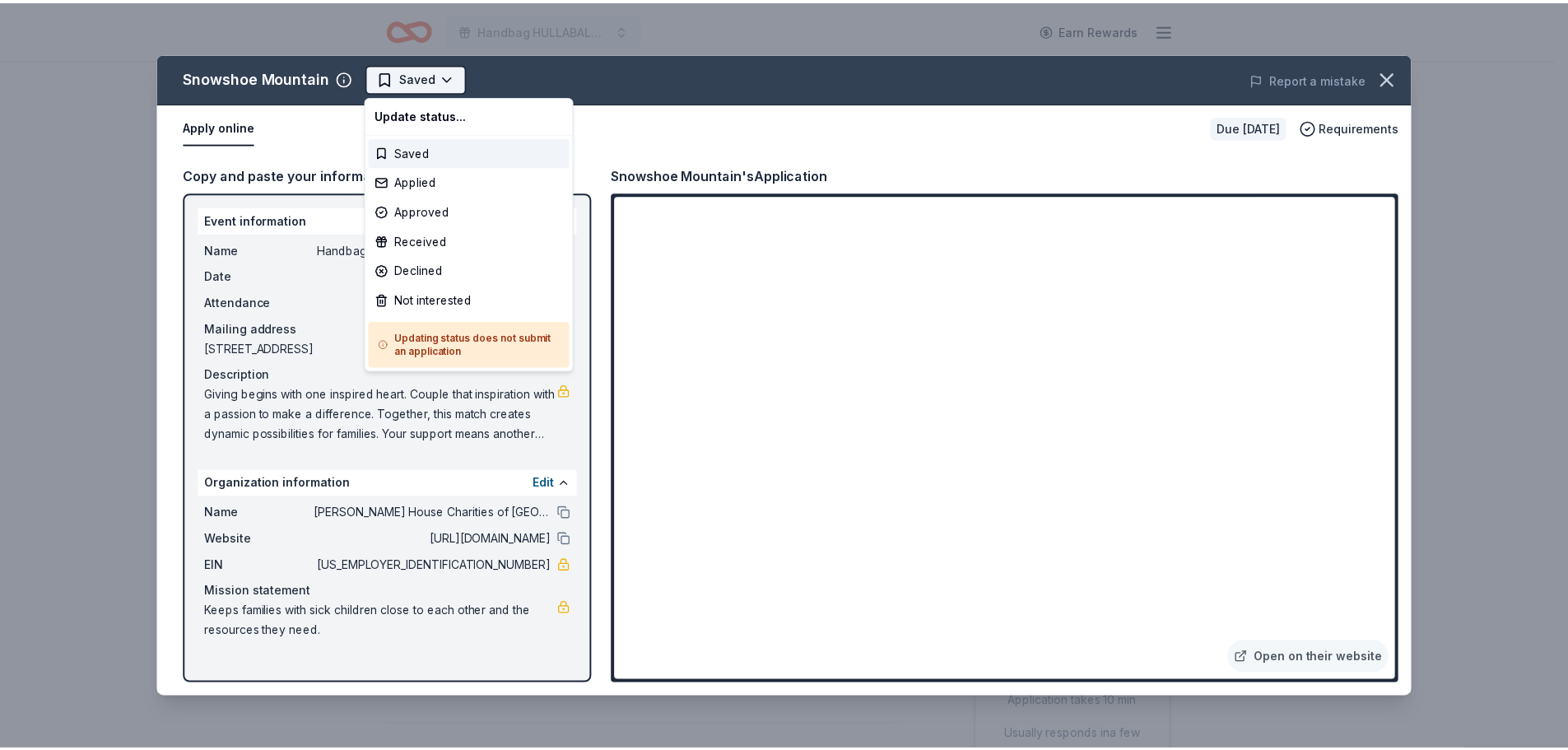
scroll to position [0, 0]
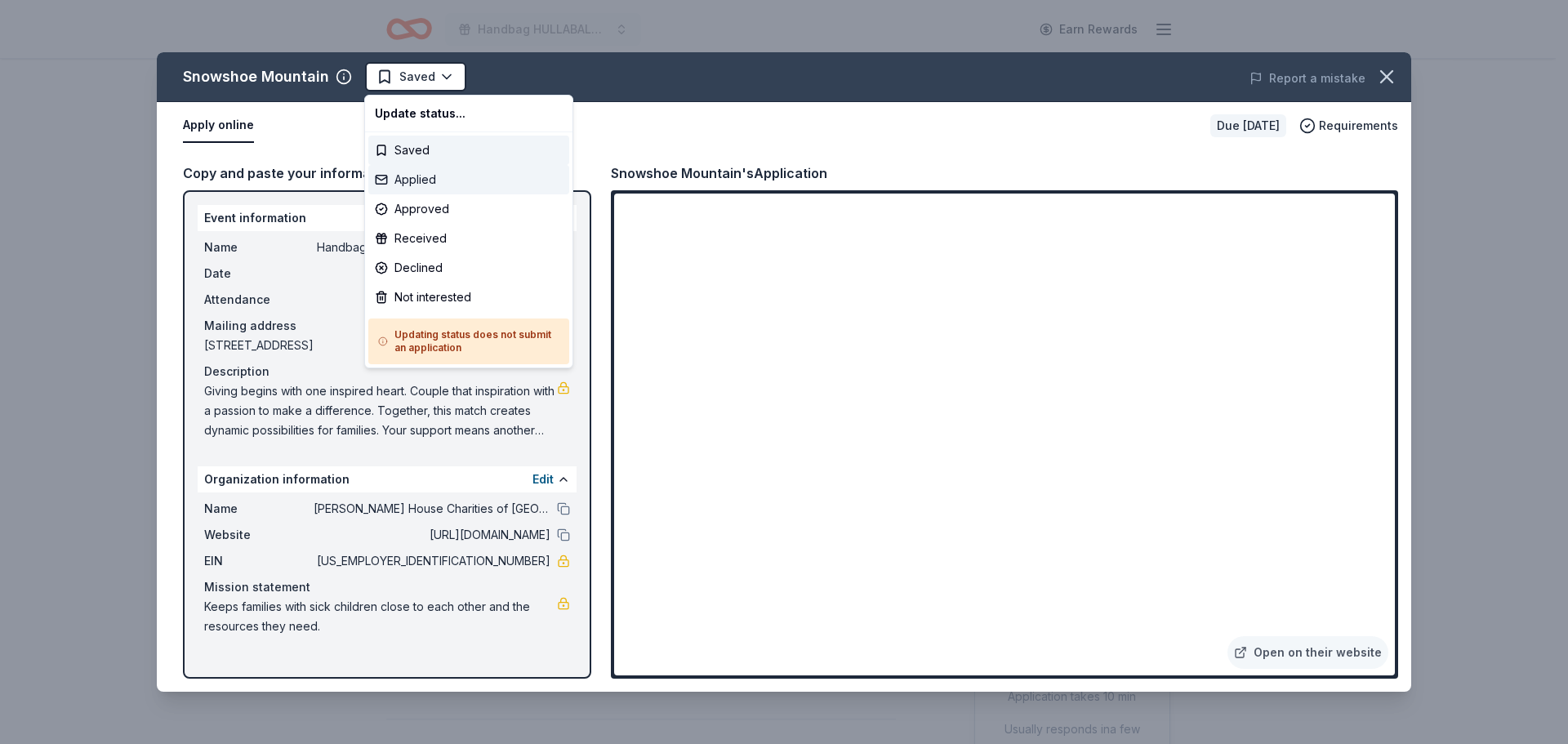
click at [424, 183] on div "Applied" at bounding box center [469, 180] width 201 height 30
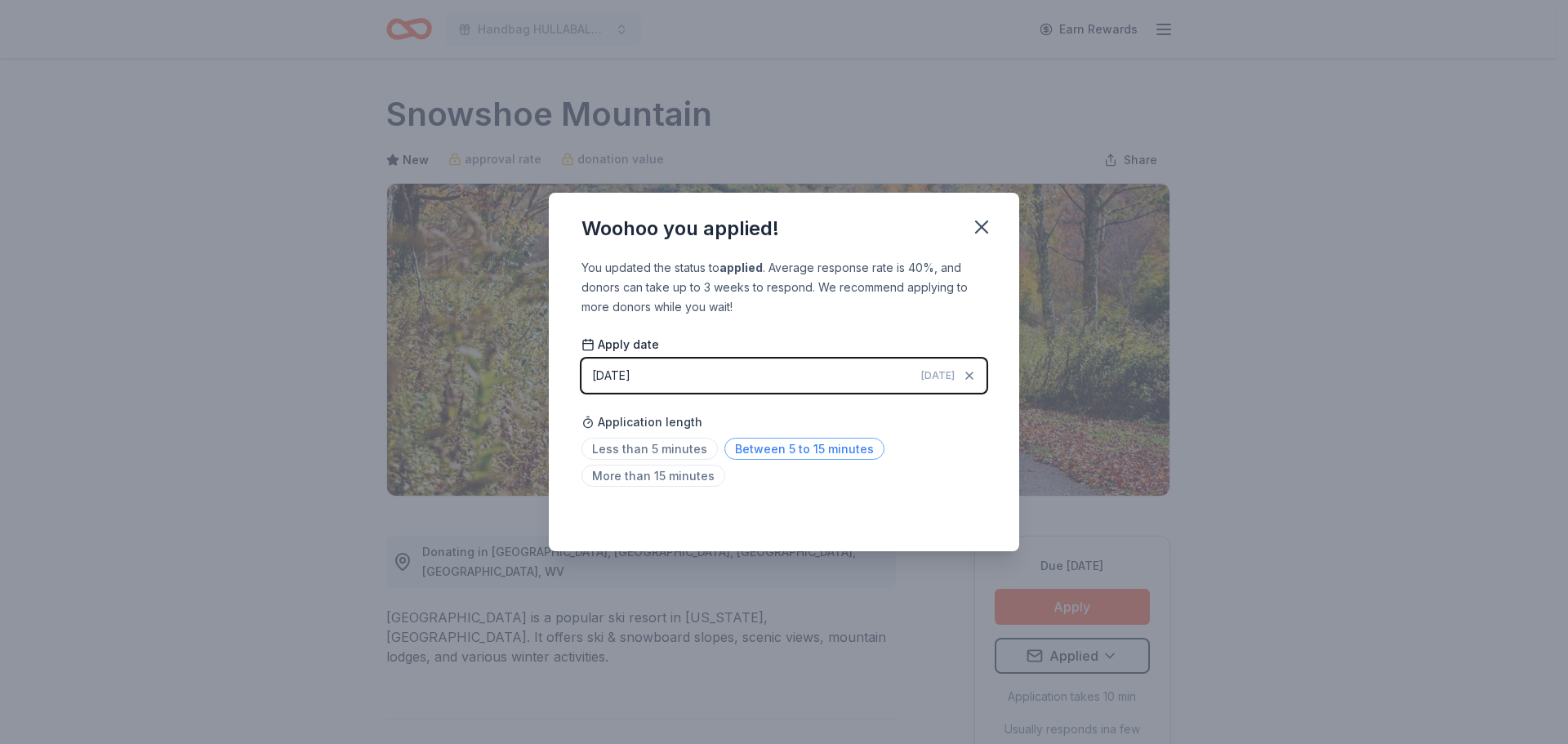
click at [752, 451] on span "Between 5 to 15 minutes" at bounding box center [804, 449] width 160 height 22
click at [986, 227] on icon "button" at bounding box center [982, 227] width 23 height 23
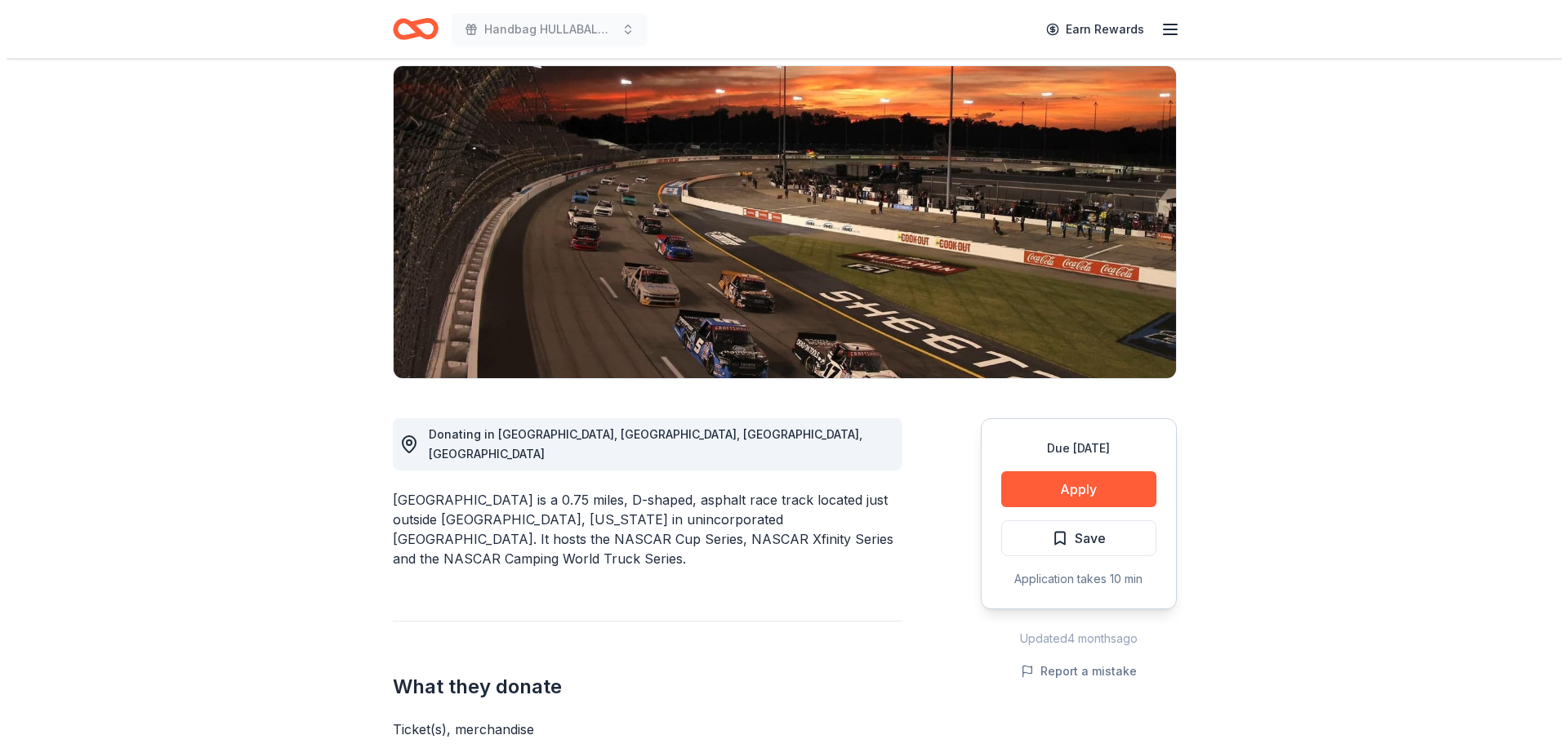
scroll to position [163, 0]
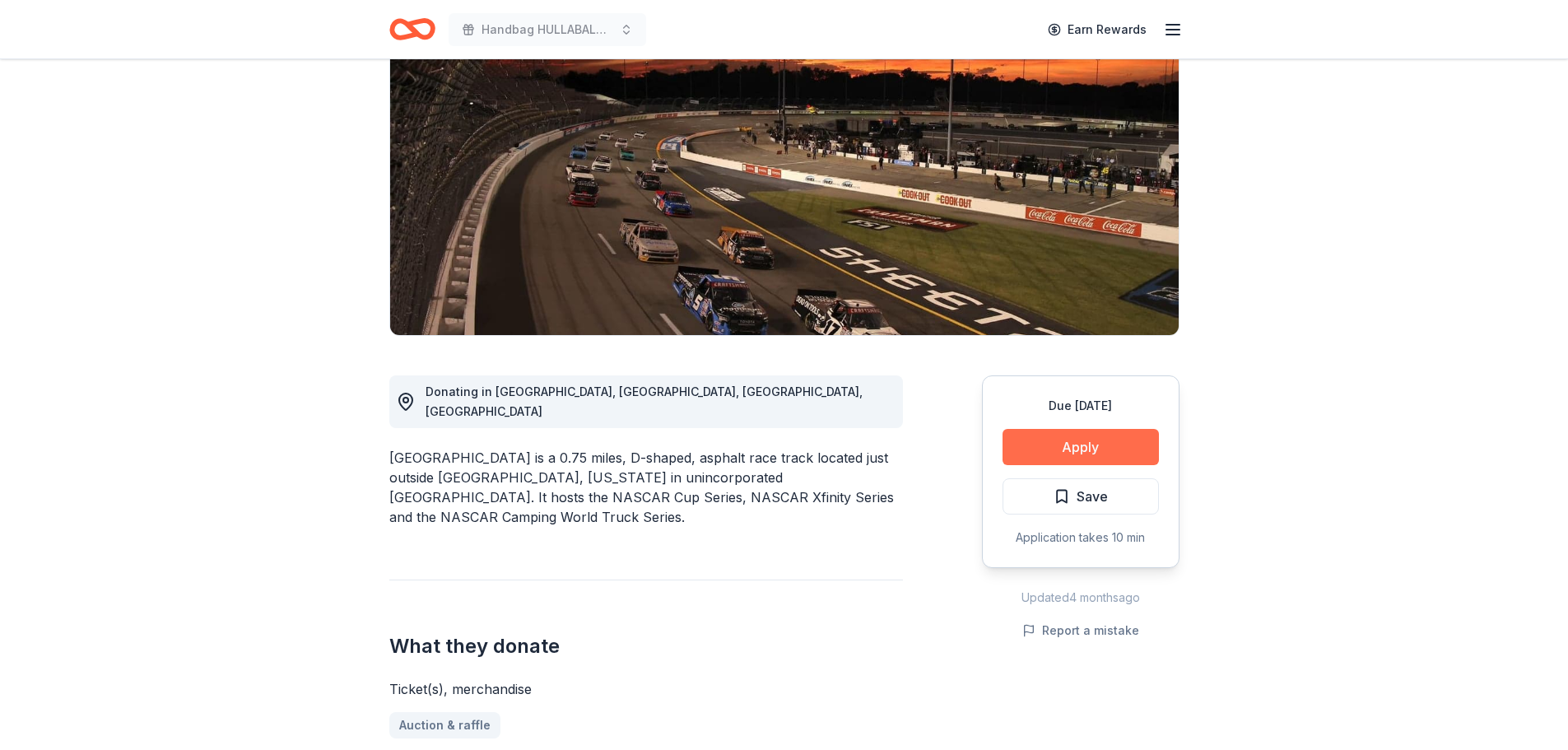
click at [1066, 451] on button "Apply" at bounding box center [1081, 447] width 156 height 37
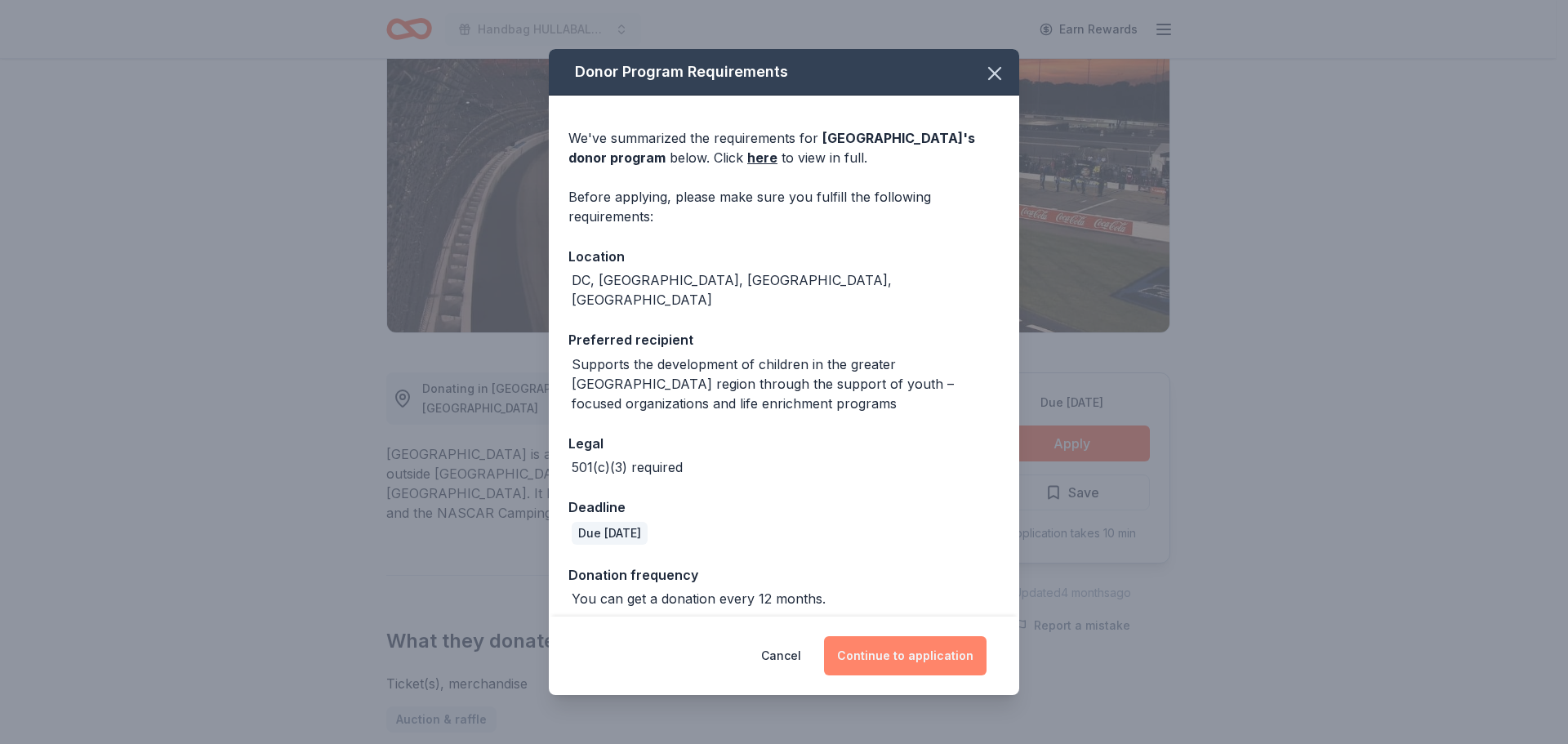
click at [888, 656] on button "Continue to application" at bounding box center [905, 656] width 162 height 40
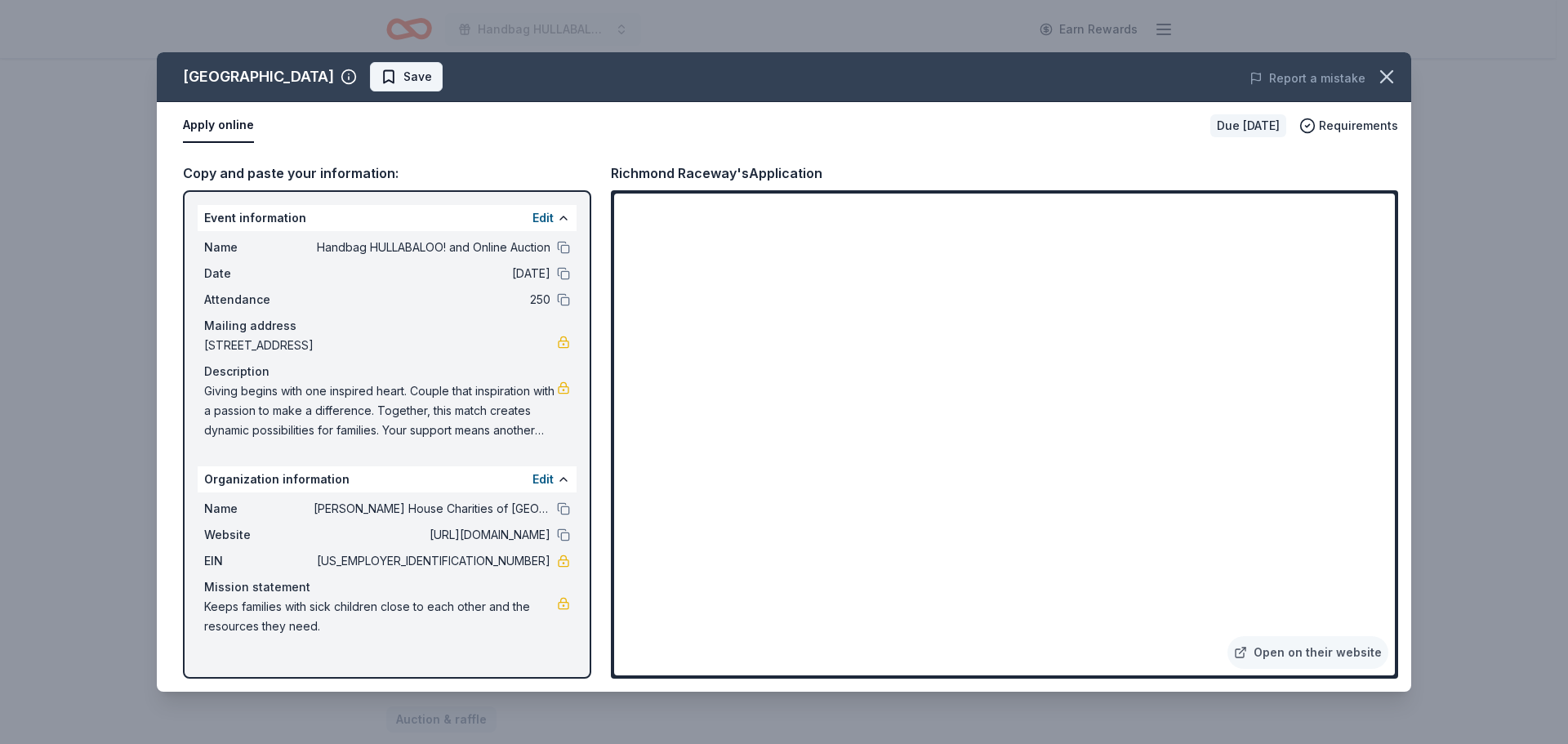
click at [383, 80] on span "Save" at bounding box center [406, 77] width 51 height 20
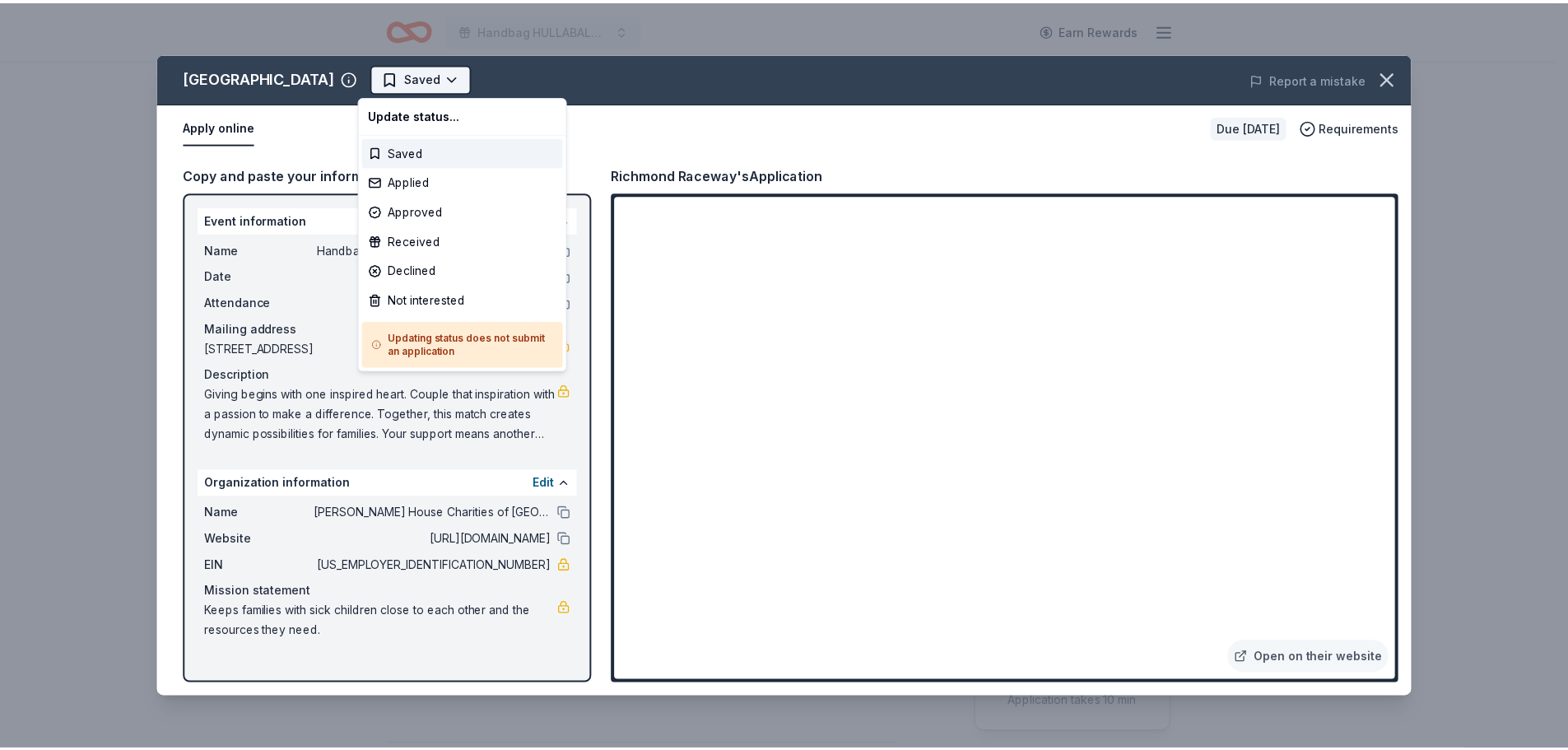
scroll to position [0, 0]
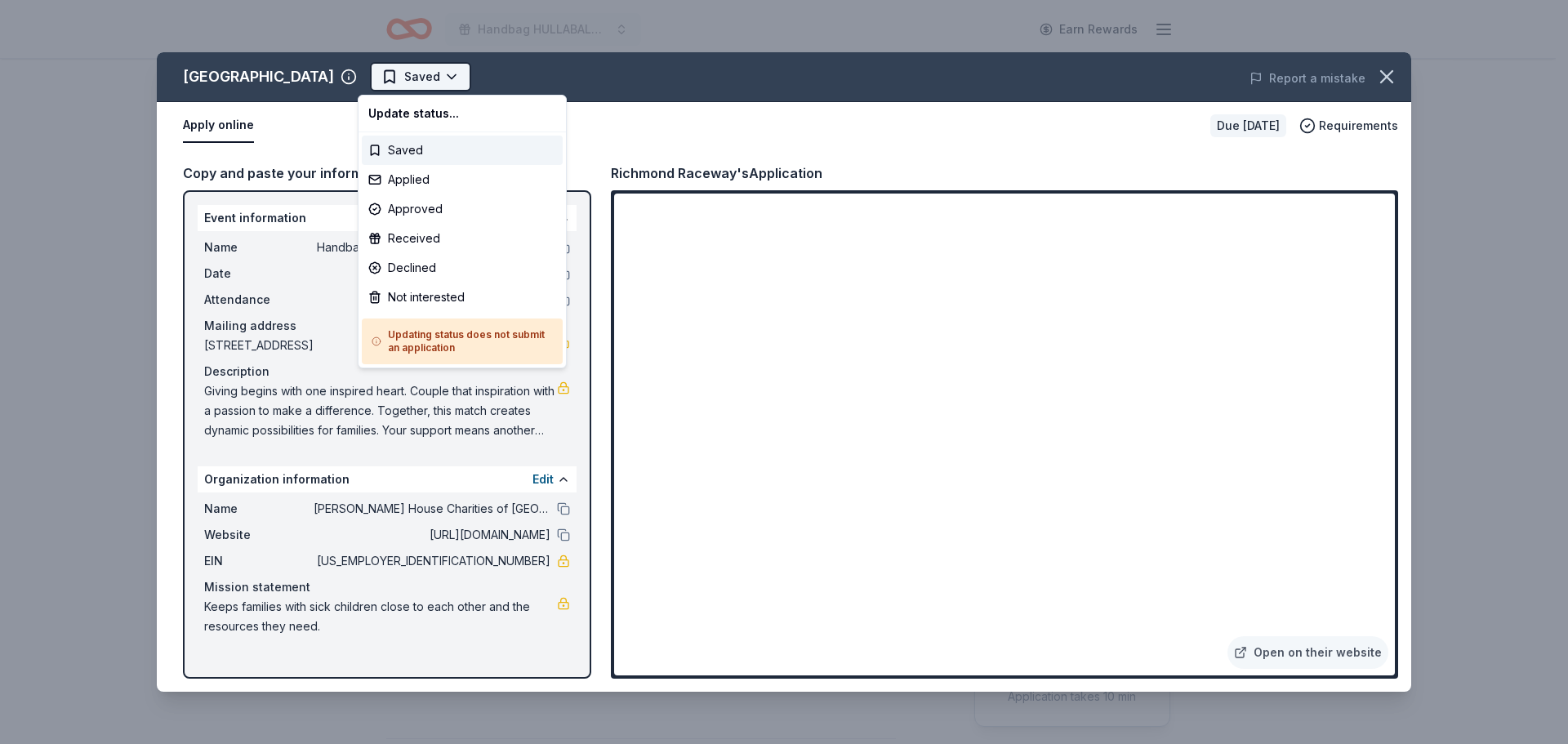
click at [417, 81] on html "Handbag HULLABALOO! and Online Auction Earn Rewards Due [DATE] Share [GEOGRAPHI…" at bounding box center [784, 372] width 1568 height 744
click at [401, 180] on div "Applied" at bounding box center [463, 180] width 201 height 30
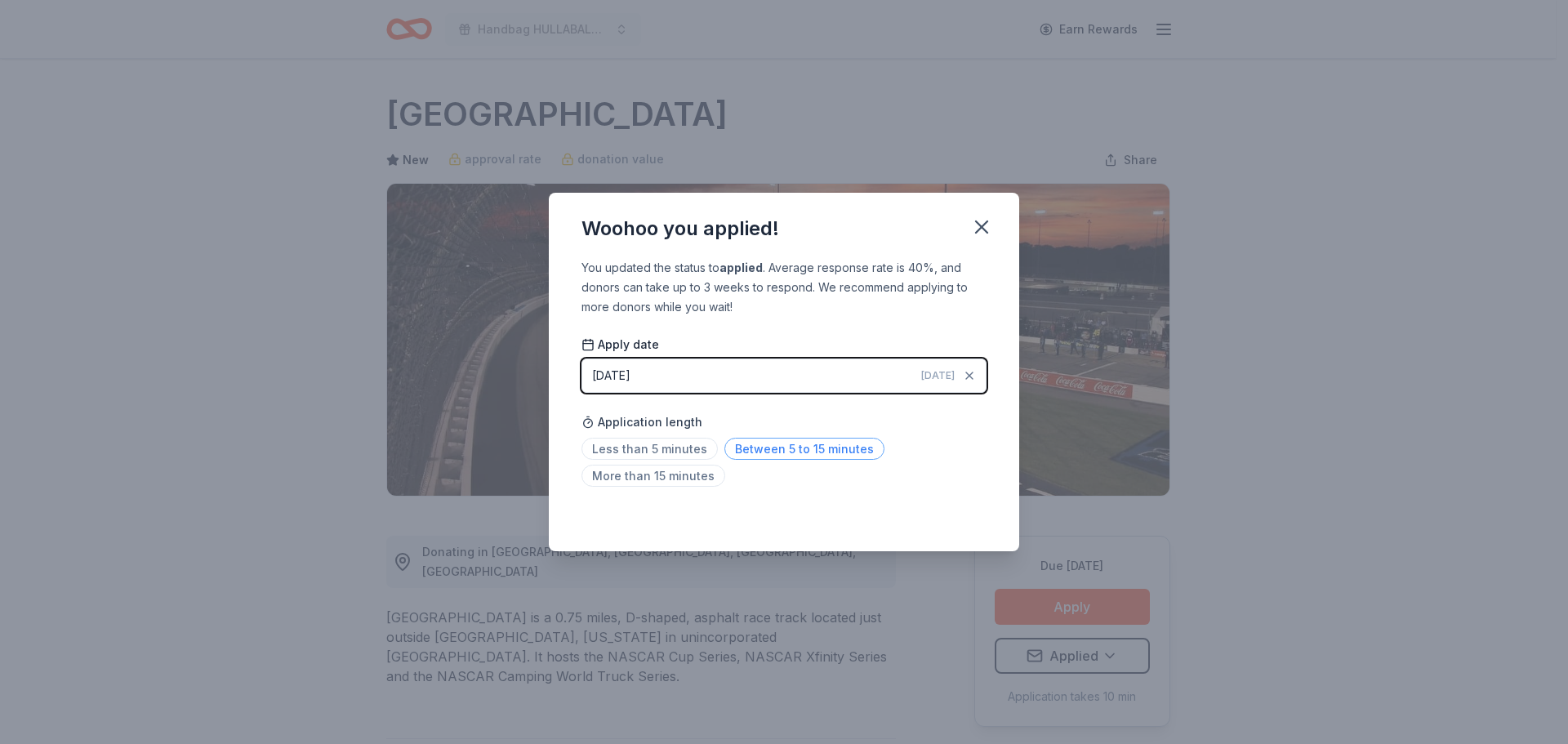
click at [744, 445] on span "Between 5 to 15 minutes" at bounding box center [804, 449] width 160 height 22
click at [979, 227] on icon "button" at bounding box center [982, 227] width 23 height 23
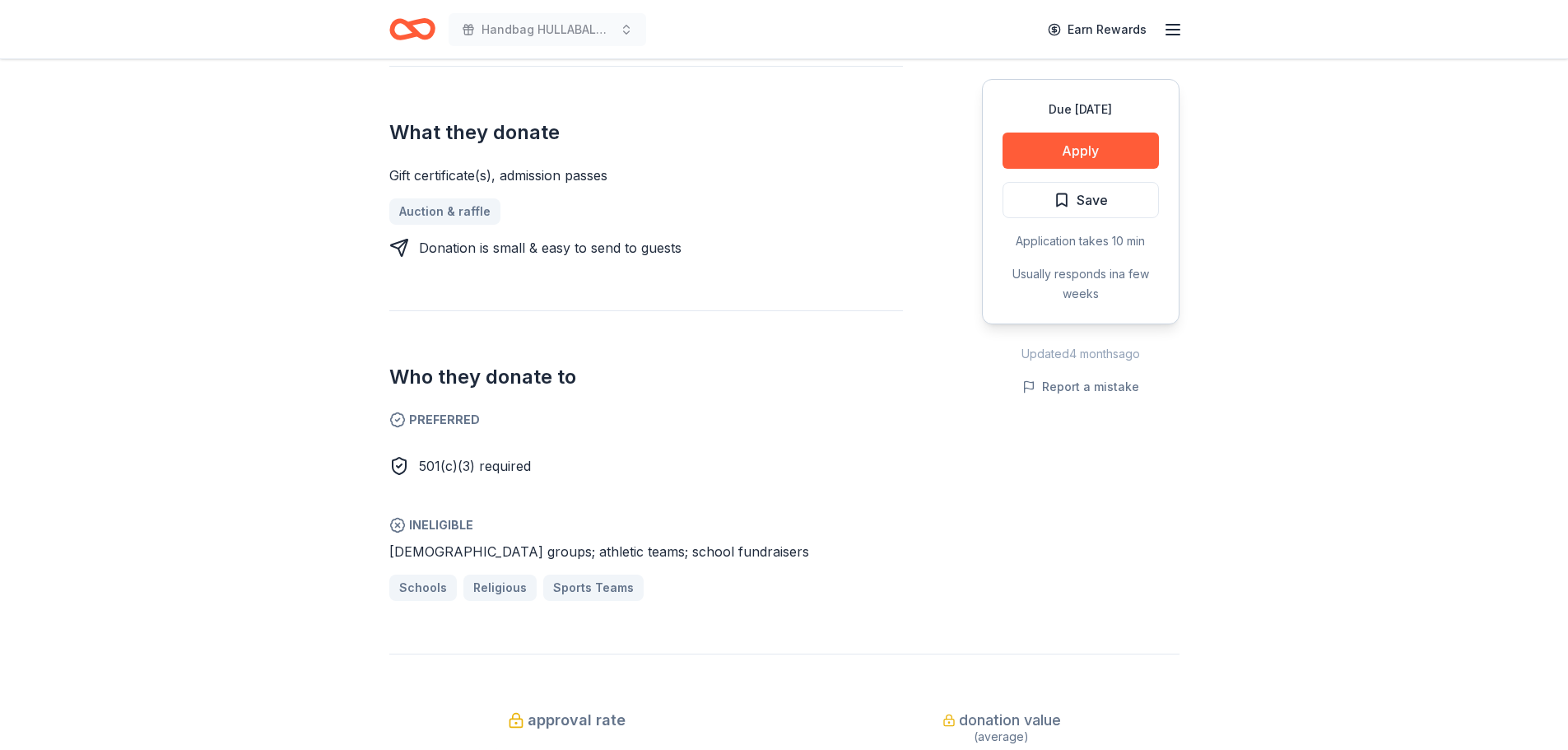
scroll to position [741, 0]
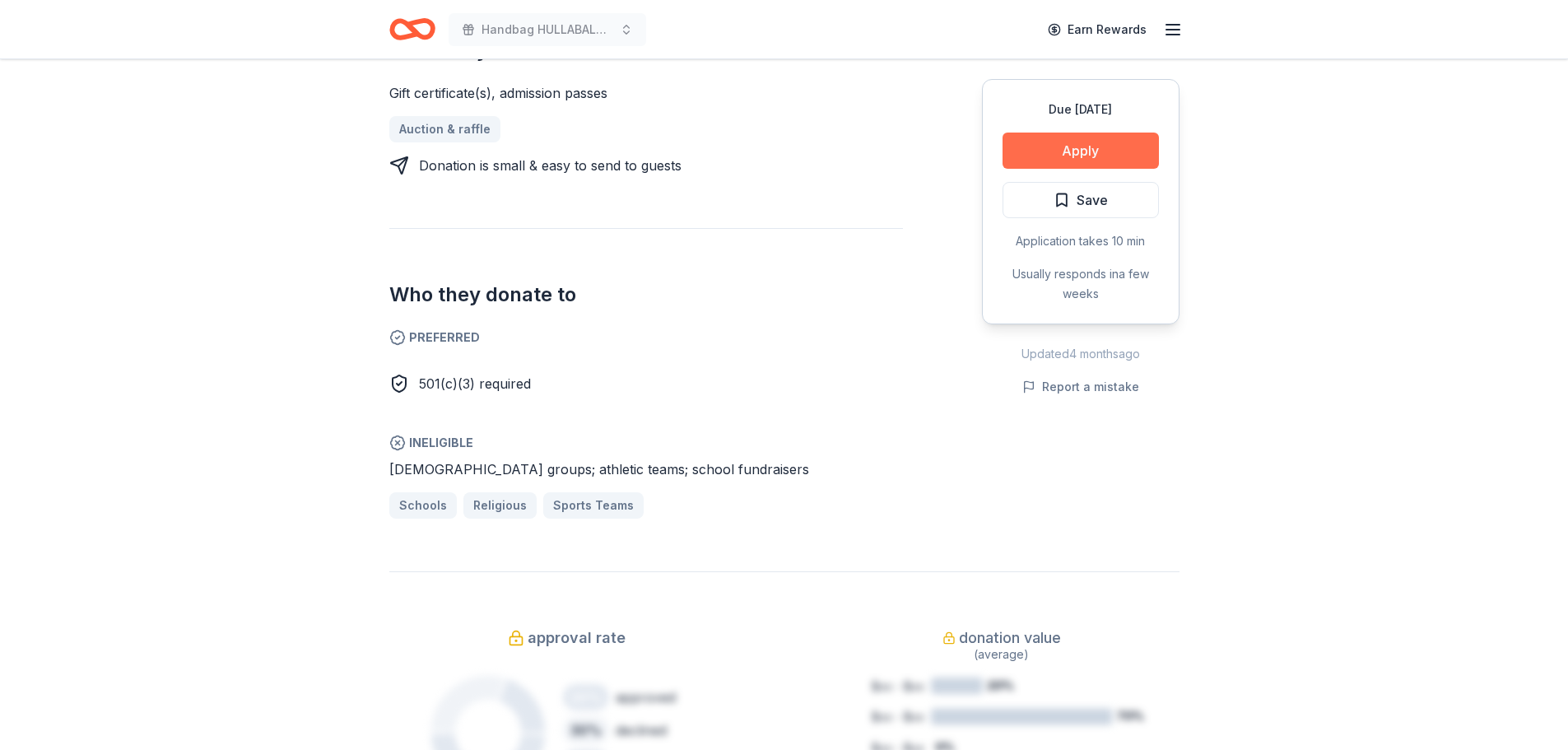
click at [1090, 148] on button "Apply" at bounding box center [1081, 150] width 156 height 37
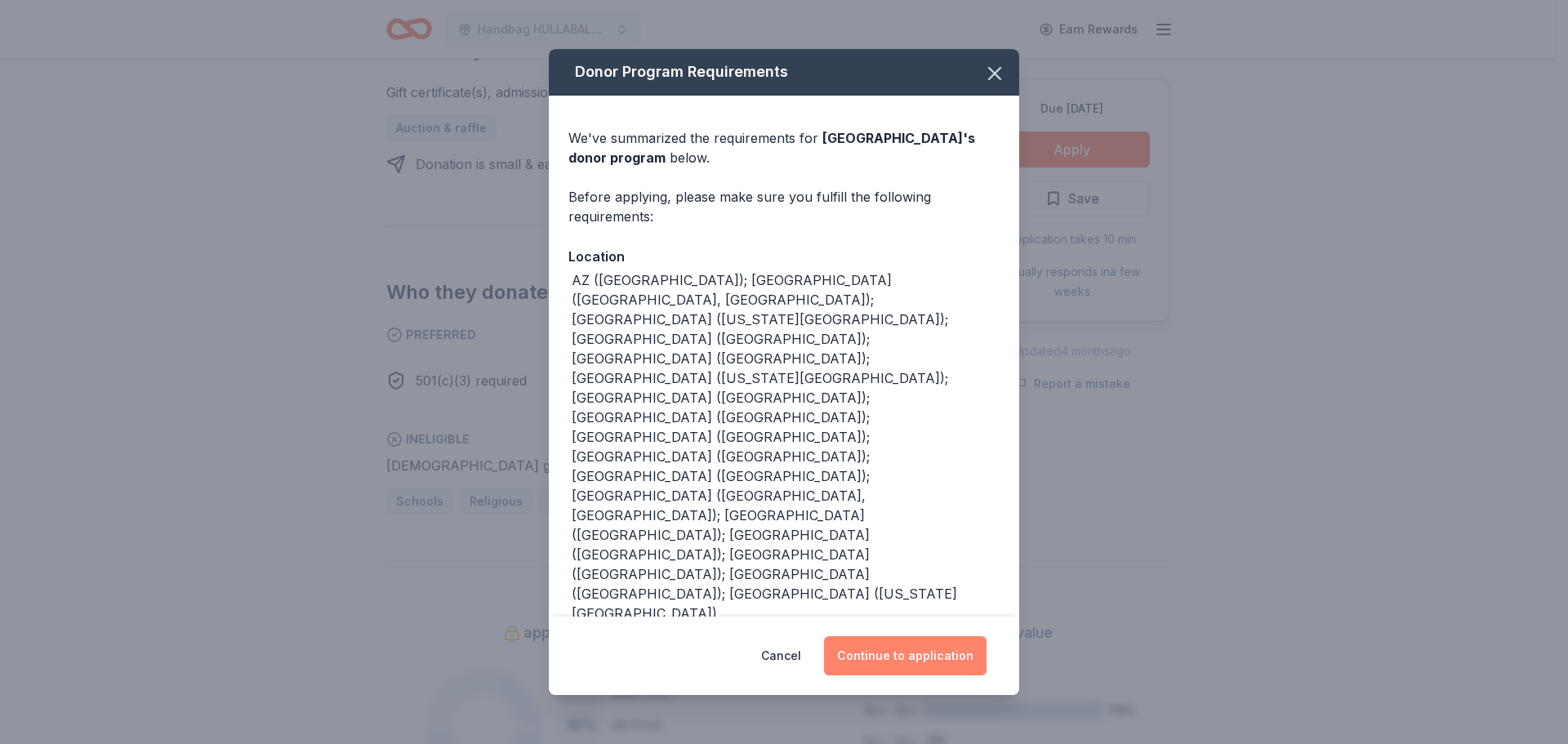
click at [891, 655] on button "Continue to application" at bounding box center [905, 656] width 162 height 40
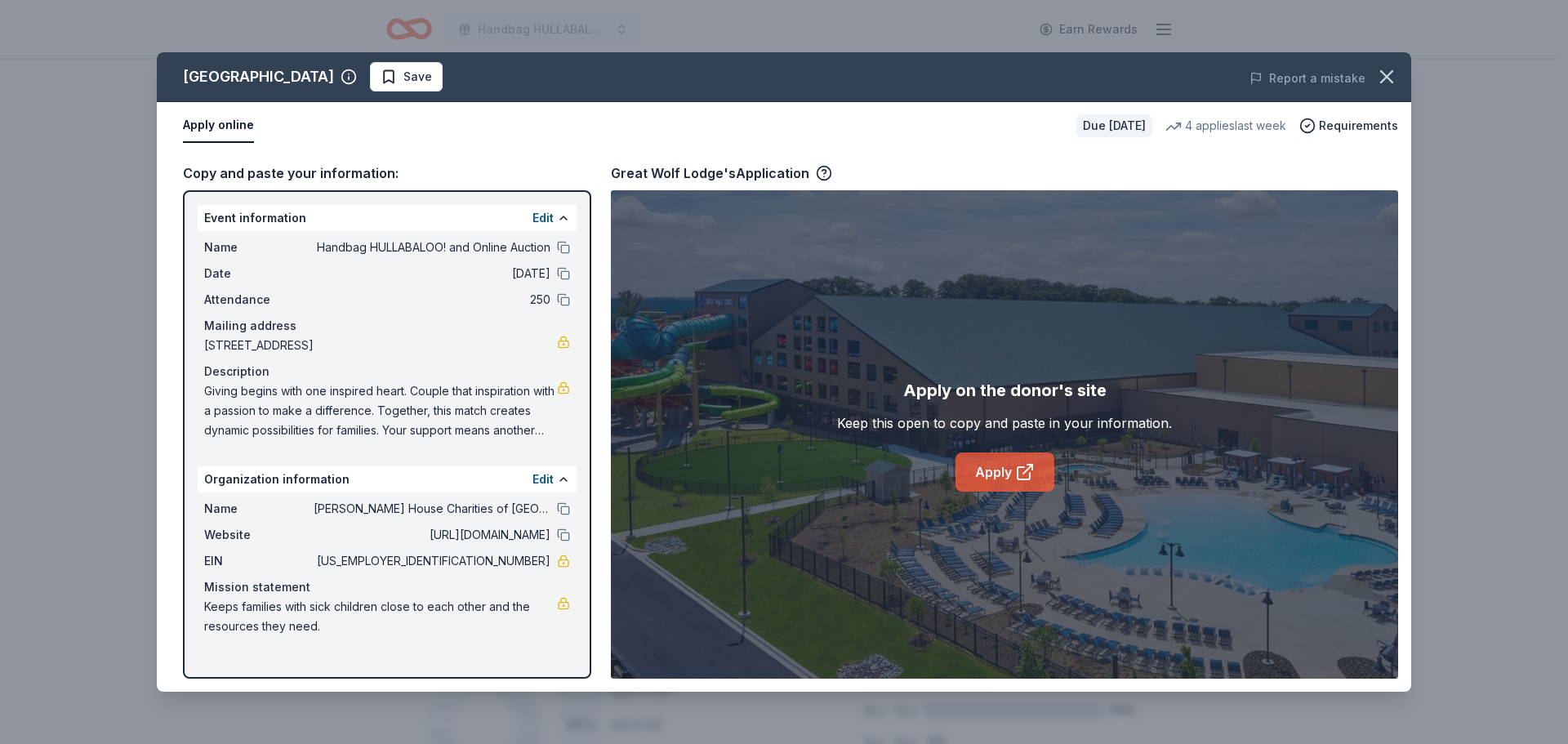
click at [975, 462] on link "Apply" at bounding box center [1005, 473] width 99 height 40
